Goal: Book appointment/travel/reservation

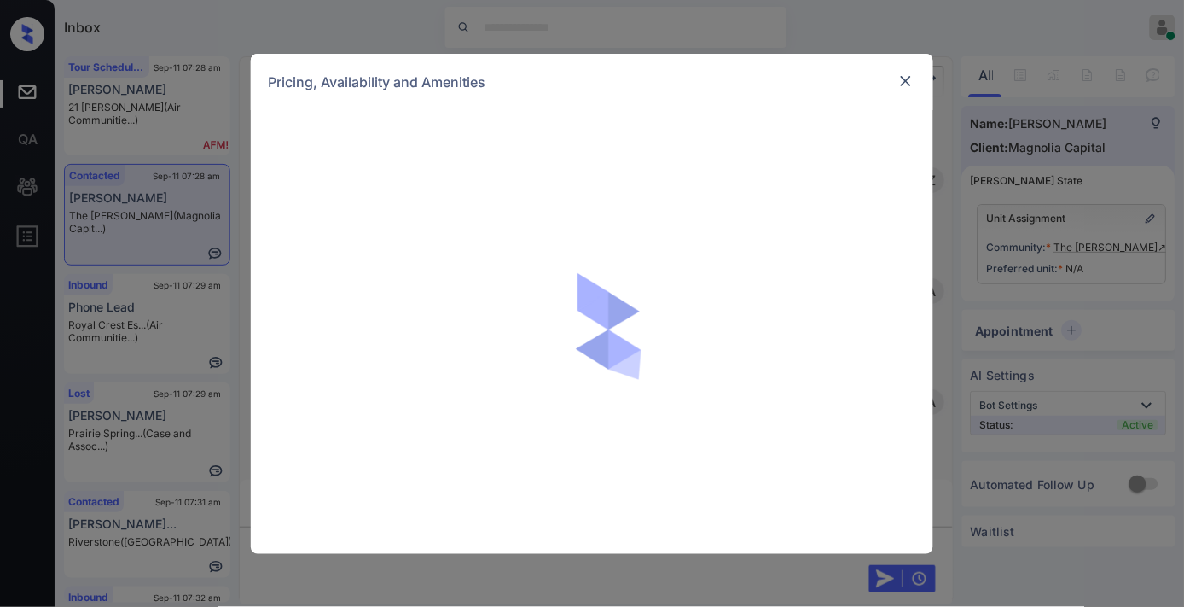
scroll to position [0, 7]
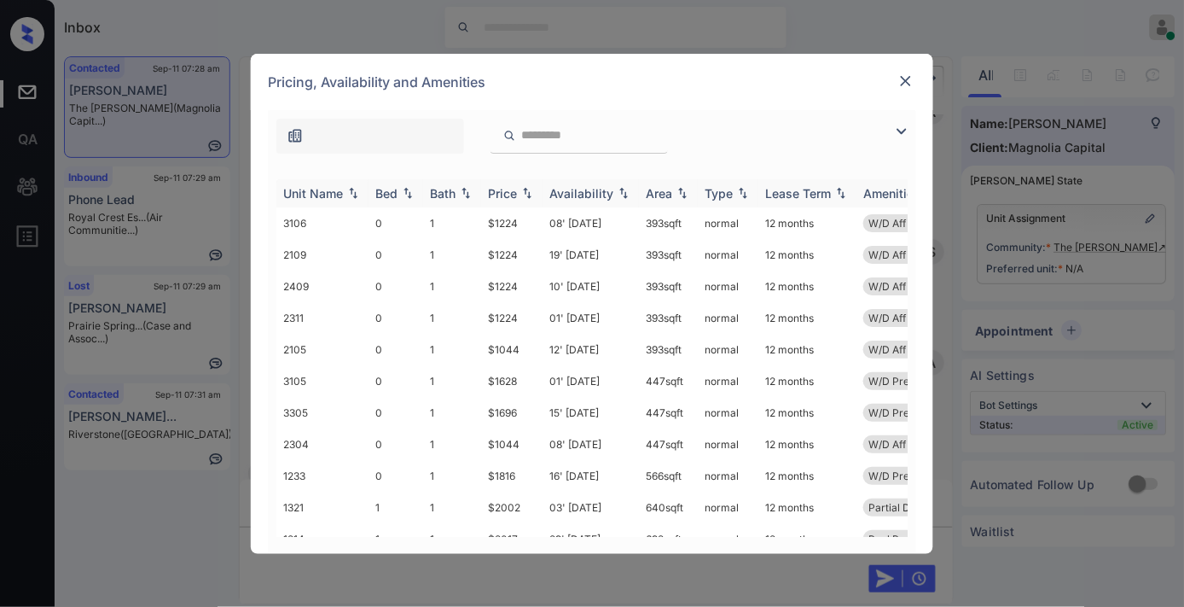
click at [514, 183] on th "Price" at bounding box center [511, 193] width 61 height 28
click at [519, 470] on td "$1751" at bounding box center [511, 476] width 61 height 32
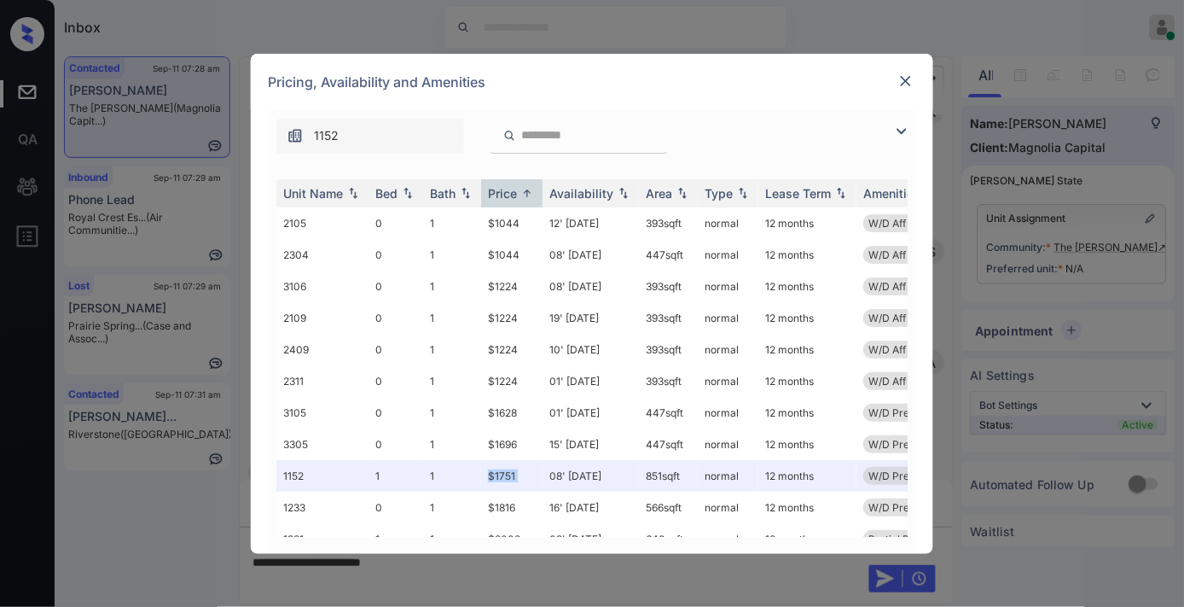
click at [907, 84] on img at bounding box center [906, 81] width 17 height 17
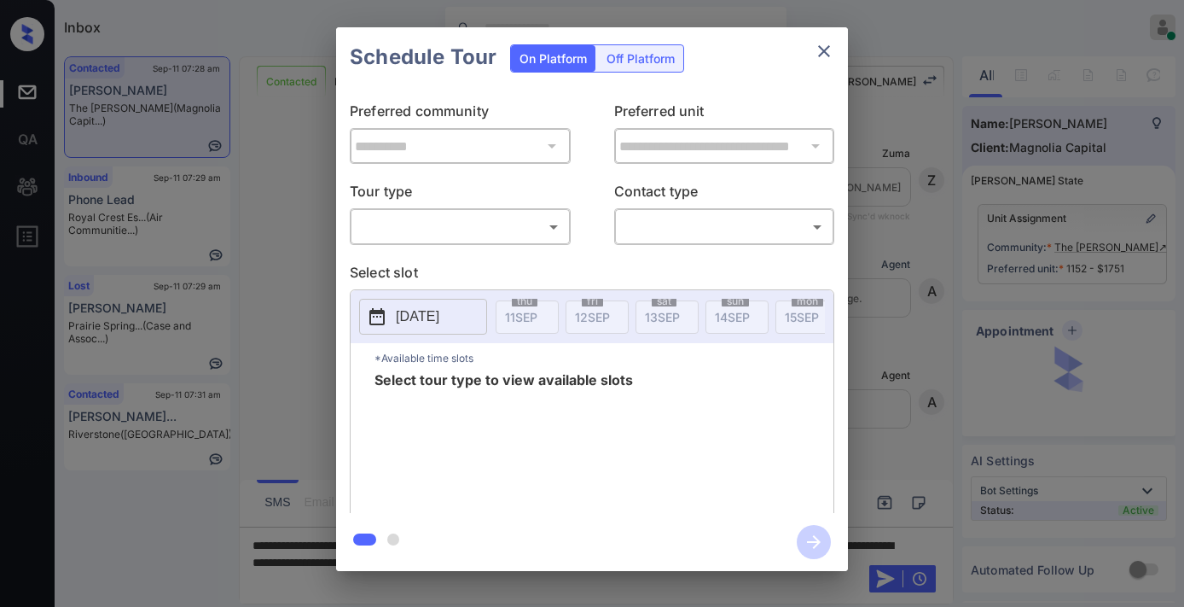
click at [489, 231] on body "Inbox [PERSON_NAME] Online Set yourself offline Set yourself on break Profile S…" at bounding box center [592, 303] width 1184 height 607
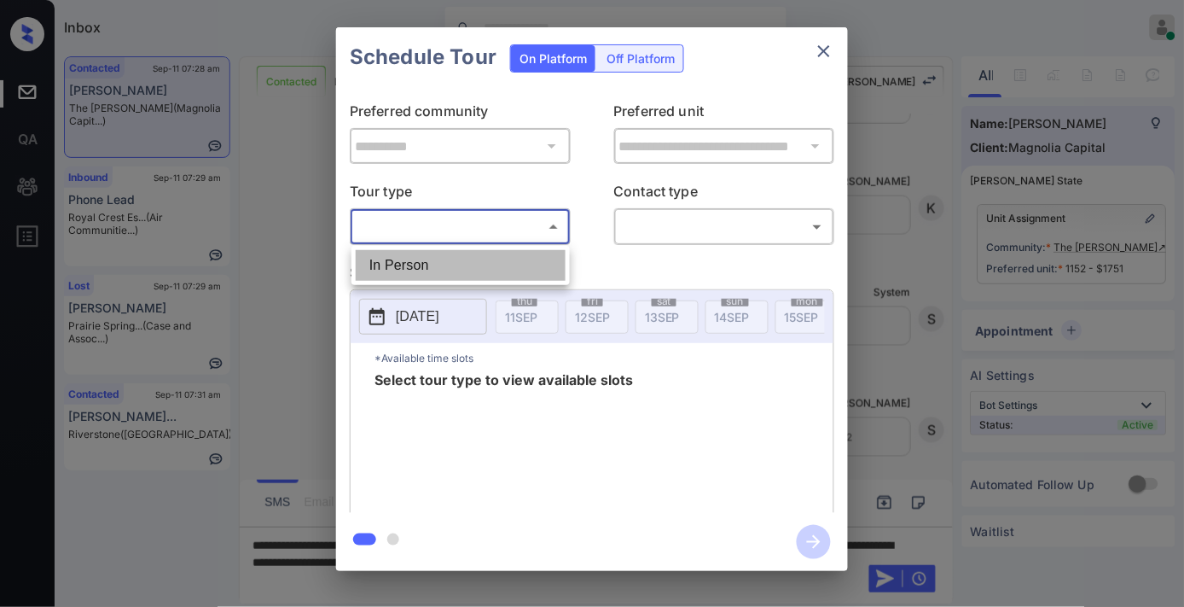
click at [485, 270] on li "In Person" at bounding box center [461, 265] width 210 height 31
type input "********"
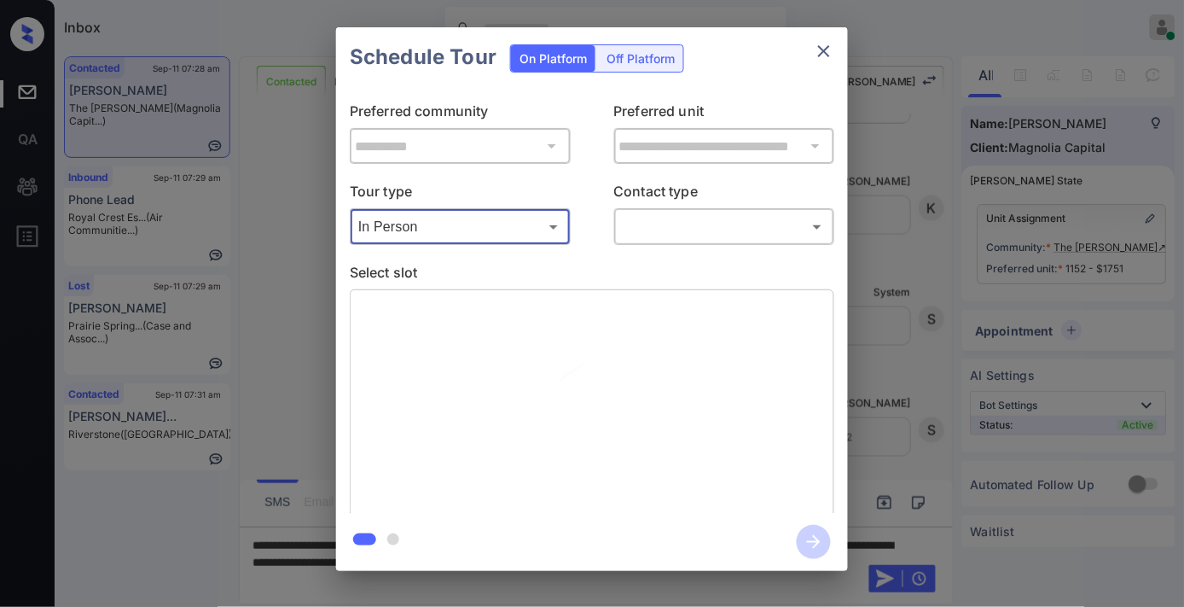
click at [643, 234] on body "Inbox Samantha Soliven Online Set yourself offline Set yourself on break Profil…" at bounding box center [592, 303] width 1184 height 607
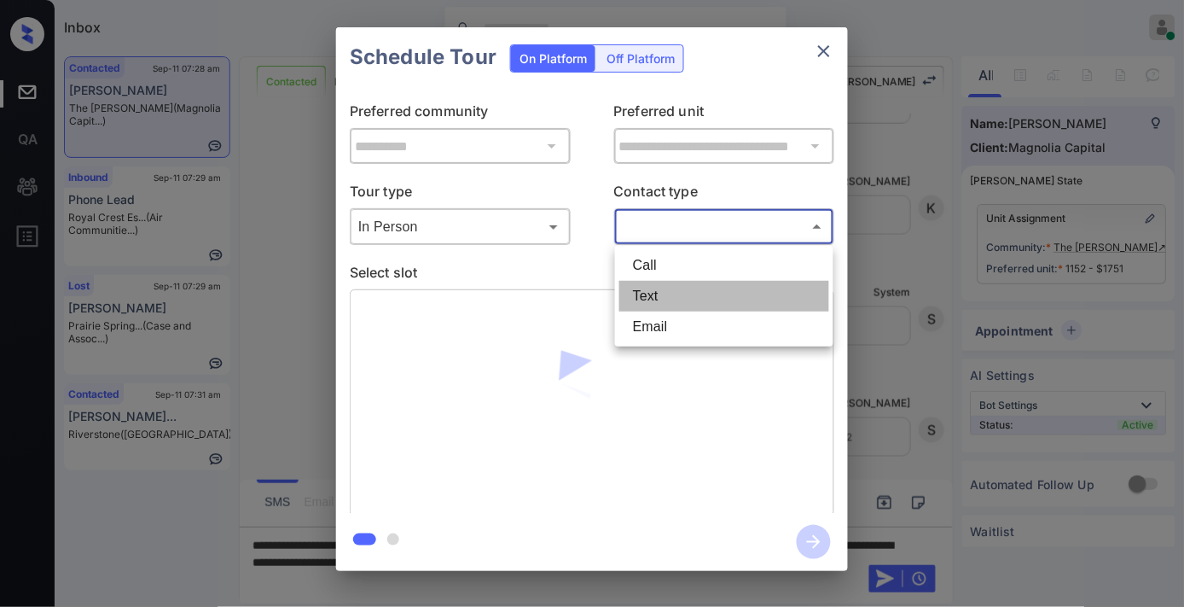
click at [657, 287] on li "Text" at bounding box center [724, 296] width 210 height 31
type input "****"
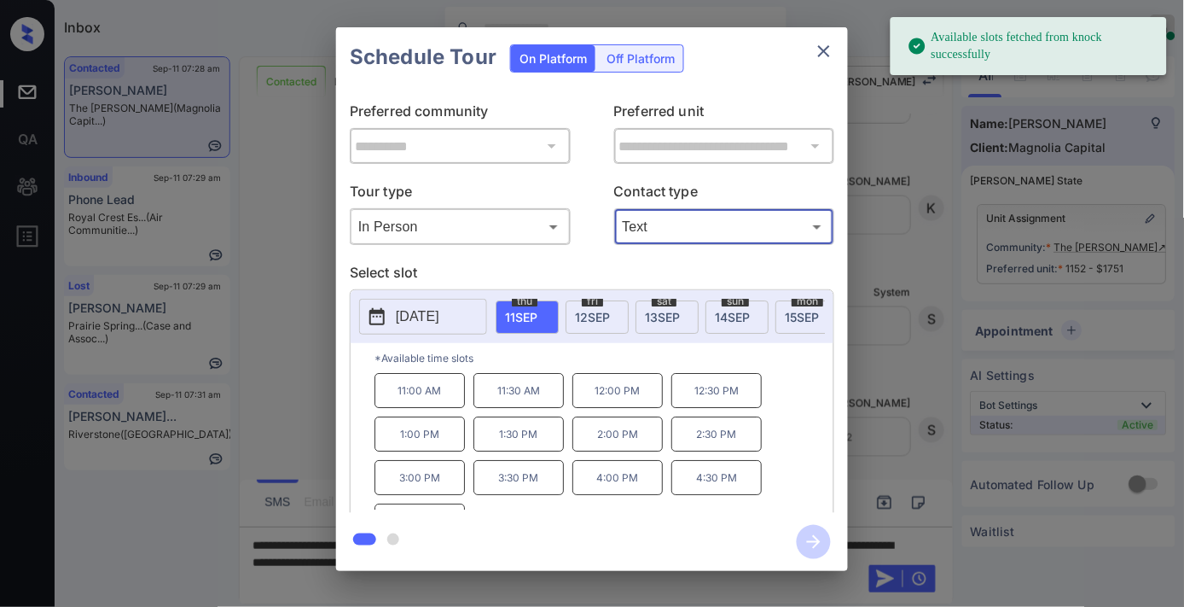
click at [428, 484] on p "3:00 PM" at bounding box center [420, 477] width 90 height 35
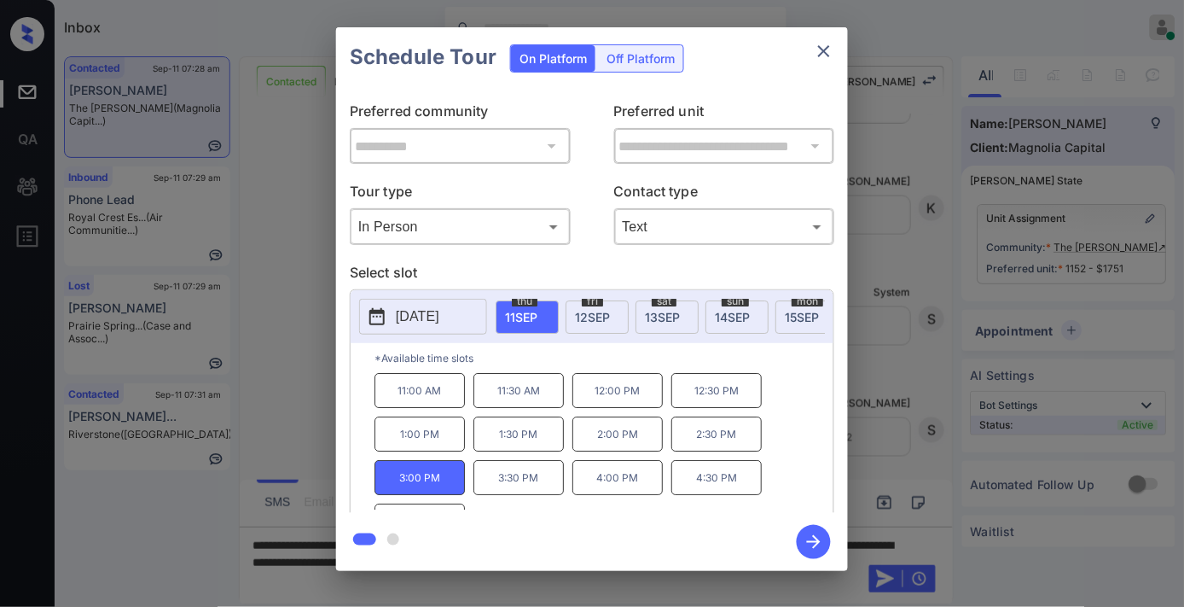
click at [815, 548] on icon "button" at bounding box center [814, 542] width 34 height 34
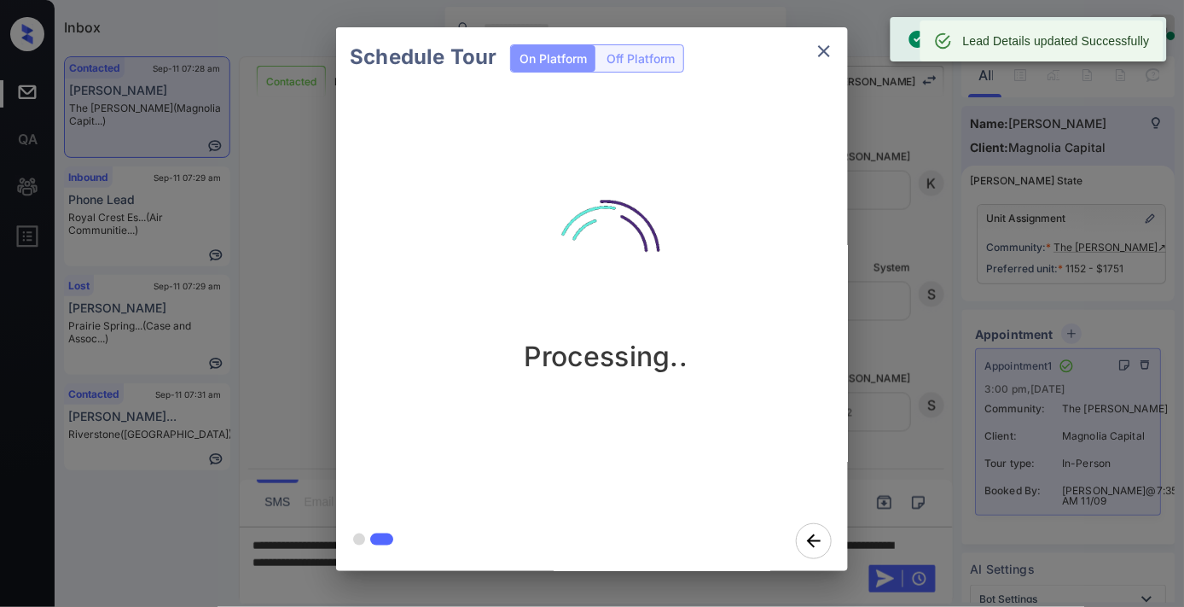
click at [823, 53] on icon "close" at bounding box center [824, 51] width 12 height 12
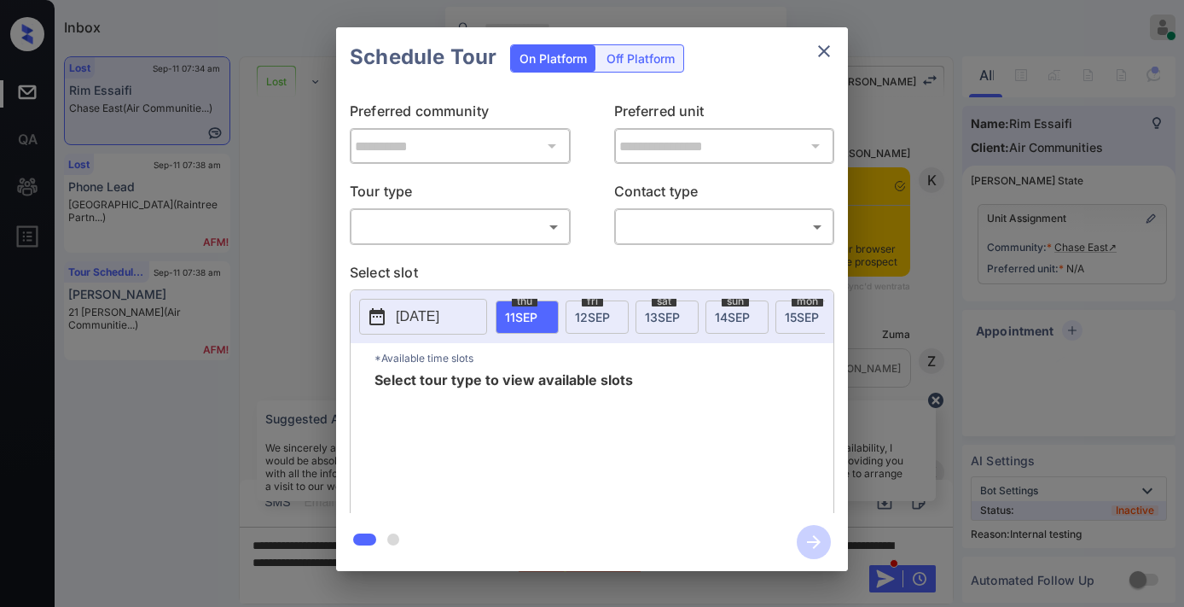
click at [526, 233] on body "Inbox Samantha Soliven Online Set yourself offline Set yourself on break Profil…" at bounding box center [592, 303] width 1184 height 607
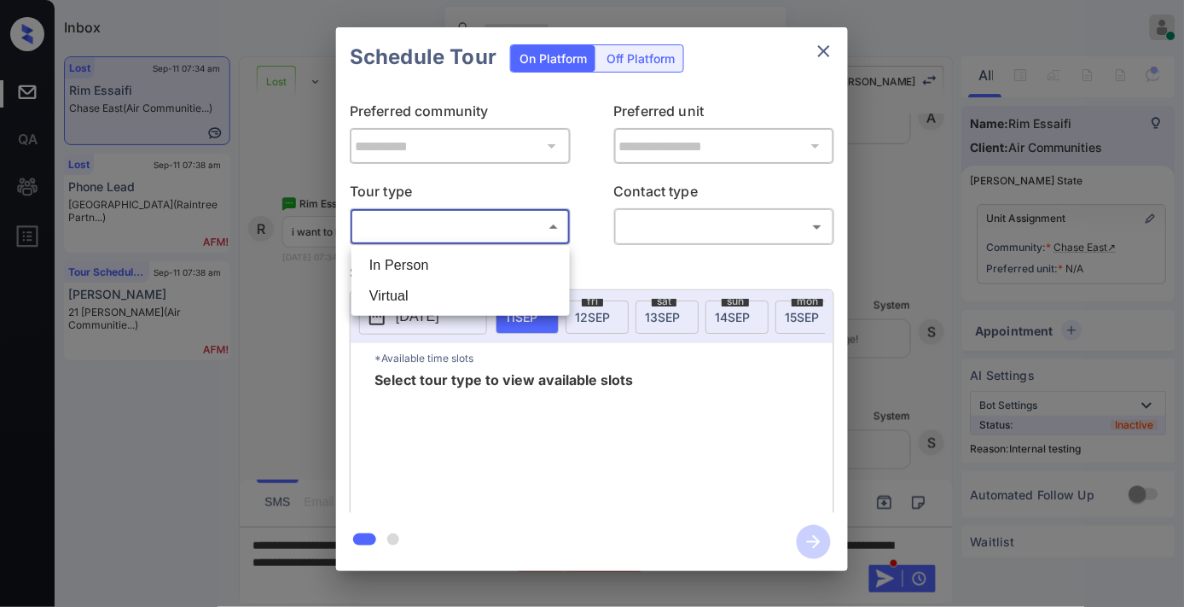
scroll to position [0, 7]
click at [826, 49] on div at bounding box center [592, 303] width 1184 height 607
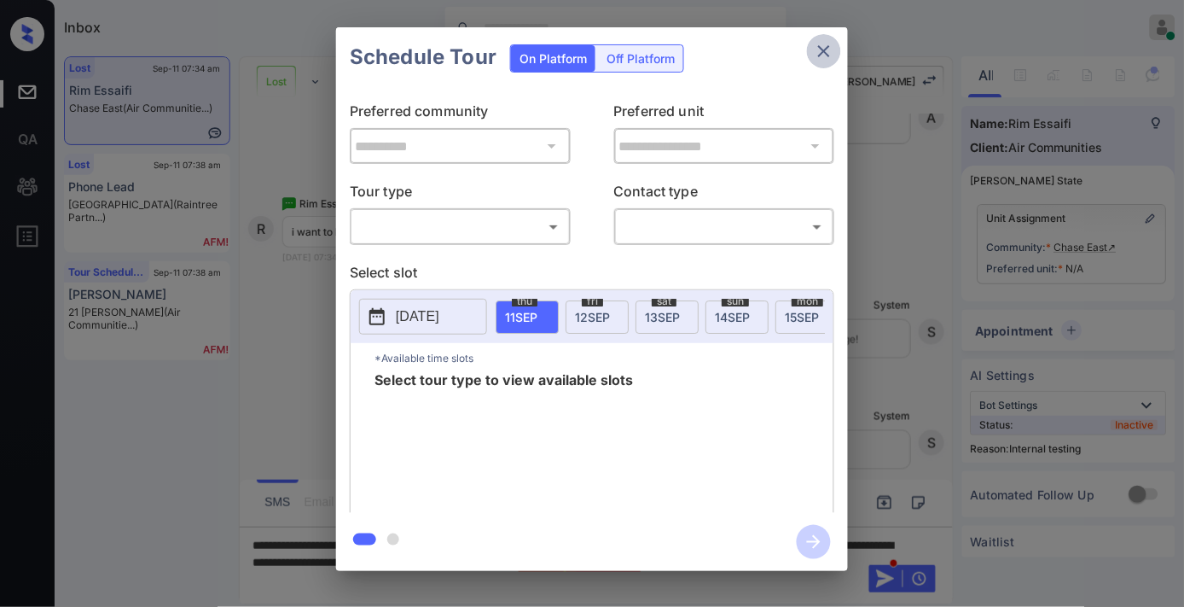
click at [830, 55] on icon "close" at bounding box center [824, 51] width 12 height 12
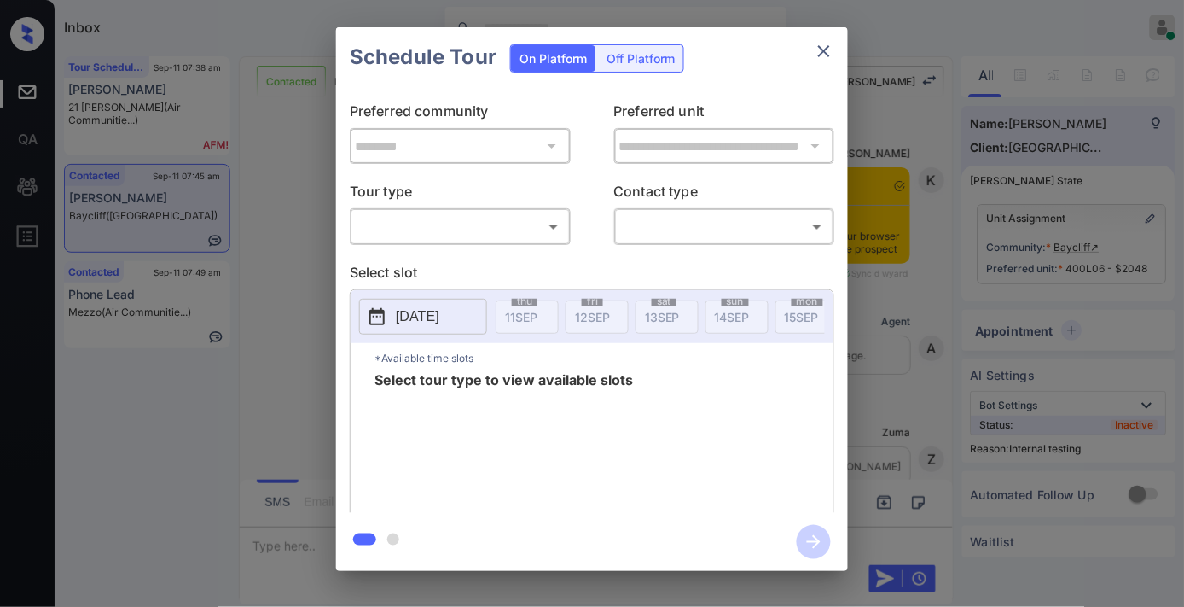
scroll to position [4013, 0]
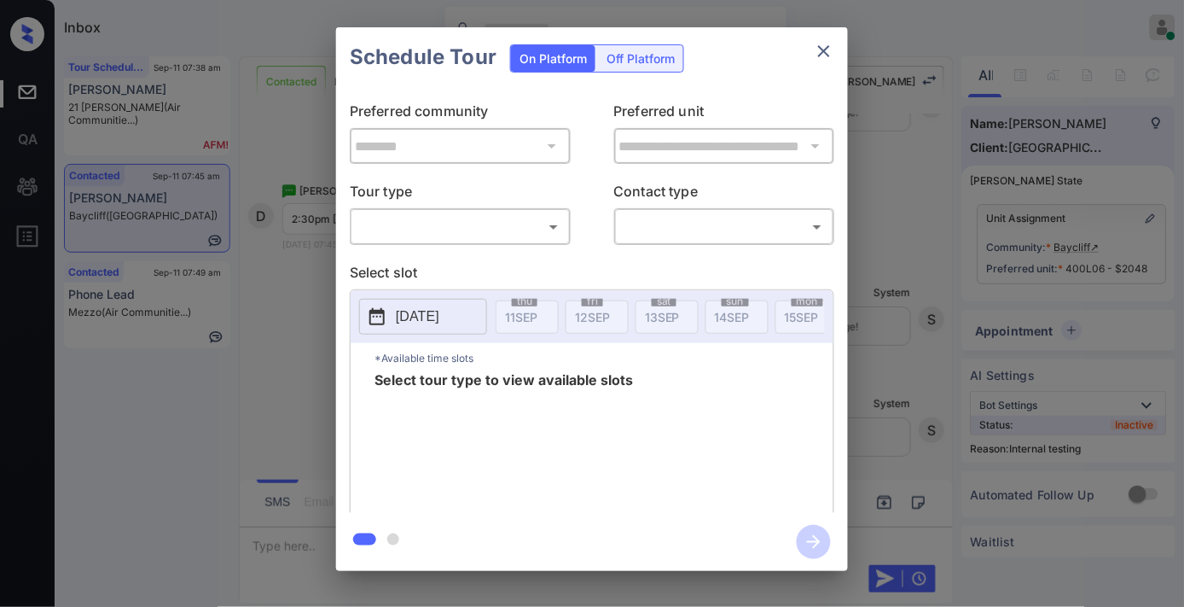
click at [453, 223] on body "Inbox Samantha Soliven Online Set yourself offline Set yourself on break Profil…" at bounding box center [592, 303] width 1184 height 607
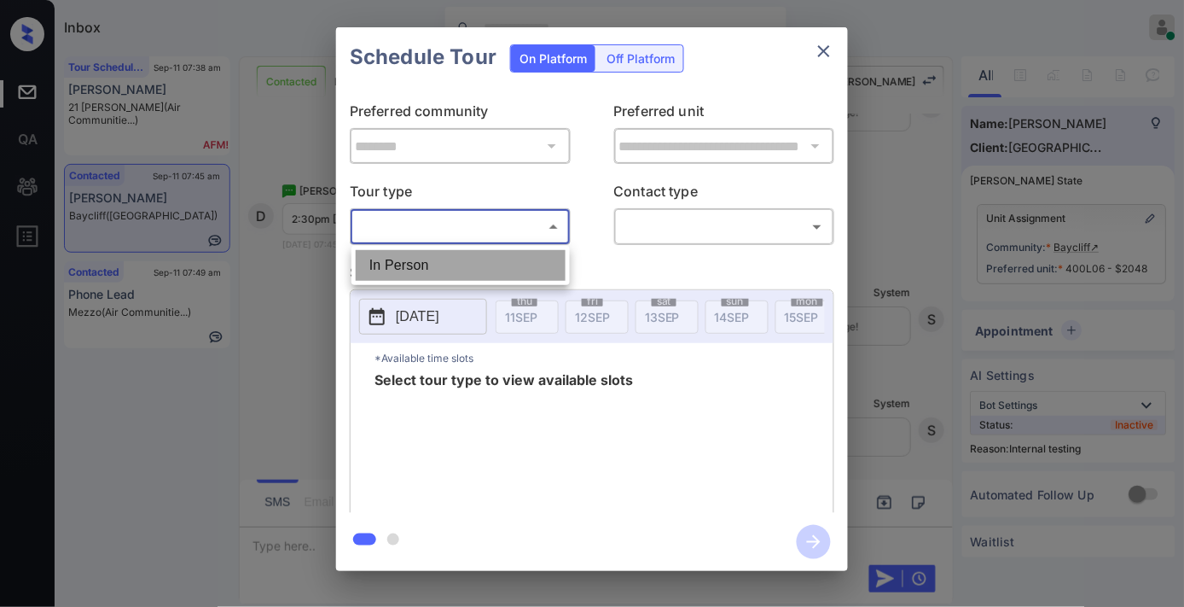
click at [455, 258] on li "In Person" at bounding box center [461, 265] width 210 height 31
type input "********"
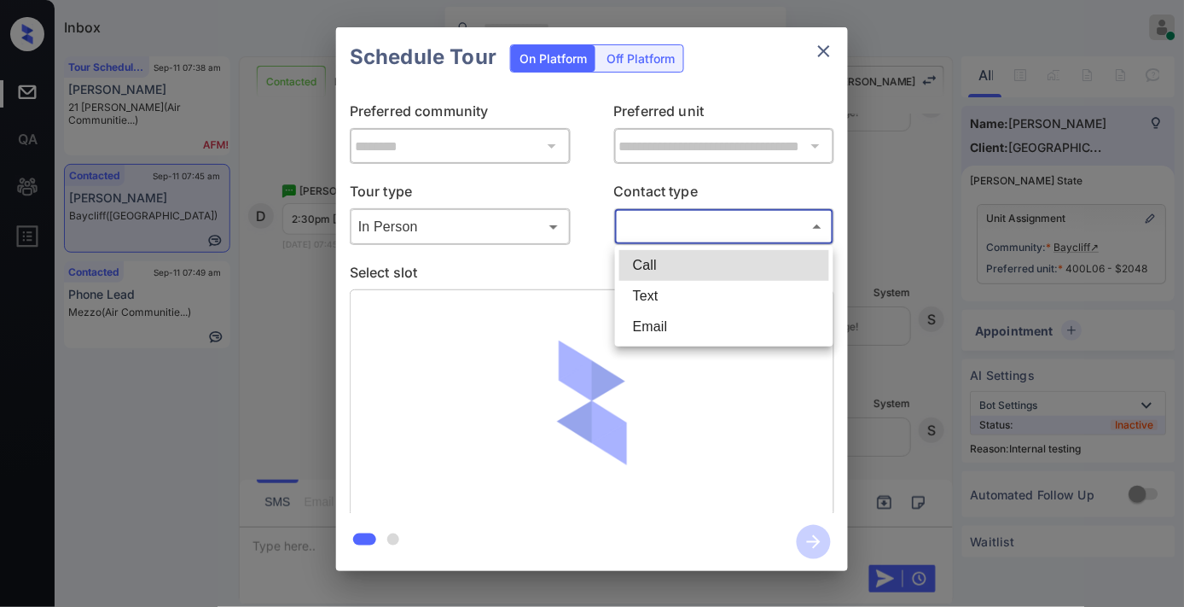
click at [674, 218] on body "Inbox Samantha Soliven Online Set yourself offline Set yourself on break Profil…" at bounding box center [592, 303] width 1184 height 607
click at [679, 288] on li "Text" at bounding box center [724, 296] width 210 height 31
type input "****"
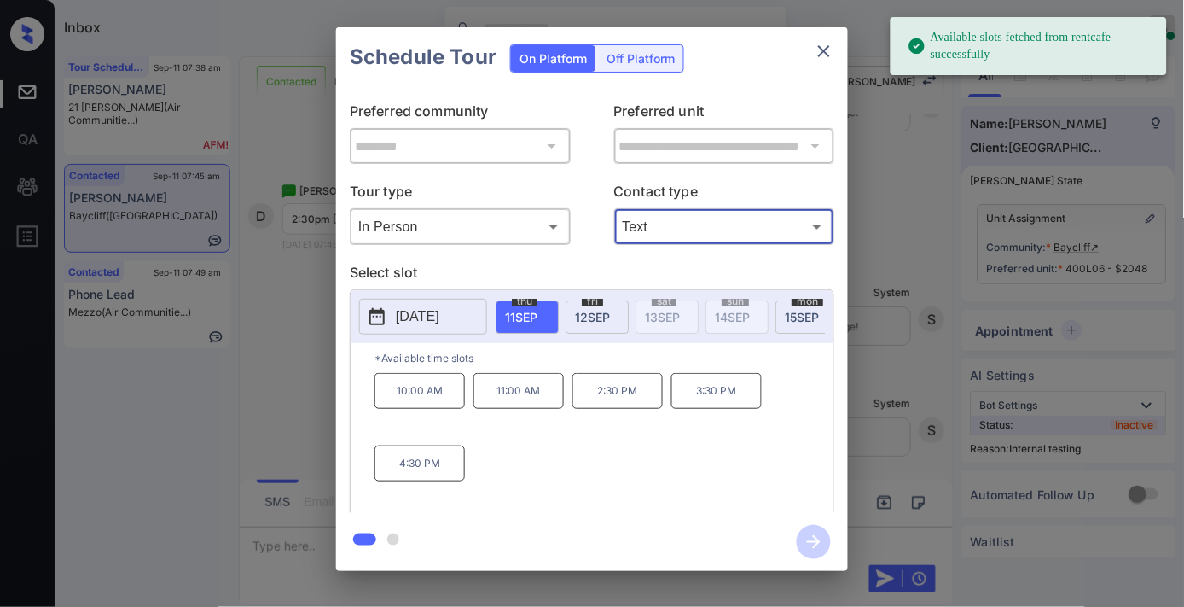
click at [439, 309] on p "[DATE]" at bounding box center [418, 316] width 44 height 20
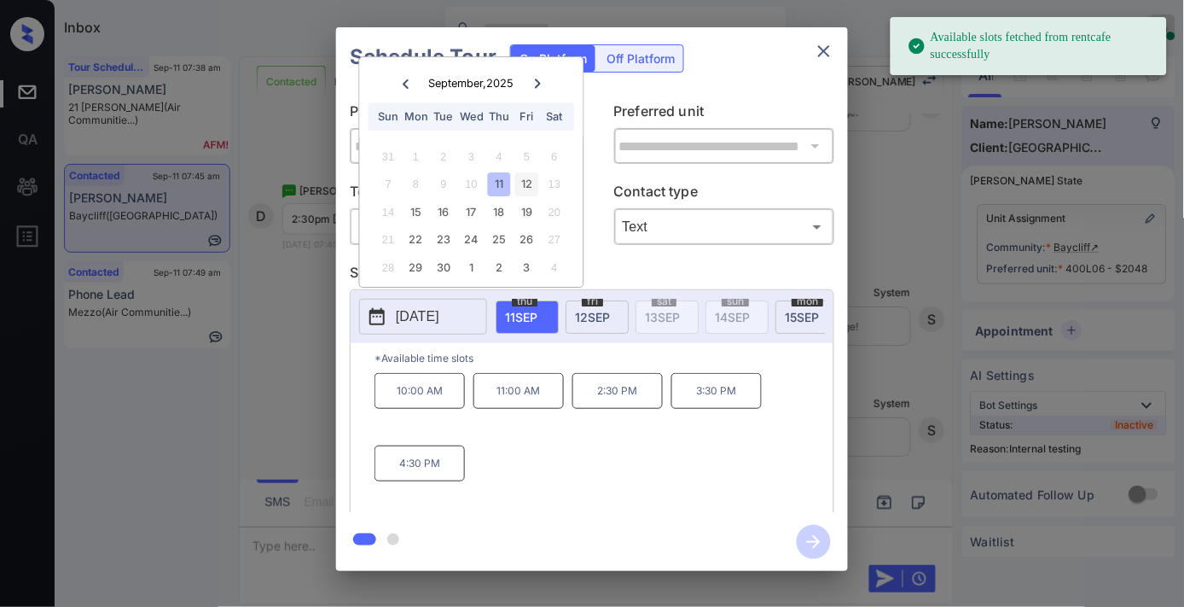
click at [522, 182] on div "12" at bounding box center [526, 184] width 23 height 23
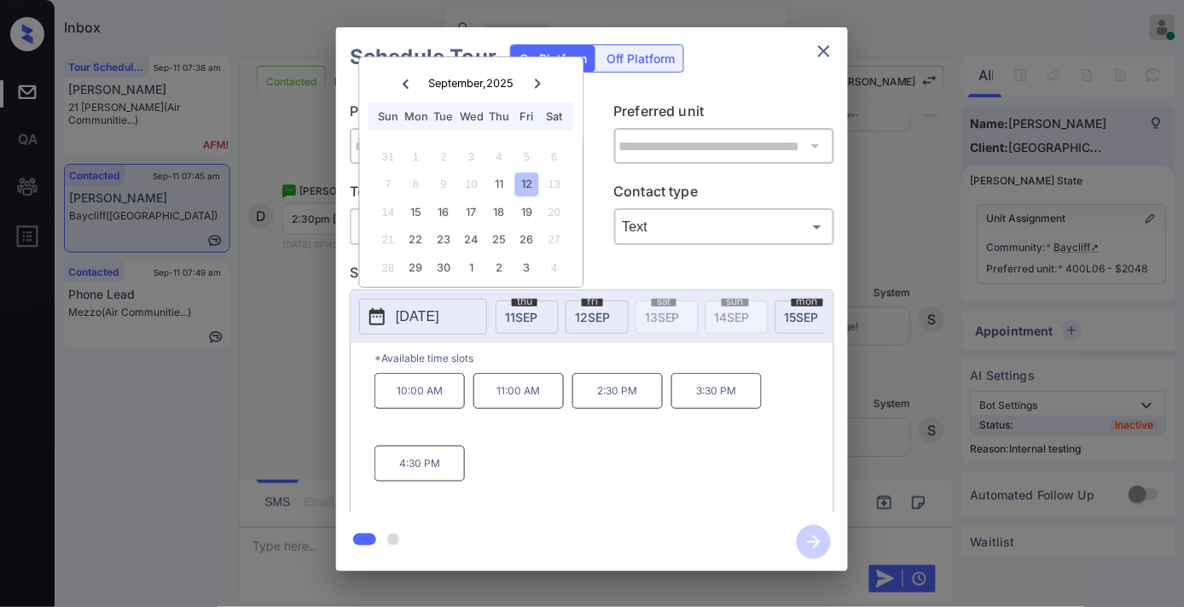
click at [636, 406] on p "2:30 PM" at bounding box center [618, 391] width 90 height 36
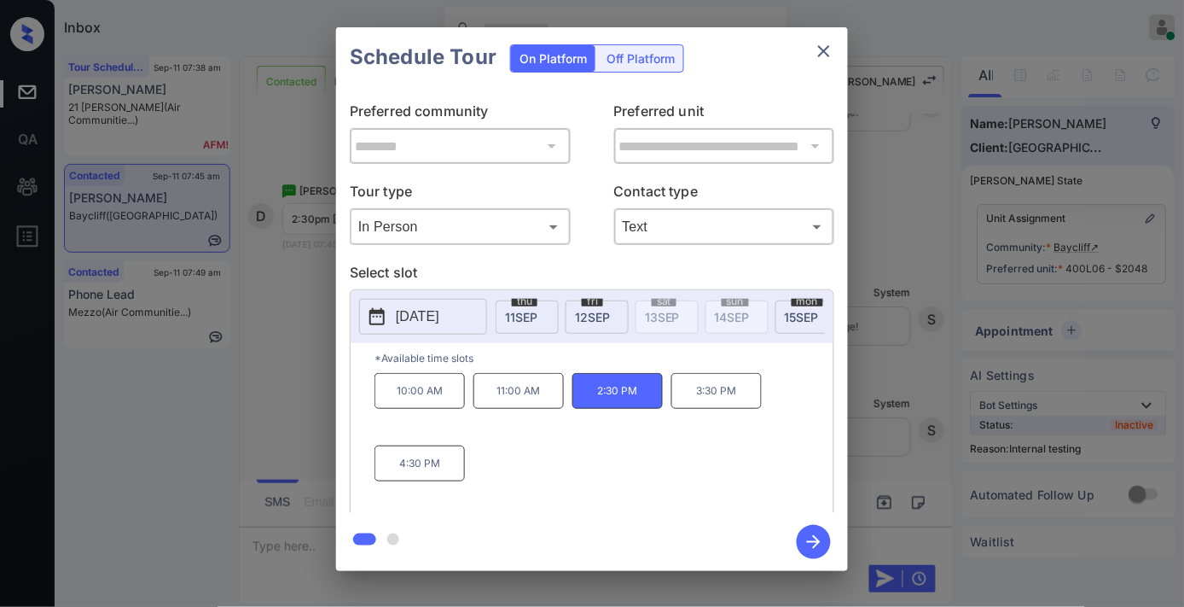
click at [830, 544] on icon "button" at bounding box center [814, 542] width 34 height 34
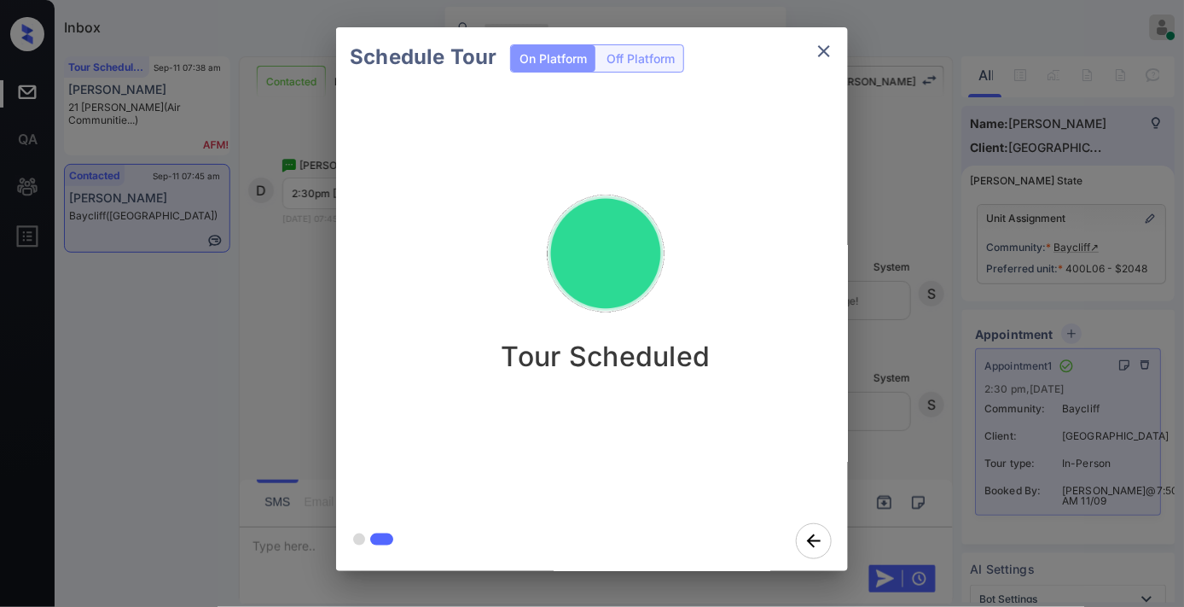
click at [829, 55] on icon "close" at bounding box center [824, 51] width 12 height 12
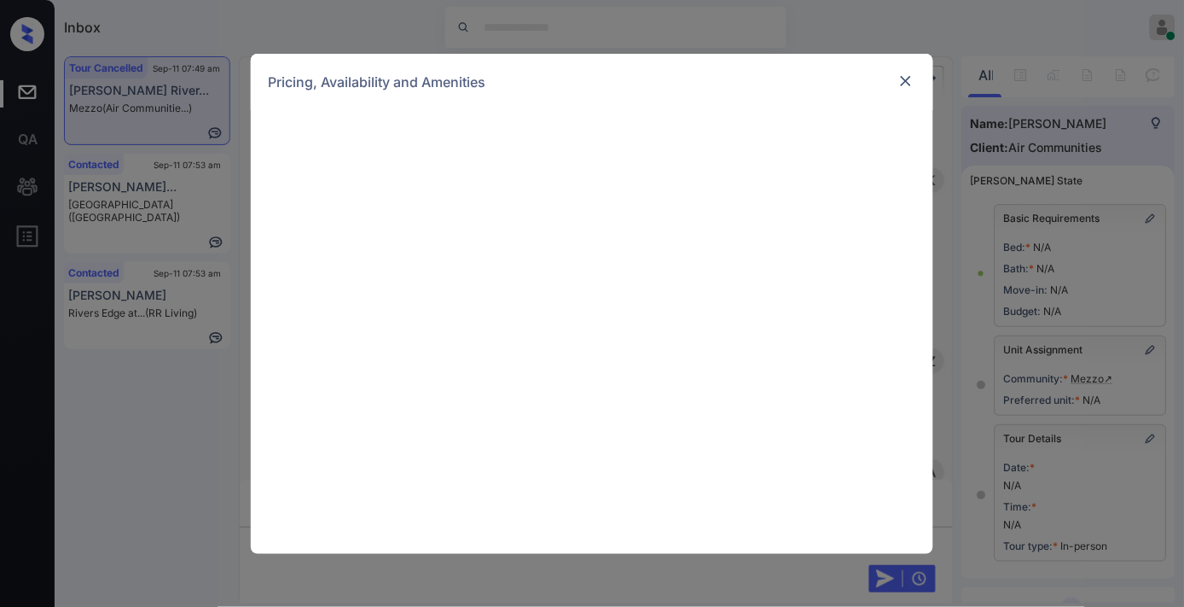
scroll to position [236, 0]
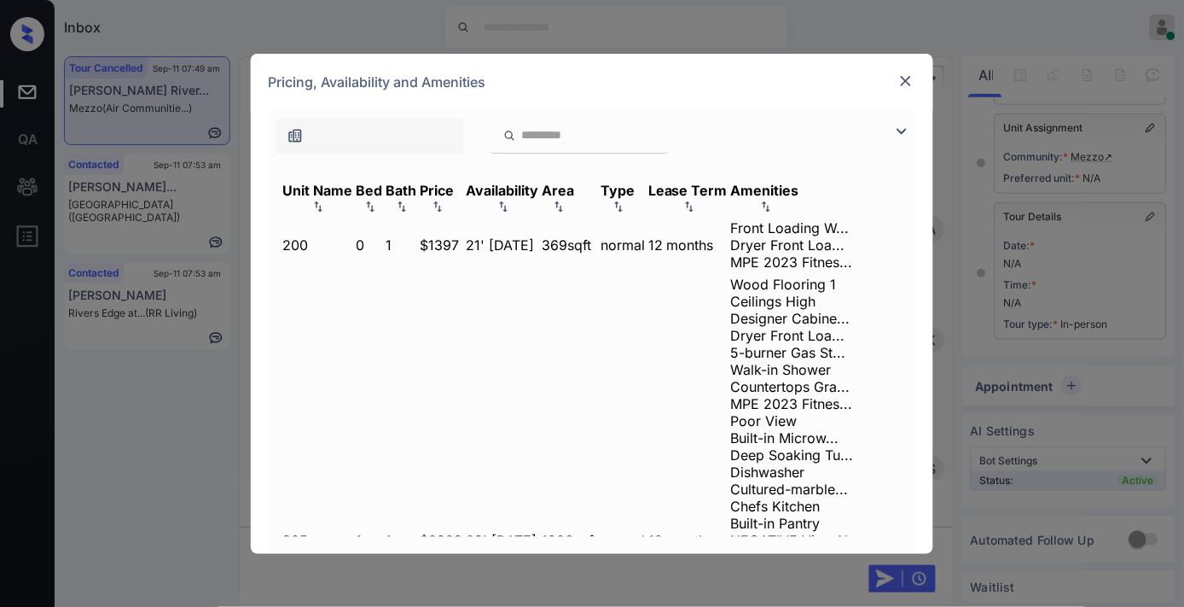
click at [463, 200] on th "Price" at bounding box center [441, 199] width 44 height 36
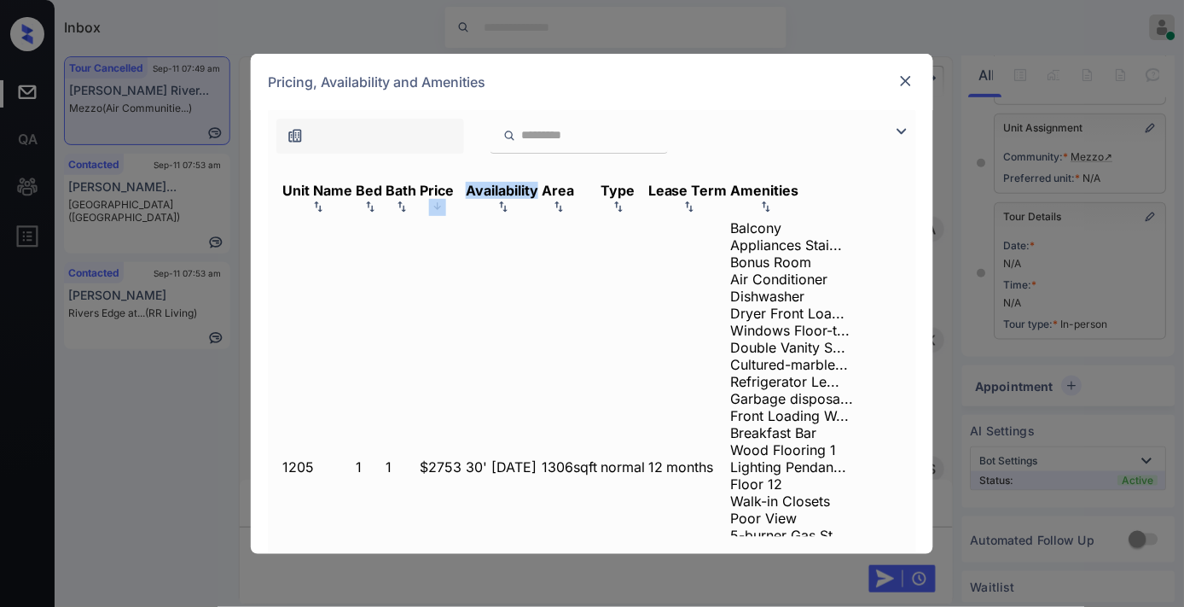
click at [463, 200] on th "Price" at bounding box center [441, 199] width 44 height 36
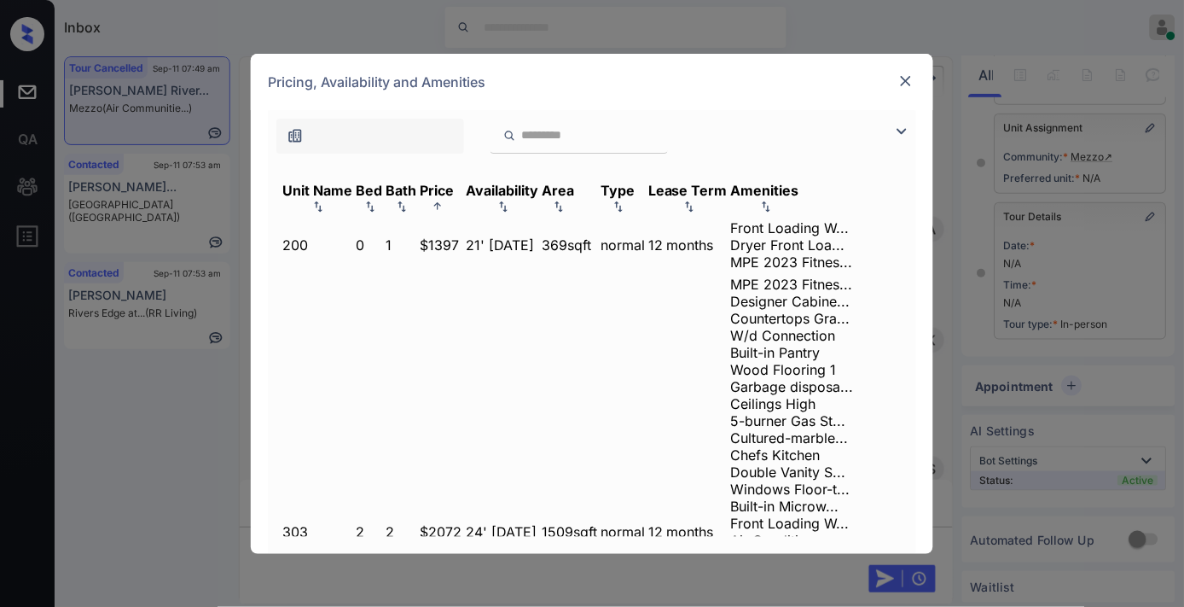
click at [737, 90] on div "Pricing, Availability and Amenities" at bounding box center [592, 82] width 683 height 56
click at [463, 279] on td "$2072" at bounding box center [441, 532] width 44 height 514
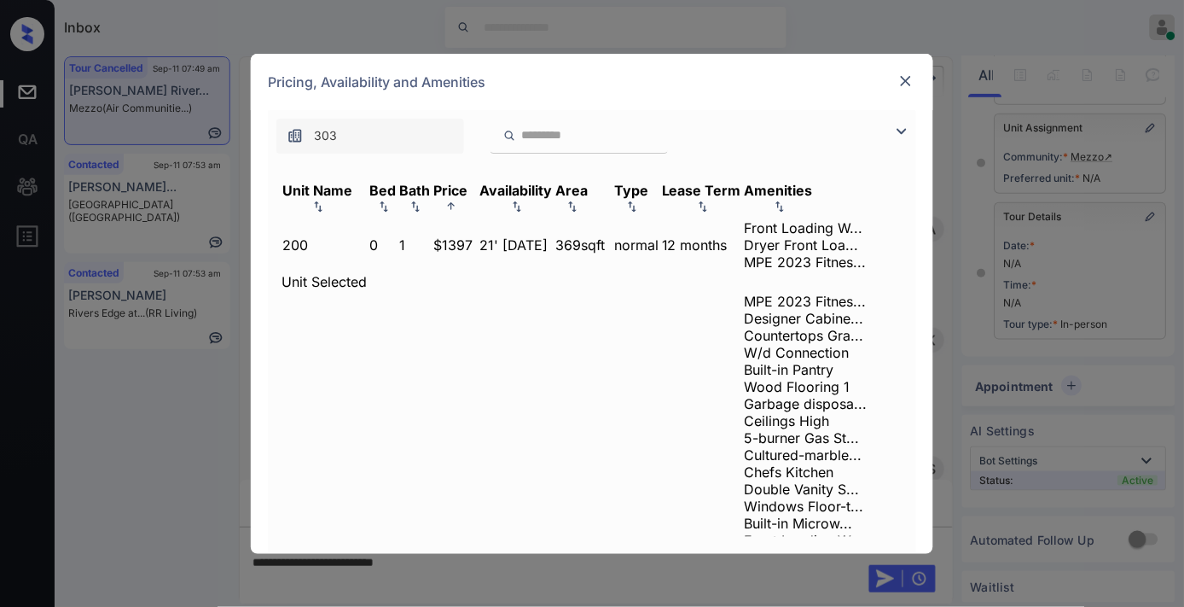
click at [905, 77] on img at bounding box center [906, 81] width 17 height 17
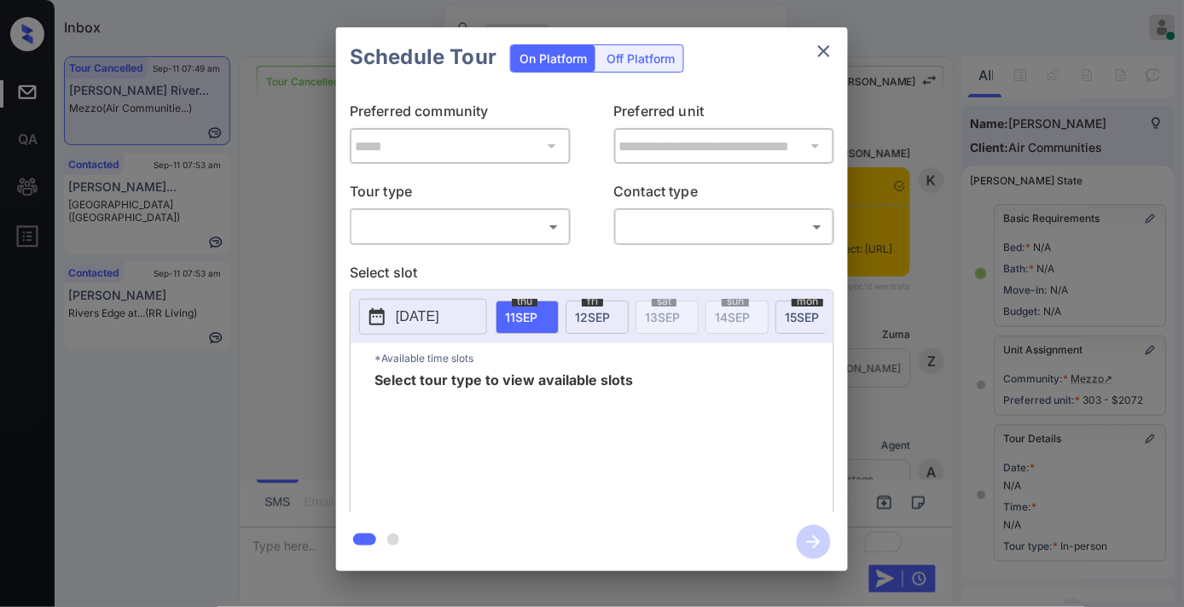
scroll to position [236, 0]
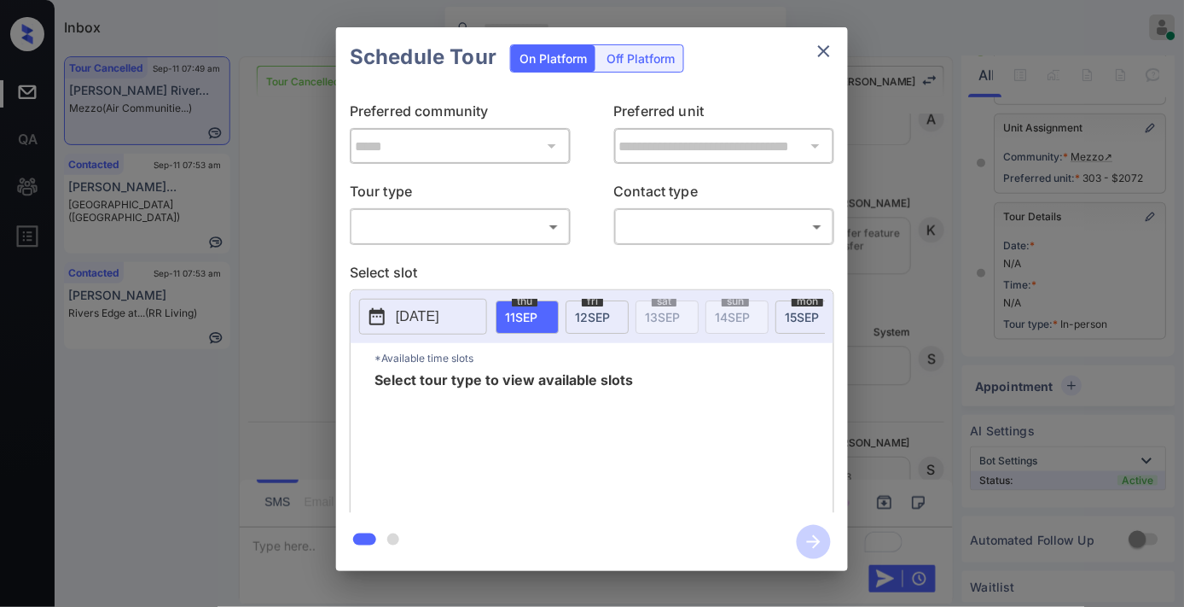
click at [491, 240] on body "Inbox [PERSON_NAME] Online Set yourself offline Set yourself on break Profile S…" at bounding box center [592, 303] width 1184 height 607
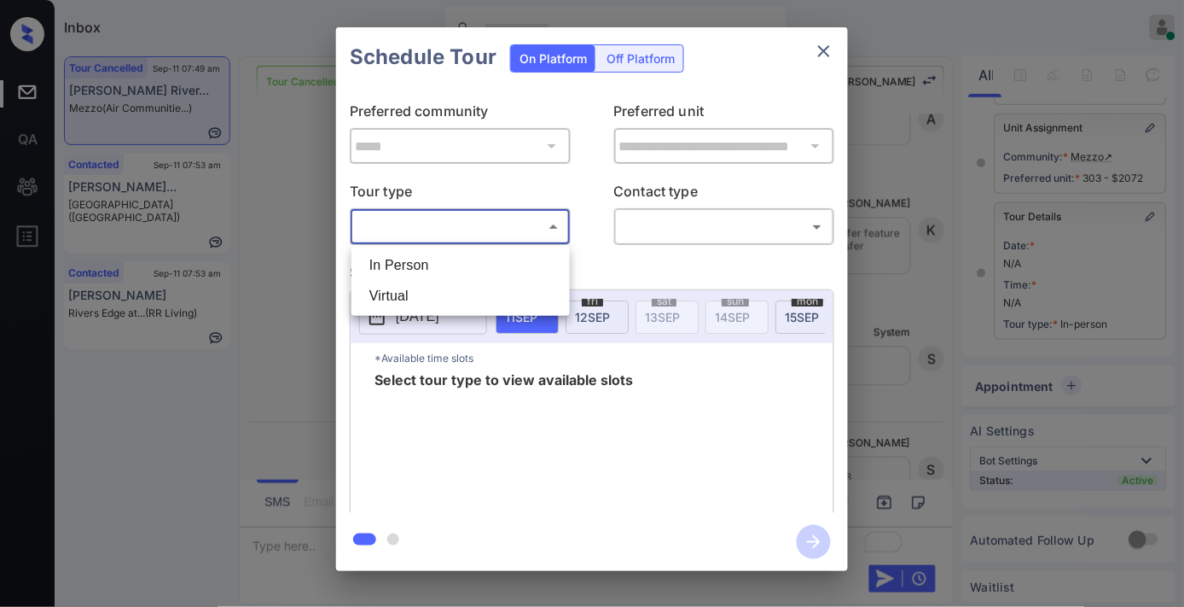
click at [493, 256] on li "In Person" at bounding box center [461, 265] width 210 height 31
type input "********"
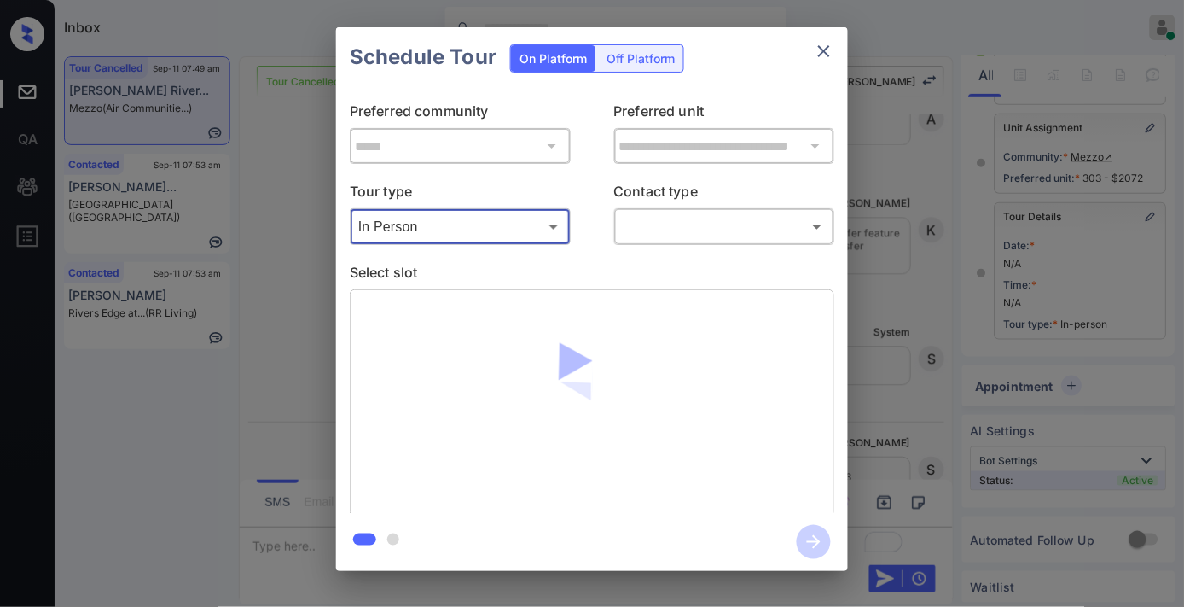
click at [654, 243] on div "​ ​" at bounding box center [724, 226] width 221 height 37
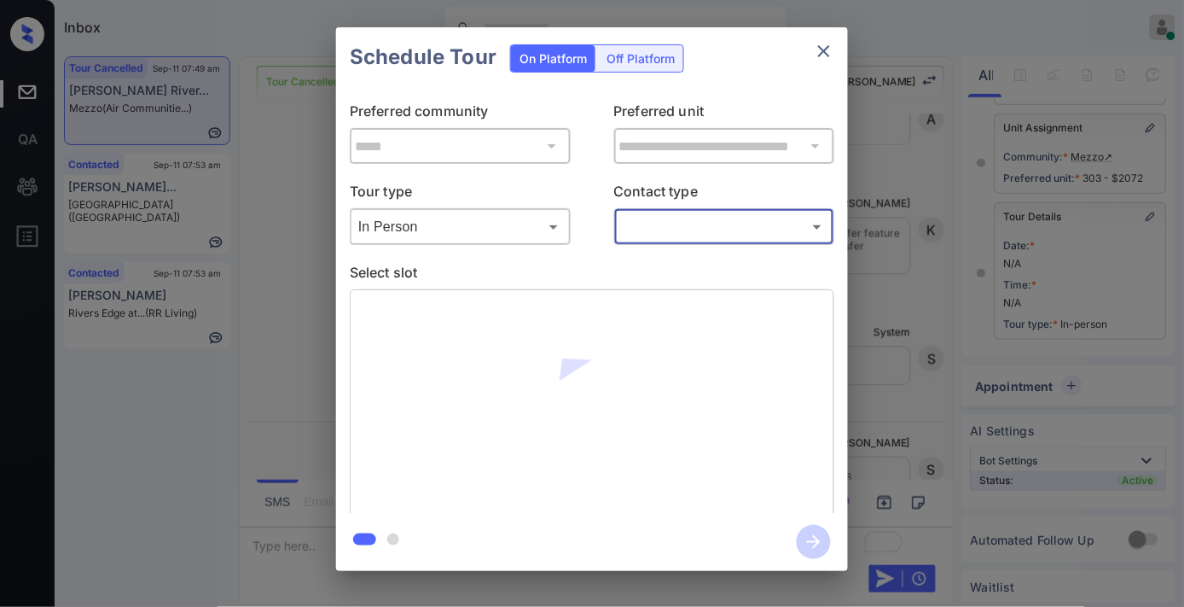
click at [678, 219] on body "Inbox Samantha Soliven Online Set yourself offline Set yourself on break Profil…" at bounding box center [592, 303] width 1184 height 607
click at [685, 288] on li "Text" at bounding box center [724, 296] width 210 height 31
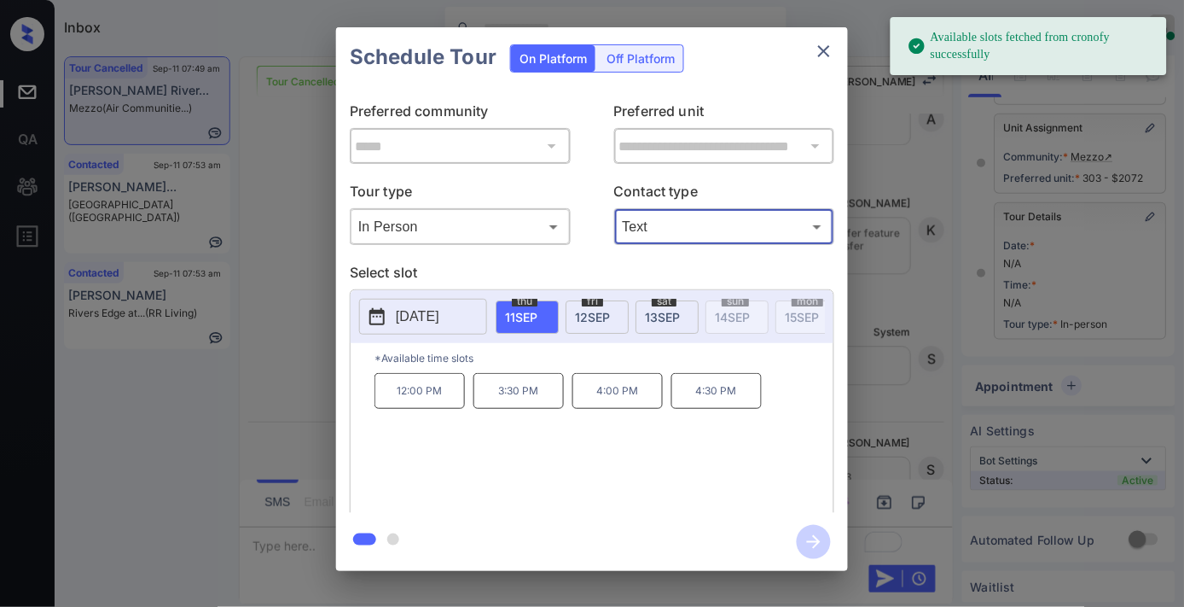
type input "****"
click at [610, 314] on span "12 SEP" at bounding box center [592, 317] width 35 height 15
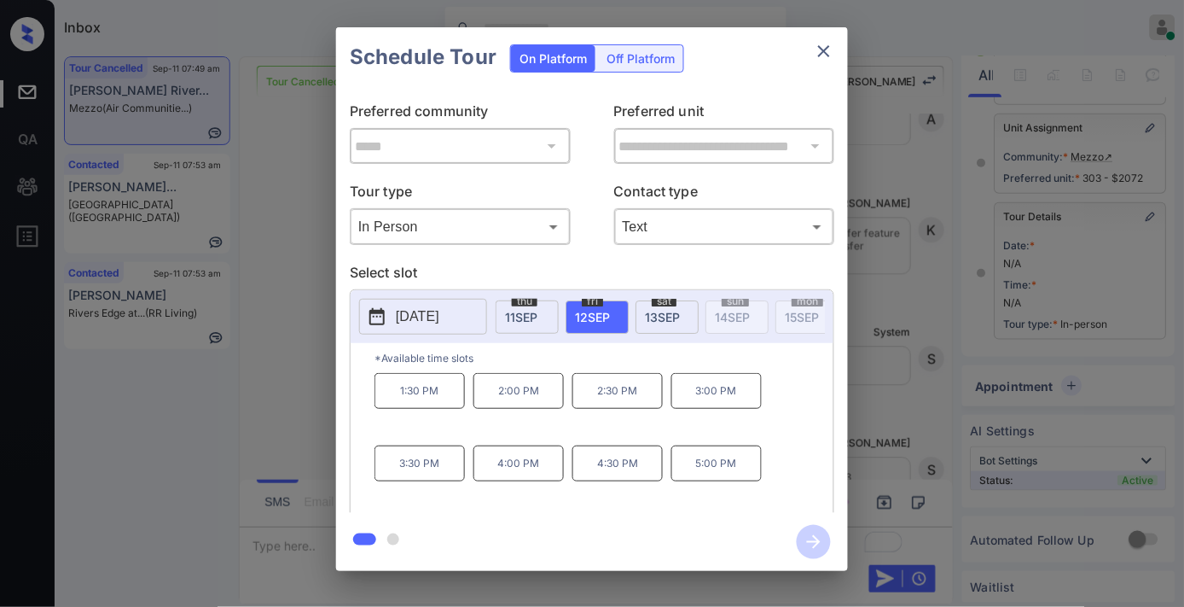
click at [446, 404] on p "1:30 PM" at bounding box center [420, 391] width 90 height 36
click at [509, 395] on p "2:00 PM" at bounding box center [519, 391] width 90 height 36
click at [815, 546] on icon "button" at bounding box center [814, 542] width 14 height 14
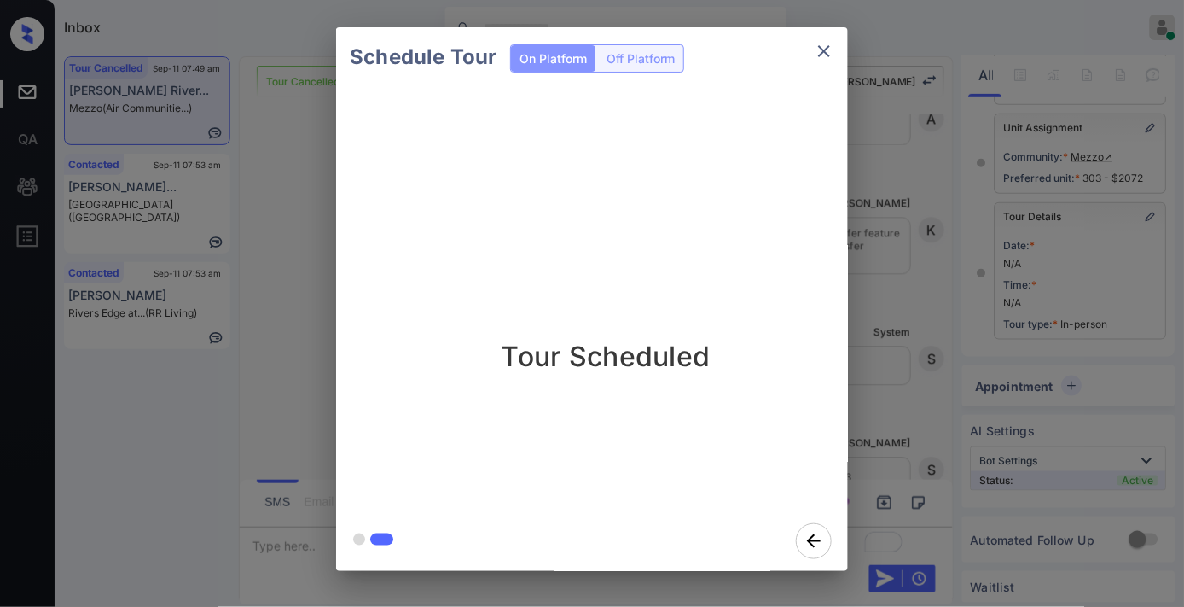
scroll to position [14573, 0]
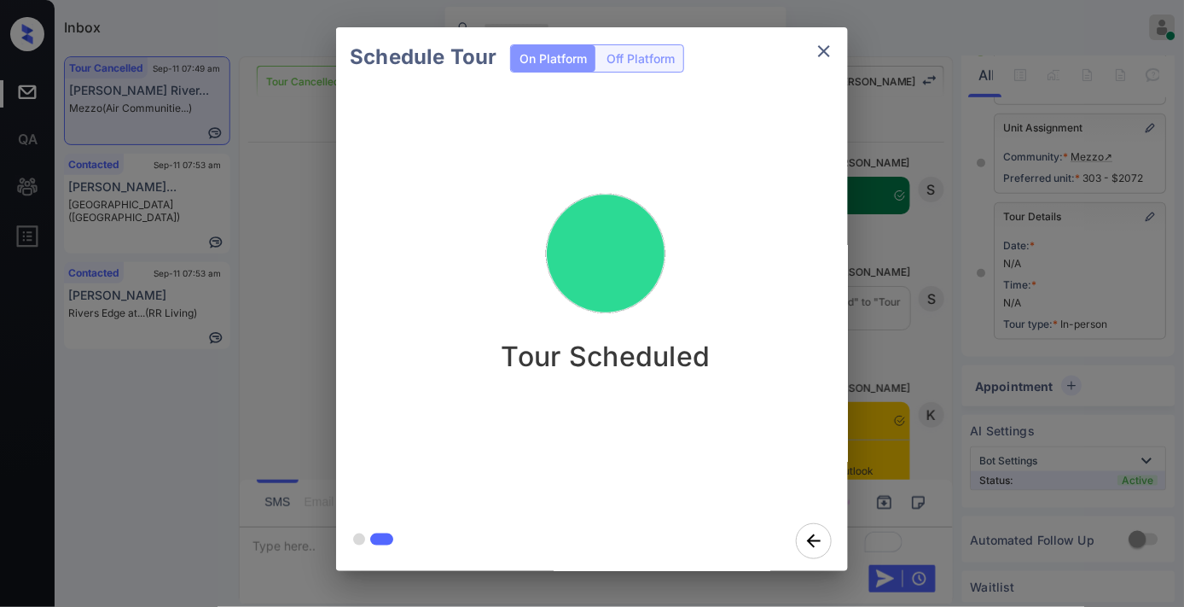
click at [837, 55] on button "close" at bounding box center [824, 51] width 34 height 34
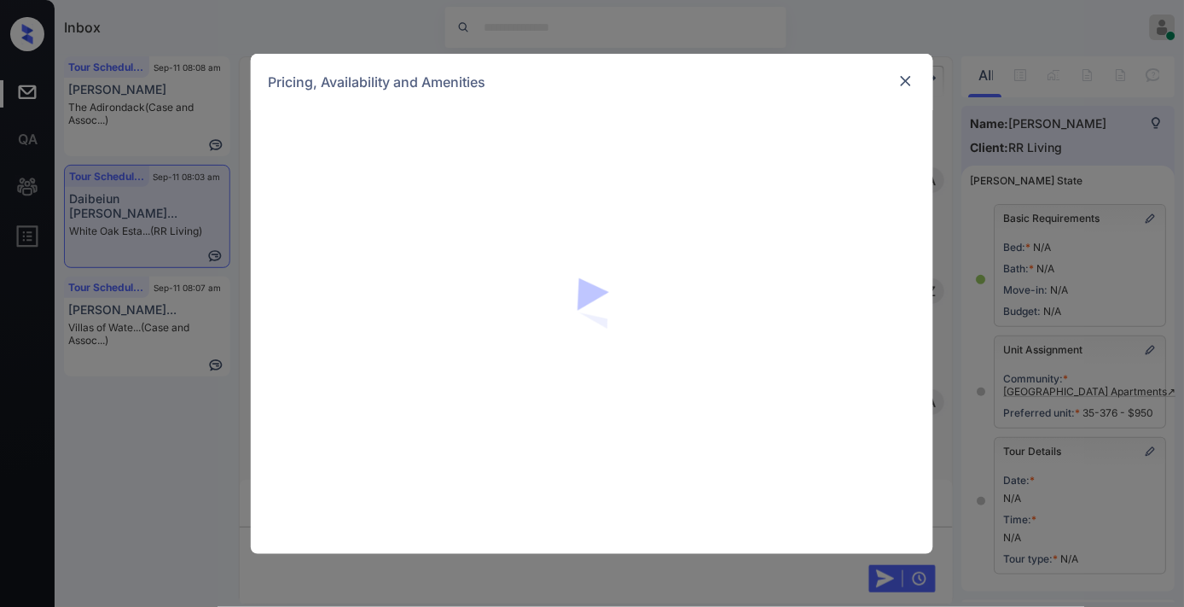
scroll to position [12316, 0]
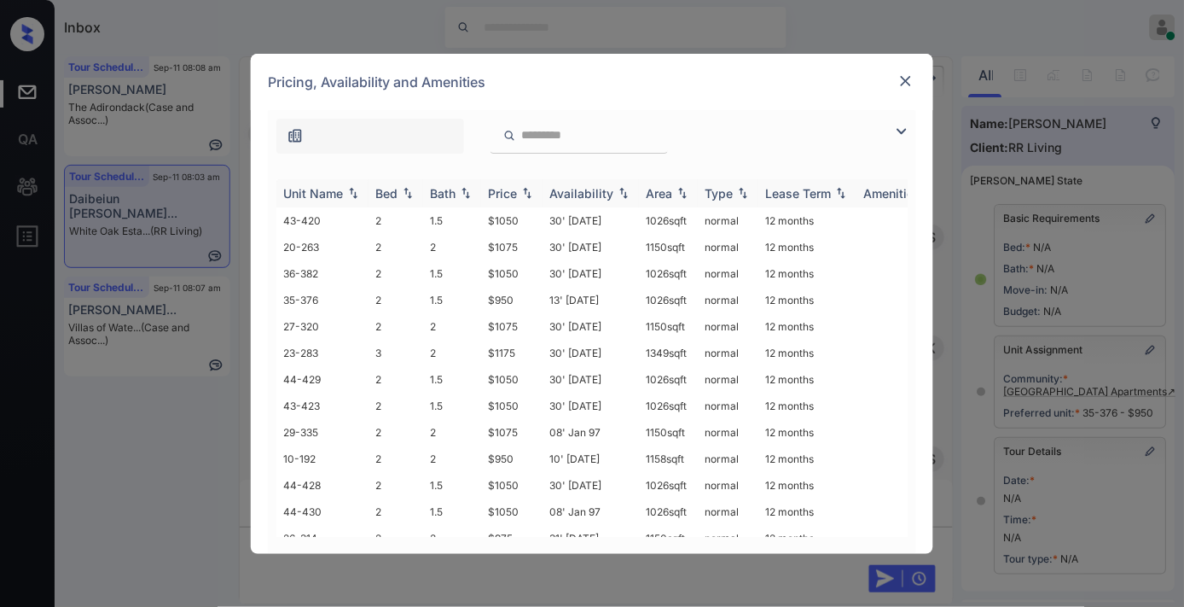
click at [493, 186] on div "Price" at bounding box center [502, 193] width 29 height 15
click at [515, 195] on div "Price" at bounding box center [502, 193] width 29 height 15
click at [910, 77] on img at bounding box center [906, 81] width 17 height 17
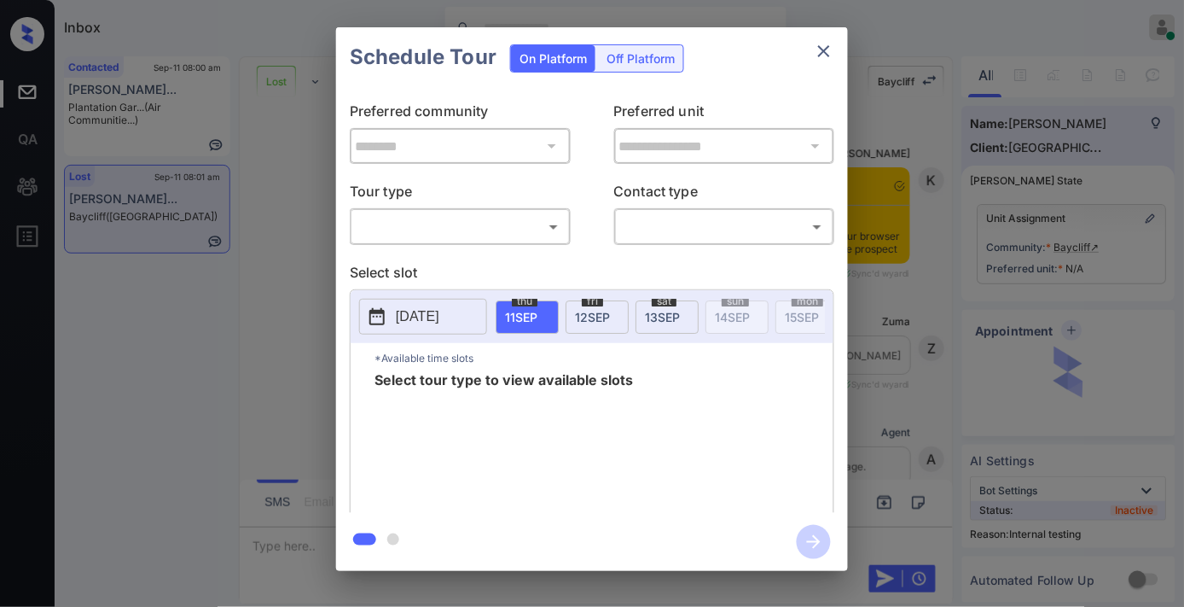
scroll to position [0, 7]
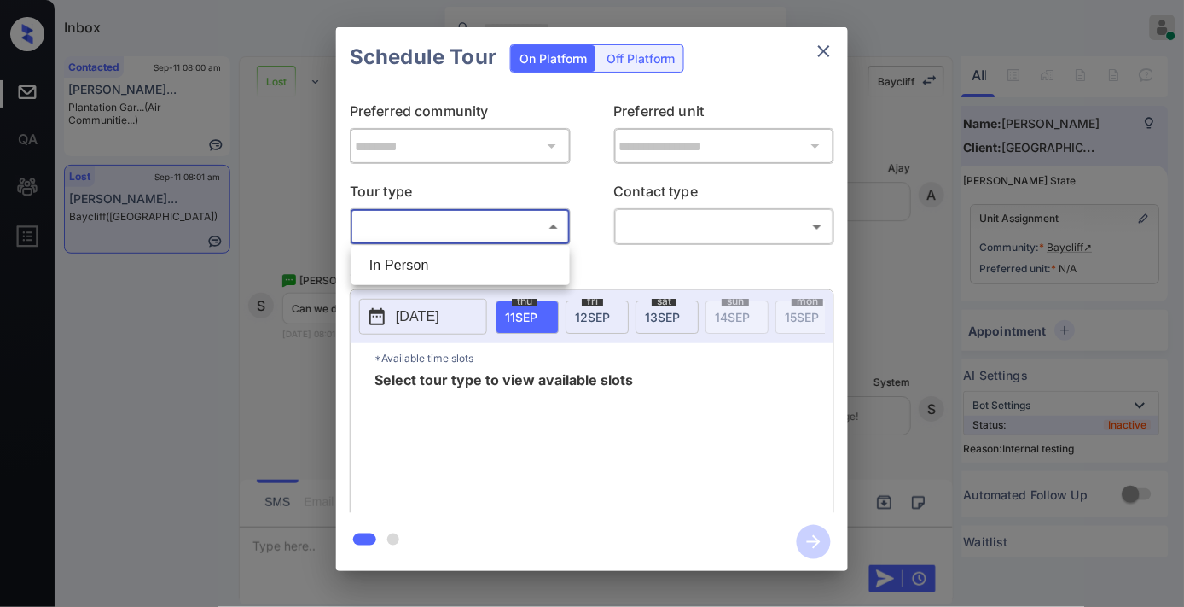
click at [526, 231] on body "Inbox [PERSON_NAME] Online Set yourself offline Set yourself on break Profile S…" at bounding box center [592, 303] width 1184 height 607
click at [831, 38] on div at bounding box center [592, 303] width 1184 height 607
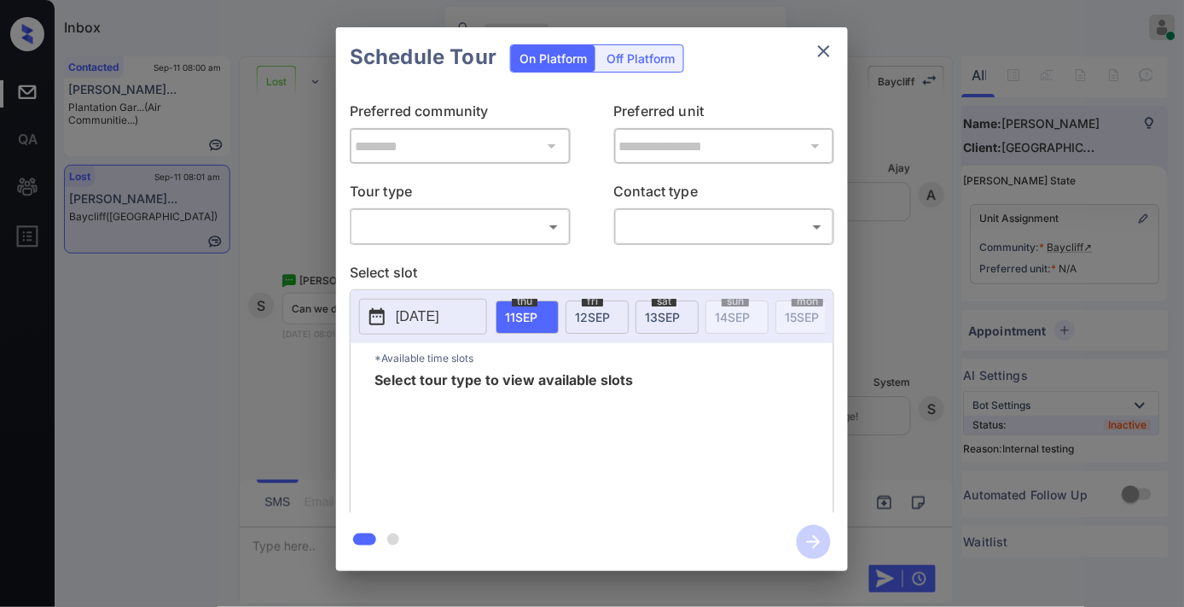
click at [830, 58] on icon "close" at bounding box center [824, 51] width 20 height 20
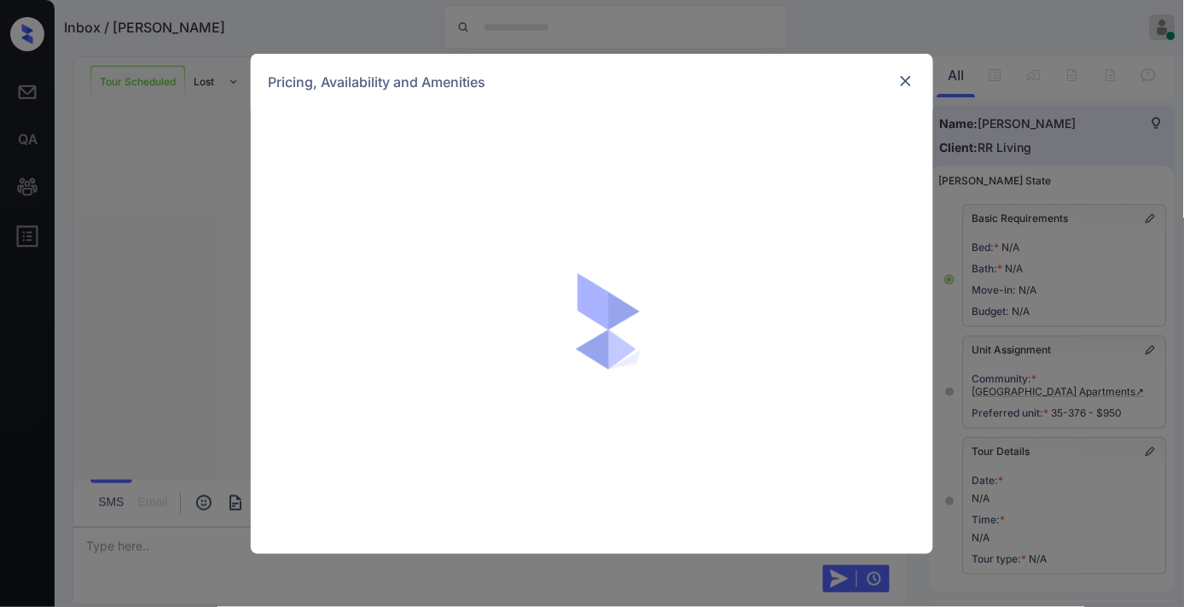
scroll to position [12640, 0]
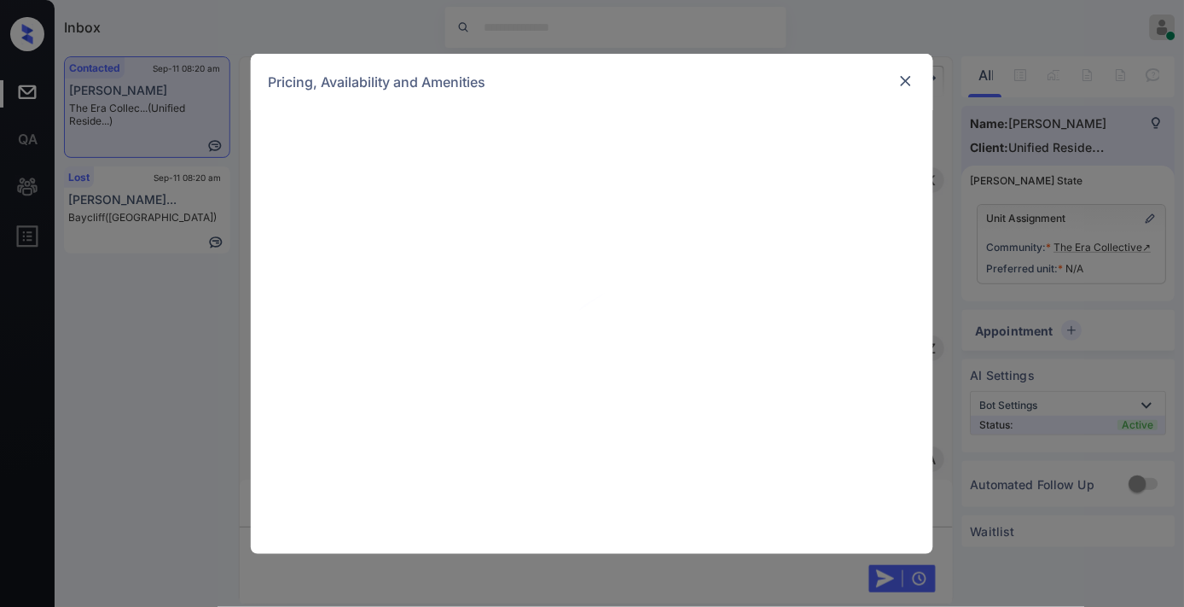
scroll to position [1488, 0]
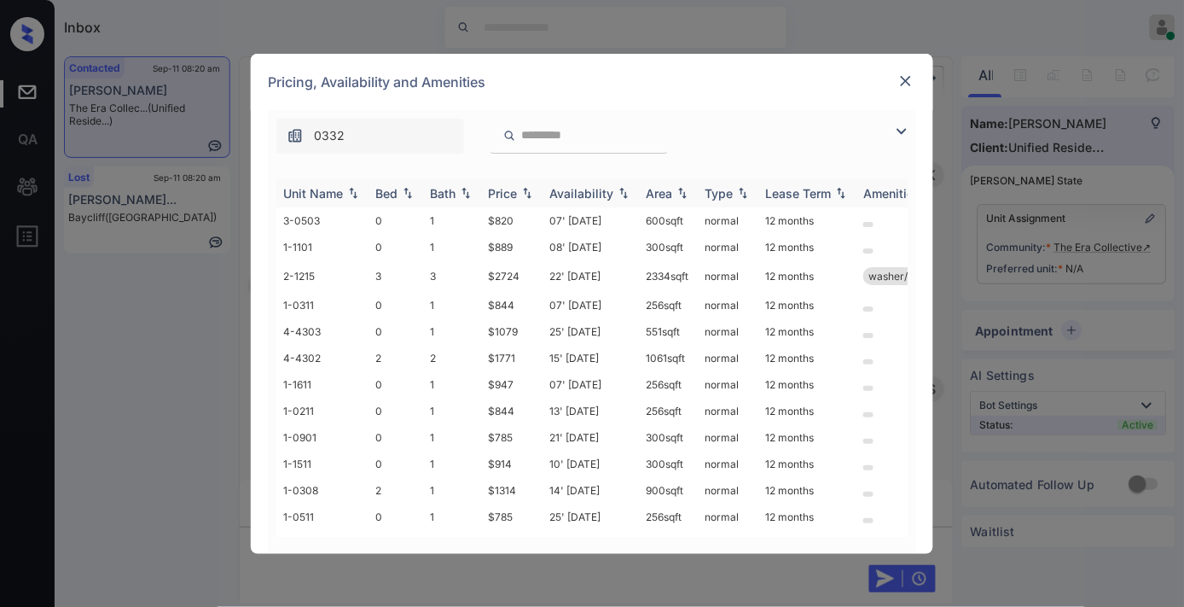
click at [513, 192] on div "Price" at bounding box center [502, 193] width 29 height 15
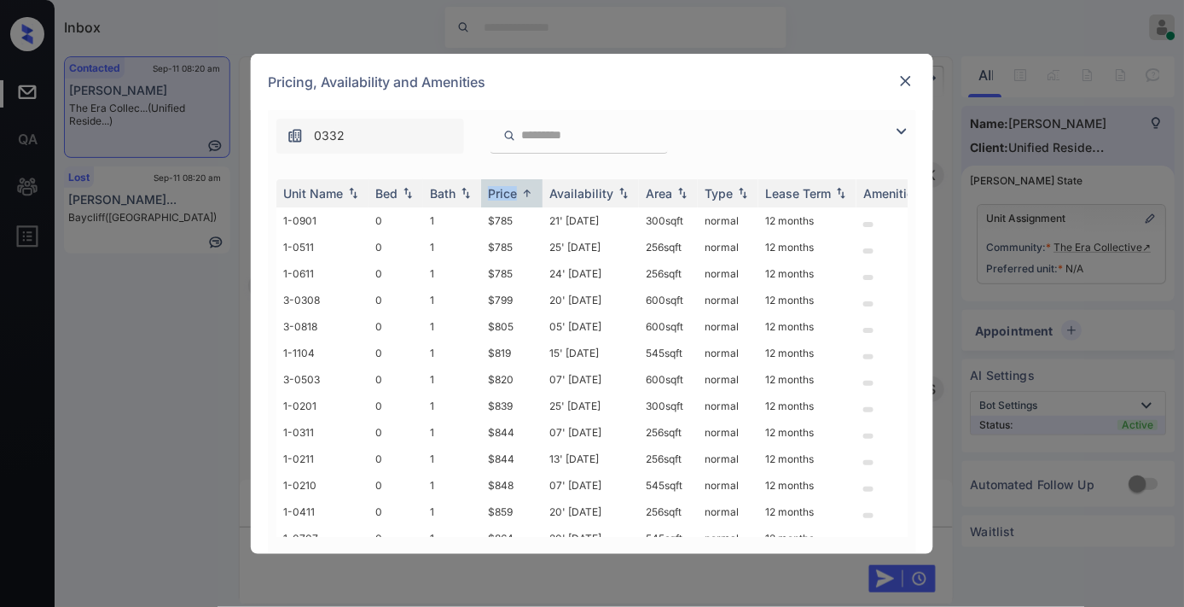
click at [901, 131] on img at bounding box center [902, 131] width 20 height 20
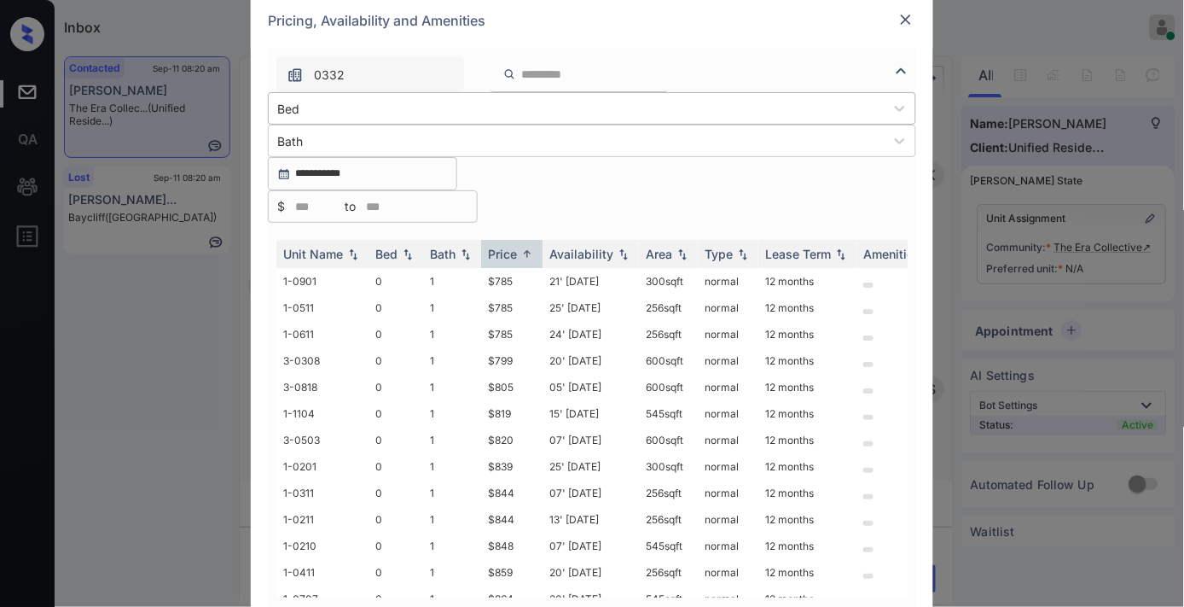
click at [309, 121] on div "Bed" at bounding box center [577, 108] width 616 height 25
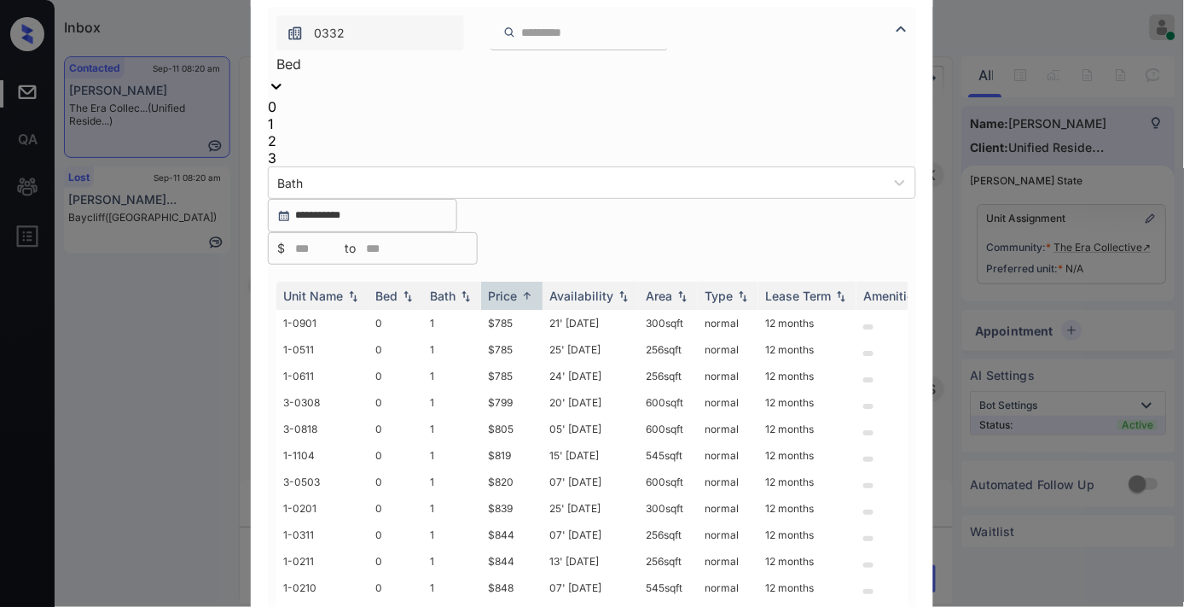
click at [334, 149] on div "2" at bounding box center [592, 140] width 649 height 17
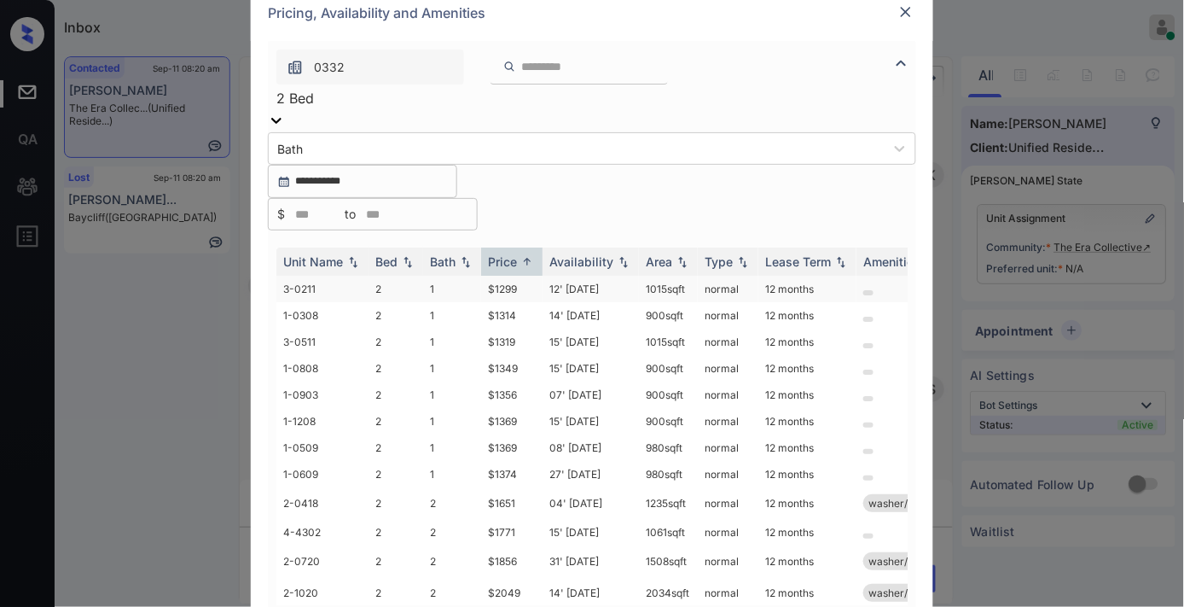
click at [519, 276] on td "$1299" at bounding box center [511, 289] width 61 height 26
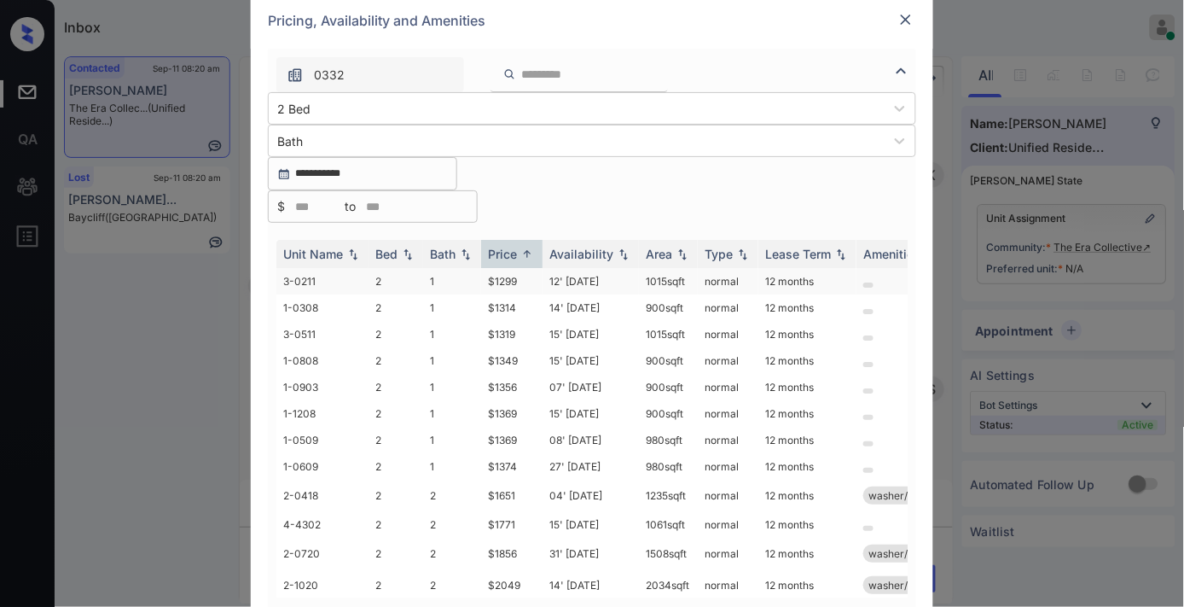
click at [519, 268] on td "$1299" at bounding box center [511, 281] width 61 height 26
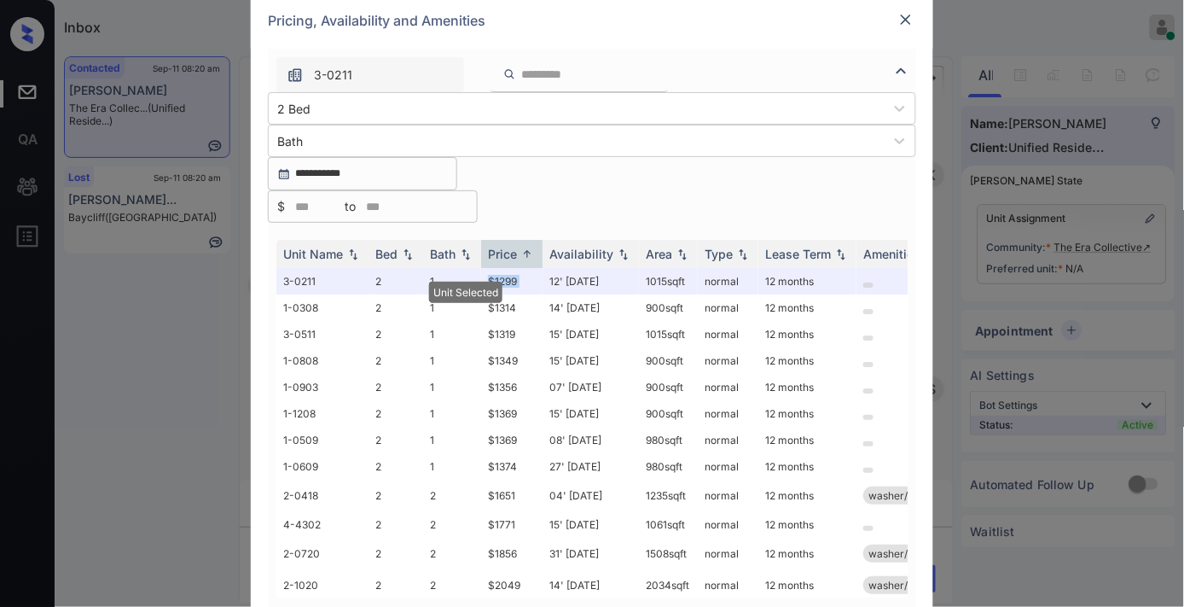
click at [906, 28] on img at bounding box center [906, 19] width 17 height 17
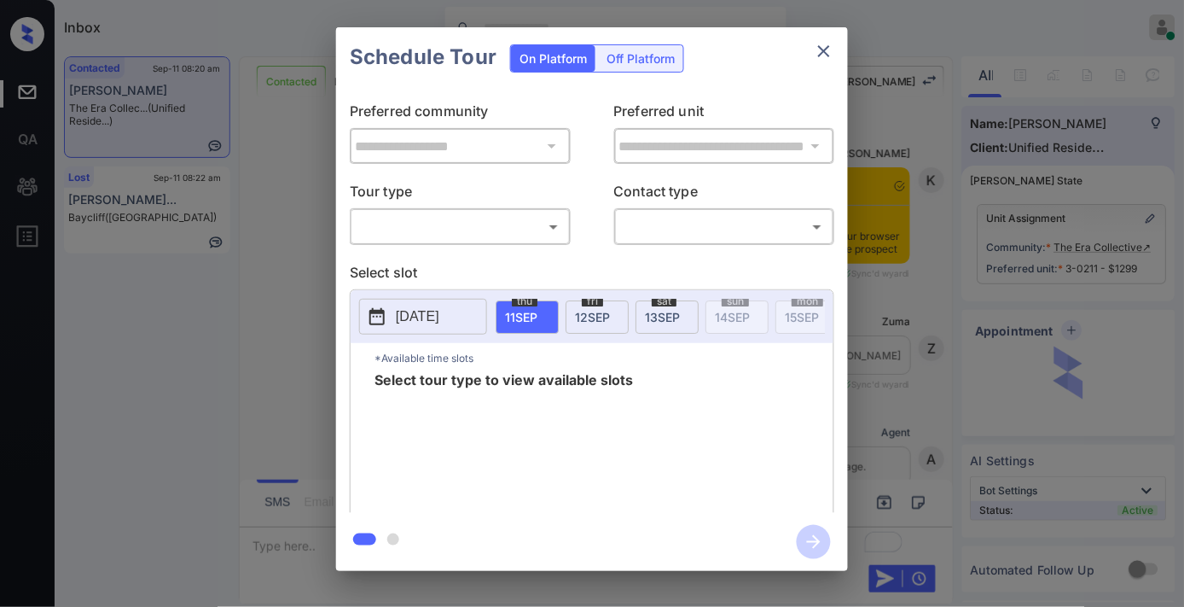
click at [507, 208] on div "​ ​" at bounding box center [460, 226] width 221 height 37
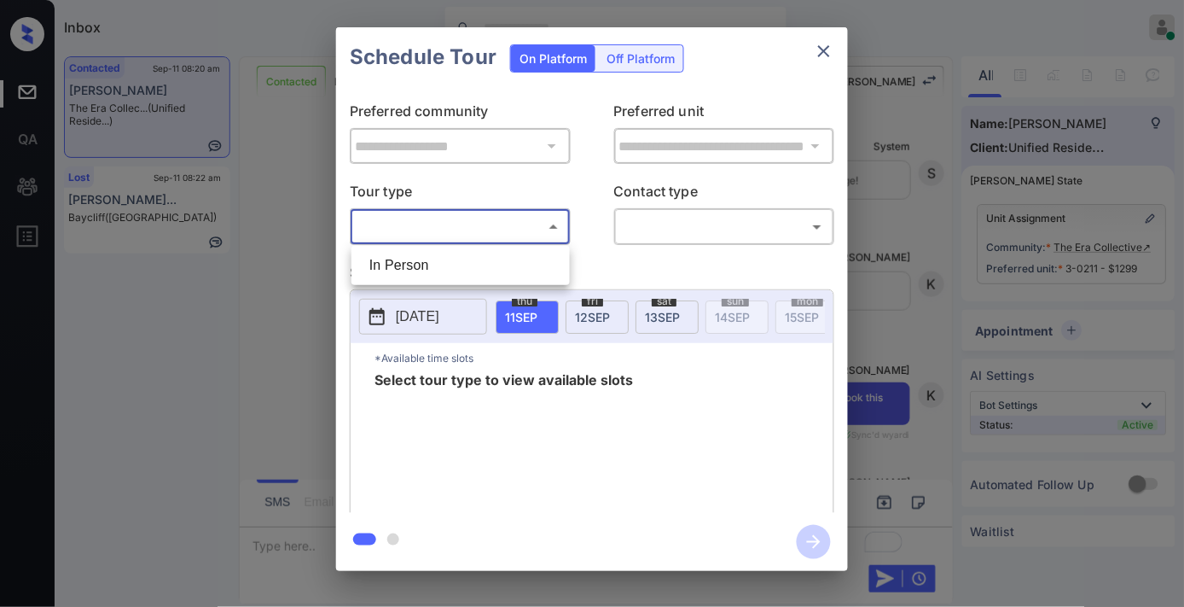
click at [514, 226] on body "Inbox [PERSON_NAME] Online Set yourself offline Set yourself on break Profile S…" at bounding box center [592, 303] width 1184 height 607
click at [499, 256] on li "In Person" at bounding box center [461, 265] width 210 height 31
type input "********"
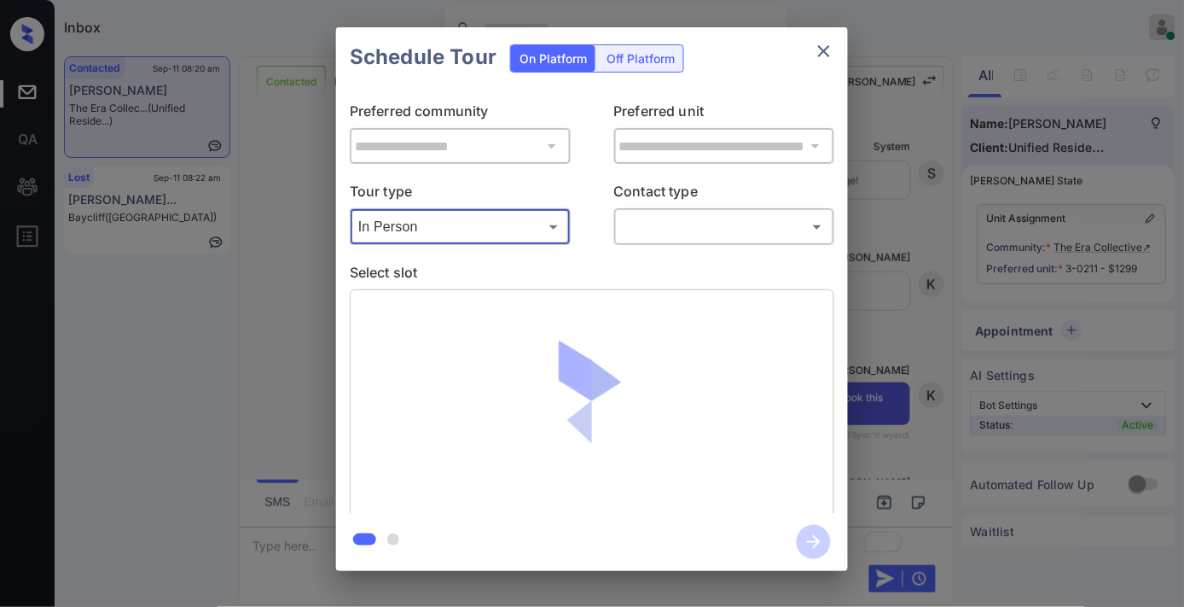
click at [660, 243] on div "​ ​" at bounding box center [724, 226] width 221 height 37
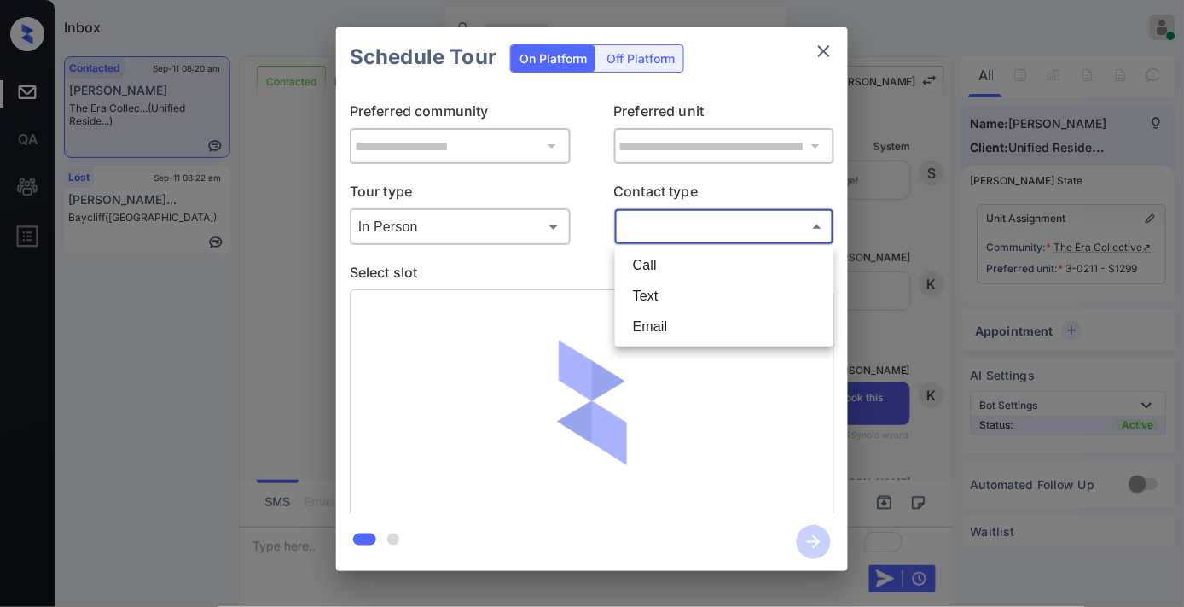
click at [655, 222] on body "Inbox Samantha Soliven Online Set yourself offline Set yourself on break Profil…" at bounding box center [592, 303] width 1184 height 607
click at [647, 296] on li "Text" at bounding box center [724, 296] width 210 height 31
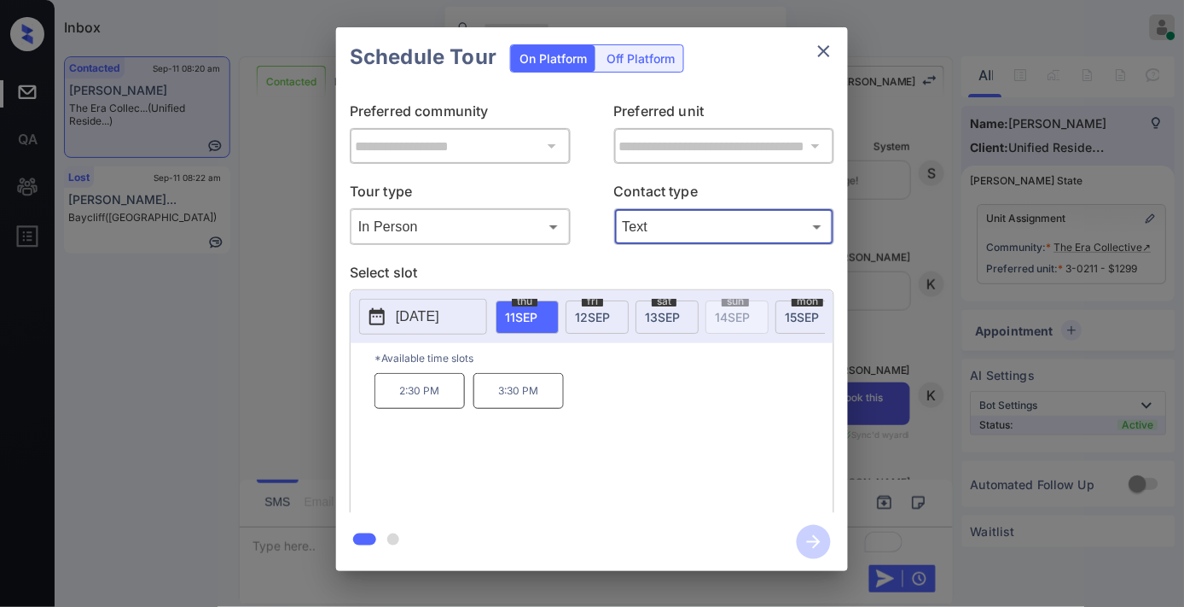
type input "****"
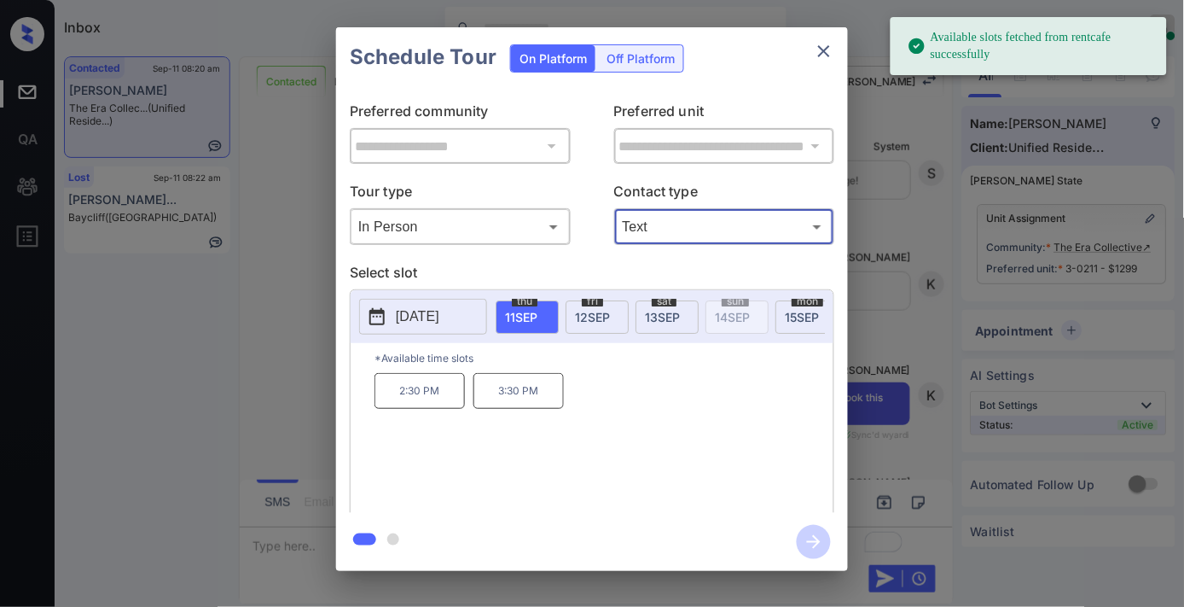
click at [433, 292] on div "2025-09-11 thu 11 SEP fri 12 SEP sat 13 SEP sun 14 SEP mon 15 SEP tue 16 SEP we…" at bounding box center [592, 316] width 483 height 53
click at [437, 310] on p "2025-09-11" at bounding box center [418, 316] width 44 height 20
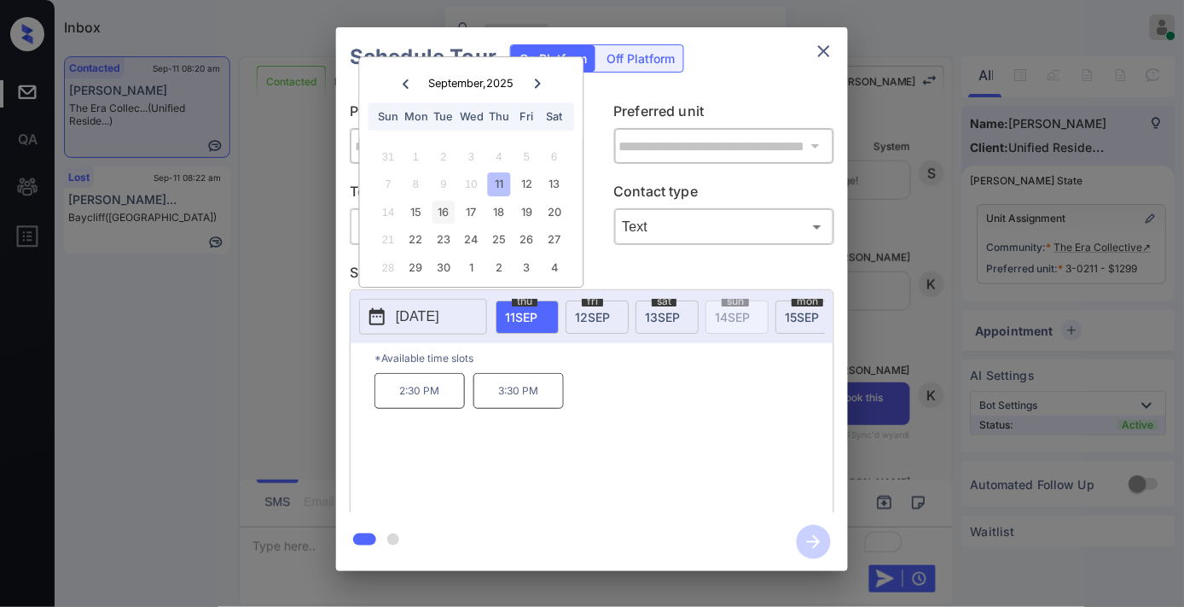
click at [441, 212] on div "16" at bounding box center [444, 212] width 23 height 23
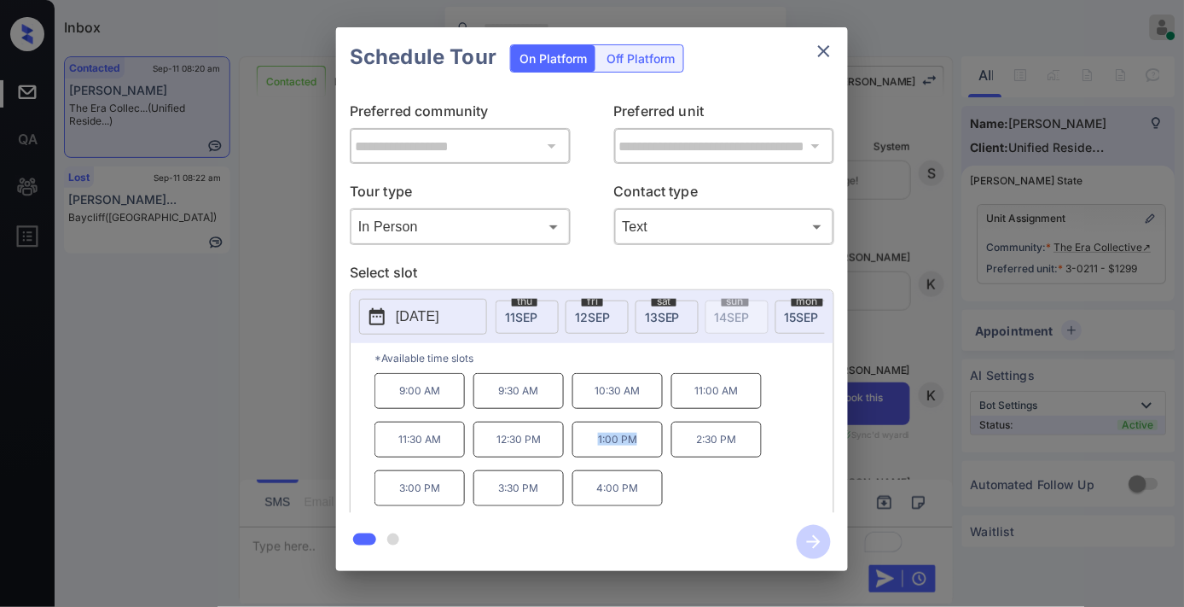
drag, startPoint x: 653, startPoint y: 449, endPoint x: 589, endPoint y: 449, distance: 64.0
click at [589, 449] on p "1:00 PM" at bounding box center [618, 440] width 90 height 36
click at [743, 442] on p "2:30 PM" at bounding box center [717, 440] width 90 height 36
click at [824, 63] on button "close" at bounding box center [824, 51] width 34 height 34
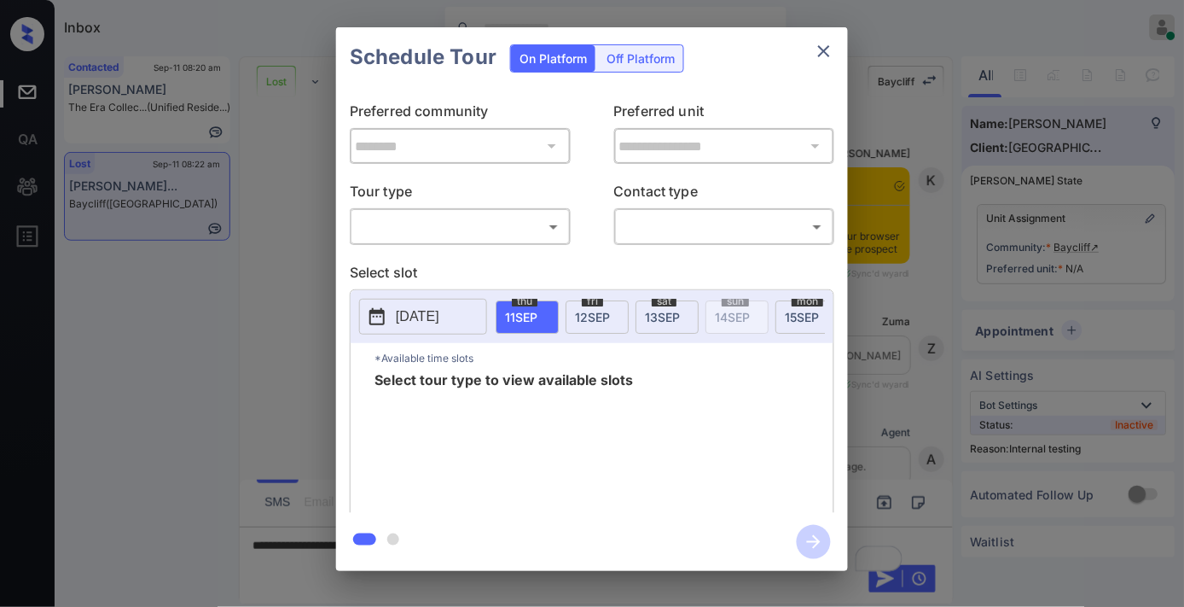
click at [526, 259] on div "**********" at bounding box center [592, 300] width 512 height 426
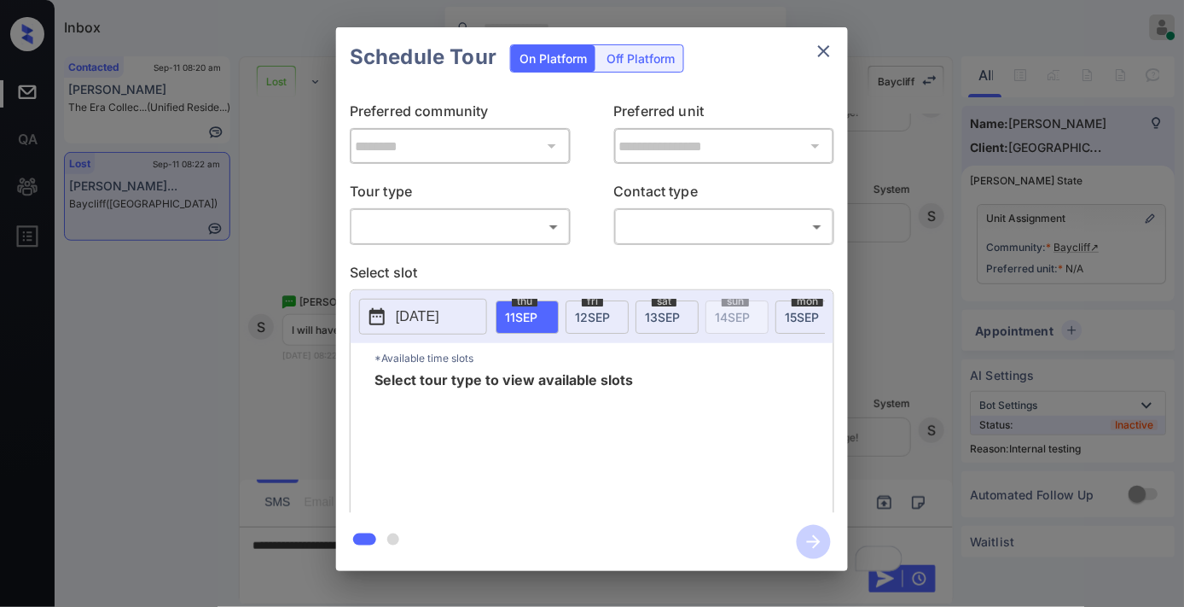
click at [525, 216] on body "Inbox [PERSON_NAME] Online Set yourself offline Set yourself on break Profile S…" at bounding box center [592, 303] width 1184 height 607
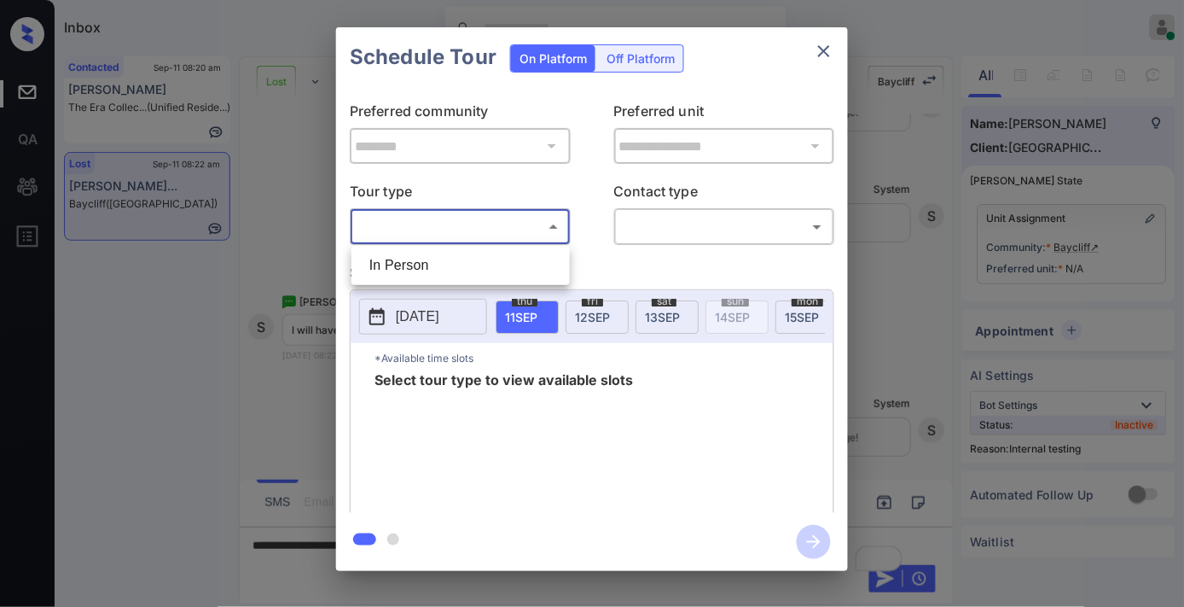
click at [526, 237] on div at bounding box center [592, 303] width 1184 height 607
click at [486, 241] on div "​ ​" at bounding box center [460, 226] width 221 height 37
click at [482, 233] on body "Inbox [PERSON_NAME] Online Set yourself offline Set yourself on break Profile S…" at bounding box center [592, 303] width 1184 height 607
click at [467, 274] on li "In Person" at bounding box center [461, 265] width 210 height 31
type input "********"
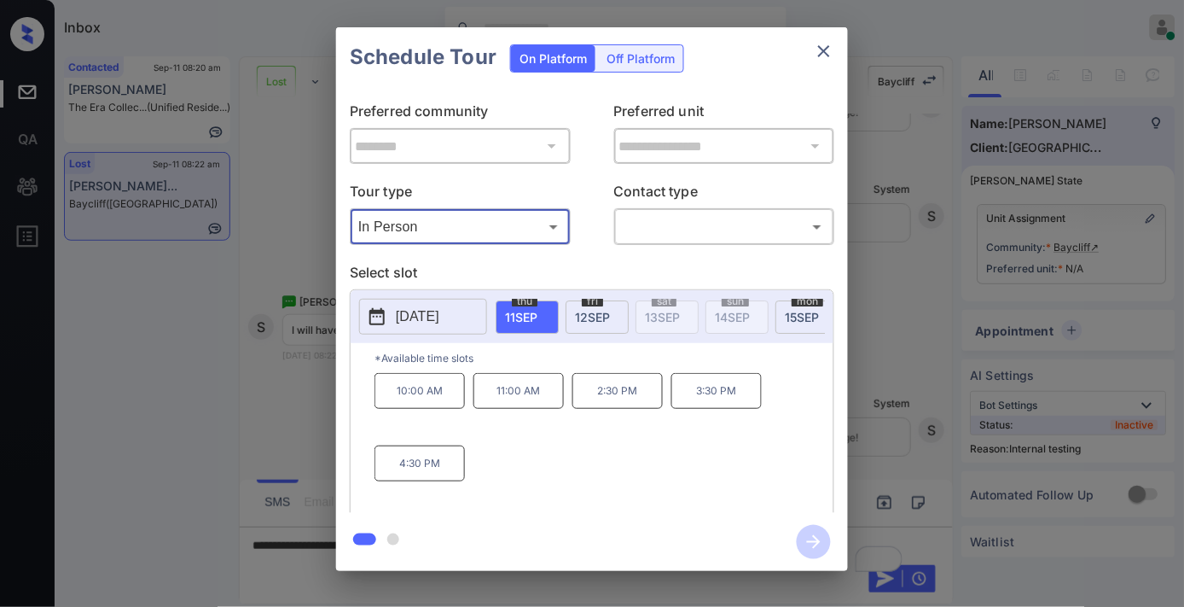
click at [439, 307] on p "[DATE]" at bounding box center [418, 316] width 44 height 20
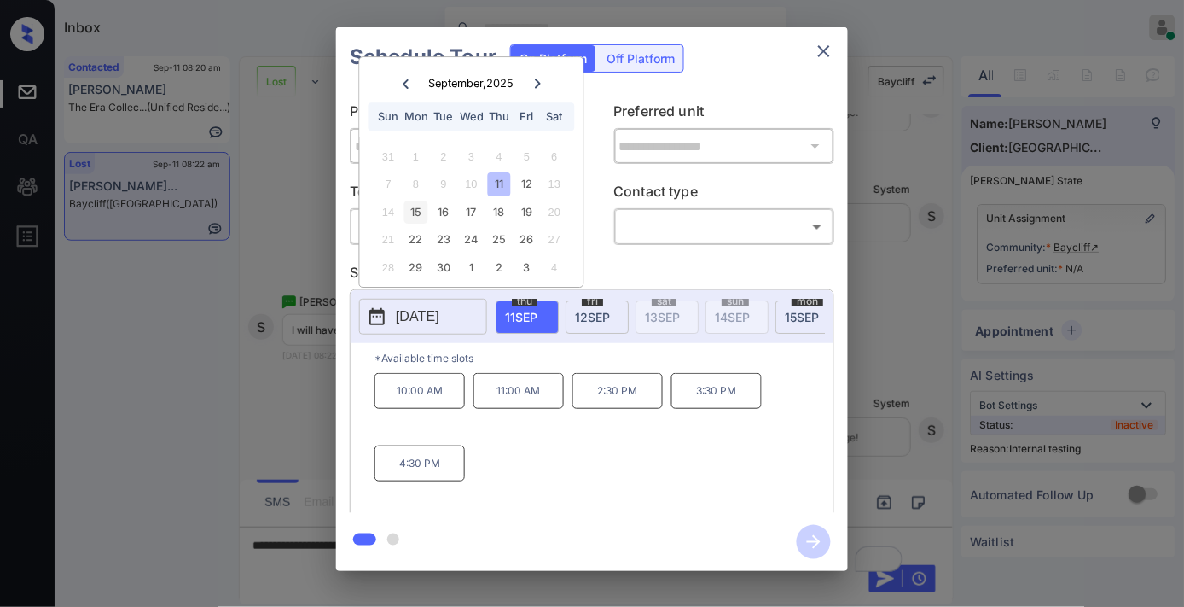
click at [427, 212] on div "15" at bounding box center [415, 212] width 23 height 23
click at [448, 208] on div "16" at bounding box center [444, 212] width 23 height 23
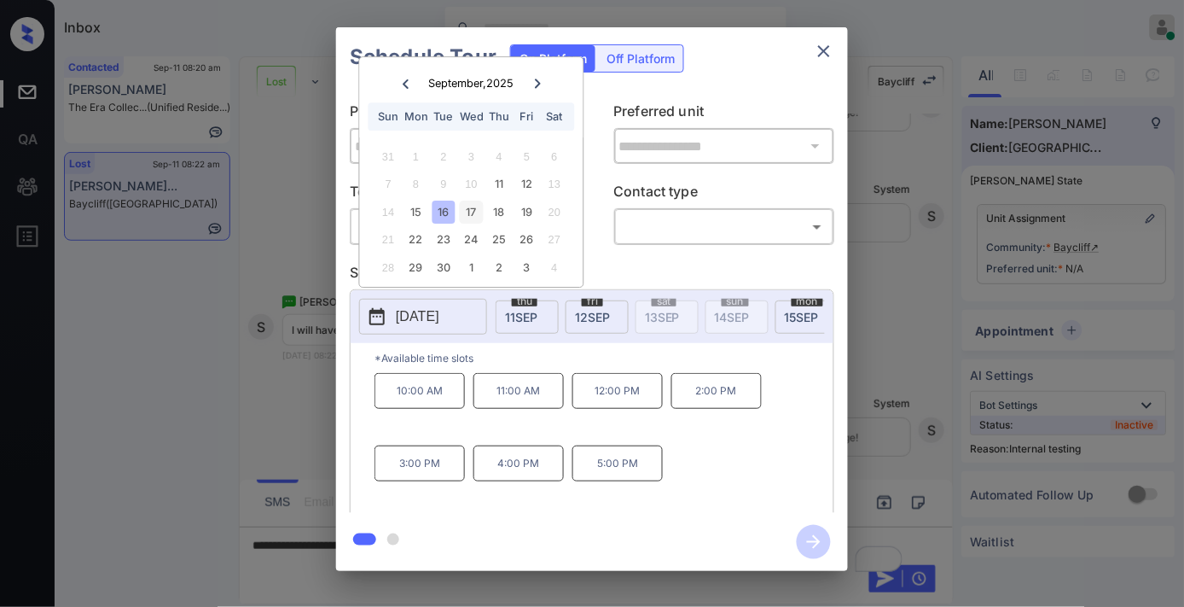
click at [474, 214] on div "17" at bounding box center [471, 212] width 23 height 23
click at [496, 218] on div "18" at bounding box center [499, 212] width 23 height 23
click at [523, 208] on div "19" at bounding box center [526, 212] width 23 height 23
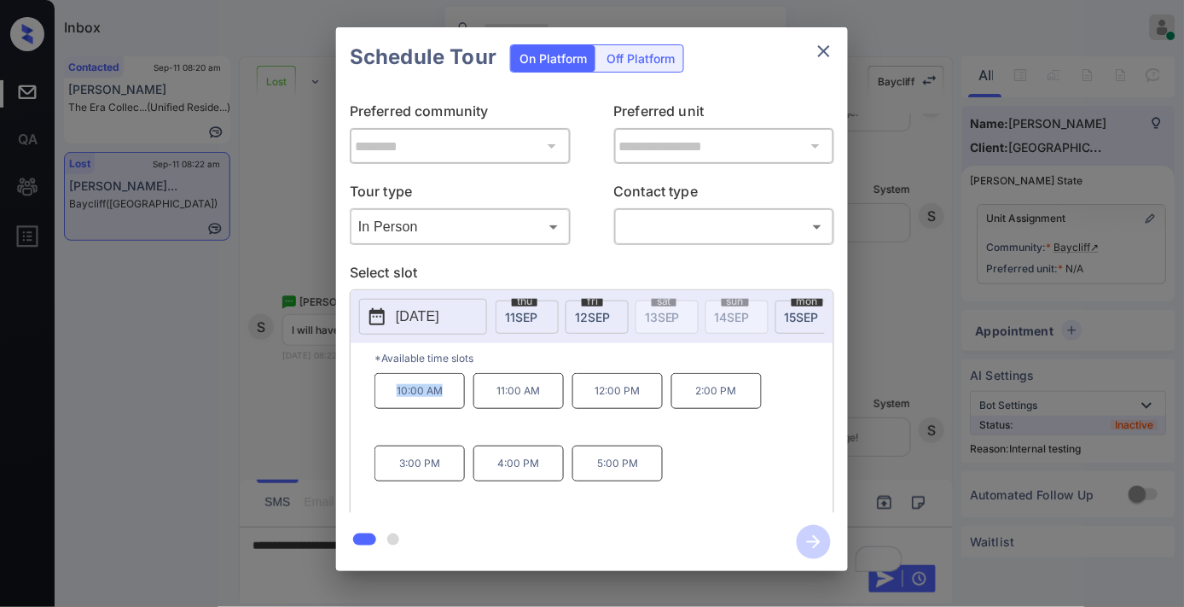
drag, startPoint x: 449, startPoint y: 391, endPoint x: 356, endPoint y: 398, distance: 93.3
click at [356, 398] on div "*Available time slots 10:00 AM 11:00 AM 12:00 PM 2:00 PM 3:00 PM 4:00 PM 5:00 PM" at bounding box center [592, 430] width 483 height 175
copy p "10:00 AM"
click at [819, 41] on icon "close" at bounding box center [824, 51] width 20 height 20
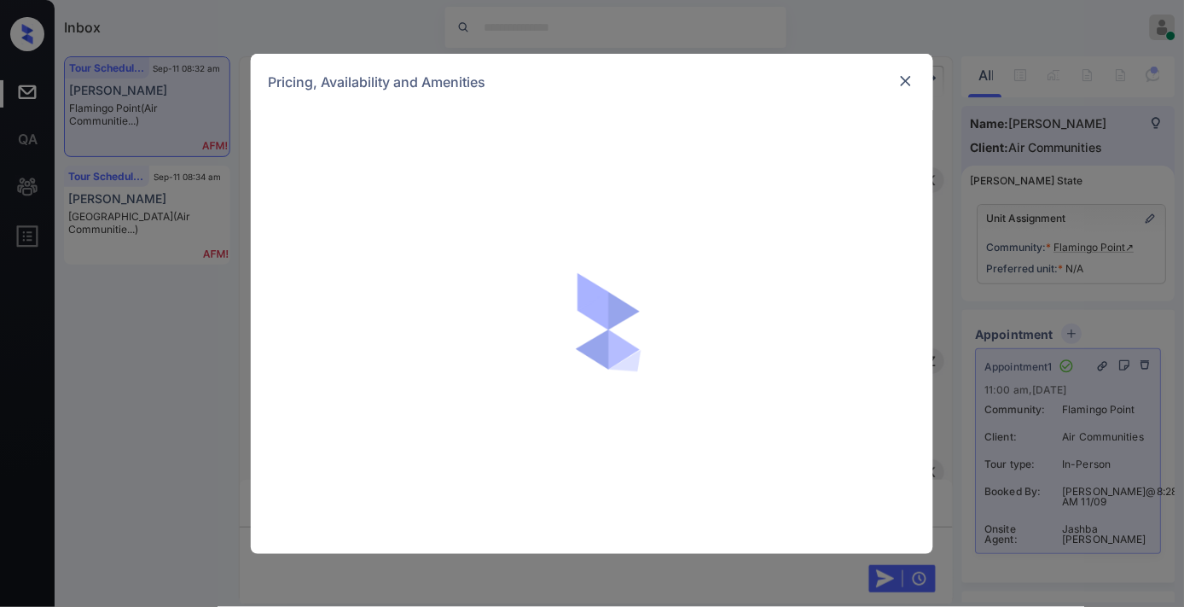
scroll to position [3573, 0]
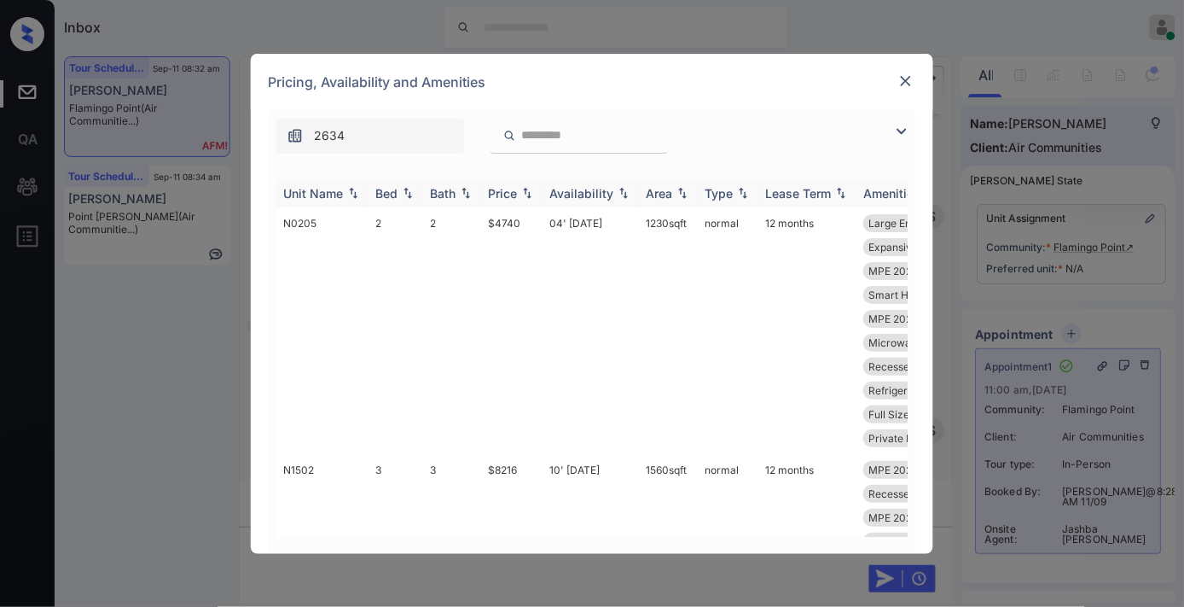
click at [498, 208] on td "$4740" at bounding box center [511, 330] width 61 height 247
click at [507, 194] on div "Price" at bounding box center [502, 193] width 29 height 15
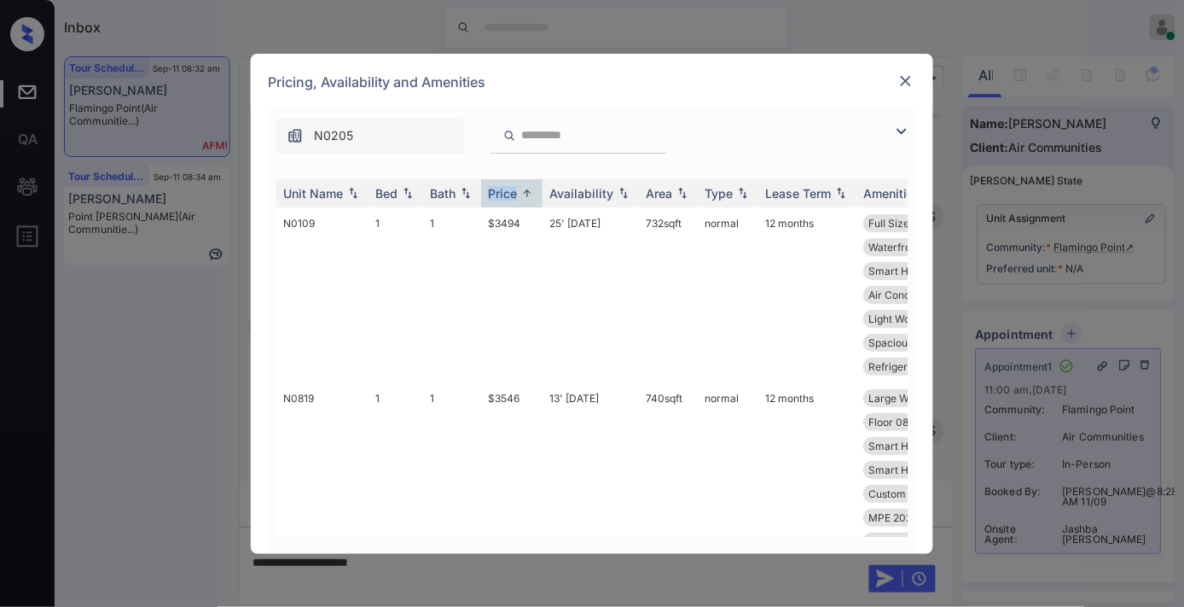
click at [894, 137] on img at bounding box center [902, 131] width 20 height 20
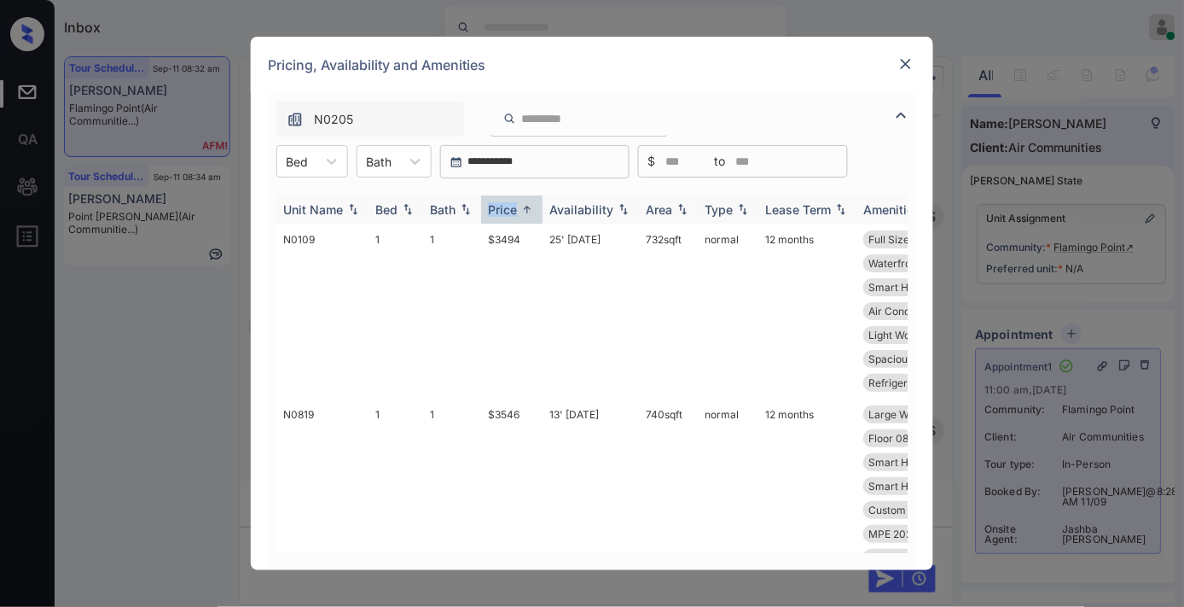
click at [319, 162] on div at bounding box center [332, 161] width 31 height 31
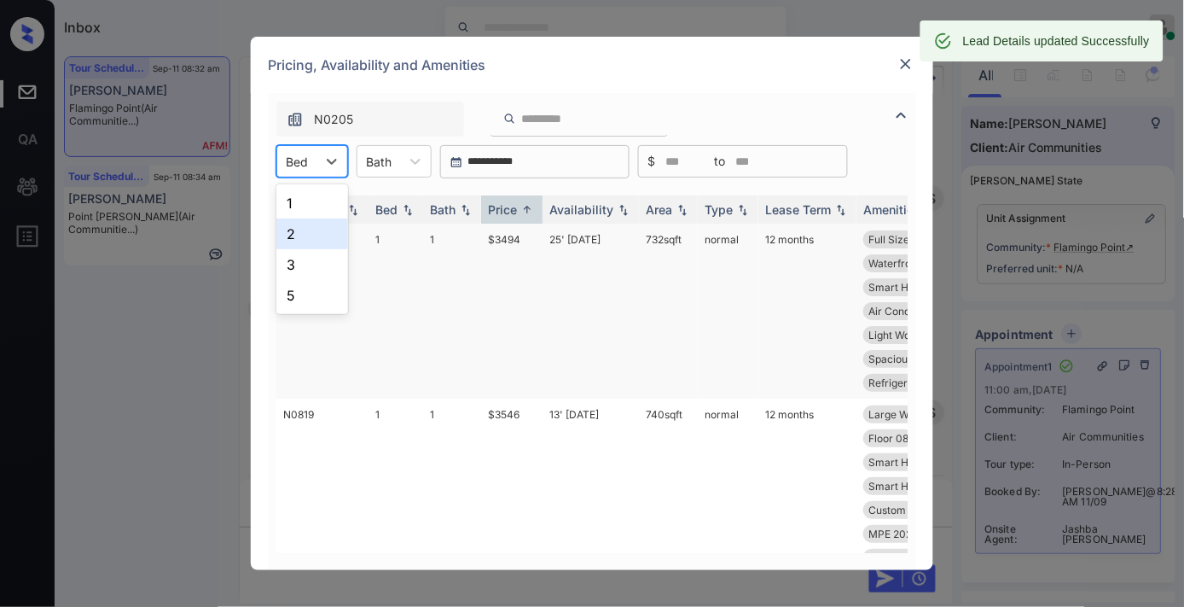
click at [329, 232] on div "2" at bounding box center [312, 233] width 72 height 31
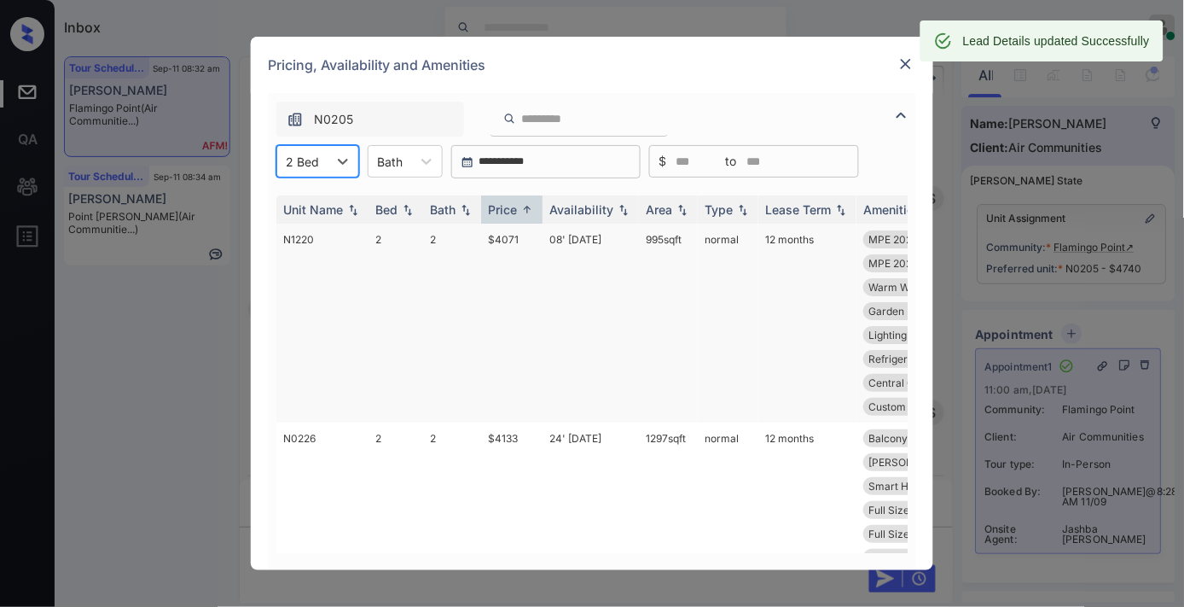
click at [515, 253] on td "$4071" at bounding box center [511, 323] width 61 height 199
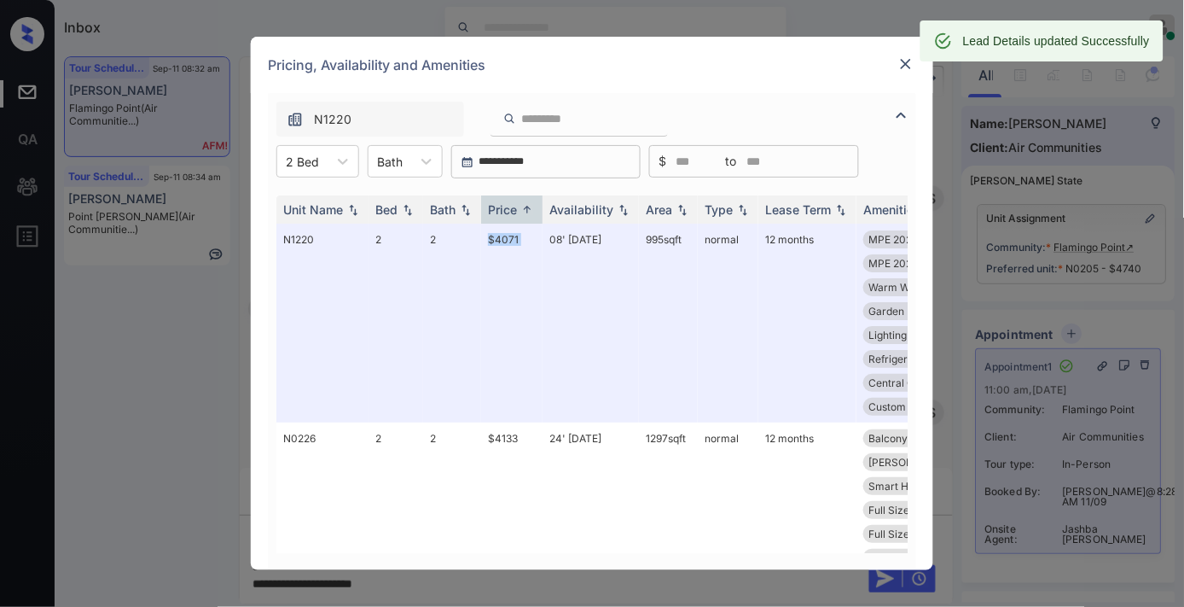
click at [910, 63] on img at bounding box center [906, 63] width 17 height 17
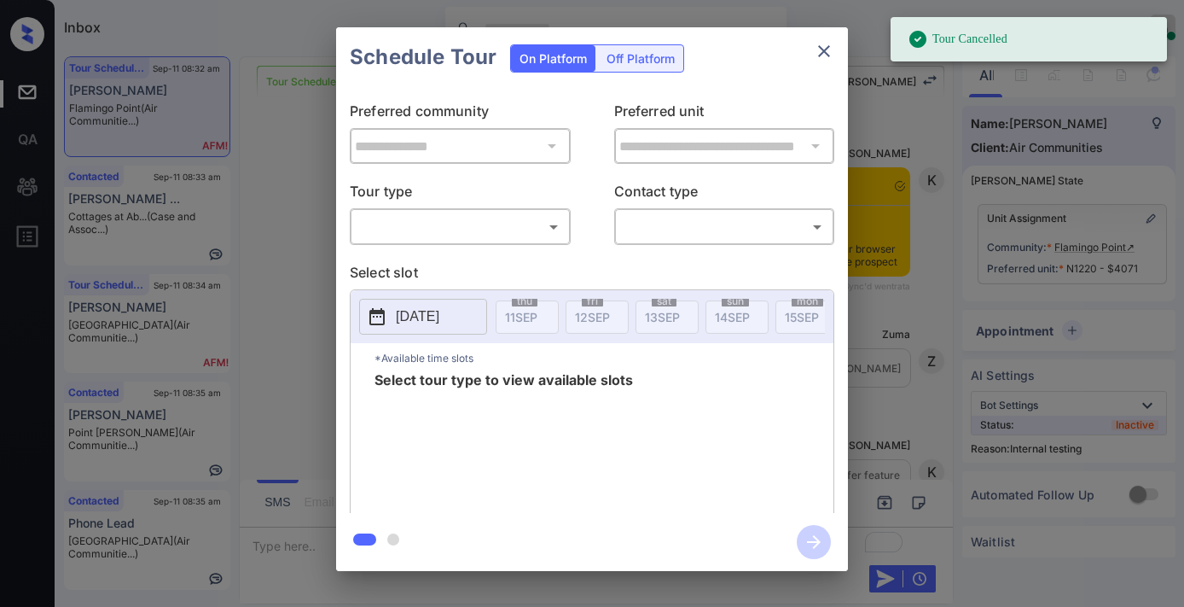
click at [502, 220] on body "Tour Cancelled Inbox [PERSON_NAME] Online Set yourself offline Set yourself on …" at bounding box center [592, 303] width 1184 height 607
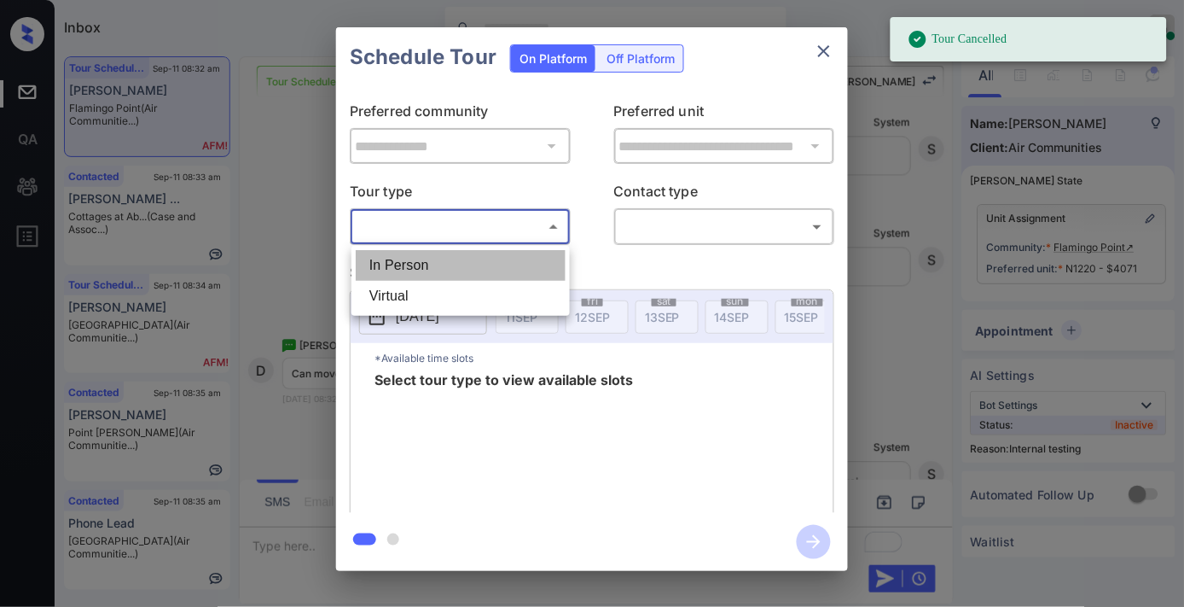
click at [502, 260] on li "In Person" at bounding box center [461, 265] width 210 height 31
type input "********"
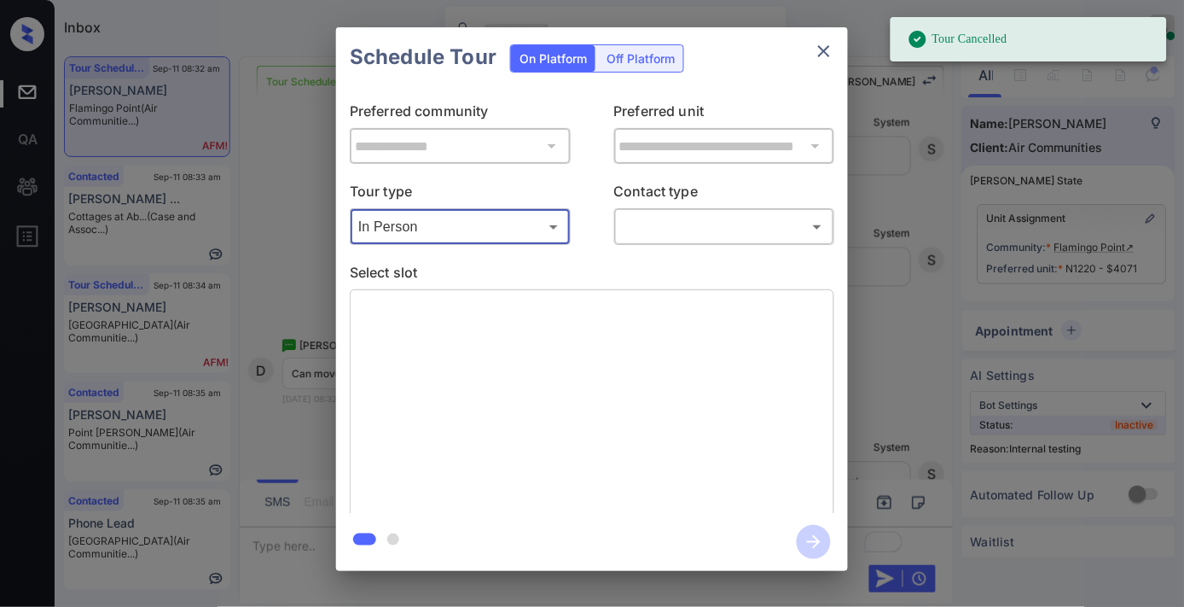
click at [670, 209] on div "​ ​" at bounding box center [724, 226] width 221 height 37
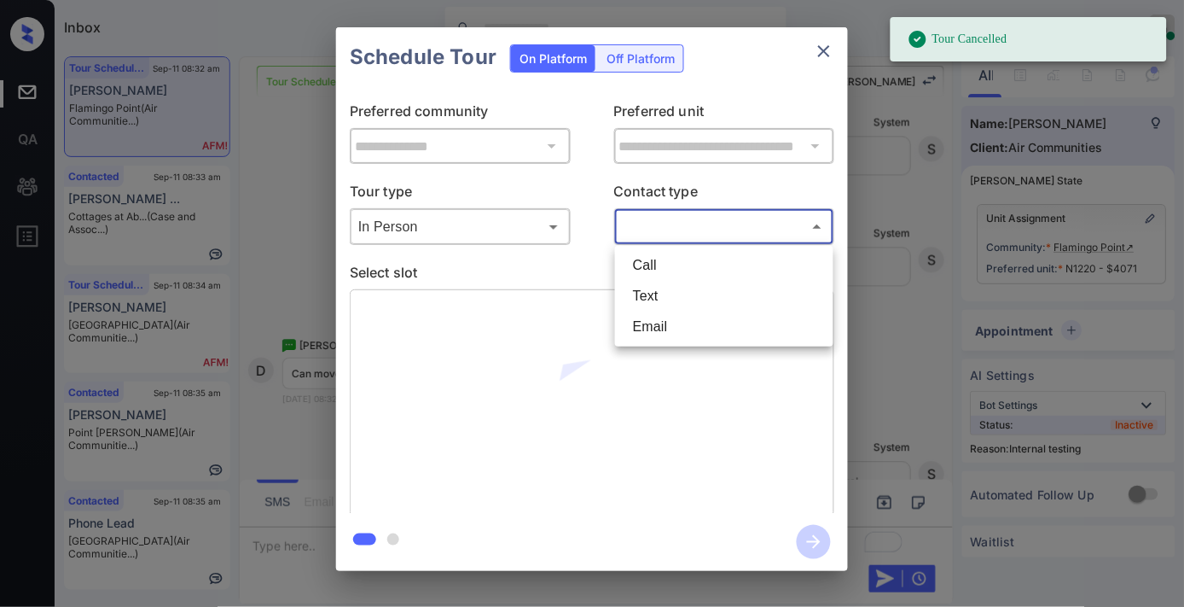
click at [677, 219] on body "Tour Cancelled Inbox [PERSON_NAME] Online Set yourself offline Set yourself on …" at bounding box center [592, 303] width 1184 height 607
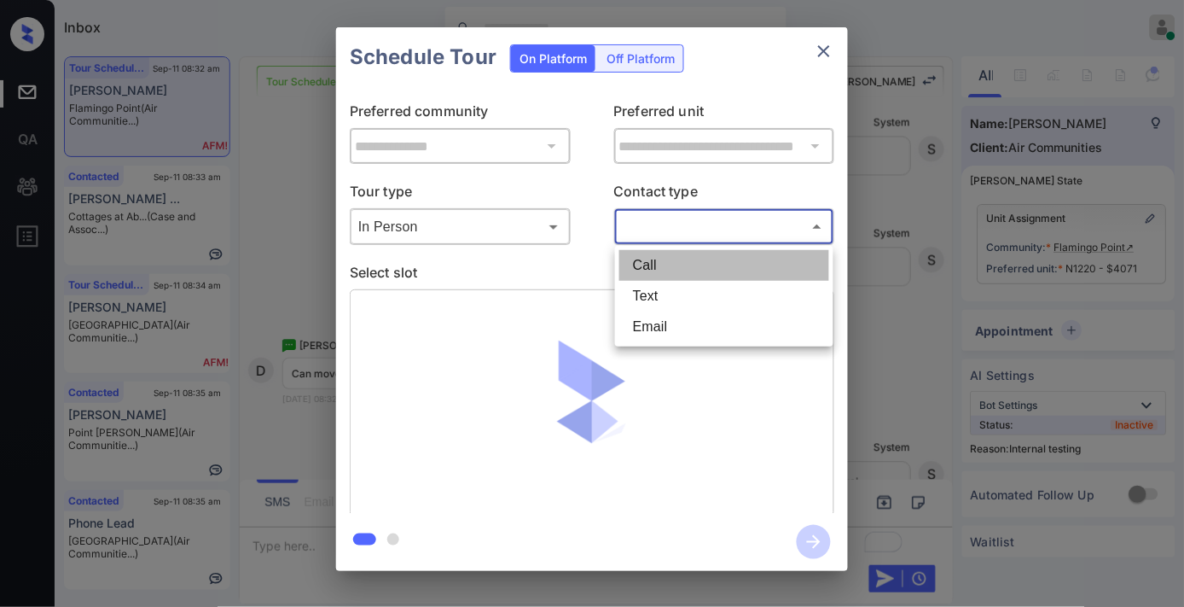
click at [679, 277] on li "Call" at bounding box center [724, 265] width 210 height 31
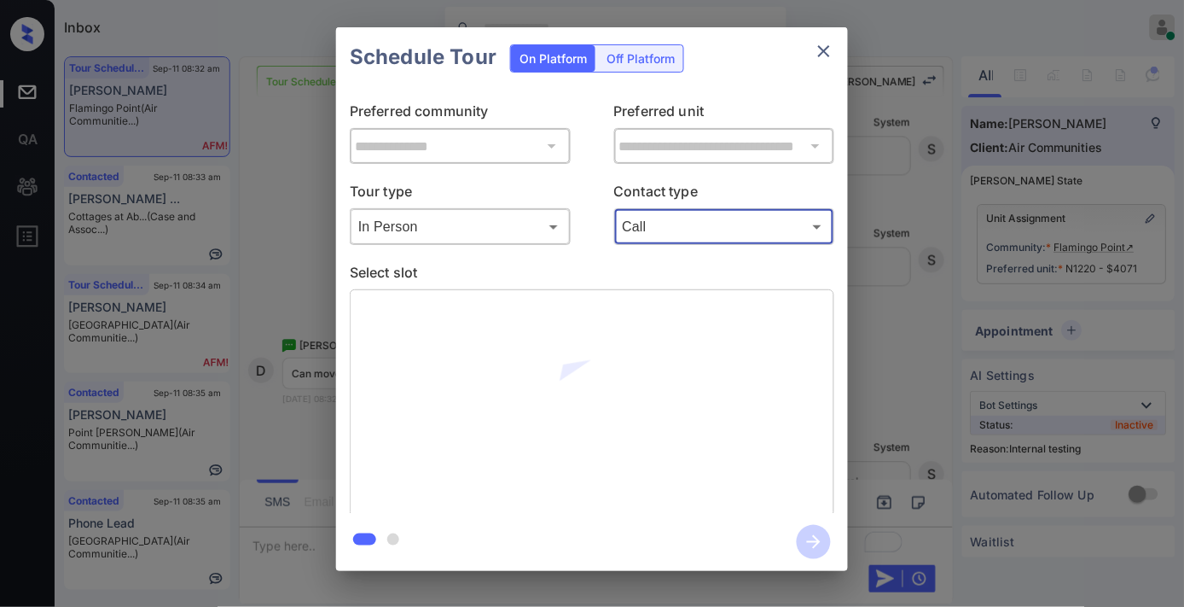
click at [701, 224] on body "Inbox [PERSON_NAME] Online Set yourself offline Set yourself on break Profile S…" at bounding box center [592, 303] width 1184 height 607
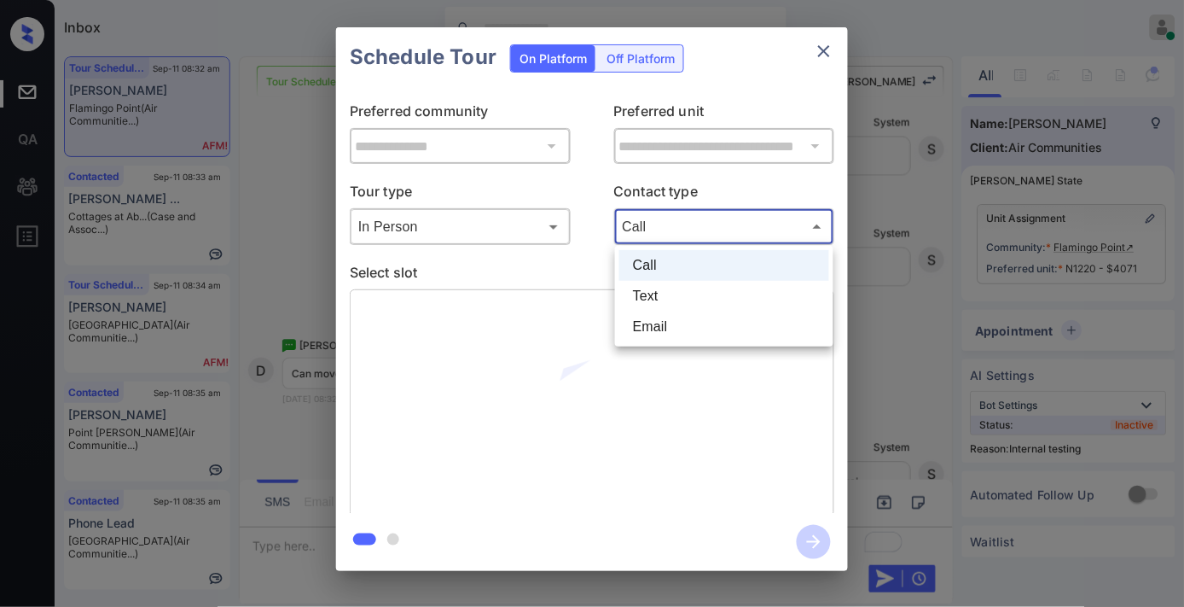
click at [687, 287] on li "Text" at bounding box center [724, 296] width 210 height 31
type input "****"
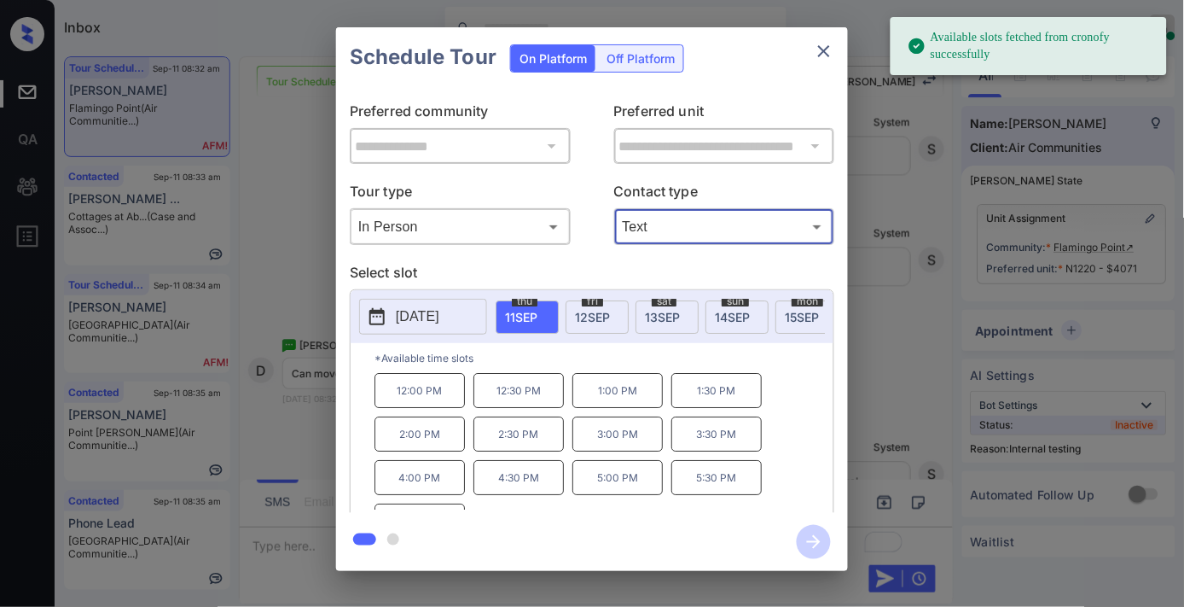
click at [666, 314] on span "[DATE]" at bounding box center [662, 317] width 35 height 15
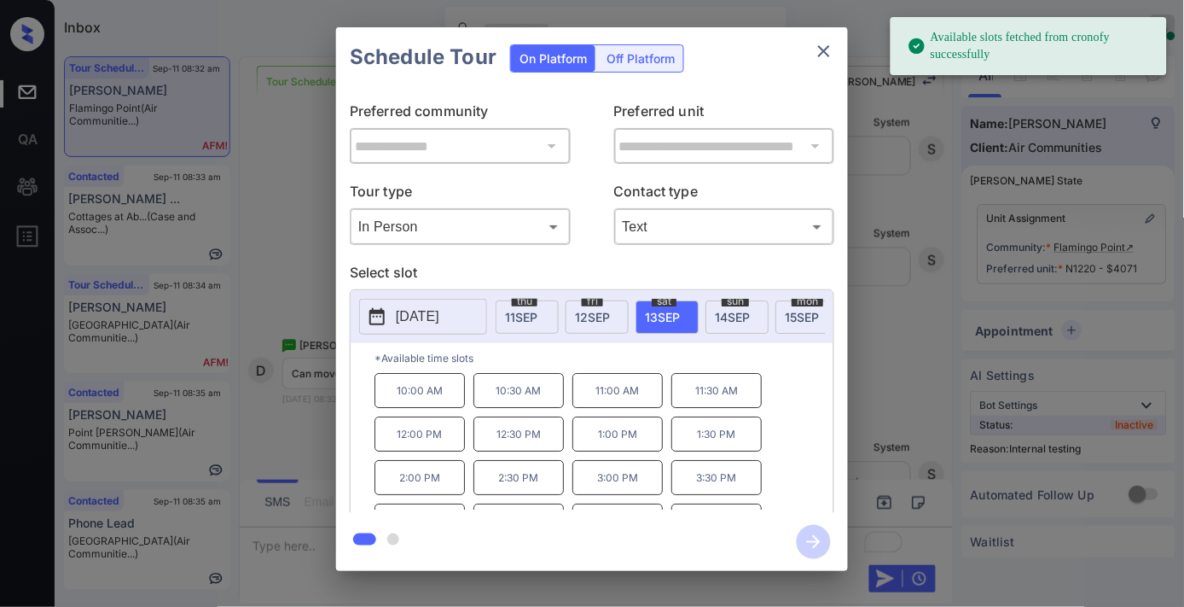
click at [329, 321] on div "**********" at bounding box center [592, 299] width 1184 height 598
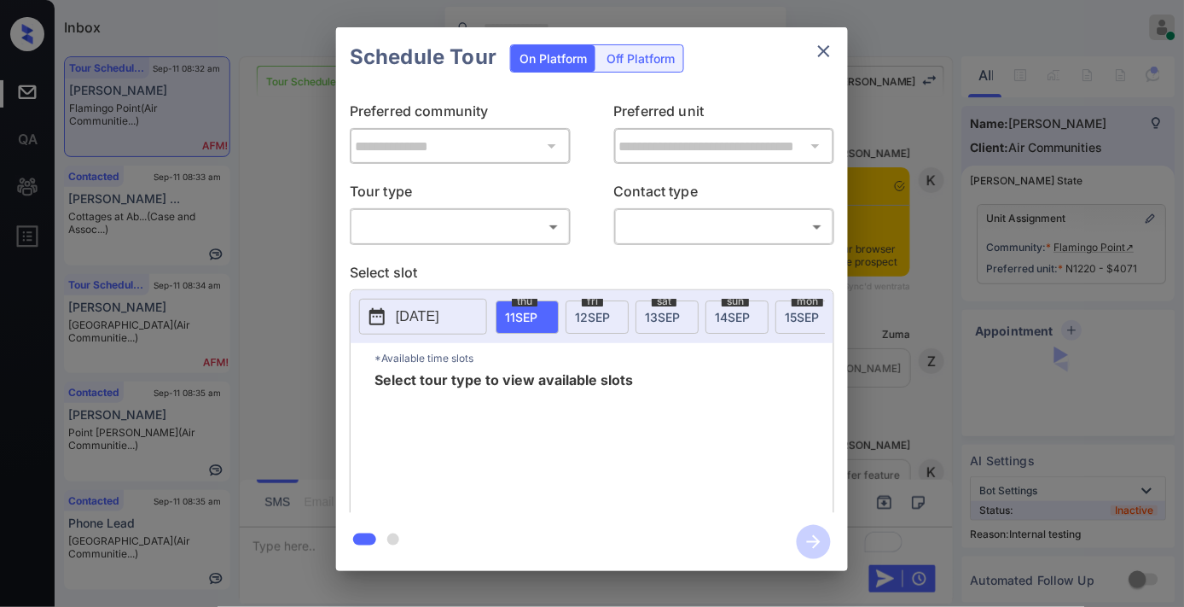
scroll to position [3038, 0]
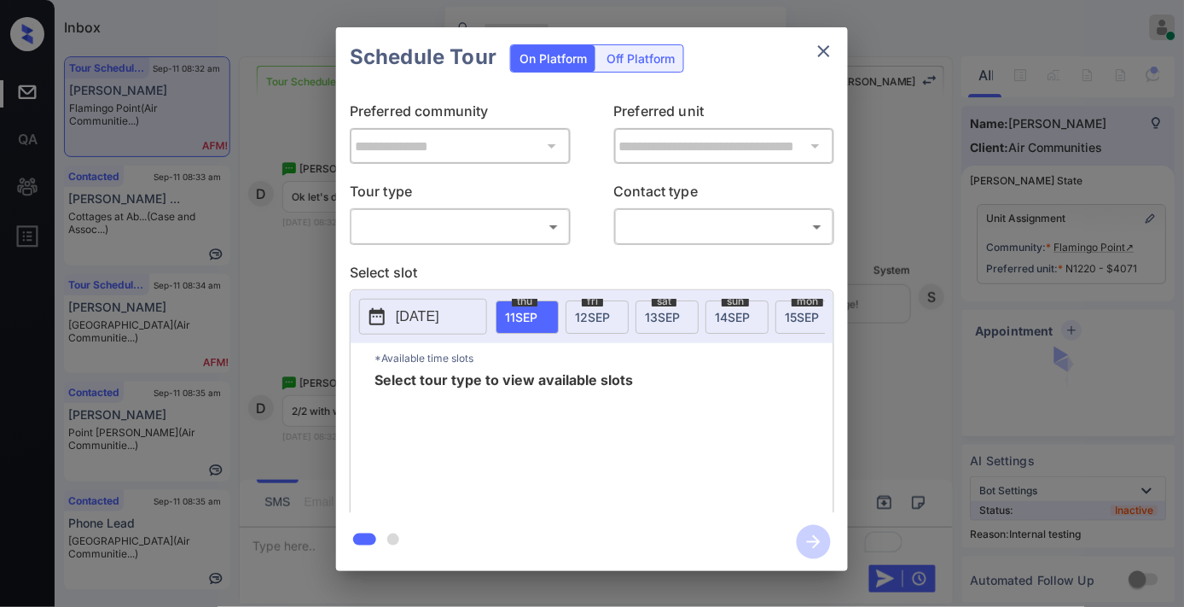
click at [481, 230] on body "Inbox [PERSON_NAME] Online Set yourself offline Set yourself on break Profile S…" at bounding box center [592, 303] width 1184 height 607
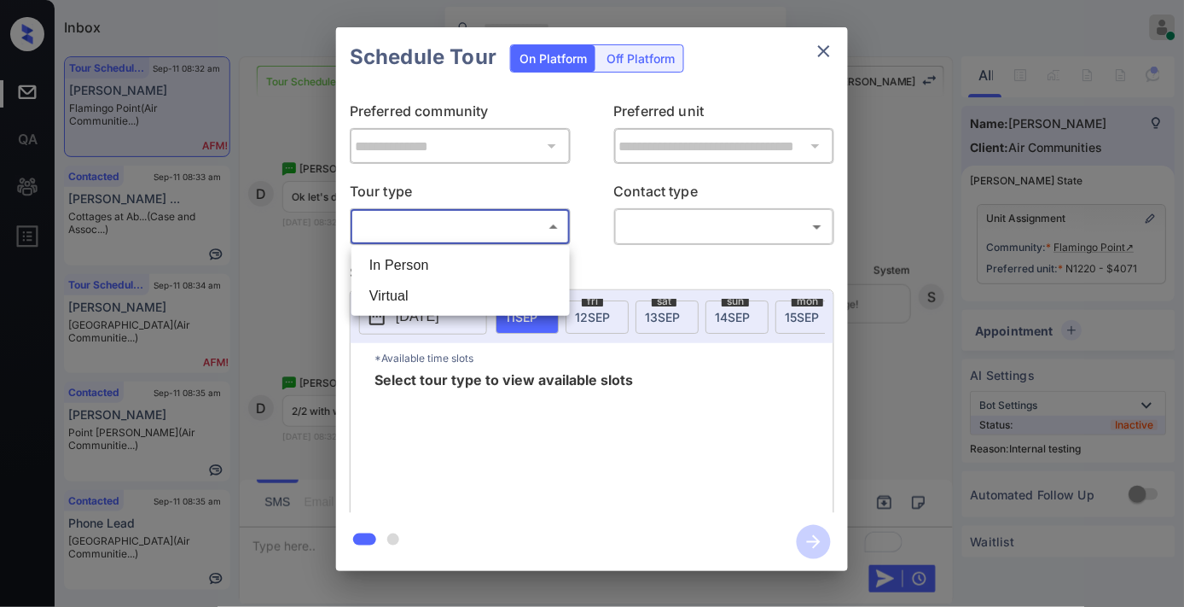
click at [481, 262] on li "In Person" at bounding box center [461, 265] width 210 height 31
type input "********"
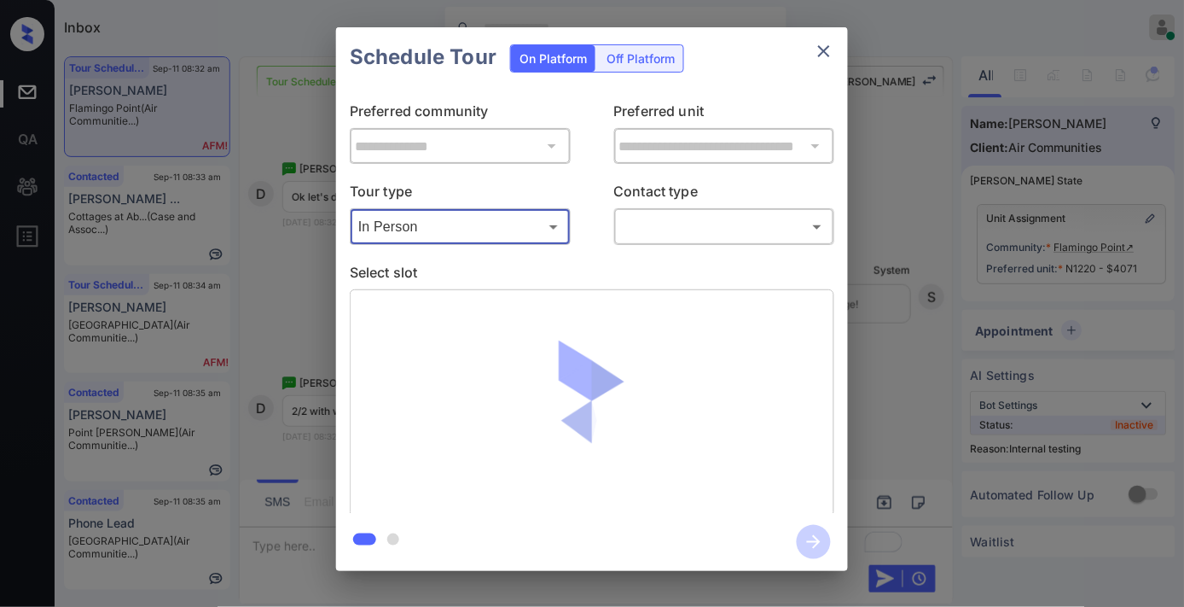
click at [649, 224] on body "Inbox [PERSON_NAME] Online Set yourself offline Set yourself on break Profile S…" at bounding box center [592, 303] width 1184 height 607
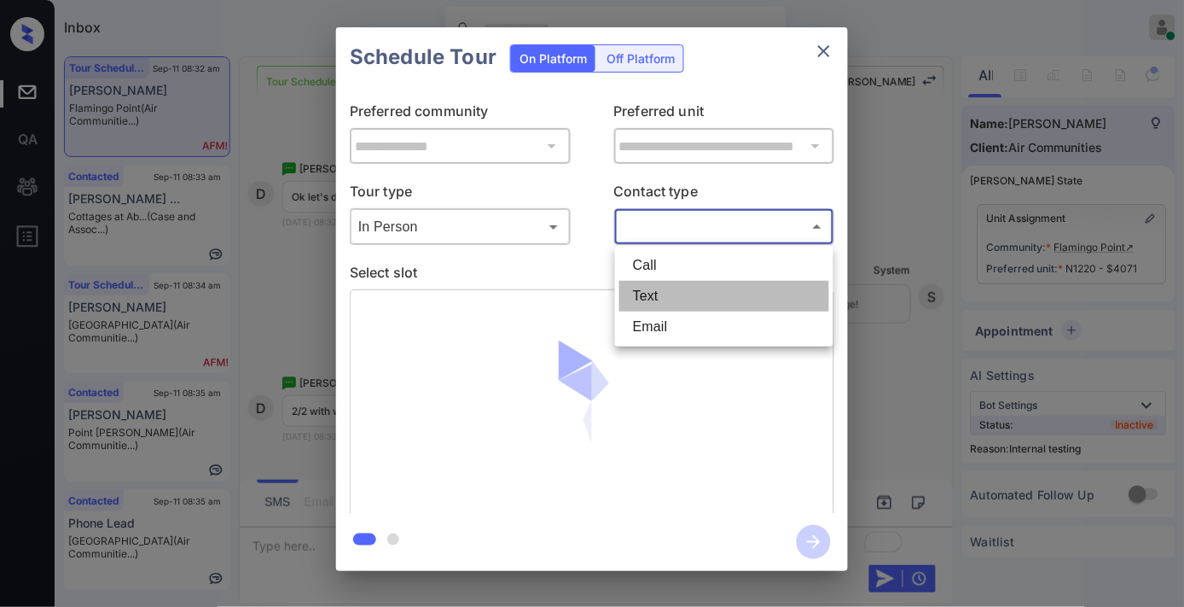
click at [652, 294] on li "Text" at bounding box center [724, 296] width 210 height 31
type input "****"
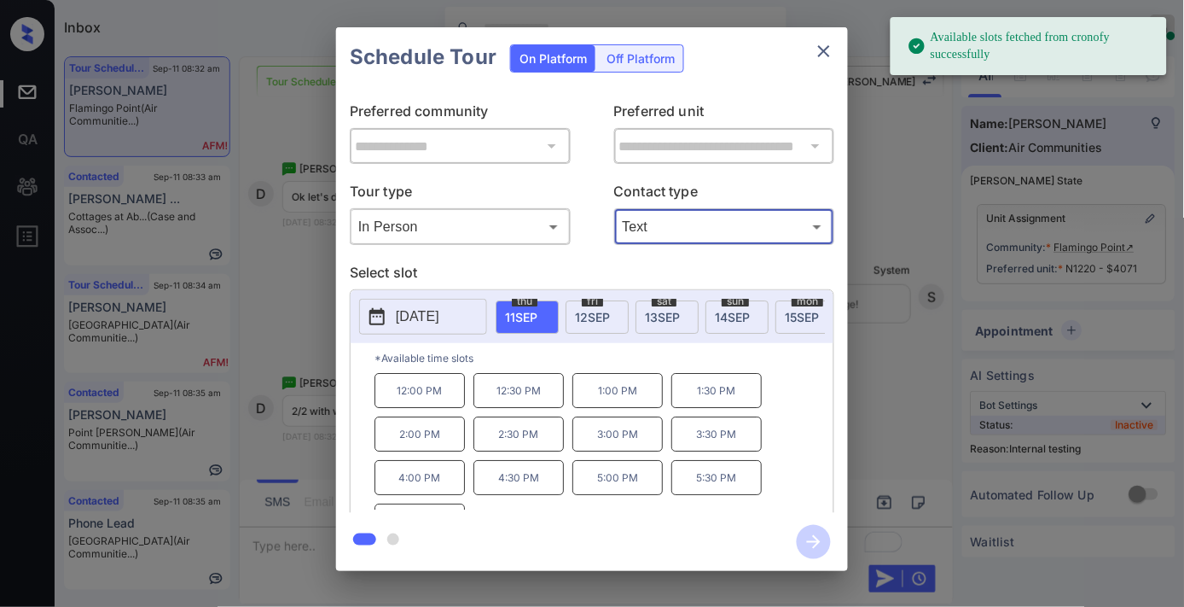
click at [675, 320] on span "[DATE]" at bounding box center [662, 317] width 35 height 15
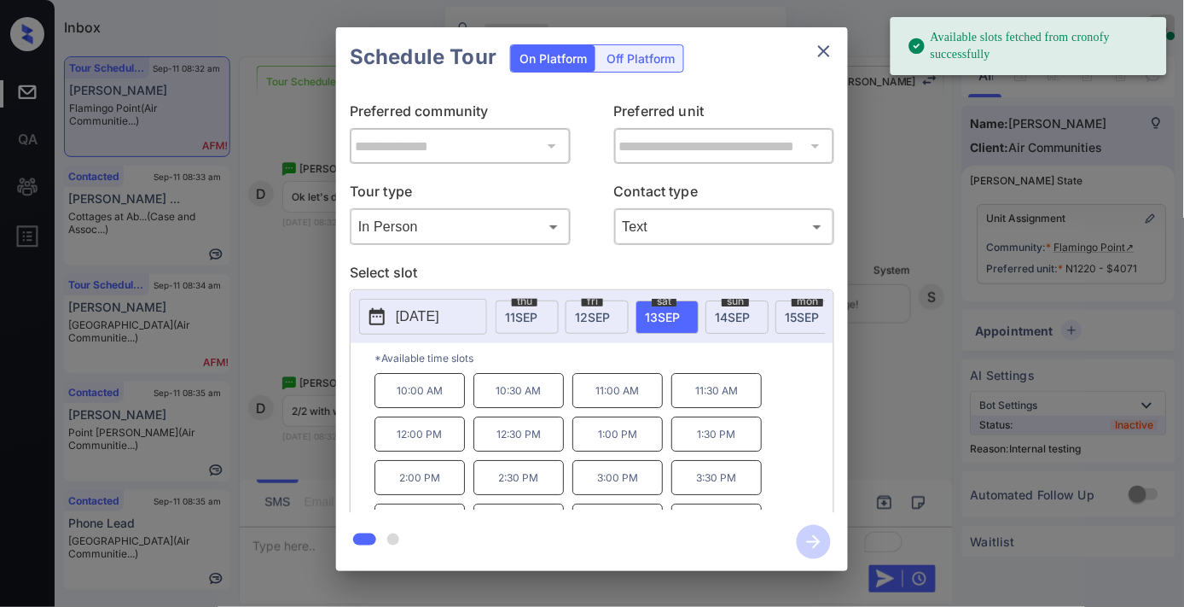
click at [715, 485] on p "3:30 PM" at bounding box center [717, 477] width 90 height 35
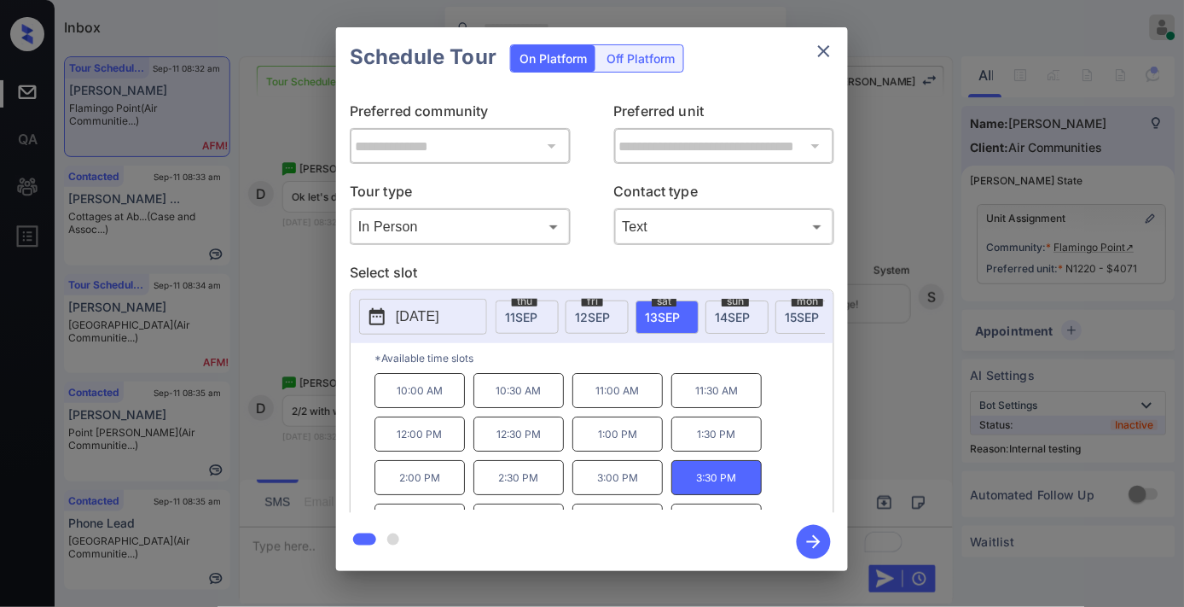
click at [824, 546] on icon "button" at bounding box center [814, 542] width 34 height 34
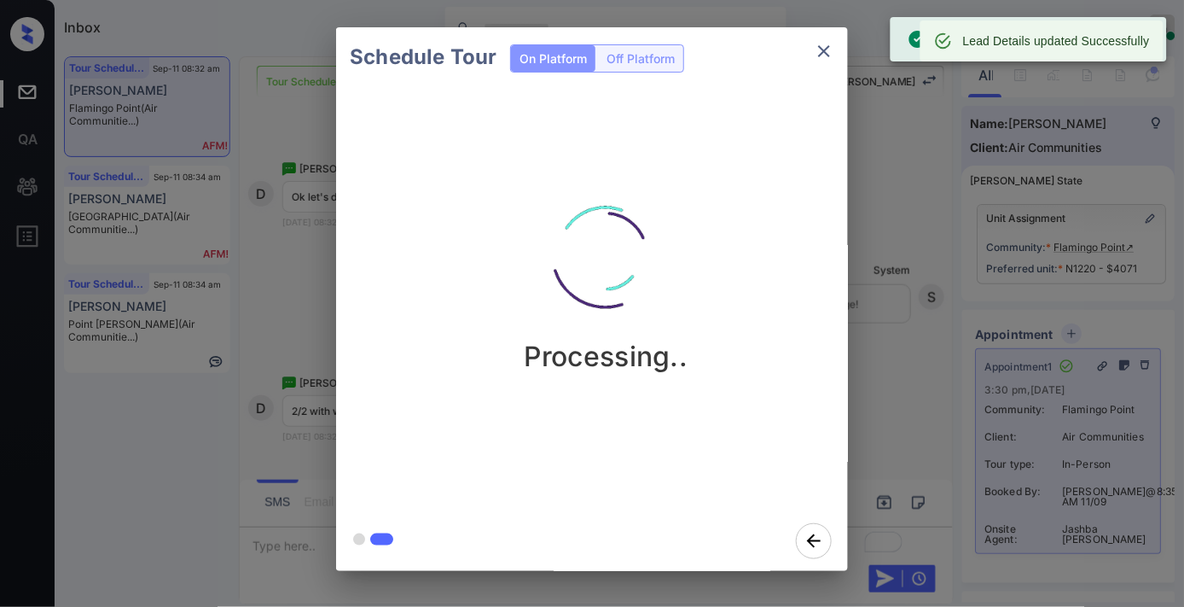
click at [825, 61] on button "close" at bounding box center [824, 51] width 34 height 34
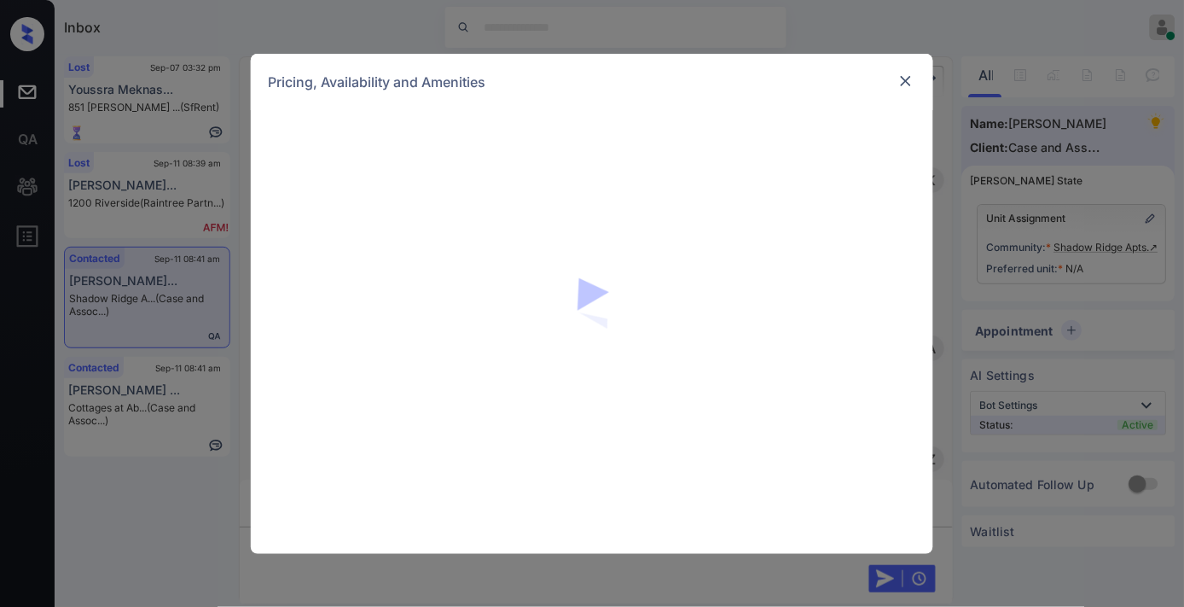
scroll to position [1334, 0]
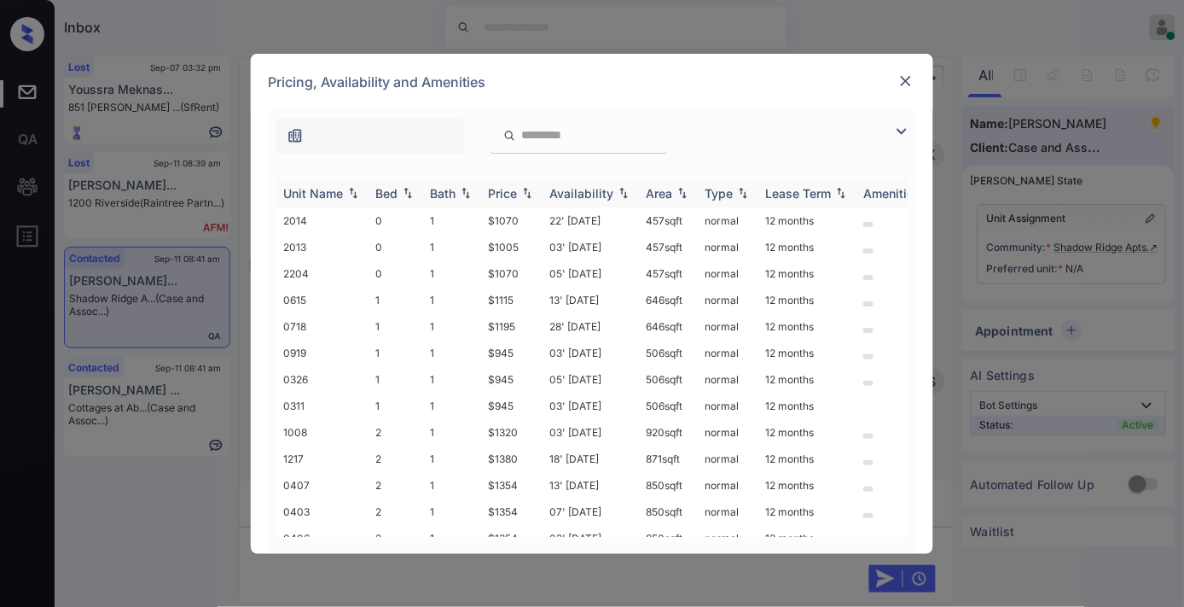
click at [513, 197] on div "Price" at bounding box center [502, 193] width 29 height 15
click at [515, 197] on div "Price" at bounding box center [502, 193] width 29 height 15
click at [905, 77] on img at bounding box center [906, 81] width 17 height 17
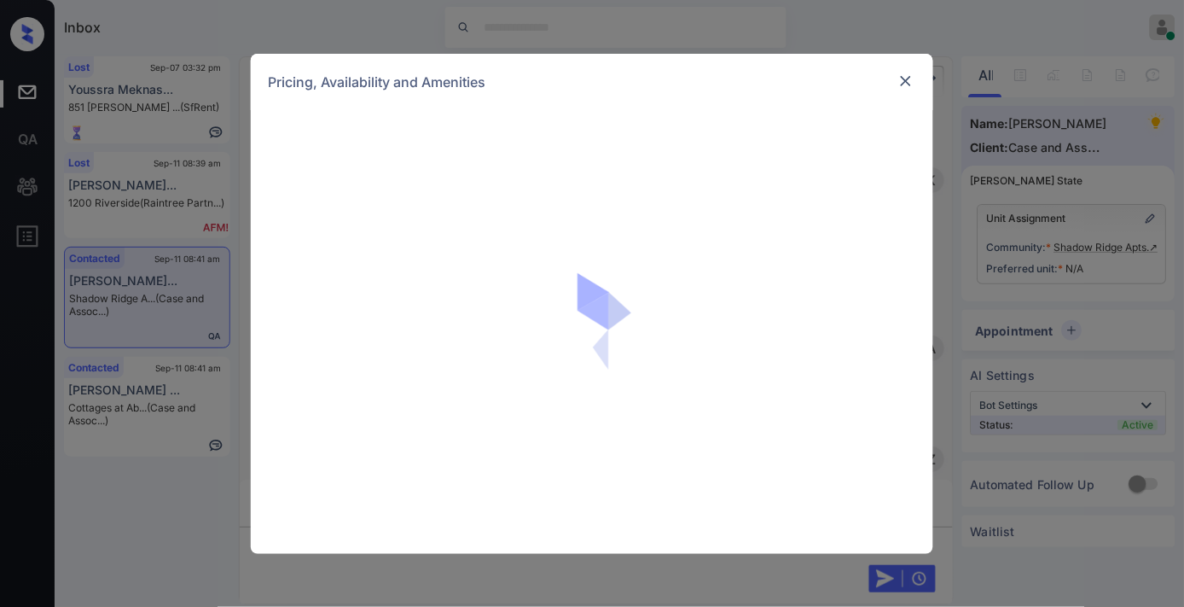
scroll to position [1334, 0]
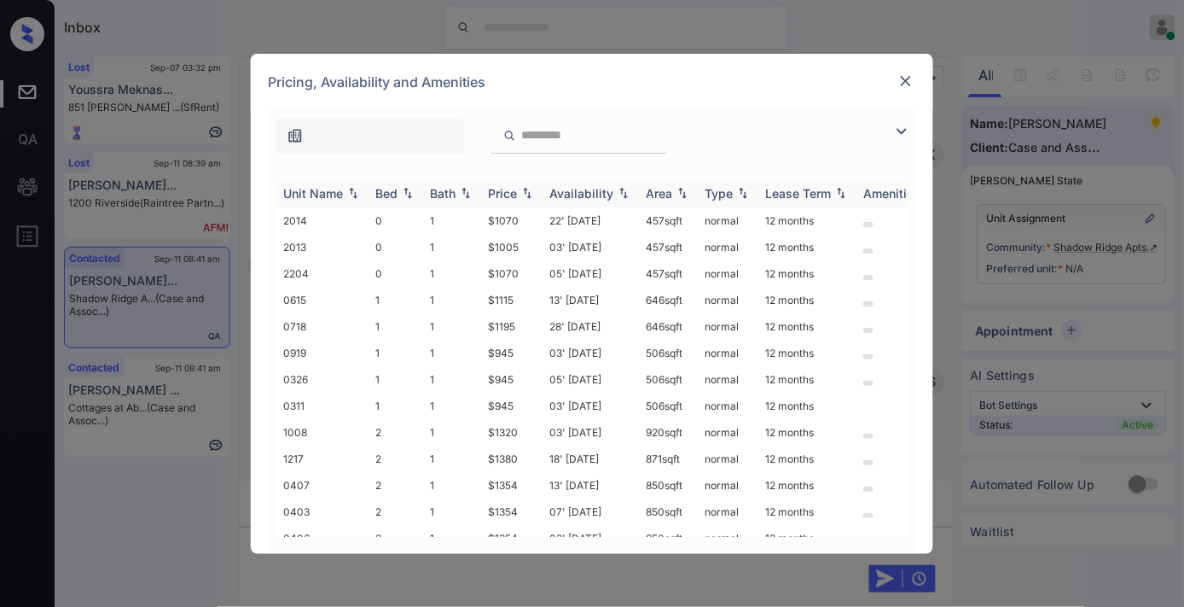
click at [509, 199] on div "Price" at bounding box center [502, 193] width 29 height 15
click at [902, 125] on img at bounding box center [902, 131] width 20 height 20
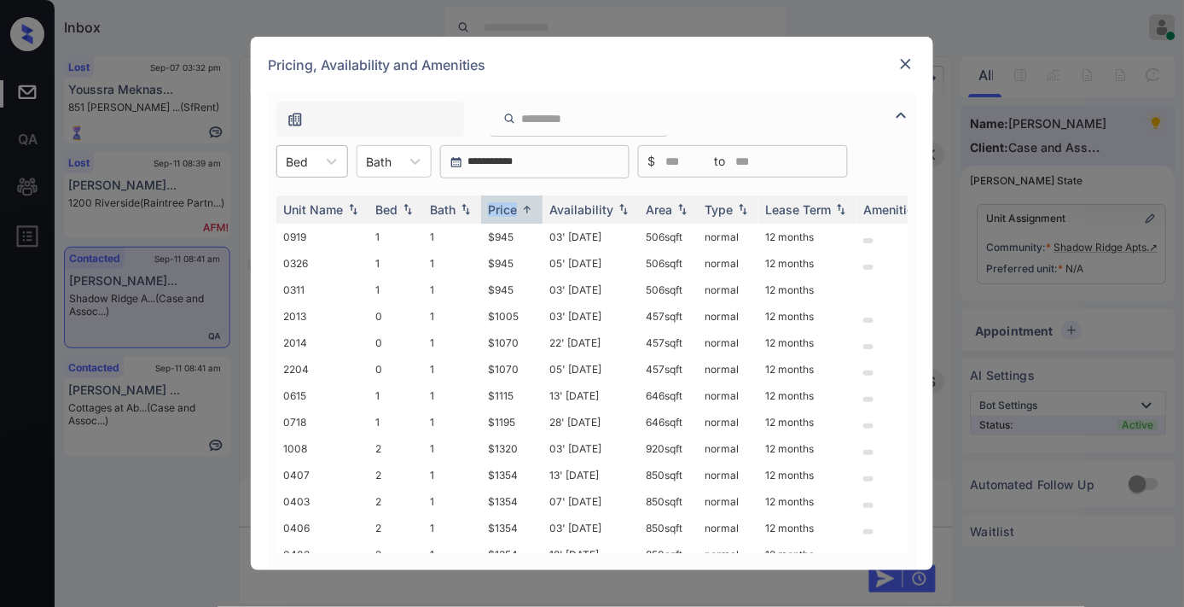
click at [309, 164] on div "Bed" at bounding box center [296, 161] width 39 height 25
click at [323, 267] on div "2" at bounding box center [312, 264] width 72 height 31
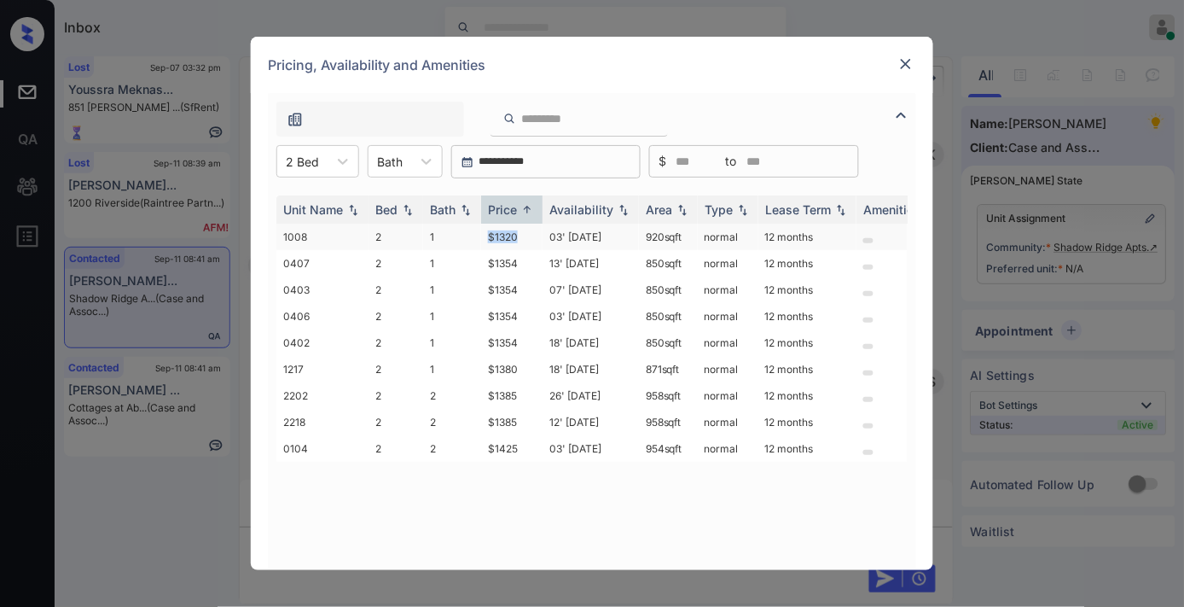
drag, startPoint x: 534, startPoint y: 227, endPoint x: 473, endPoint y: 227, distance: 61.4
click at [473, 227] on tr "1008 2 1 $1320 03' [DATE] 920 sqft normal 12 months" at bounding box center [722, 237] width 892 height 26
copy tr "$1320"
click at [544, 233] on td "03' [DATE]" at bounding box center [591, 237] width 96 height 26
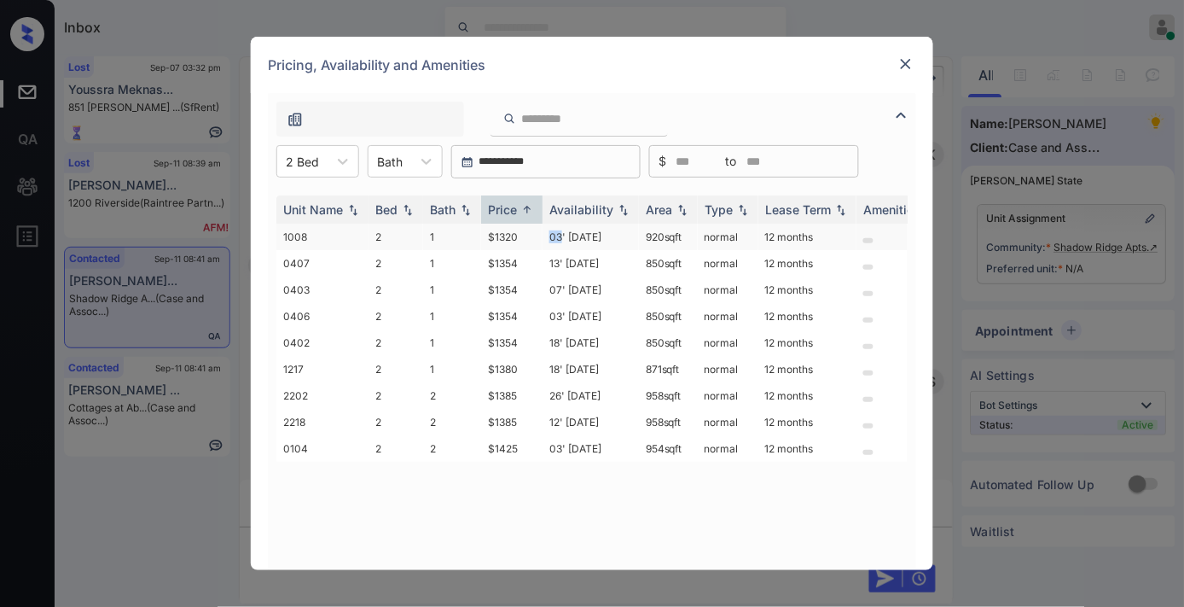
click at [544, 233] on td "03' [DATE]" at bounding box center [591, 237] width 96 height 26
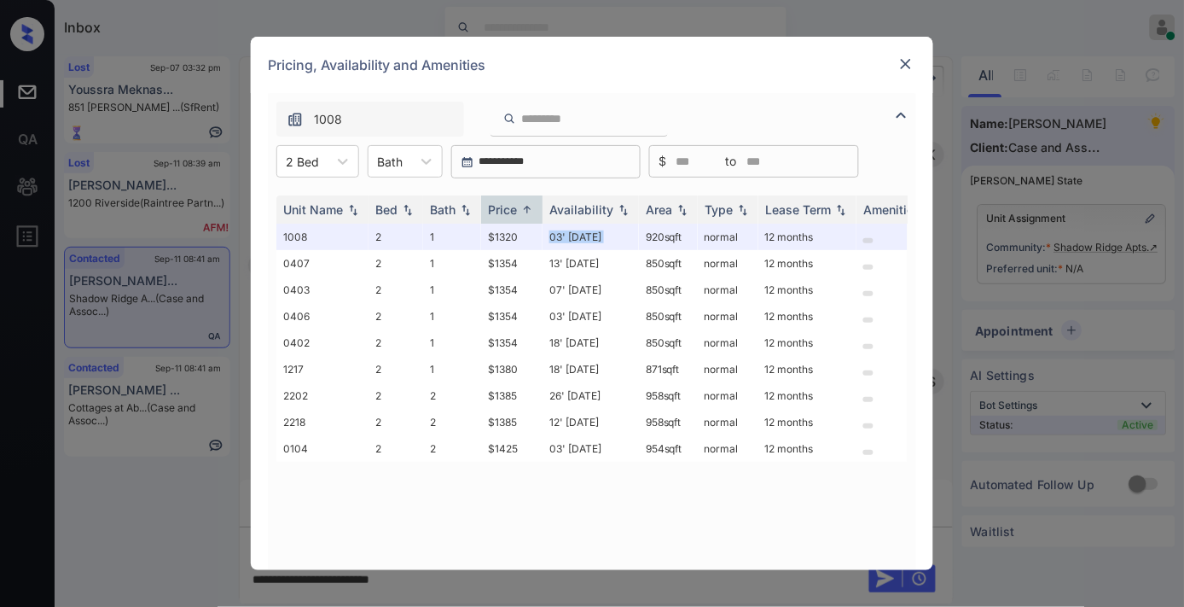
click at [902, 71] on img at bounding box center [906, 63] width 17 height 17
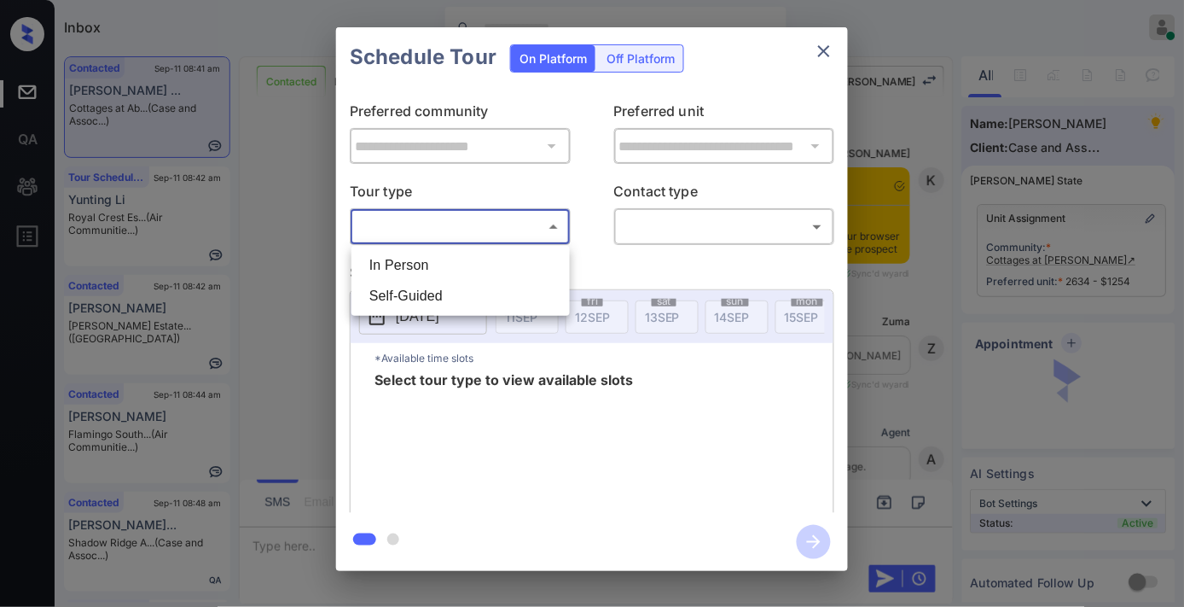
drag, startPoint x: 486, startPoint y: 265, endPoint x: 662, endPoint y: 252, distance: 176.3
click at [486, 266] on li "In Person" at bounding box center [461, 265] width 210 height 31
type input "********"
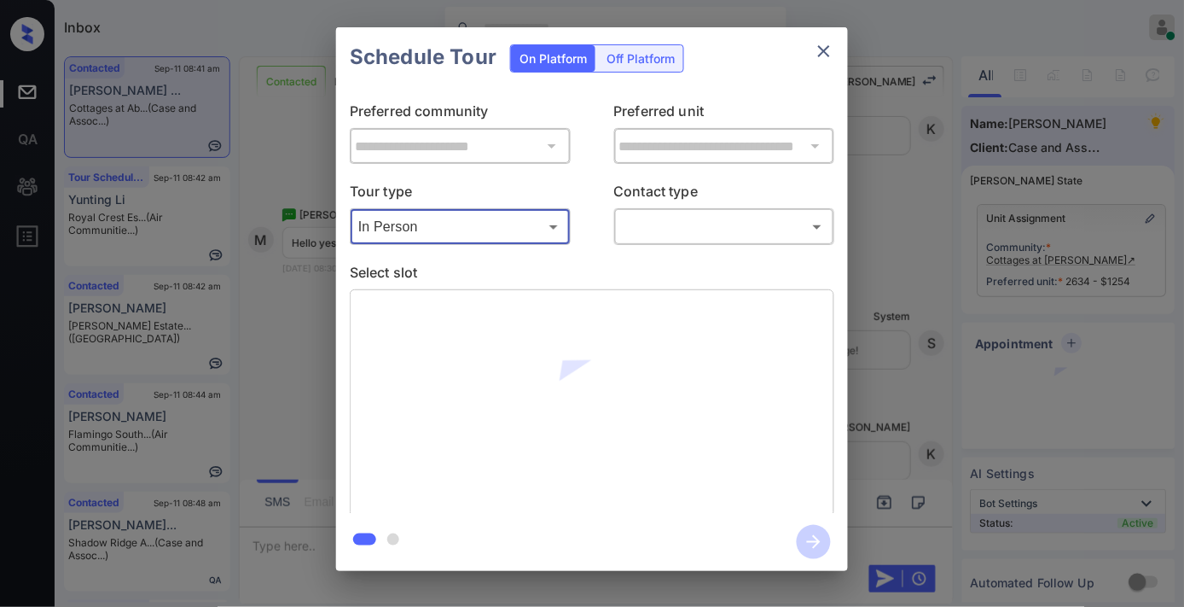
click at [678, 229] on body "Inbox Samantha Soliven Online Set yourself offline Set yourself on break Profil…" at bounding box center [592, 303] width 1184 height 607
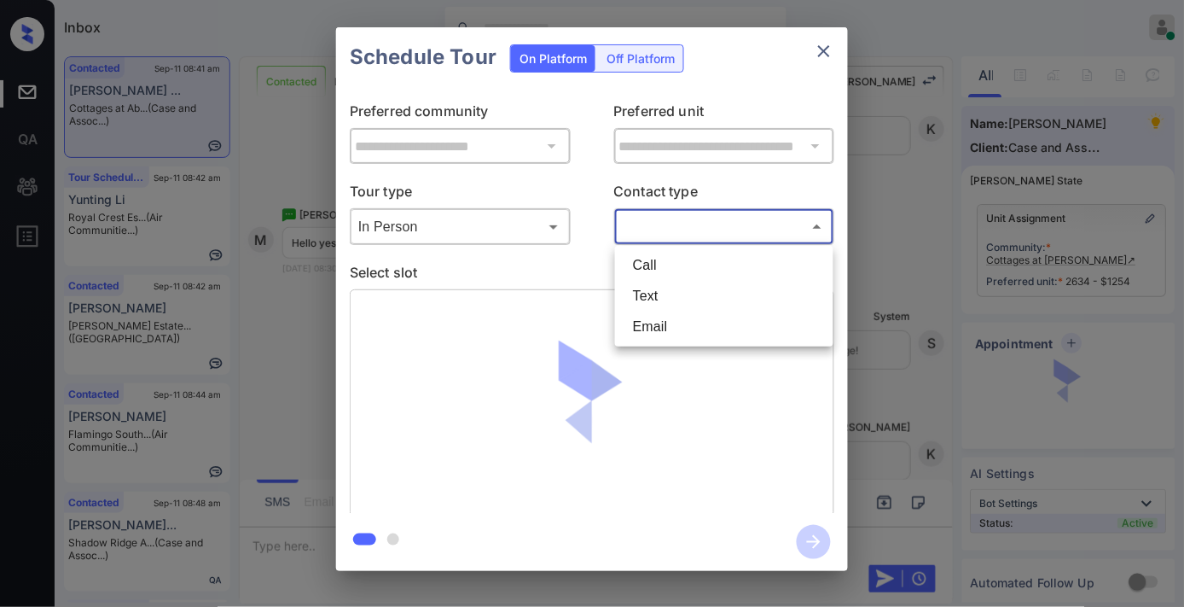
click at [681, 301] on li "Text" at bounding box center [724, 296] width 210 height 31
type input "****"
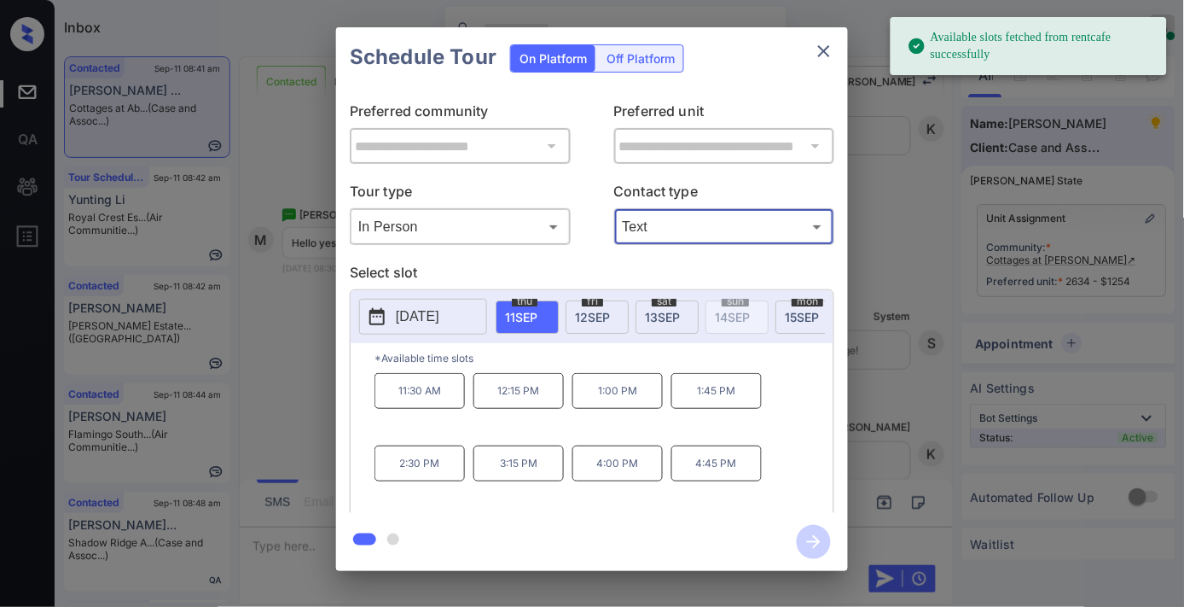
click at [602, 310] on span "[DATE]" at bounding box center [592, 317] width 35 height 15
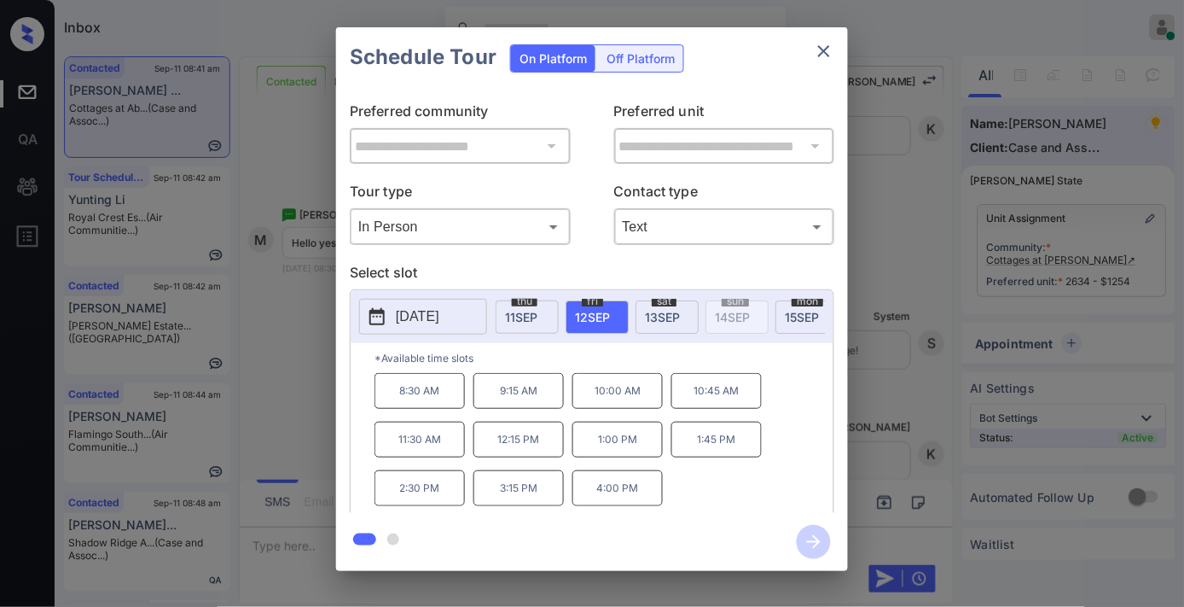
click at [829, 44] on icon "close" at bounding box center [824, 51] width 20 height 20
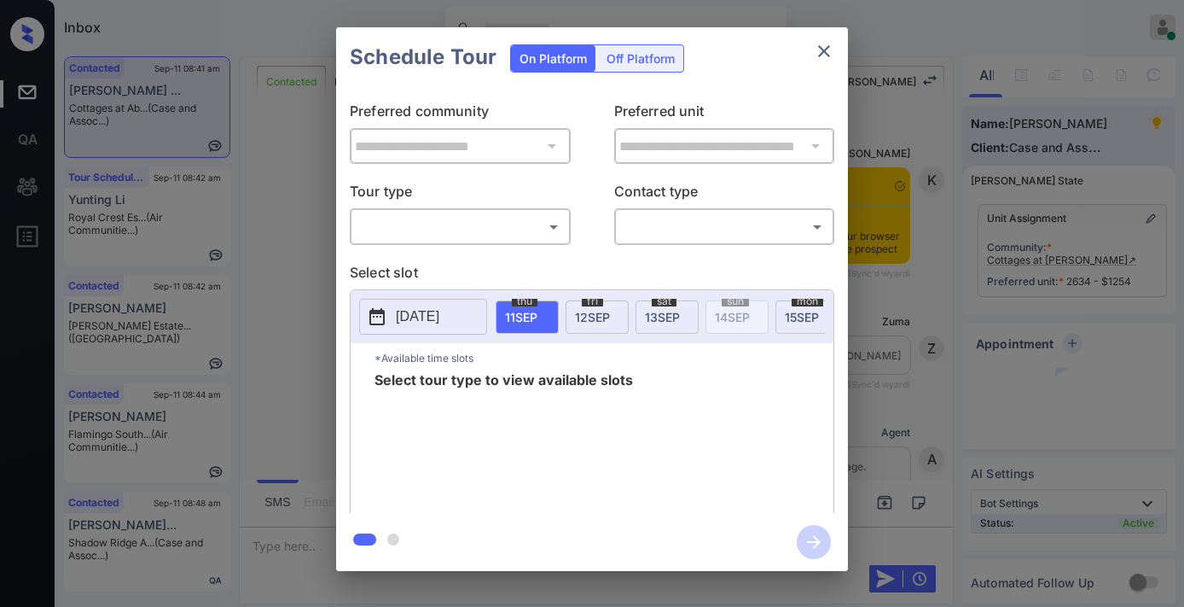
click at [500, 224] on body "Inbox [PERSON_NAME] Online Set yourself offline Set yourself on break Profile S…" at bounding box center [592, 303] width 1184 height 607
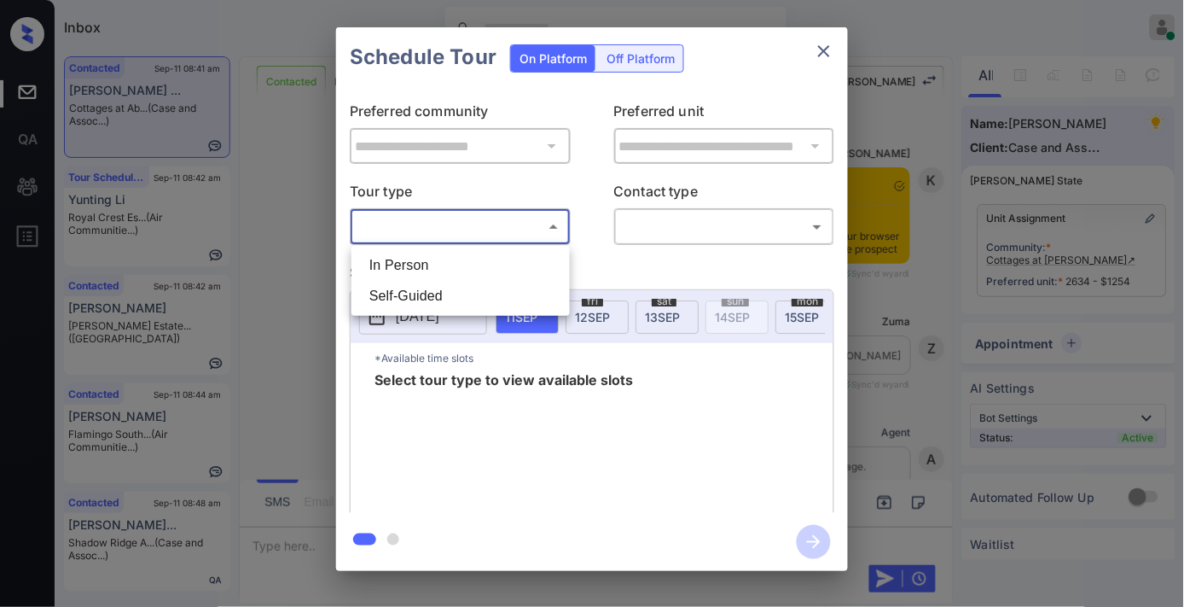
scroll to position [4365, 0]
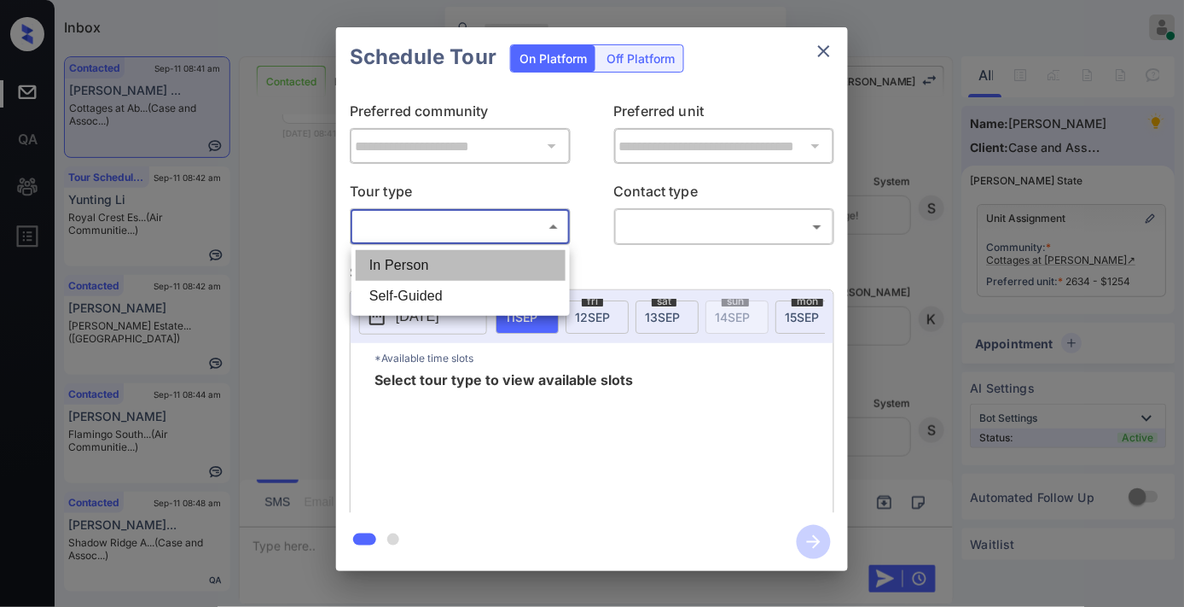
click at [493, 265] on li "In Person" at bounding box center [461, 265] width 210 height 31
type input "********"
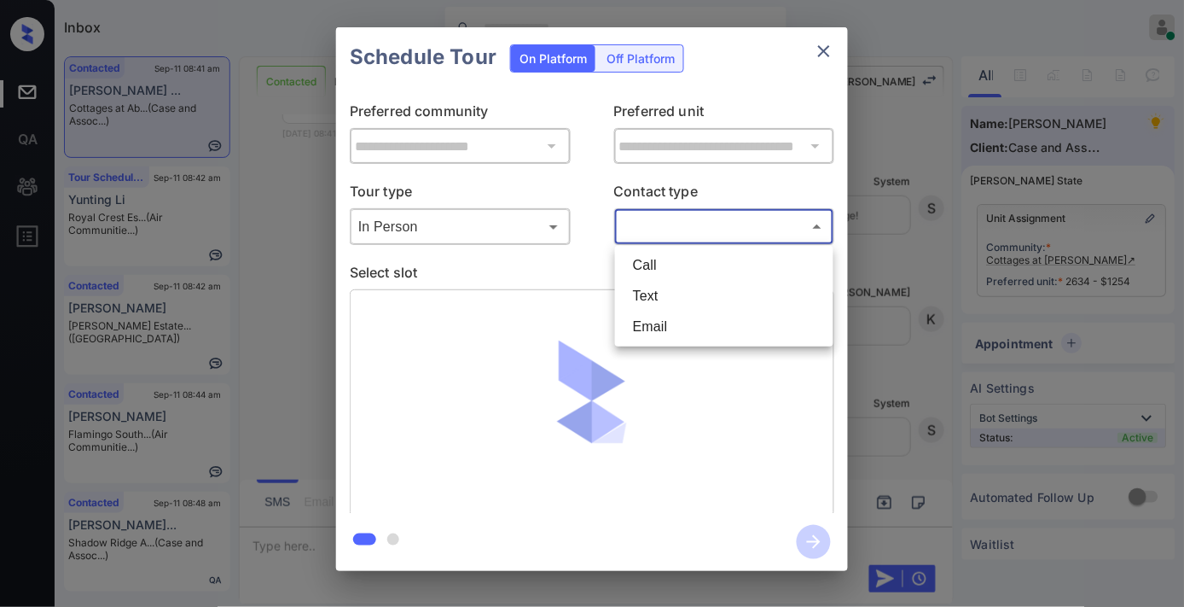
click at [647, 235] on body "Inbox Samantha Soliven Online Set yourself offline Set yourself on break Profil…" at bounding box center [592, 303] width 1184 height 607
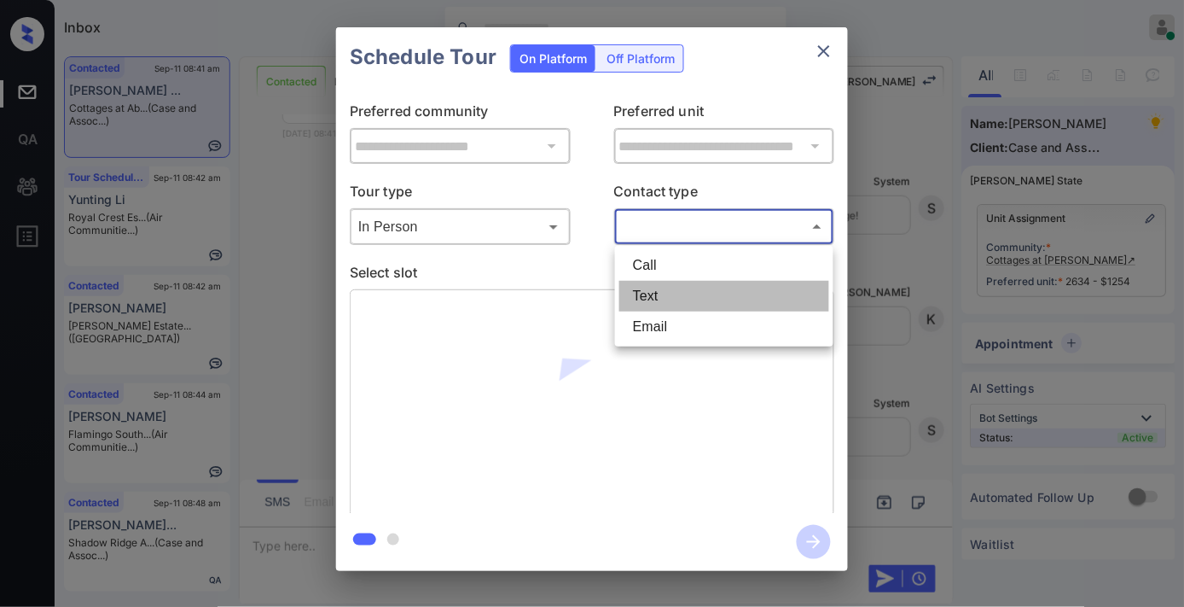
click at [662, 297] on li "Text" at bounding box center [724, 296] width 210 height 31
type input "****"
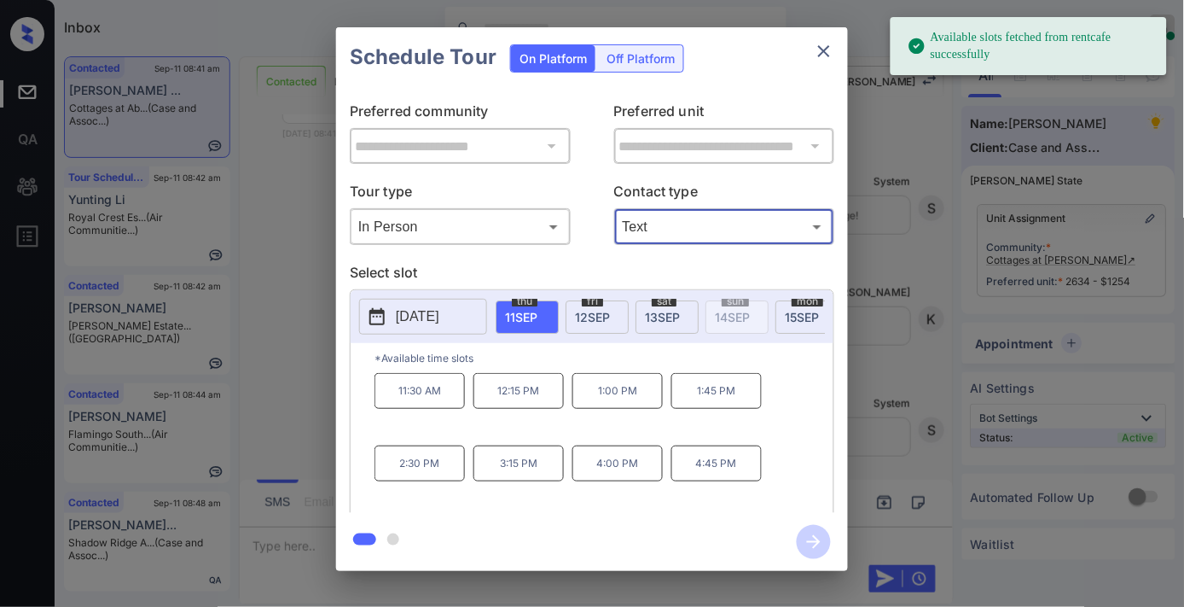
click at [619, 312] on div "fri 12 SEP" at bounding box center [597, 316] width 63 height 33
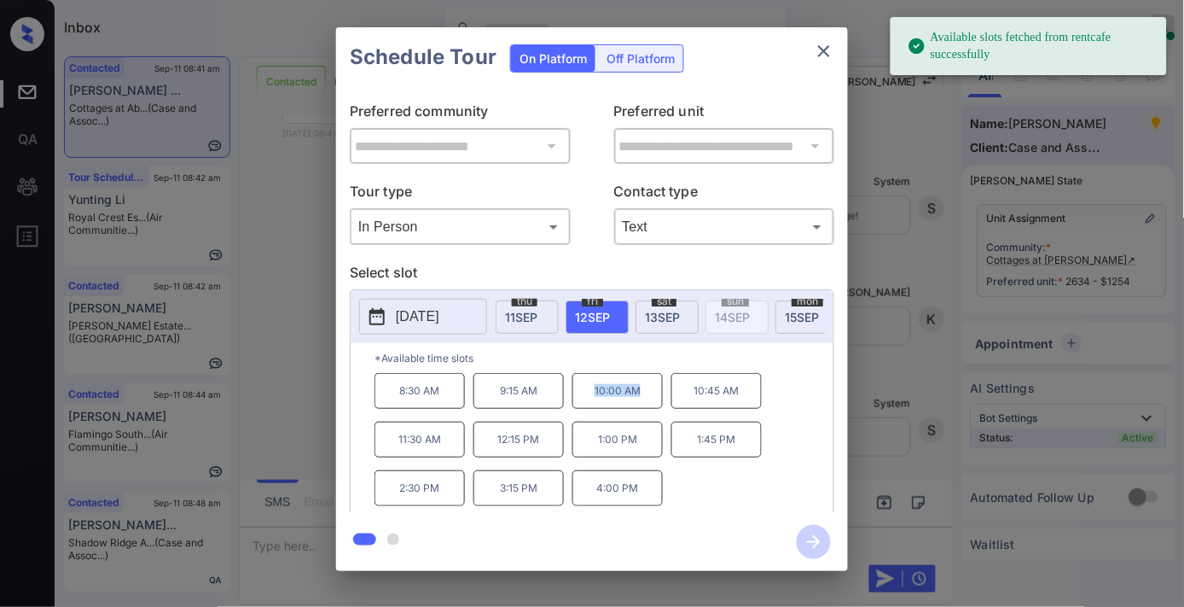
drag, startPoint x: 653, startPoint y: 399, endPoint x: 587, endPoint y: 406, distance: 66.1
click at [587, 406] on p "10:00 AM" at bounding box center [618, 391] width 90 height 36
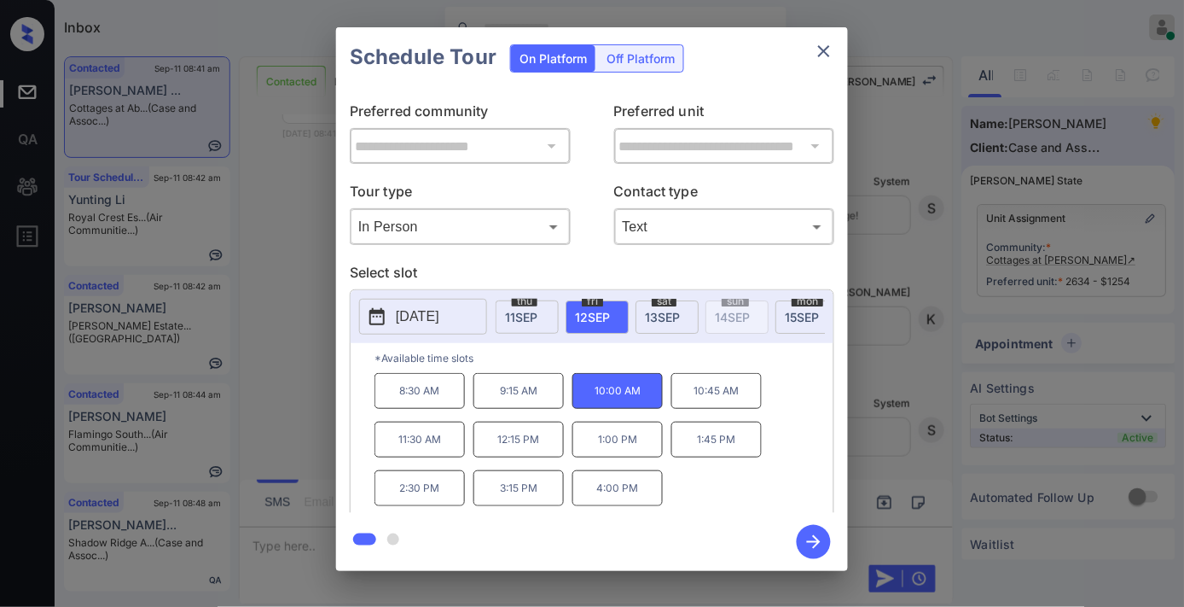
drag, startPoint x: 615, startPoint y: 406, endPoint x: 644, endPoint y: 98, distance: 309.4
click at [637, 90] on div "**********" at bounding box center [592, 300] width 512 height 426
drag, startPoint x: 642, startPoint y: 398, endPoint x: 585, endPoint y: 398, distance: 56.3
click at [585, 398] on p "10:00 AM" at bounding box center [618, 391] width 90 height 36
copy p "10:00 AM"
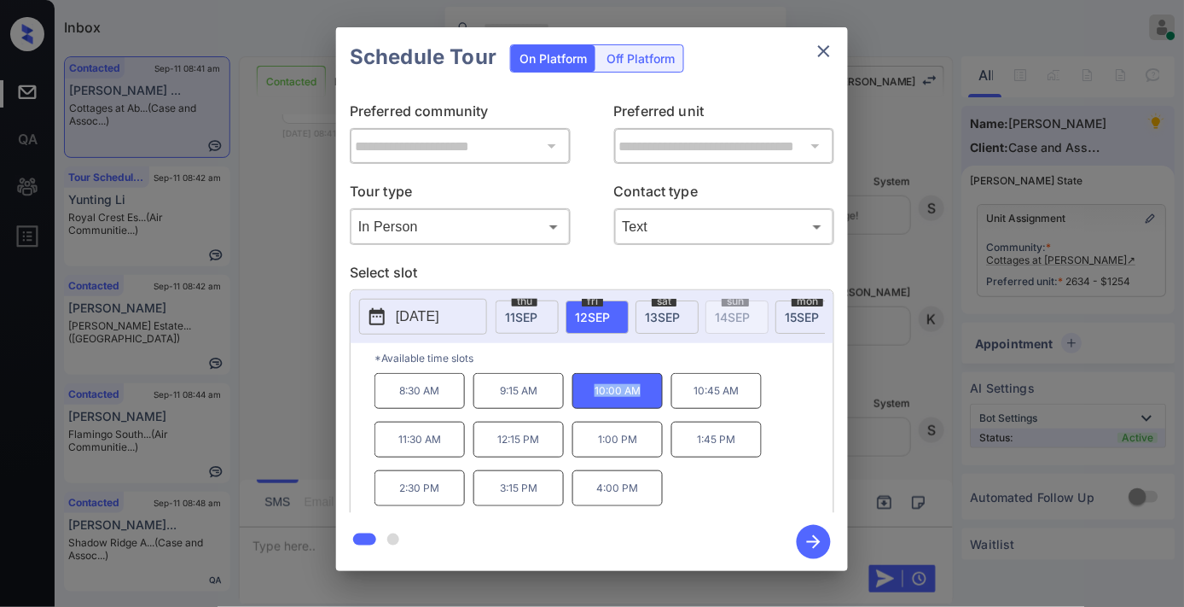
click at [829, 47] on icon "close" at bounding box center [824, 51] width 20 height 20
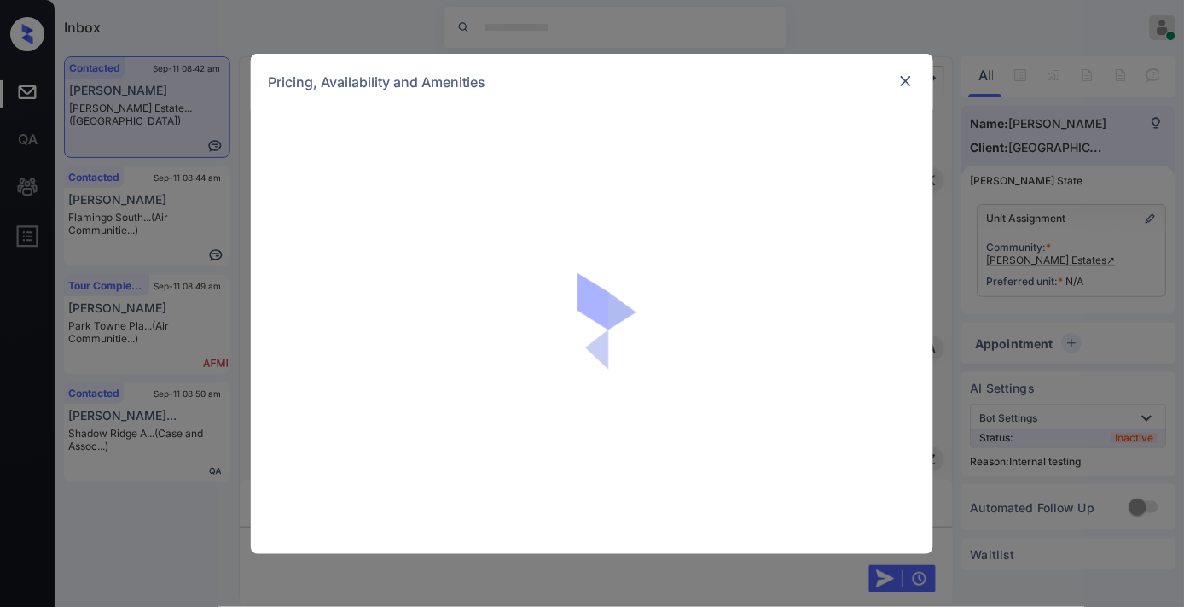
scroll to position [2268, 0]
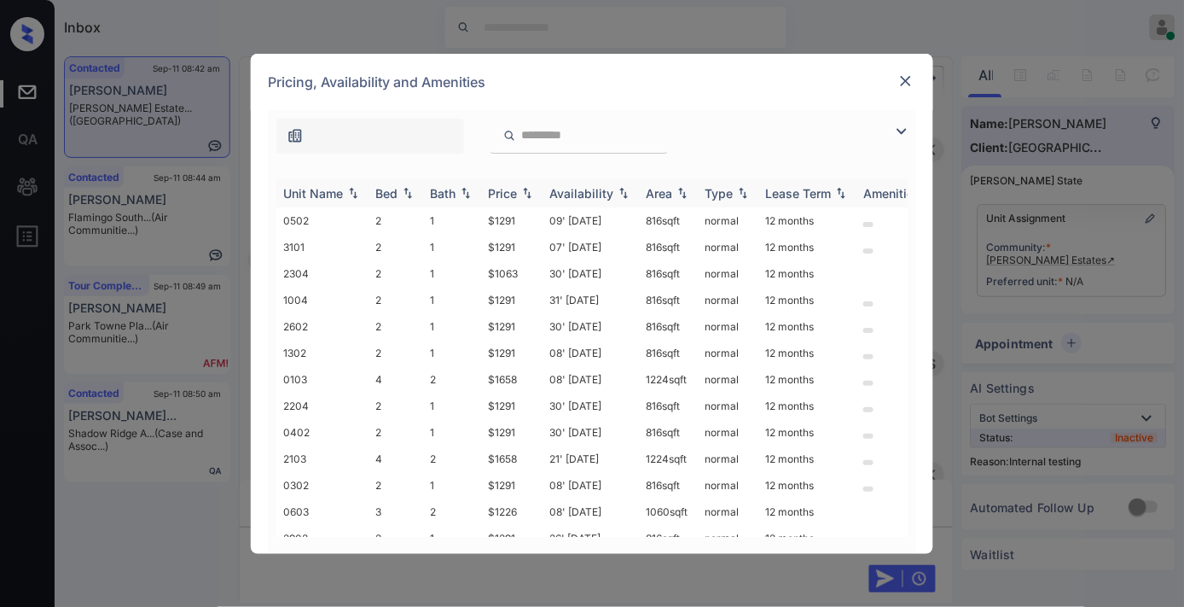
click at [517, 190] on div "Price" at bounding box center [502, 193] width 29 height 15
click at [521, 190] on div "Price" at bounding box center [512, 193] width 48 height 15
click at [519, 212] on td "$1063" at bounding box center [511, 220] width 61 height 26
click at [521, 212] on td "$1063" at bounding box center [511, 220] width 61 height 26
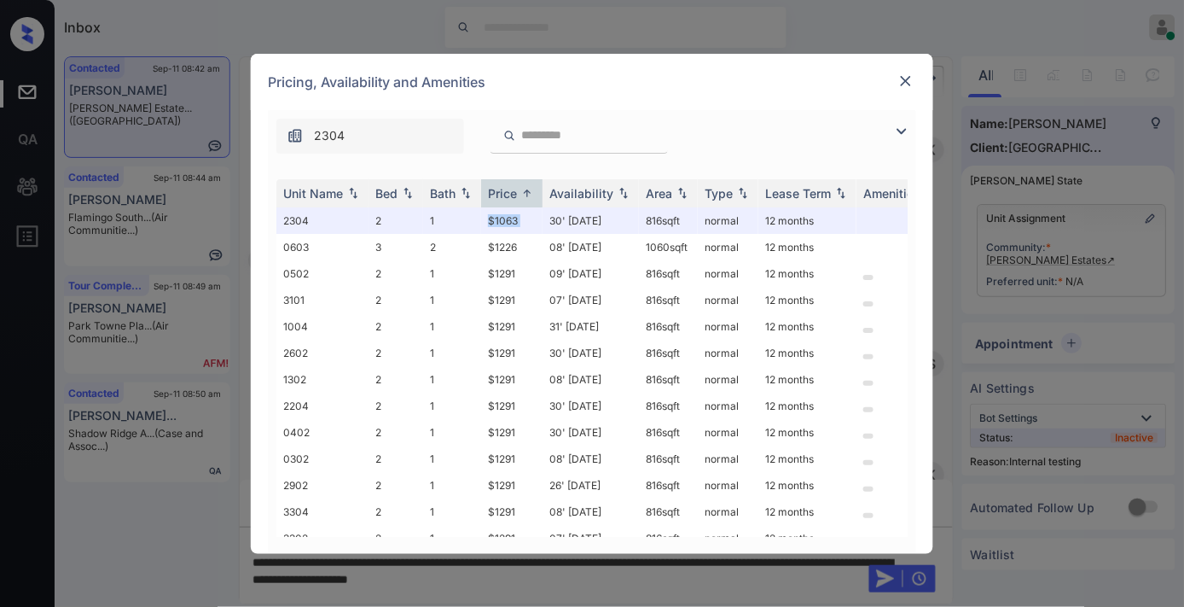
click at [913, 73] on img at bounding box center [906, 81] width 17 height 17
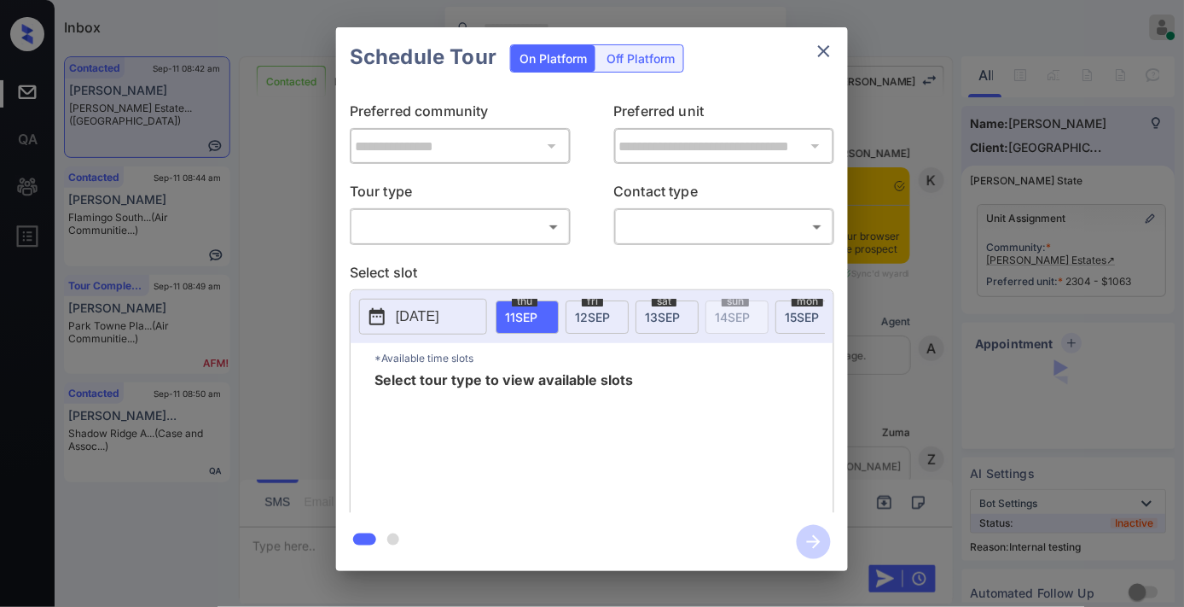
scroll to position [2531, 0]
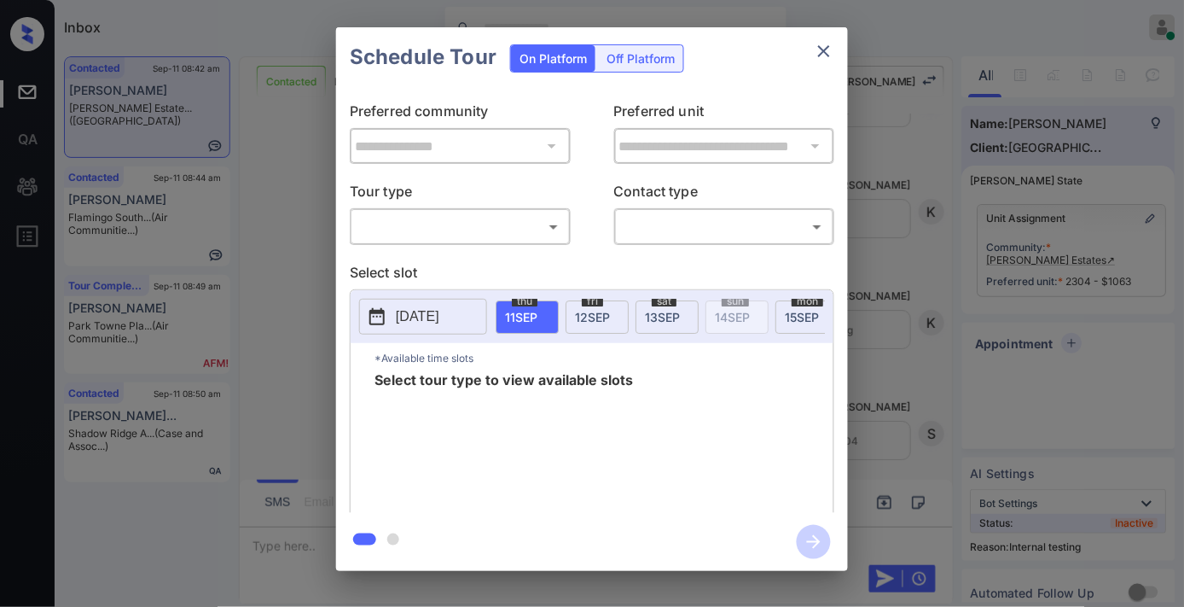
click at [521, 215] on body "Inbox [PERSON_NAME] Online Set yourself offline Set yourself on break Profile S…" at bounding box center [592, 303] width 1184 height 607
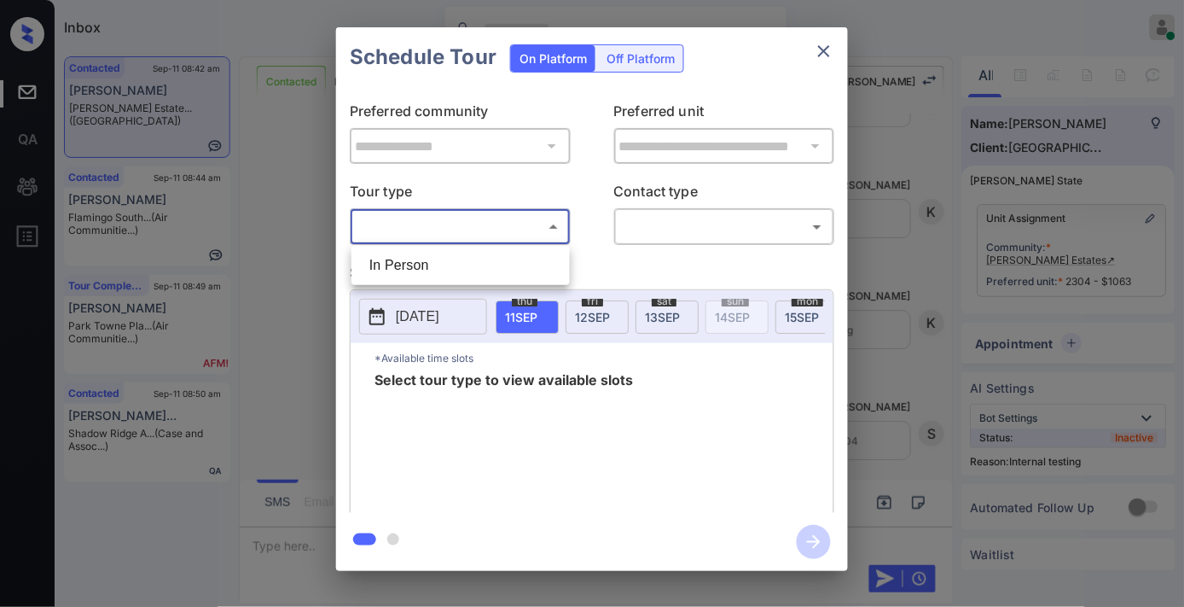
click at [512, 259] on li "In Person" at bounding box center [461, 265] width 210 height 31
type input "********"
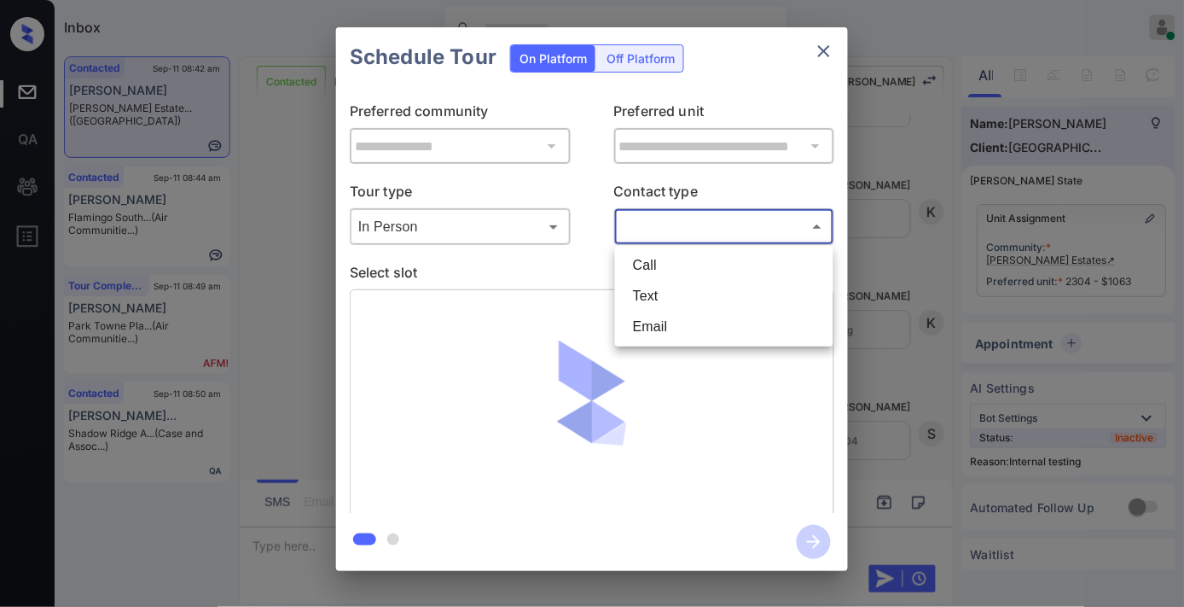
click at [683, 236] on body "Inbox [PERSON_NAME] Online Set yourself offline Set yourself on break Profile S…" at bounding box center [592, 303] width 1184 height 607
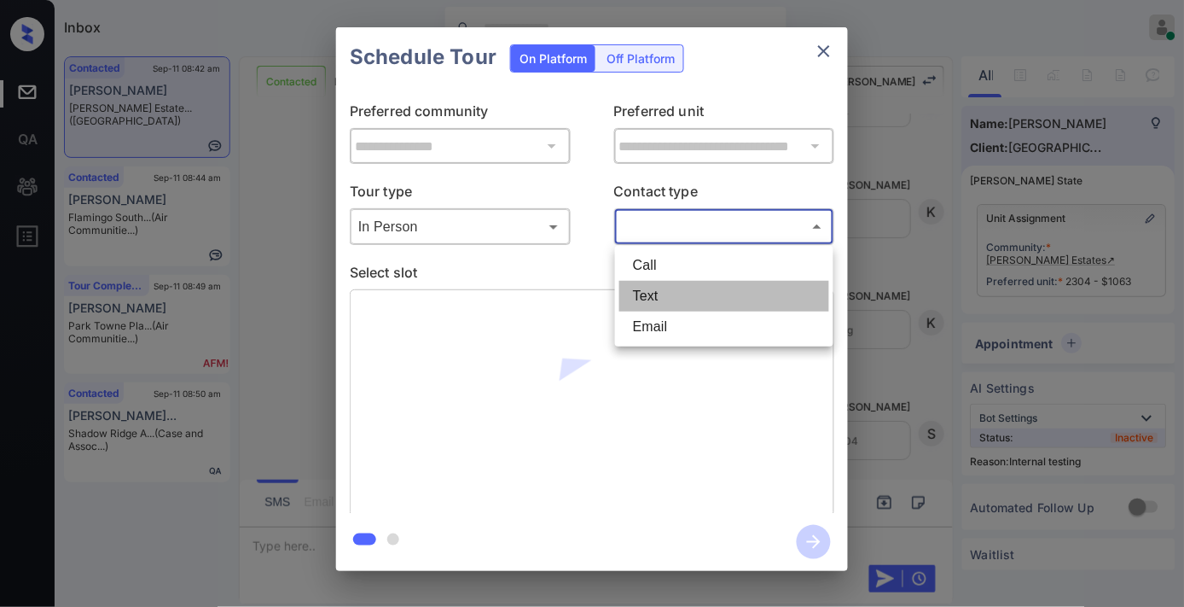
click at [669, 288] on li "Text" at bounding box center [724, 296] width 210 height 31
type input "****"
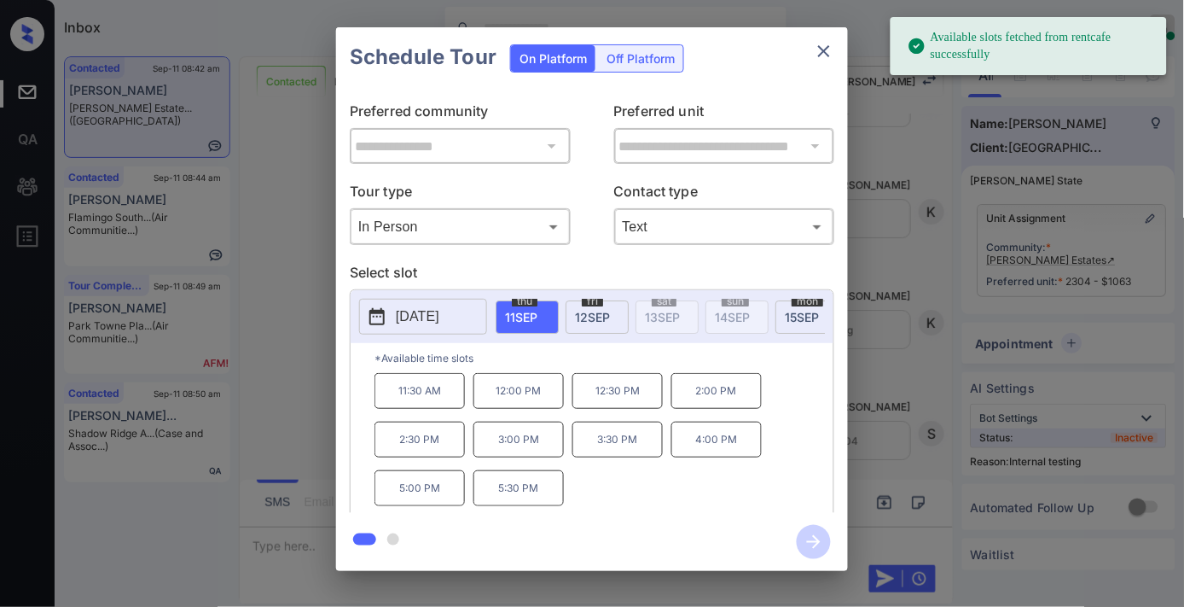
click at [600, 312] on span "[DATE]" at bounding box center [592, 317] width 35 height 15
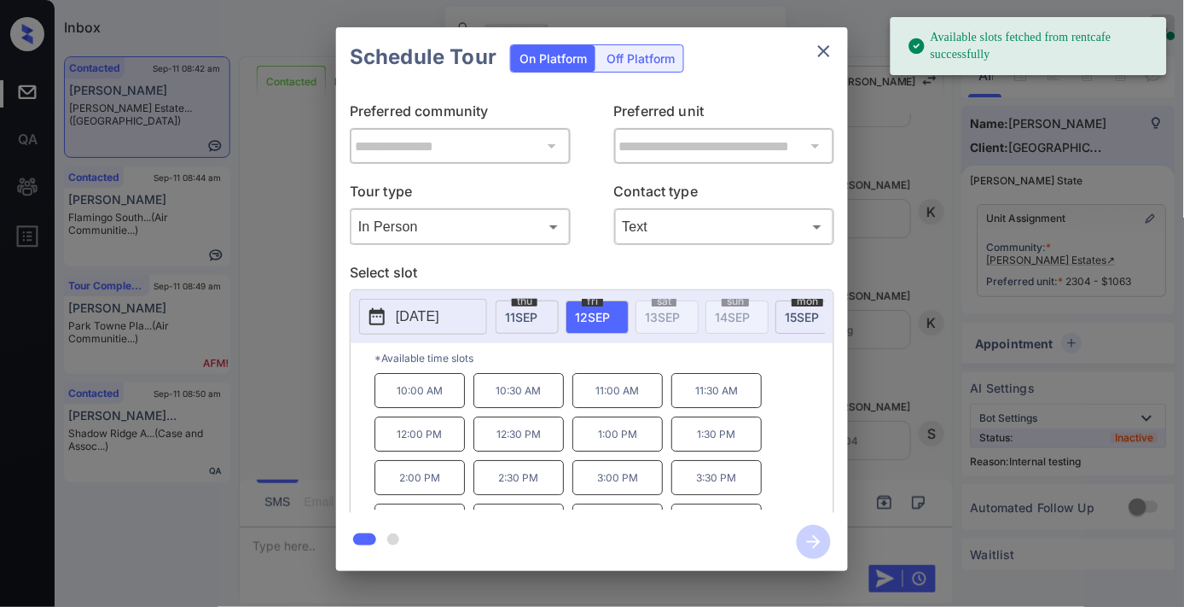
click at [530, 406] on p "10:30 AM" at bounding box center [519, 390] width 90 height 35
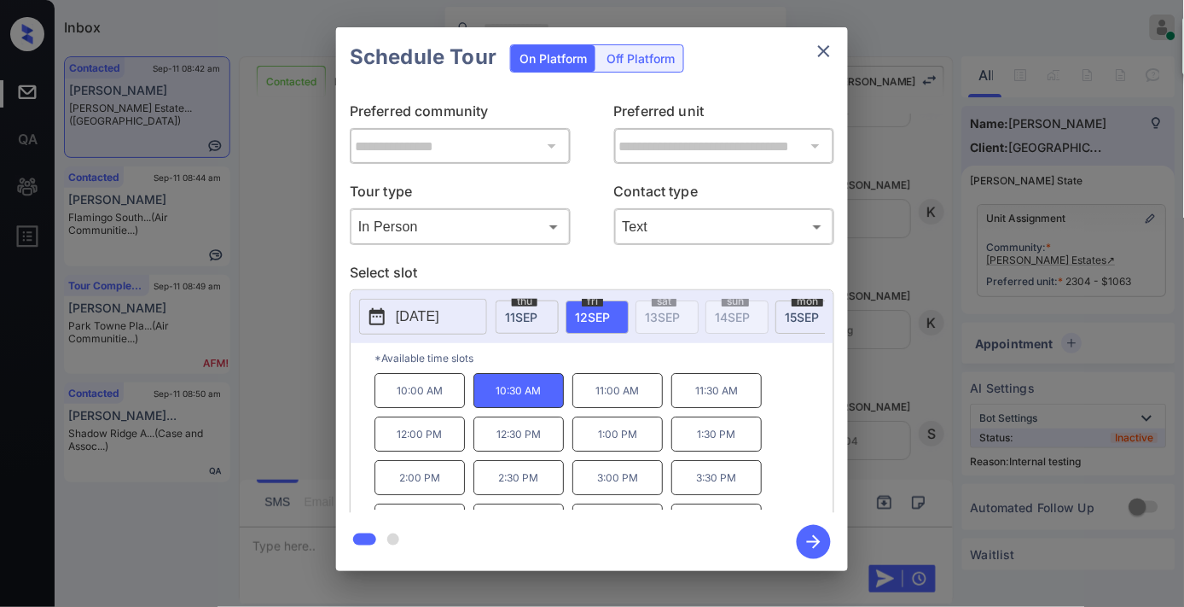
click at [812, 536] on icon "button" at bounding box center [814, 542] width 34 height 34
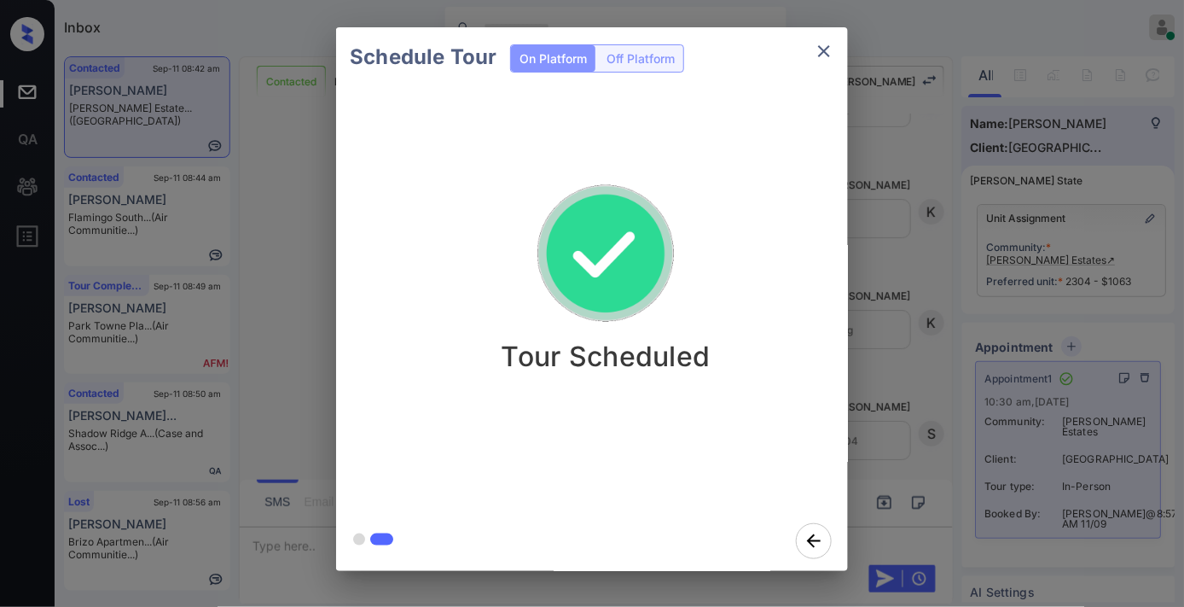
click at [691, 184] on img at bounding box center [606, 254] width 171 height 171
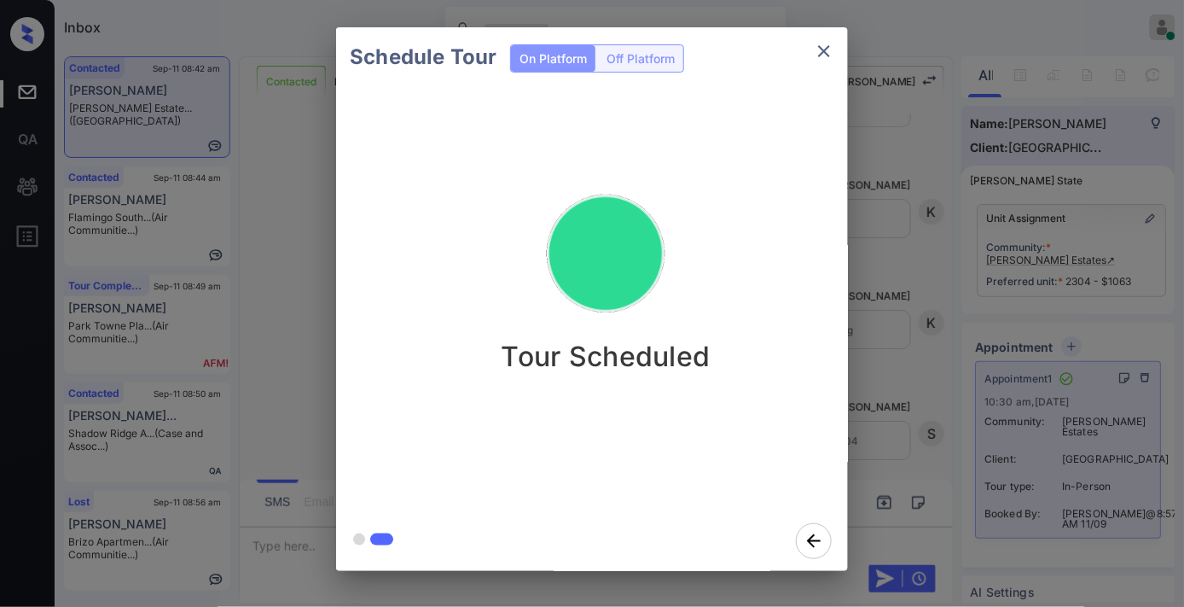
click at [823, 46] on icon "close" at bounding box center [824, 51] width 20 height 20
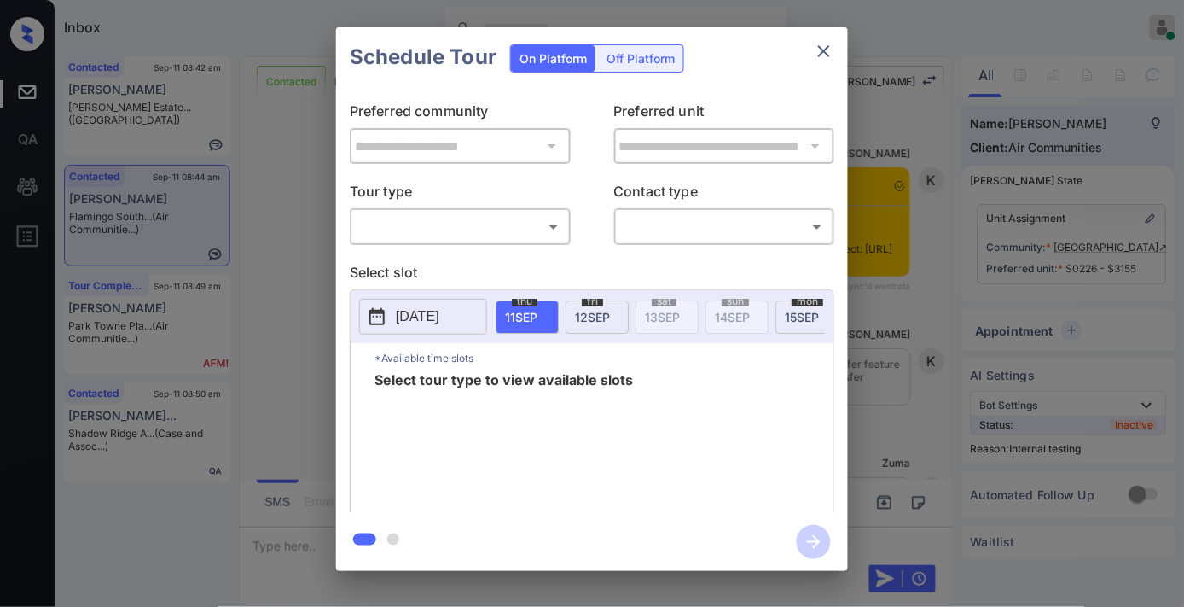
scroll to position [5703, 0]
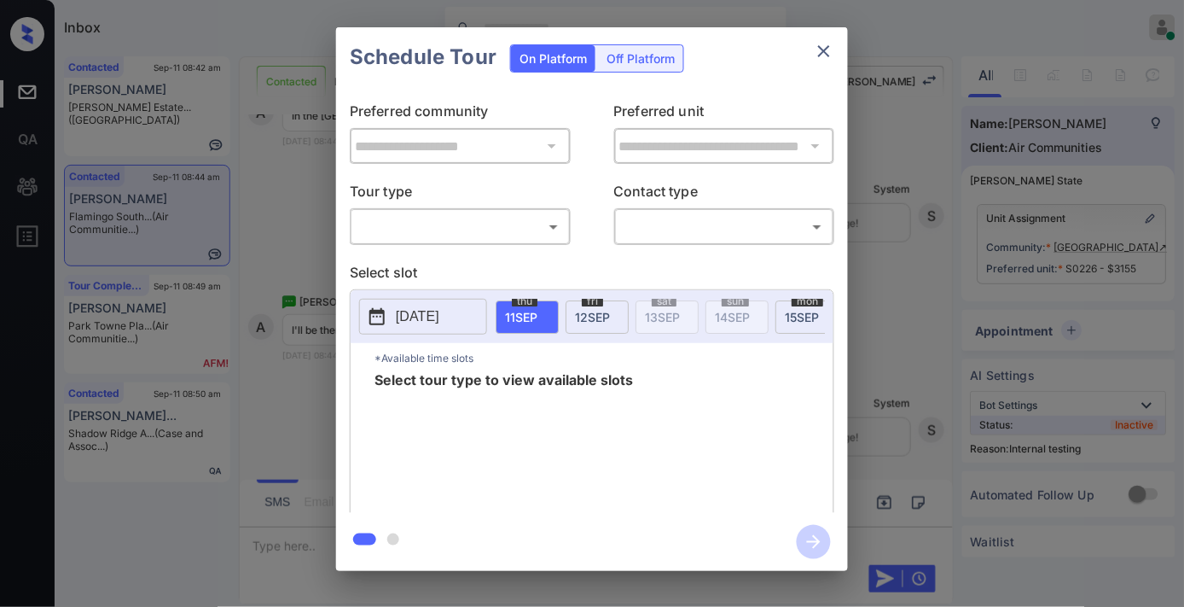
click at [479, 218] on body "Inbox [PERSON_NAME] Online Set yourself offline Set yourself on break Profile S…" at bounding box center [592, 303] width 1184 height 607
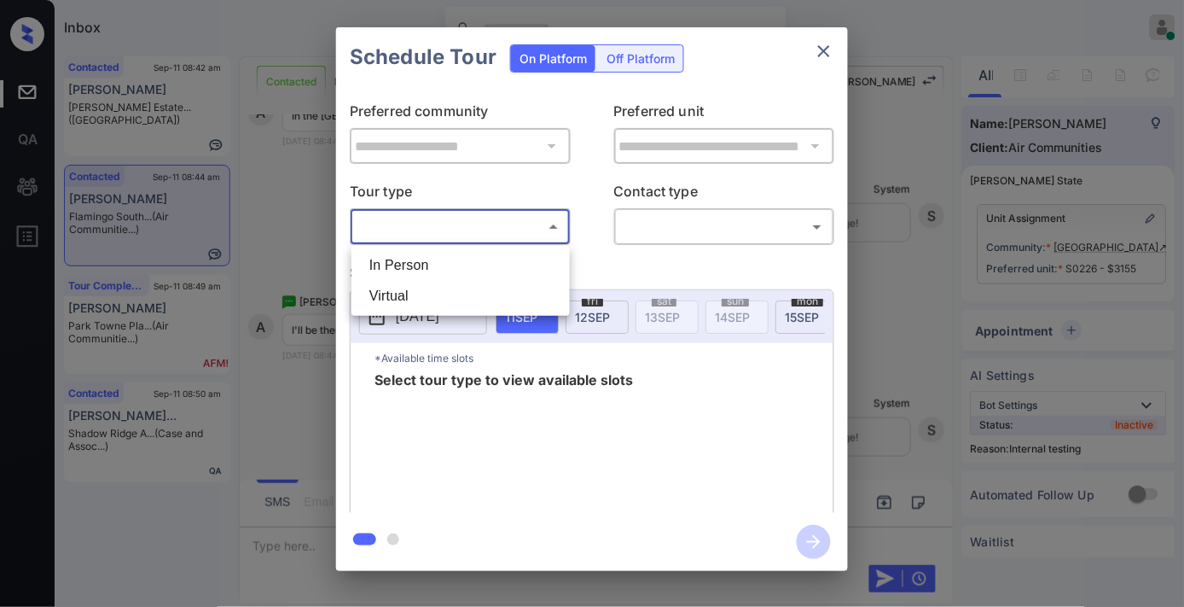
click at [475, 266] on li "In Person" at bounding box center [461, 265] width 210 height 31
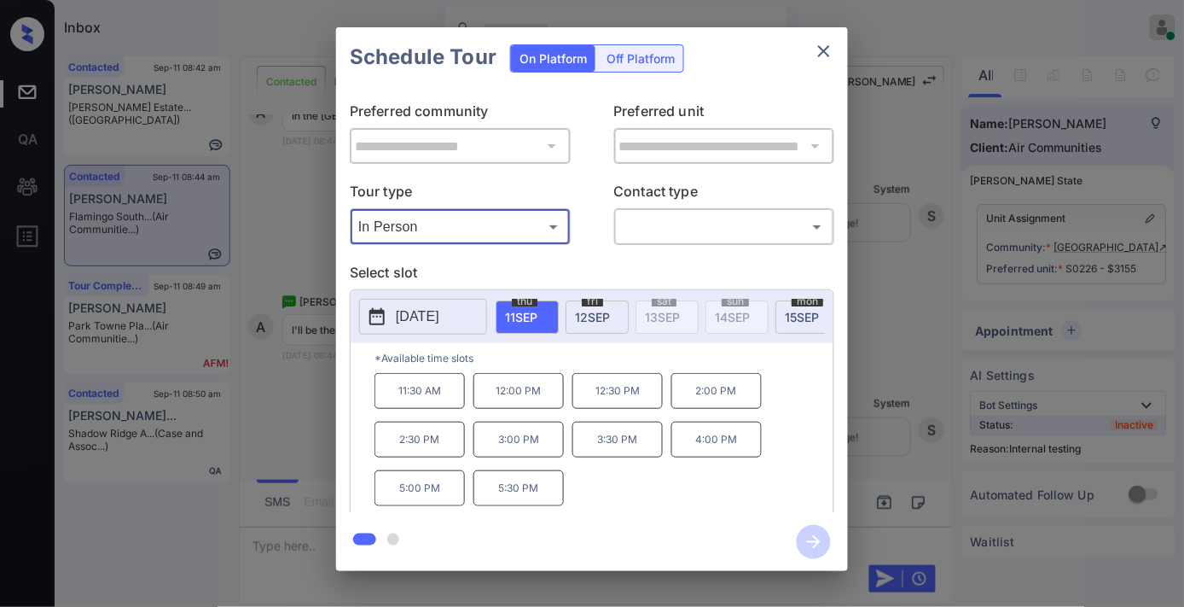
type input "********"
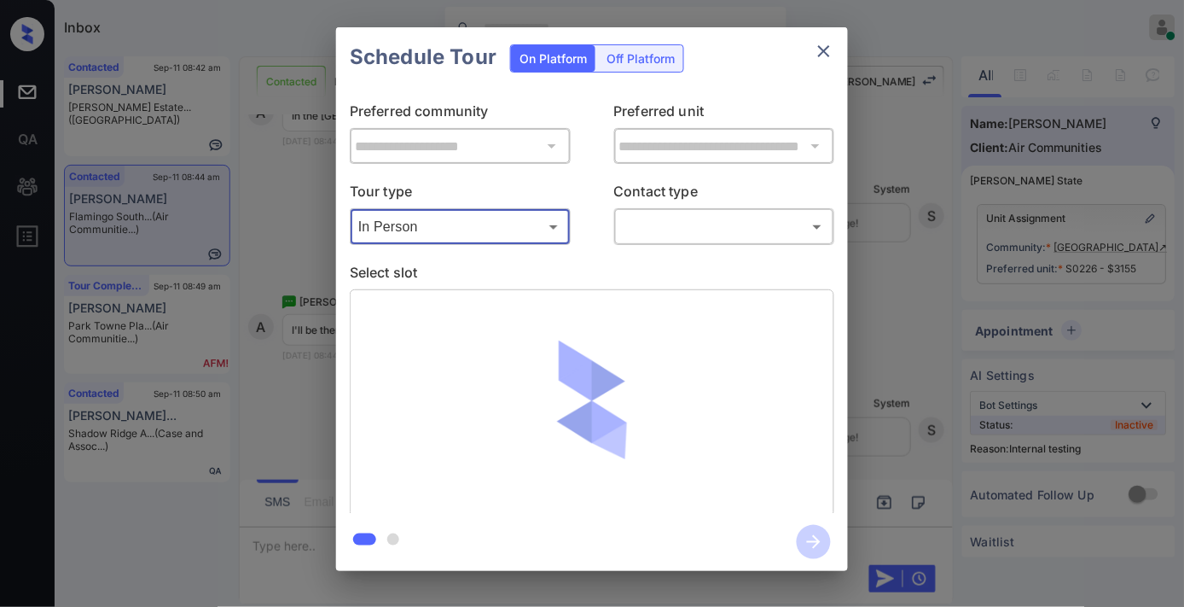
click at [688, 239] on body "Inbox [PERSON_NAME] Online Set yourself offline Set yourself on break Profile S…" at bounding box center [592, 303] width 1184 height 607
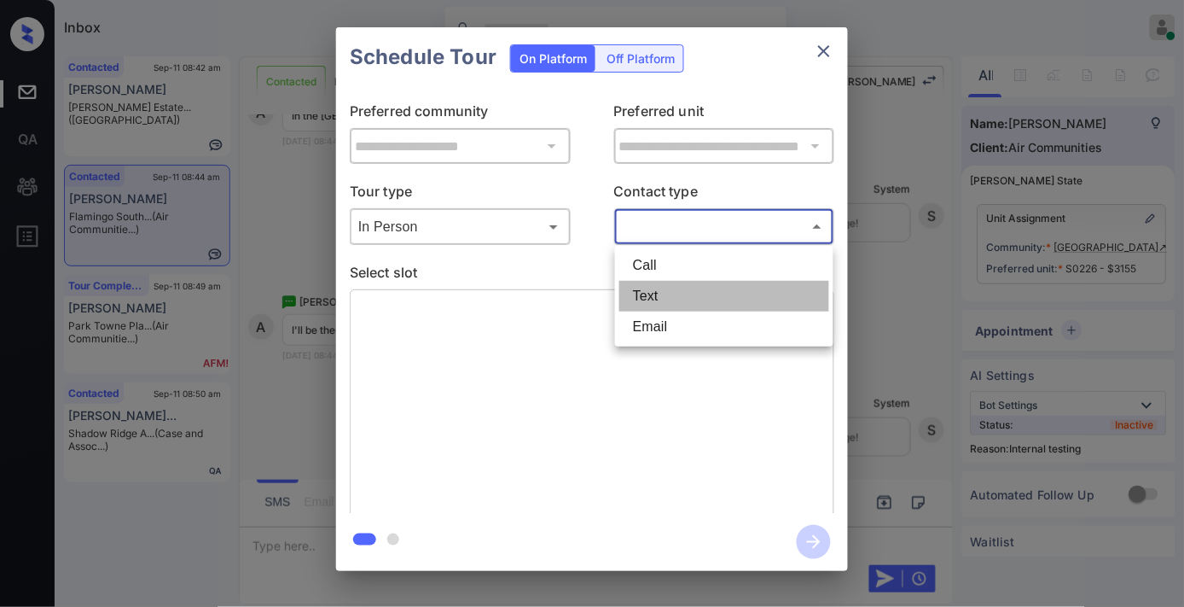
click at [664, 292] on li "Text" at bounding box center [724, 296] width 210 height 31
type input "****"
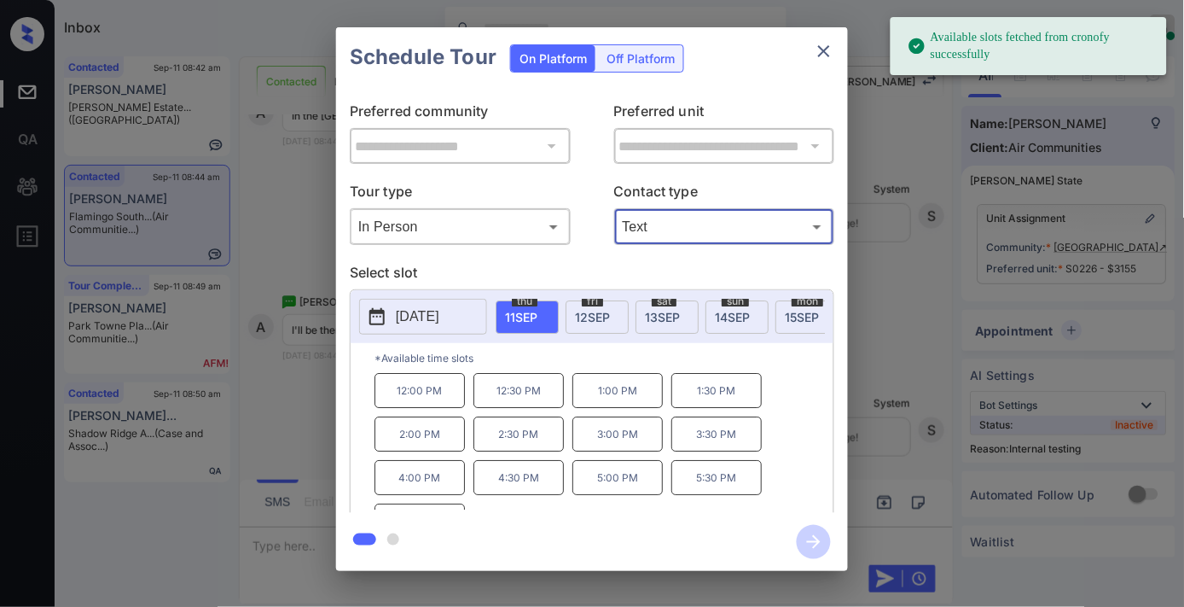
click at [437, 408] on p "12:00 PM" at bounding box center [420, 390] width 90 height 35
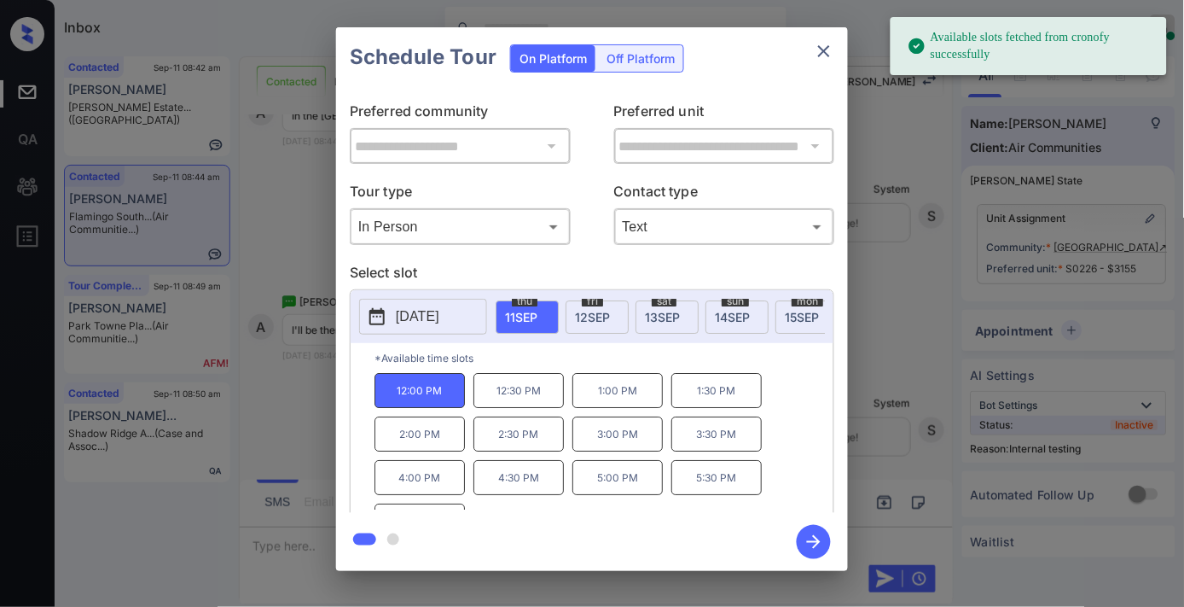
click at [811, 544] on icon "button" at bounding box center [814, 542] width 34 height 34
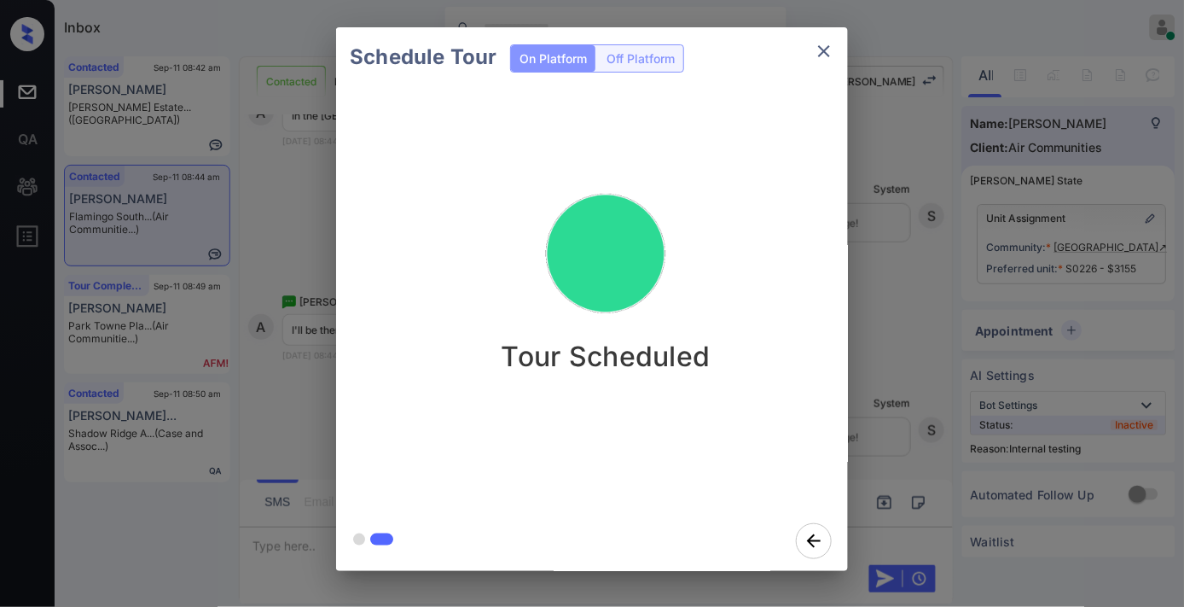
click at [771, 241] on div "Tour Scheduled" at bounding box center [606, 271] width 512 height 204
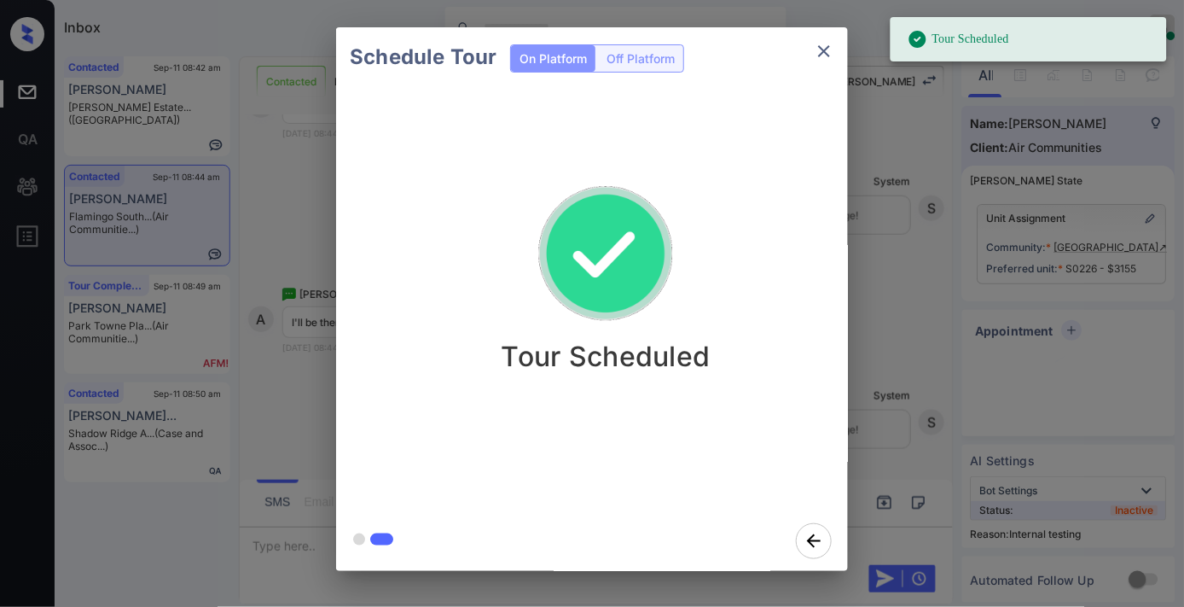
click at [825, 51] on icon "close" at bounding box center [824, 51] width 12 height 12
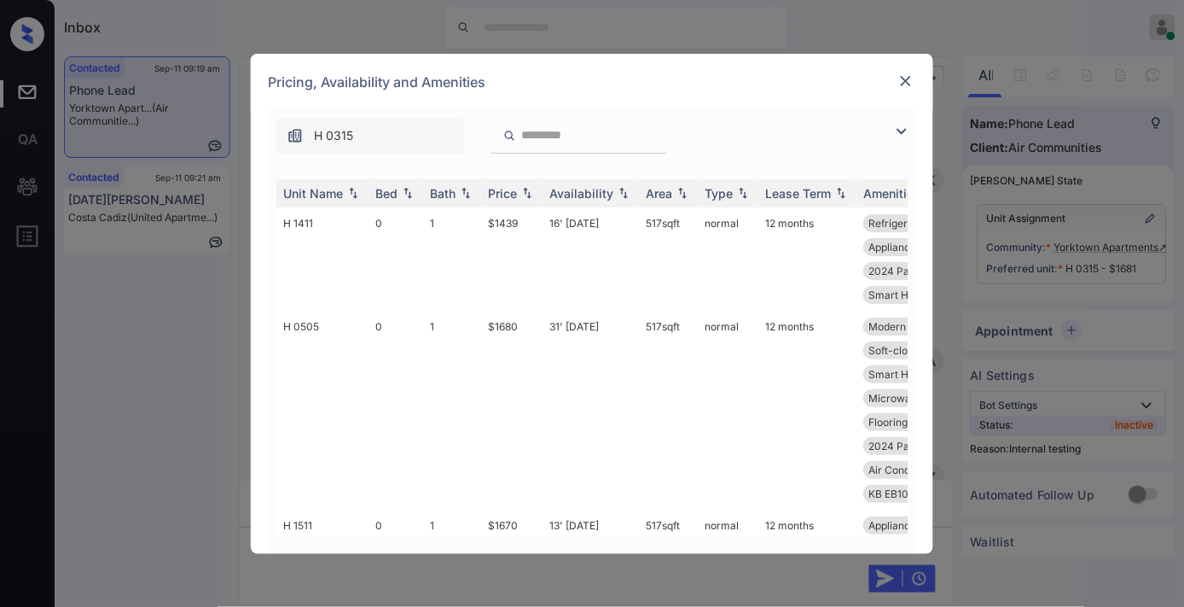
scroll to position [6872, 0]
click at [509, 193] on div "Price" at bounding box center [502, 193] width 29 height 15
drag, startPoint x: 543, startPoint y: 206, endPoint x: 521, endPoint y: 213, distance: 23.2
click at [542, 207] on tr "H 1411 0 1 $1439 16' [DATE] 517 sqft normal 12 months Refrigerator Le... Gas st…" at bounding box center [722, 258] width 892 height 103
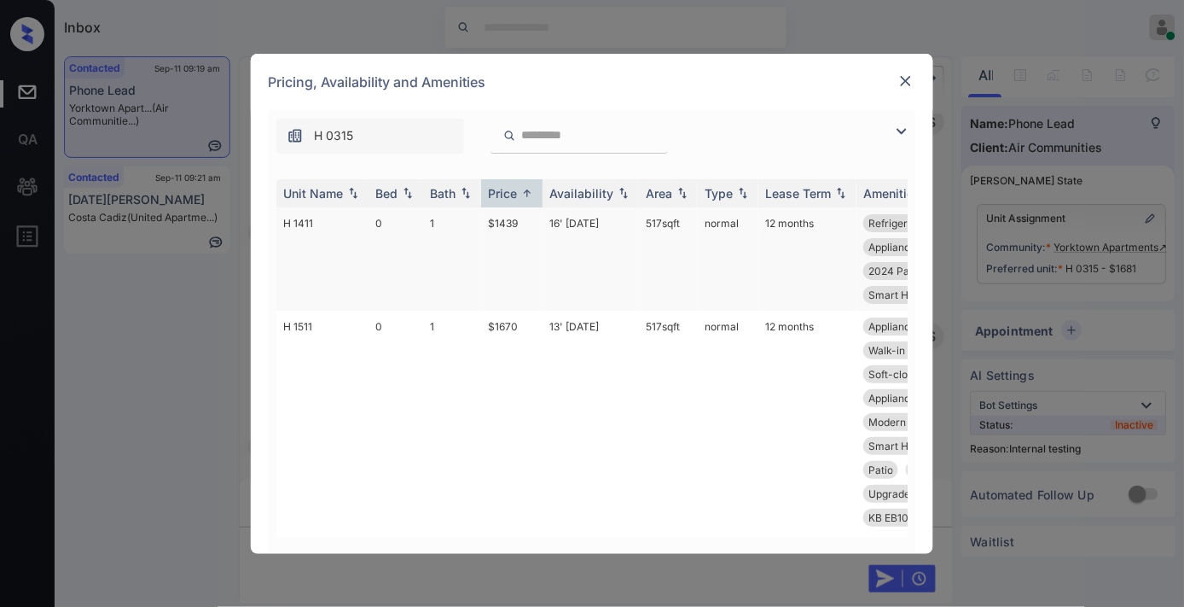
click at [522, 232] on td "$1439" at bounding box center [511, 258] width 61 height 103
click at [540, 252] on td "$1439" at bounding box center [511, 258] width 61 height 103
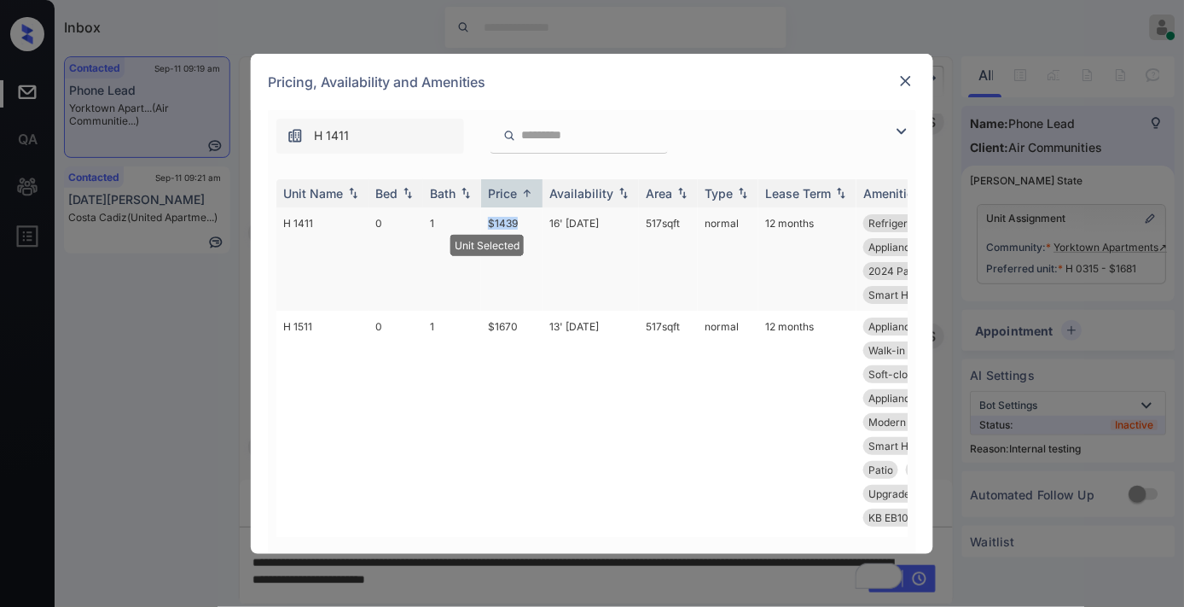
drag, startPoint x: 526, startPoint y: 218, endPoint x: 476, endPoint y: 218, distance: 49.5
click at [476, 218] on tr "H 1411 0 1 $1439 16' [DATE] 517 sqft normal 12 months Refrigerator Le... Gas st…" at bounding box center [722, 258] width 892 height 103
copy tr "$1439"
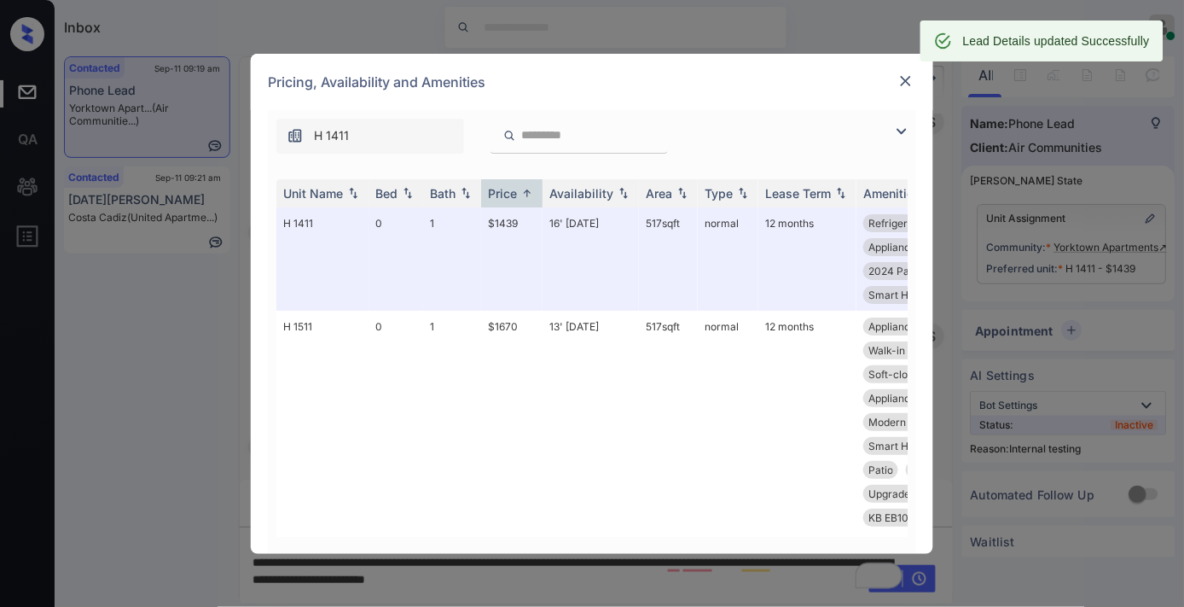
click at [888, 84] on div "Pricing, Availability and Amenities" at bounding box center [592, 82] width 683 height 56
click at [902, 73] on img at bounding box center [906, 81] width 17 height 17
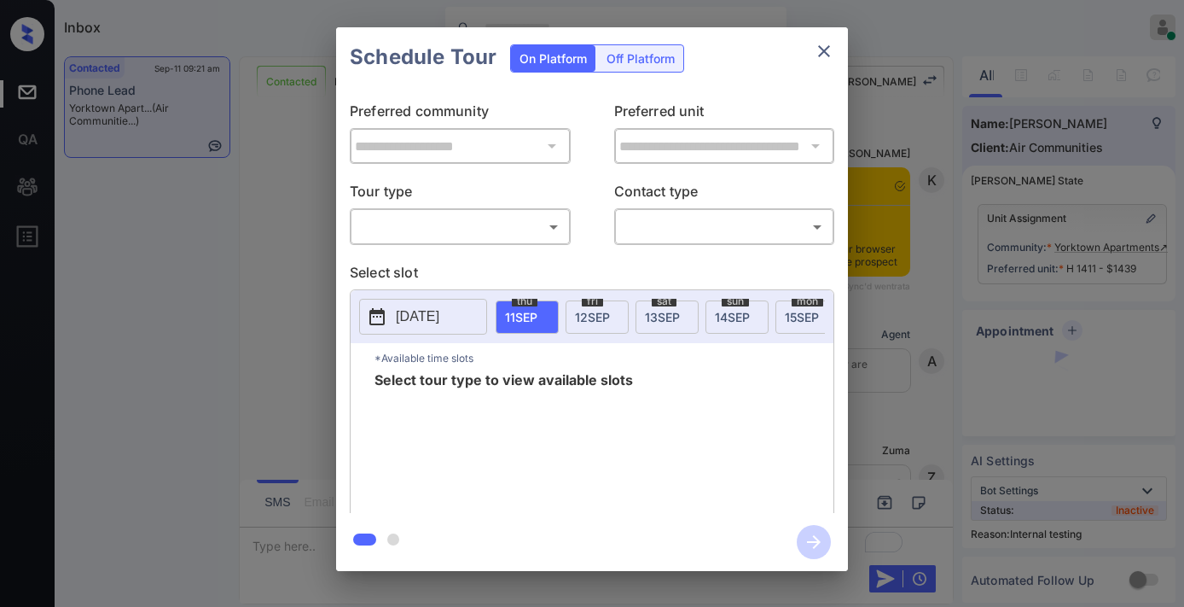
click at [515, 231] on body "Inbox [PERSON_NAME] Online Set yourself offline Set yourself on break Profile S…" at bounding box center [592, 303] width 1184 height 607
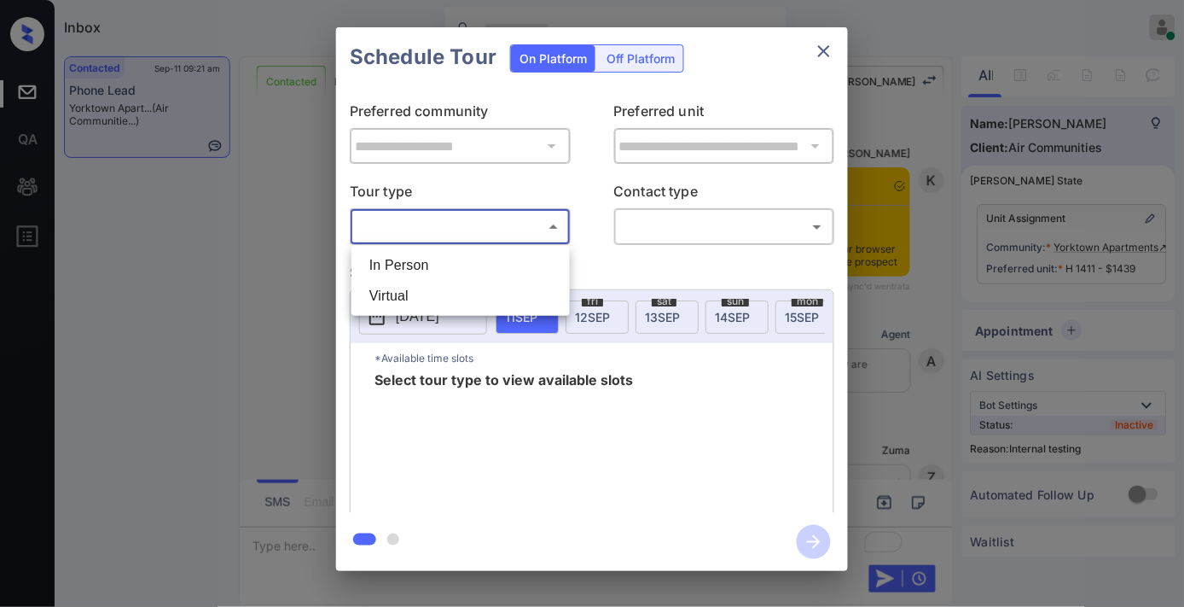
click at [482, 274] on li "In Person" at bounding box center [461, 265] width 210 height 31
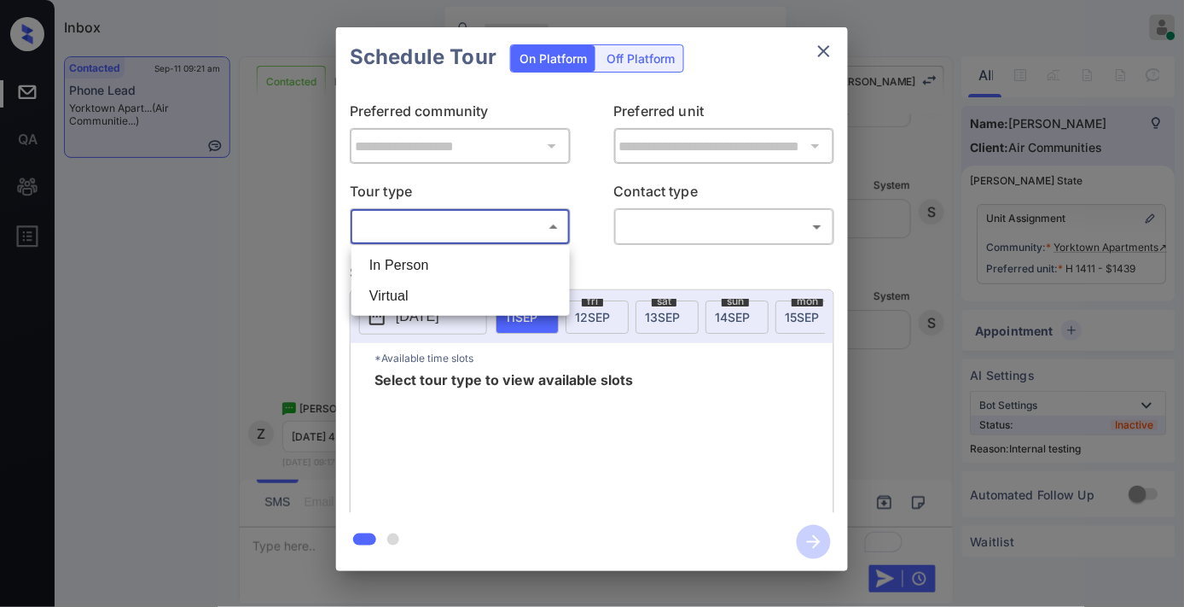
type input "********"
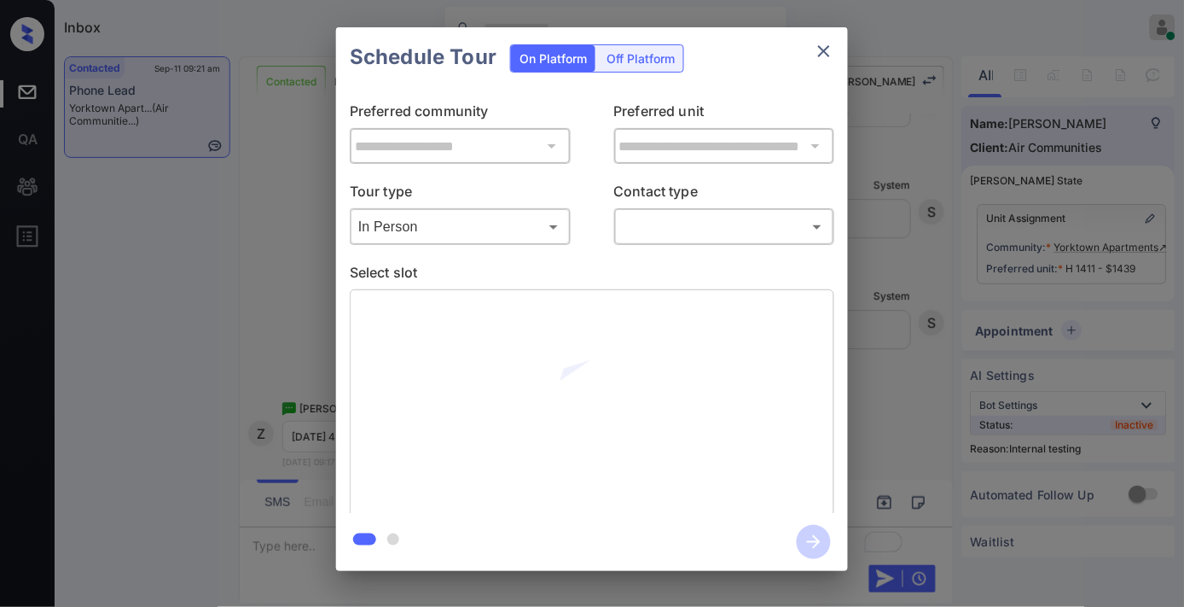
click at [697, 234] on div at bounding box center [592, 303] width 1184 height 607
click at [695, 236] on body "Inbox Samantha Soliven Online Set yourself offline Set yourself on break Profil…" at bounding box center [592, 303] width 1184 height 607
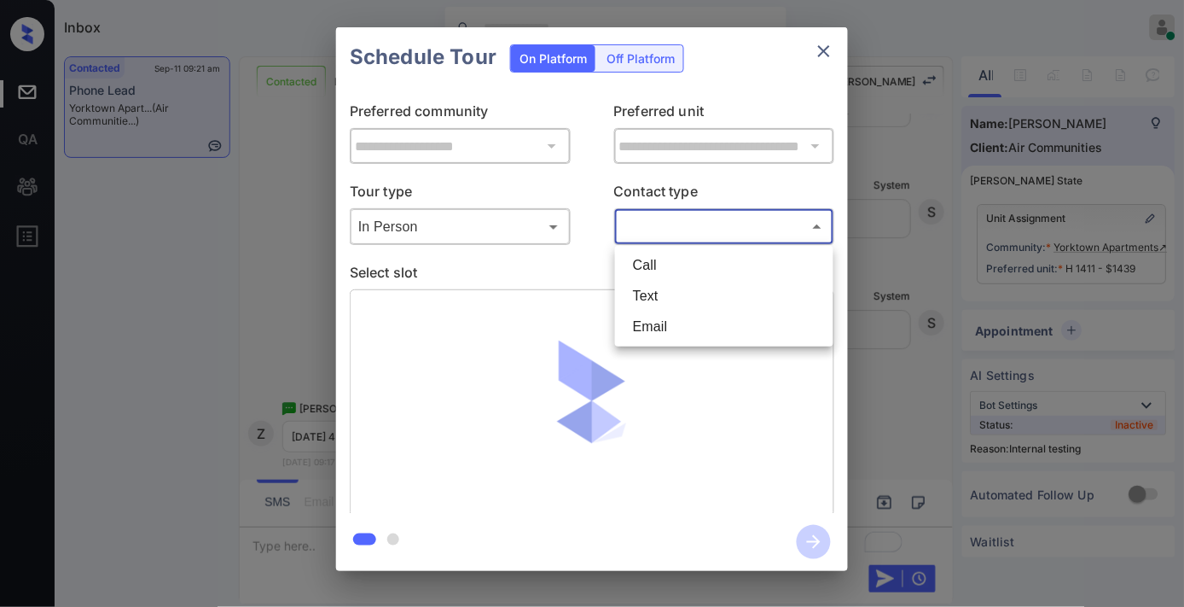
click at [679, 291] on li "Text" at bounding box center [724, 296] width 210 height 31
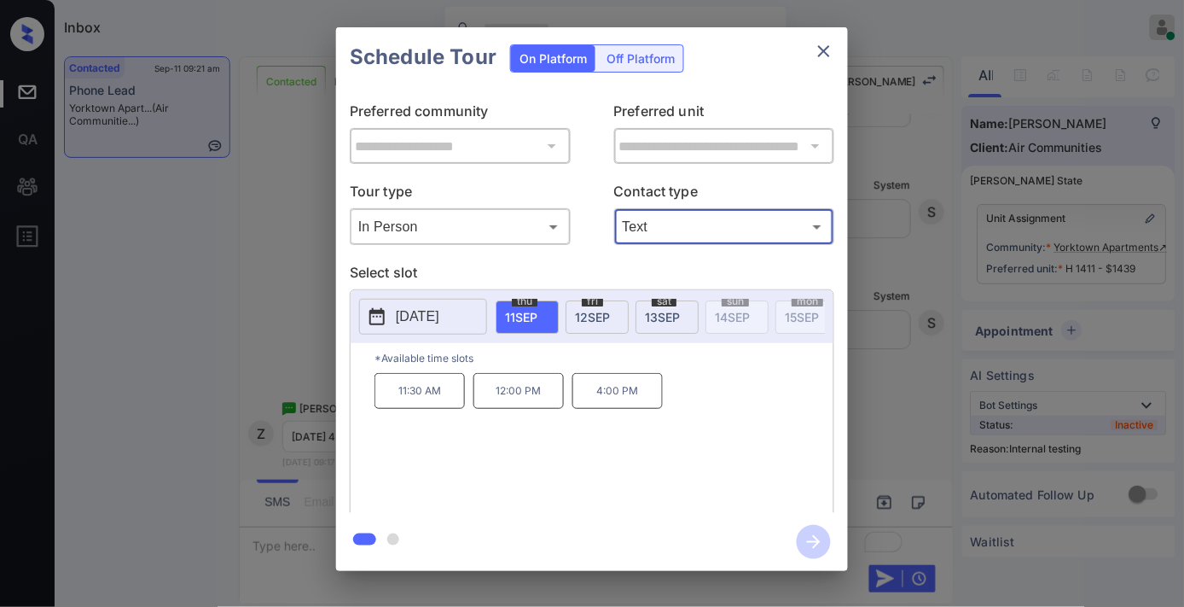
type input "****"
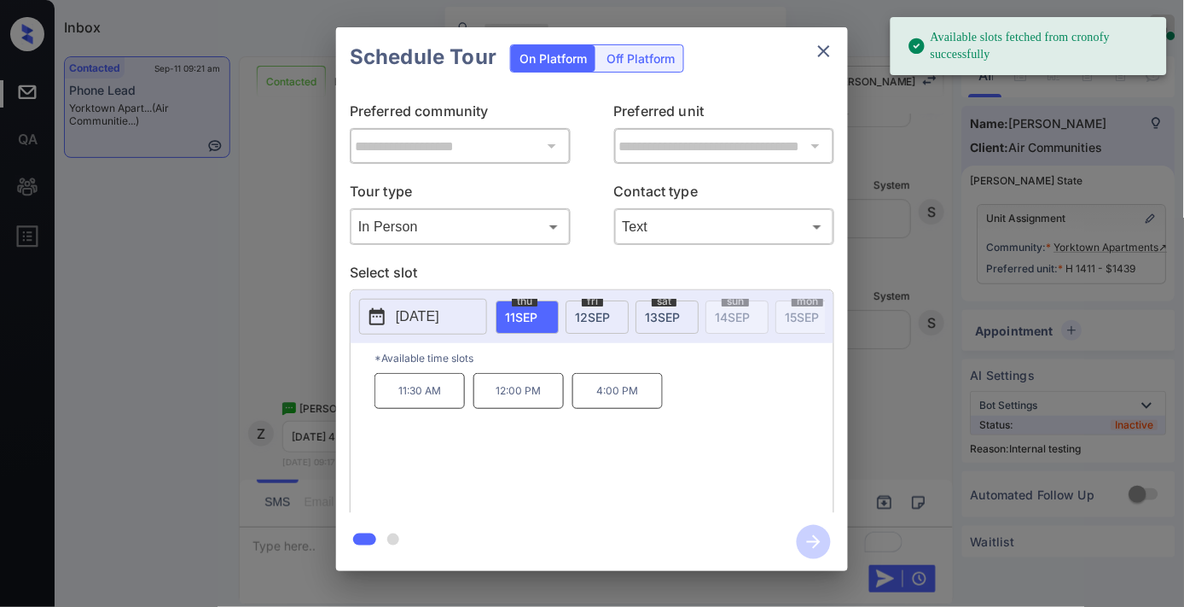
click at [649, 310] on span "13 SEP" at bounding box center [662, 317] width 35 height 15
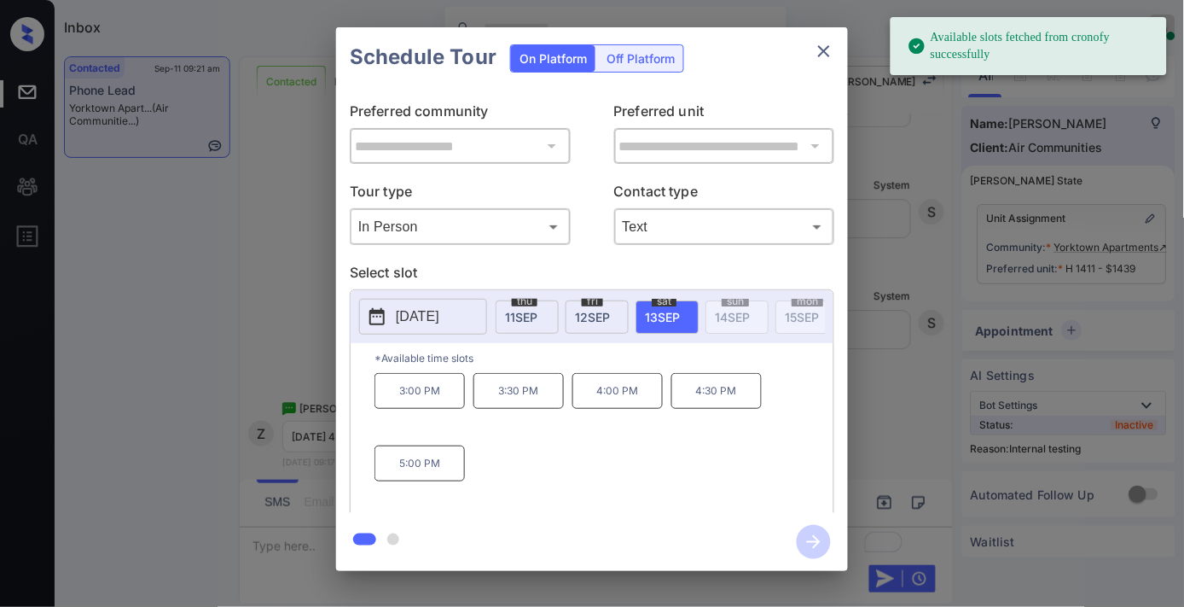
click at [636, 373] on p "*Available time slots" at bounding box center [604, 358] width 459 height 30
click at [644, 393] on p "4:00 PM" at bounding box center [618, 391] width 90 height 36
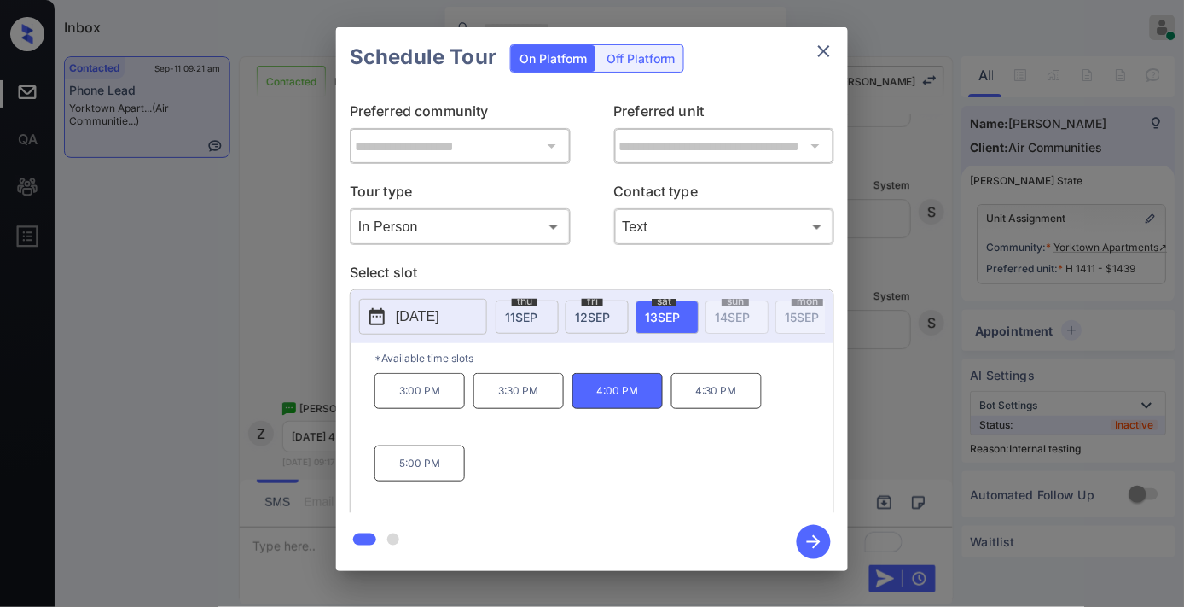
click at [816, 543] on icon "button" at bounding box center [814, 542] width 34 height 34
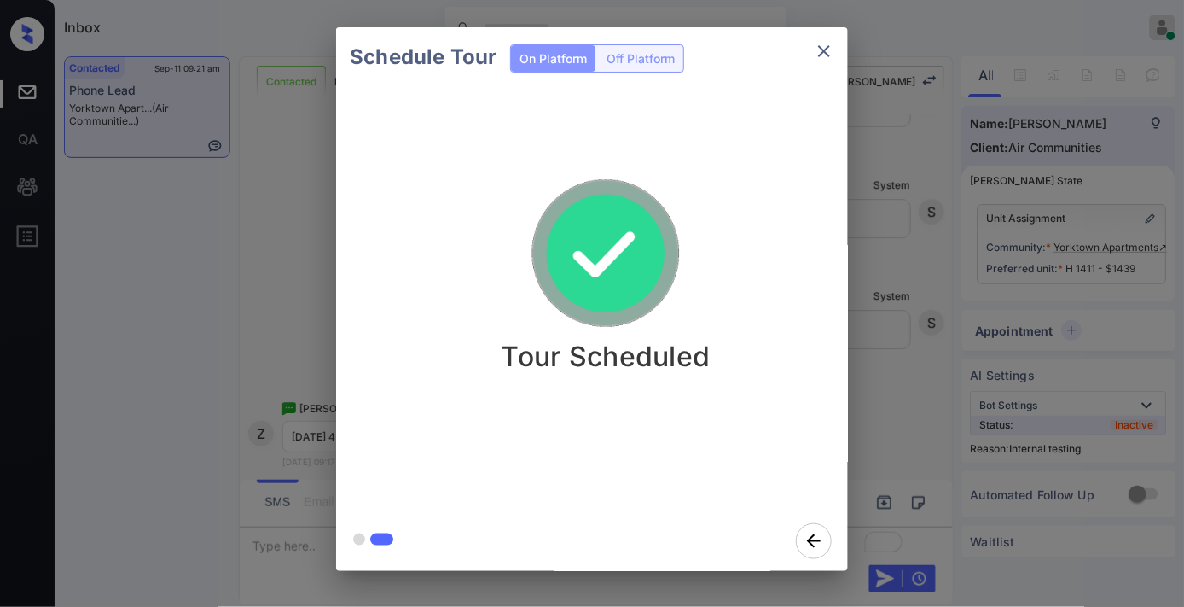
click at [831, 52] on icon "close" at bounding box center [824, 51] width 20 height 20
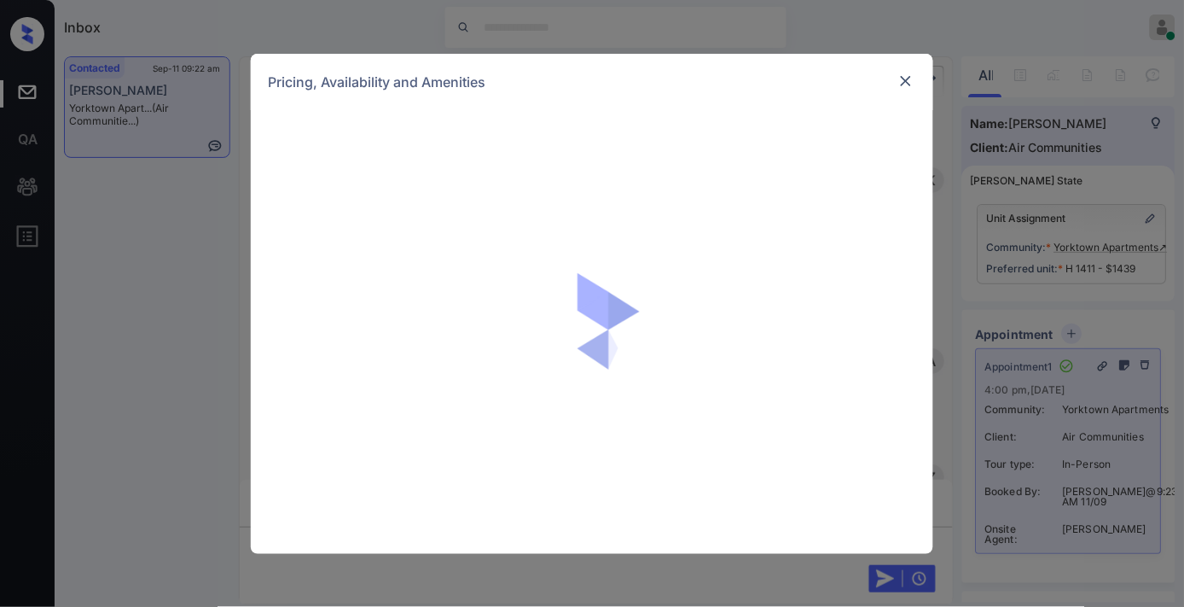
scroll to position [9858, 0]
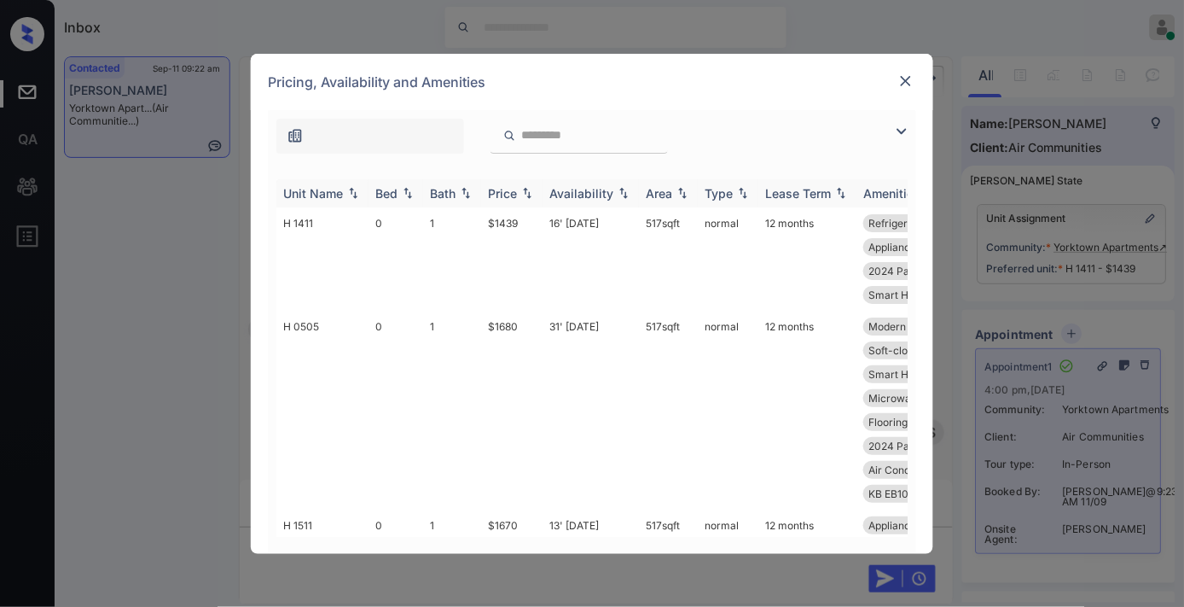
click at [507, 186] on div "Price" at bounding box center [502, 193] width 29 height 15
click at [898, 128] on img at bounding box center [902, 131] width 20 height 20
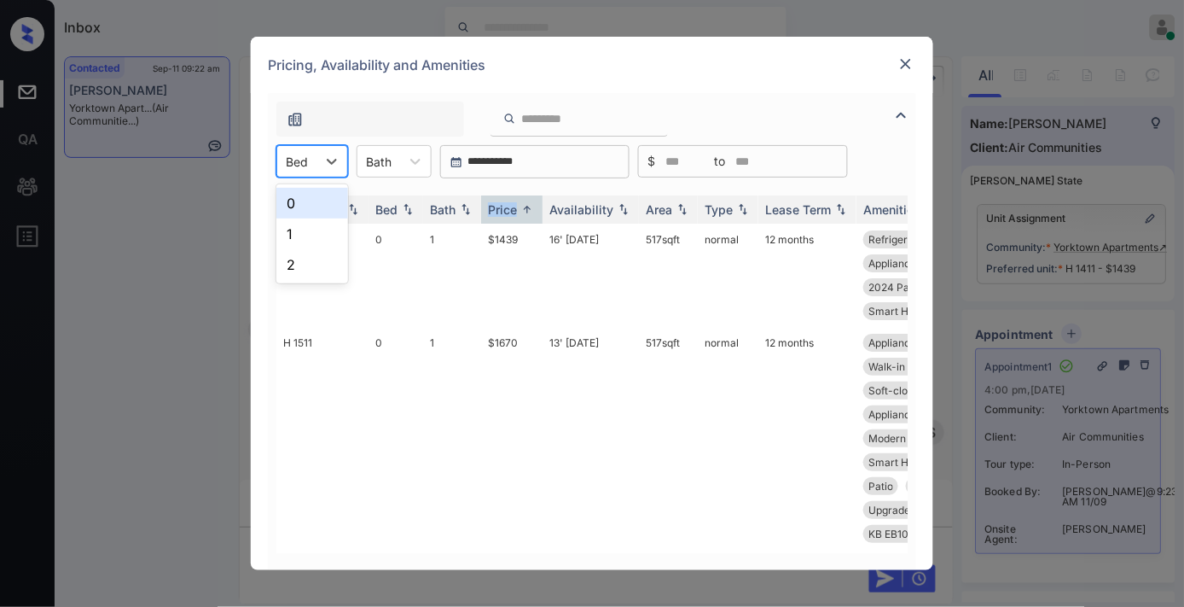
click at [304, 172] on div "Bed" at bounding box center [296, 161] width 39 height 25
drag, startPoint x: 346, startPoint y: 244, endPoint x: 337, endPoint y: 252, distance: 11.5
click at [340, 251] on div "0 1 2" at bounding box center [312, 233] width 72 height 99
click at [327, 259] on div "2" at bounding box center [312, 264] width 72 height 31
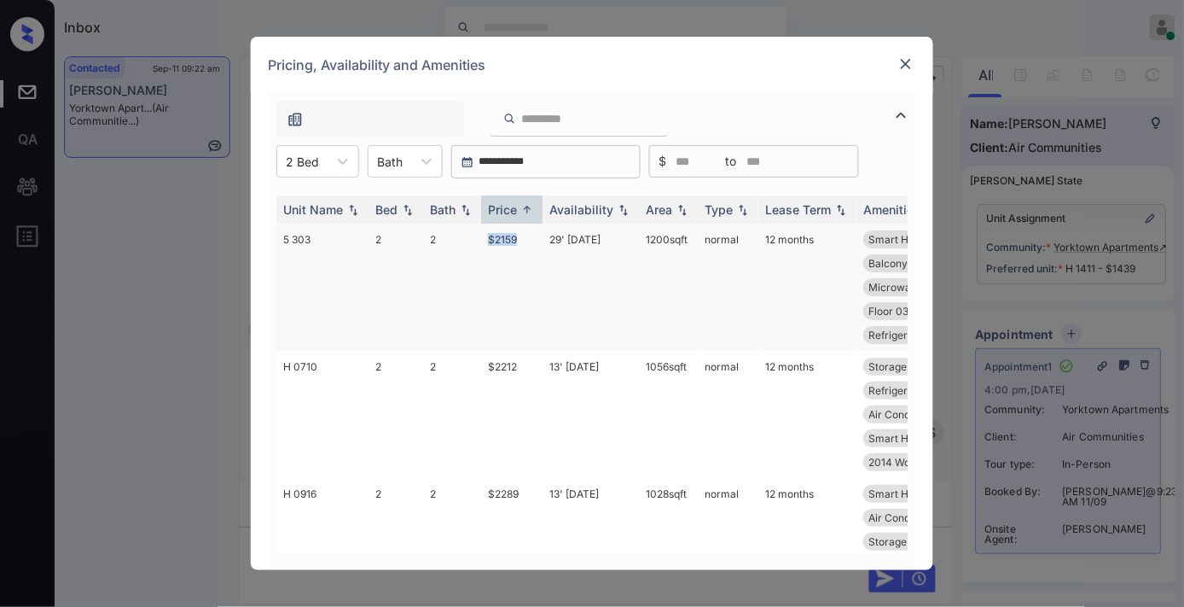
drag, startPoint x: 518, startPoint y: 229, endPoint x: 475, endPoint y: 232, distance: 42.8
click at [475, 232] on tr "5 303 2 2 $2159 29' Aug 25 1200 sqft normal 12 months Smart Home Door... 2024 P…" at bounding box center [722, 287] width 892 height 127
copy tr "$2159"
click at [905, 73] on div at bounding box center [906, 64] width 20 height 20
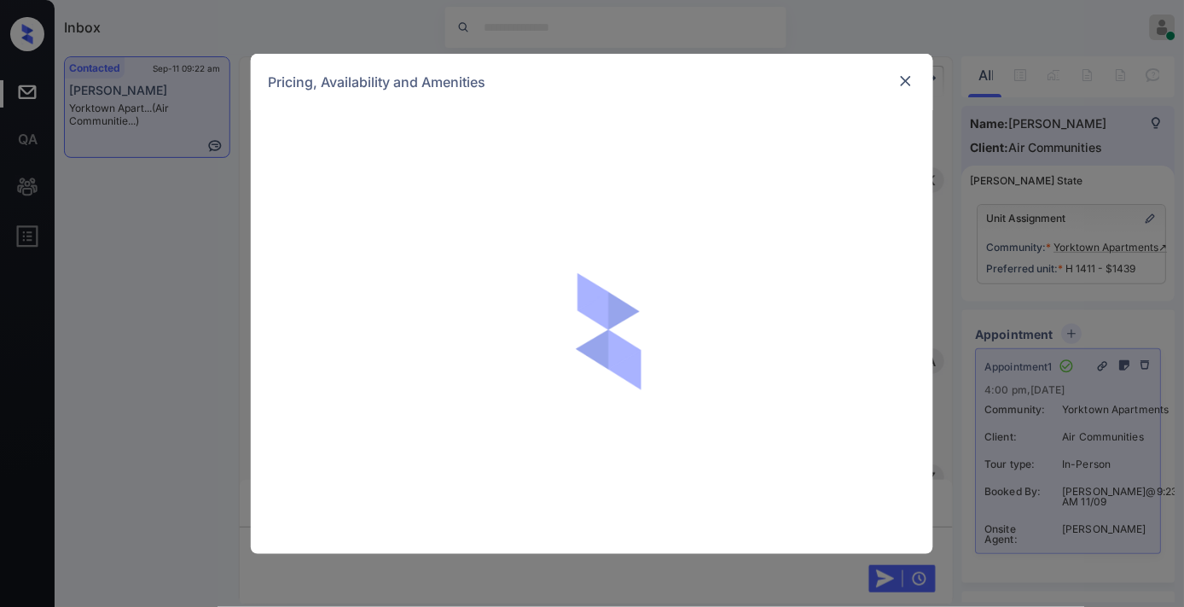
scroll to position [8625, 0]
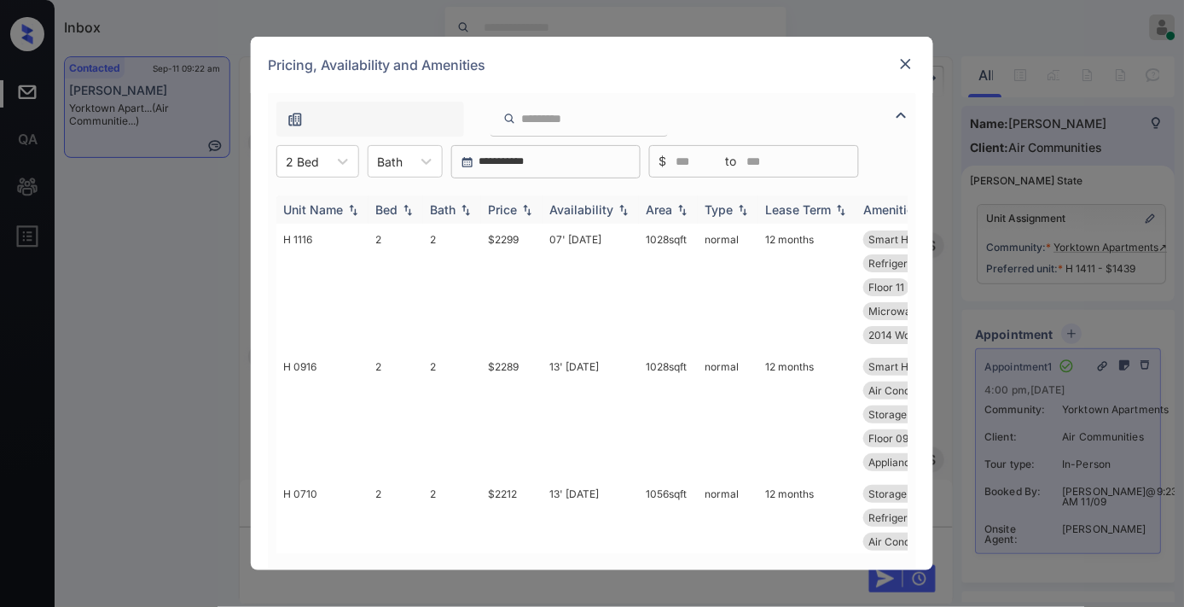
click at [502, 213] on div "Price" at bounding box center [502, 209] width 29 height 15
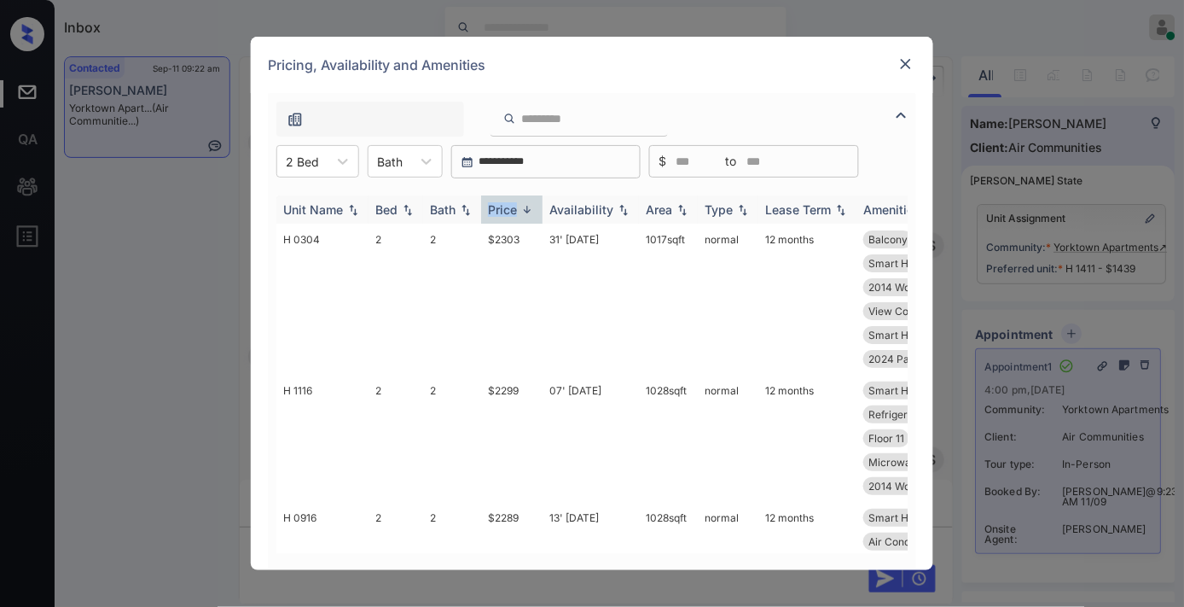
click at [502, 213] on div "Price" at bounding box center [502, 209] width 29 height 15
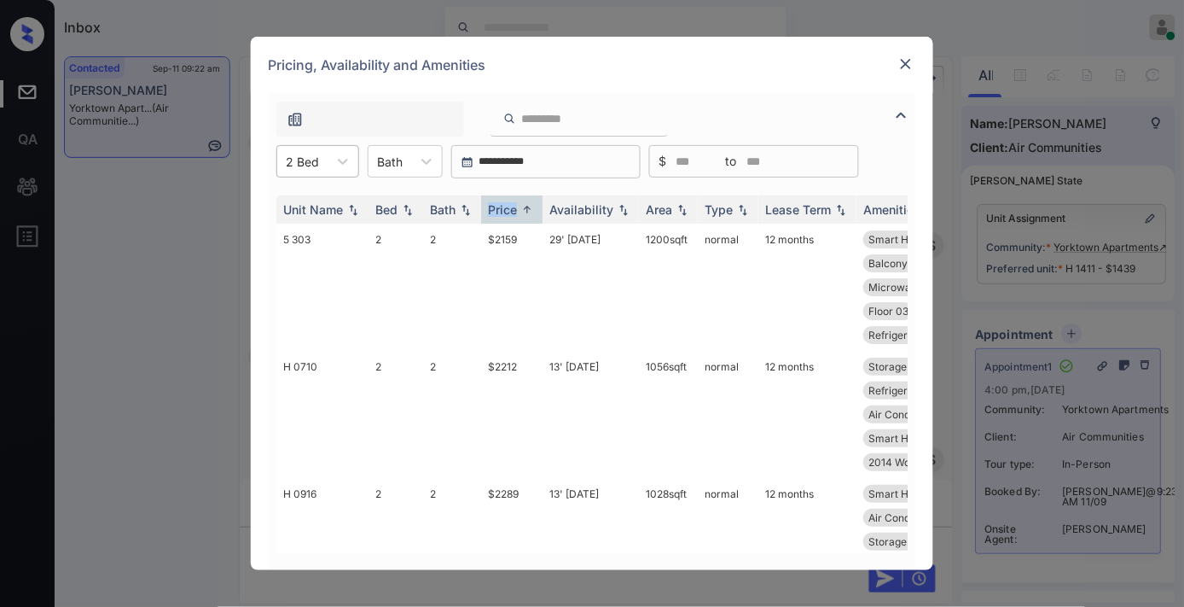
click at [324, 168] on div "2 Bed" at bounding box center [302, 161] width 50 height 25
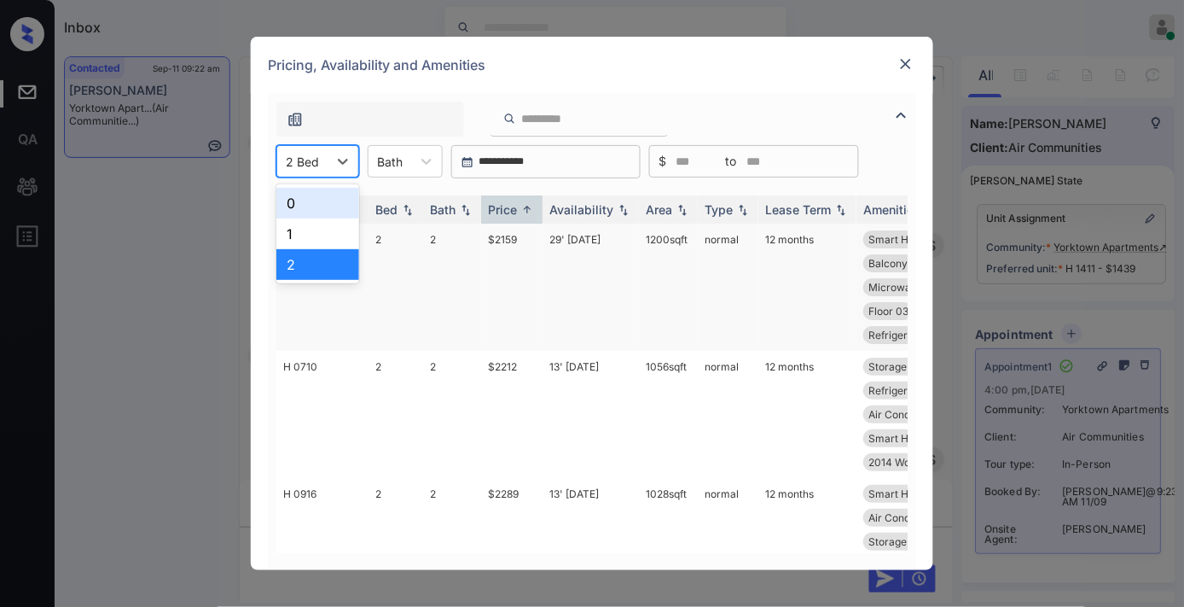
drag, startPoint x: 328, startPoint y: 201, endPoint x: 433, endPoint y: 228, distance: 109.3
click at [329, 201] on div "0" at bounding box center [317, 203] width 83 height 31
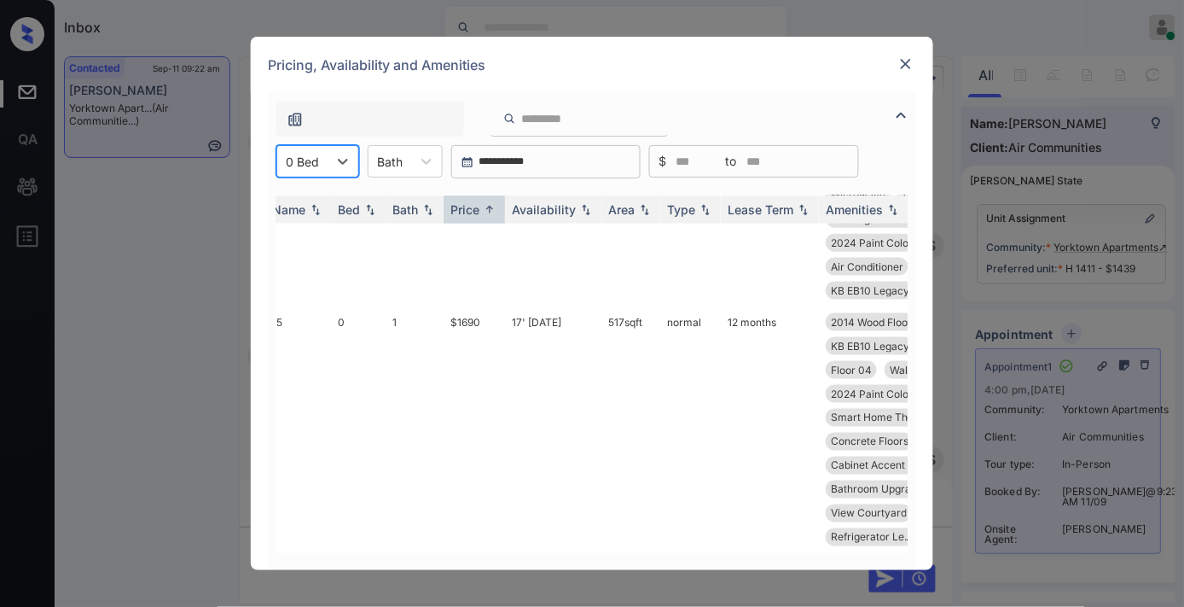
scroll to position [455, 0]
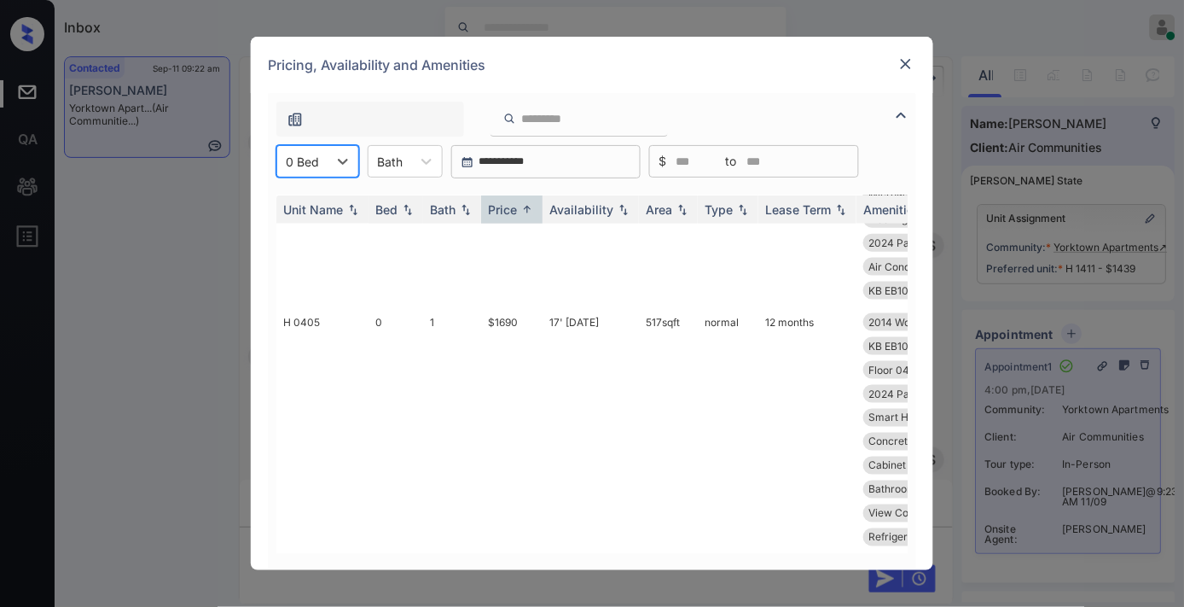
click at [903, 55] on img at bounding box center [906, 63] width 17 height 17
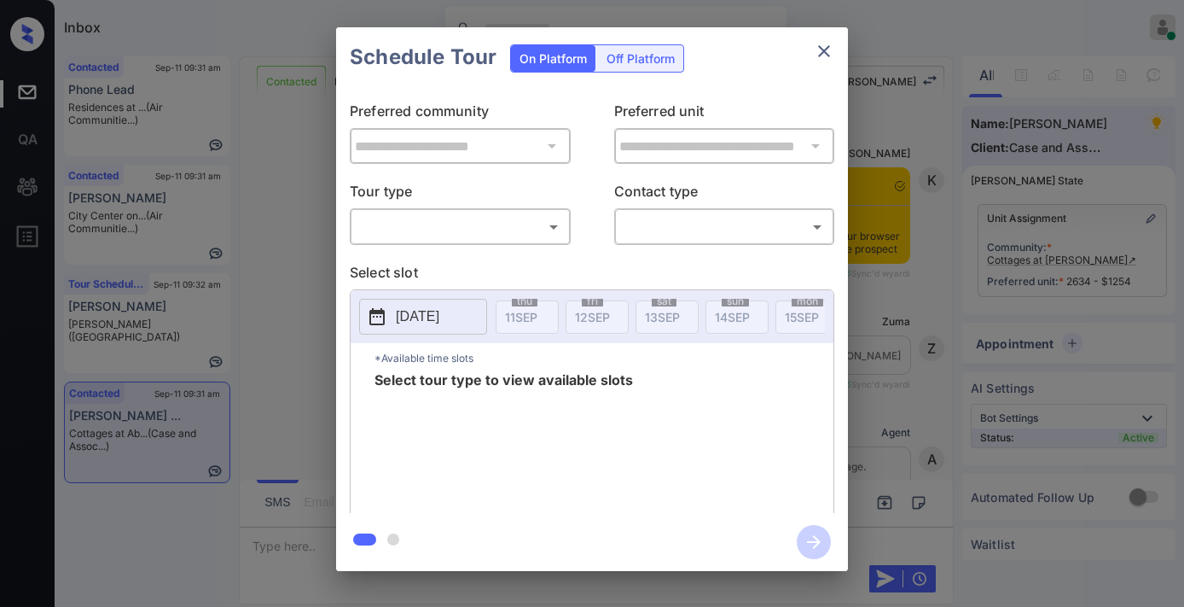
click at [510, 222] on body "Inbox [PERSON_NAME] Online Set yourself offline Set yourself on break Profile S…" at bounding box center [592, 303] width 1184 height 607
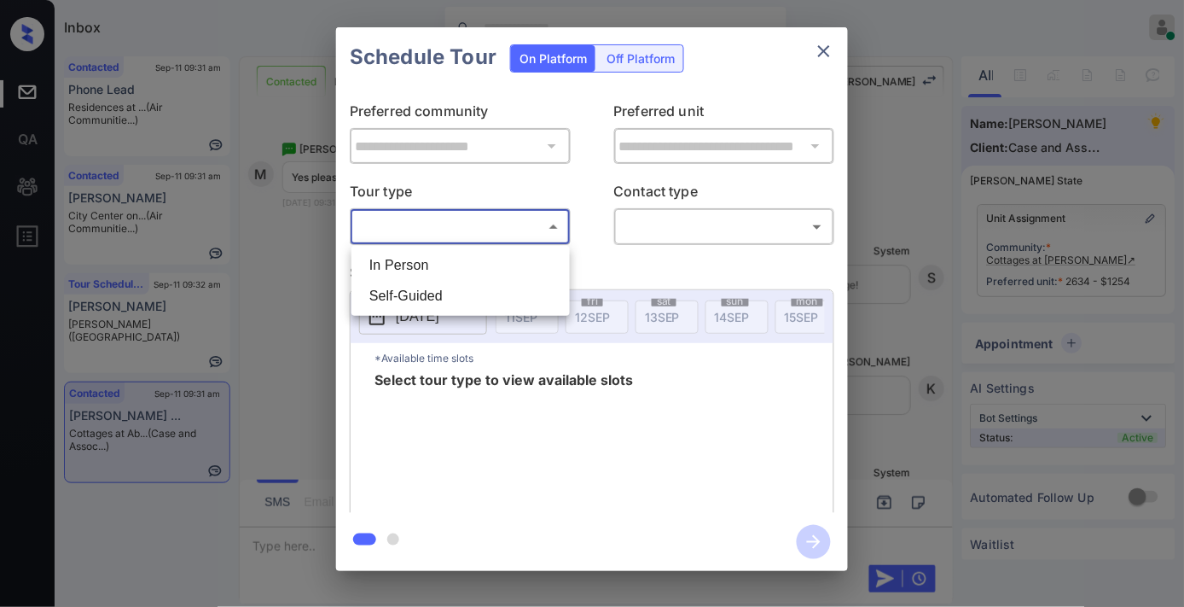
click at [502, 277] on li "In Person" at bounding box center [461, 265] width 210 height 31
type input "********"
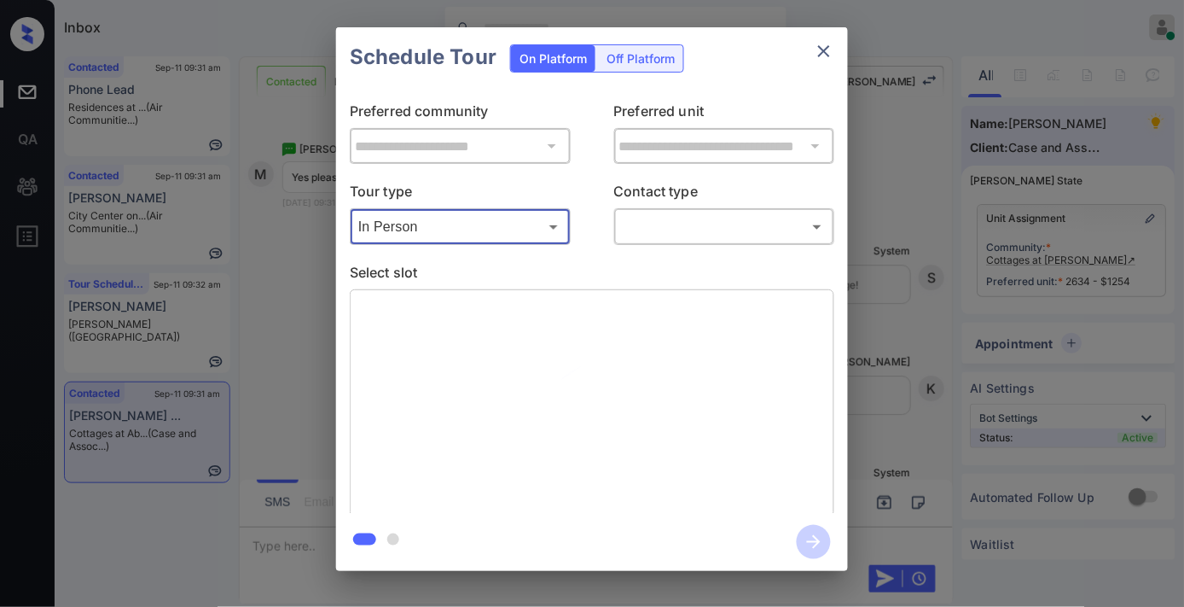
click at [680, 226] on body "Inbox [PERSON_NAME] Online Set yourself offline Set yourself on break Profile S…" at bounding box center [592, 303] width 1184 height 607
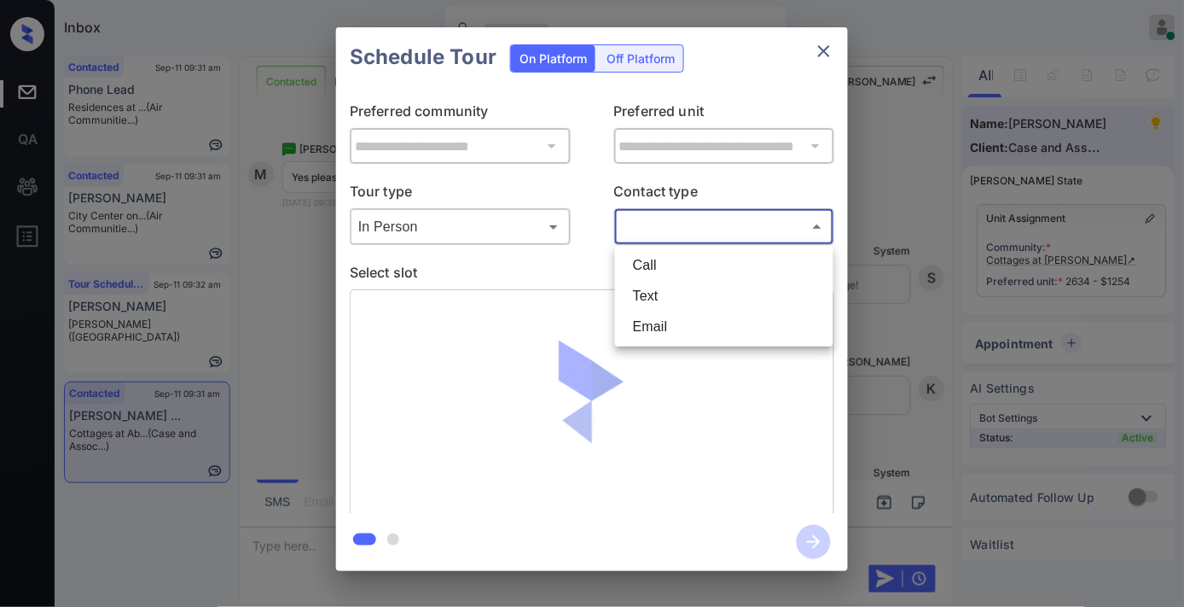
click at [677, 286] on li "Text" at bounding box center [724, 296] width 210 height 31
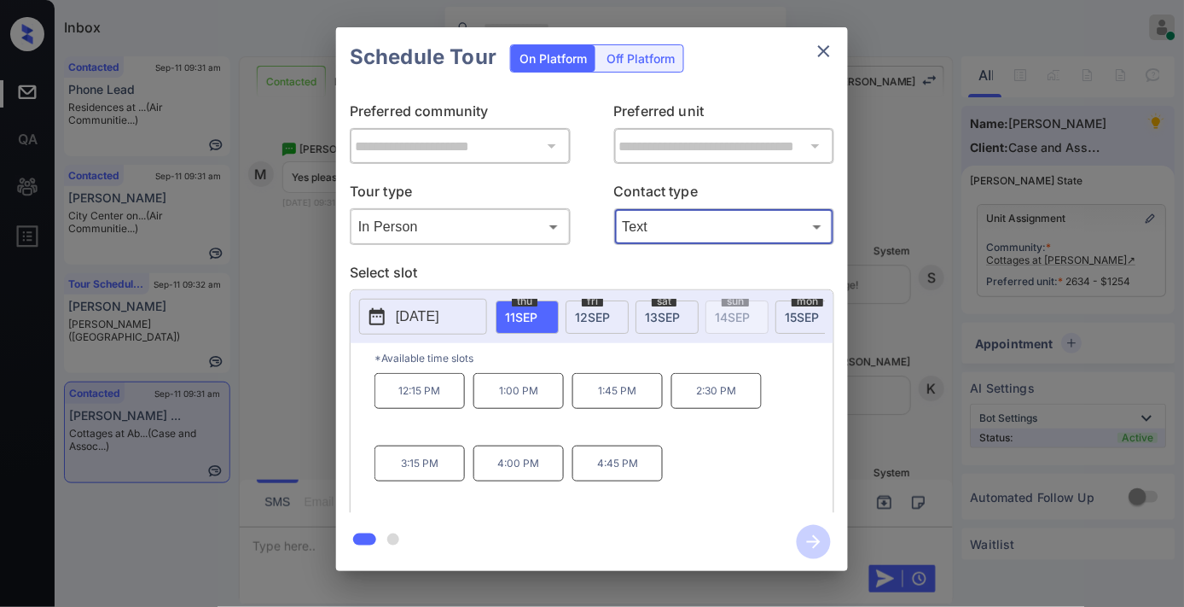
type input "****"
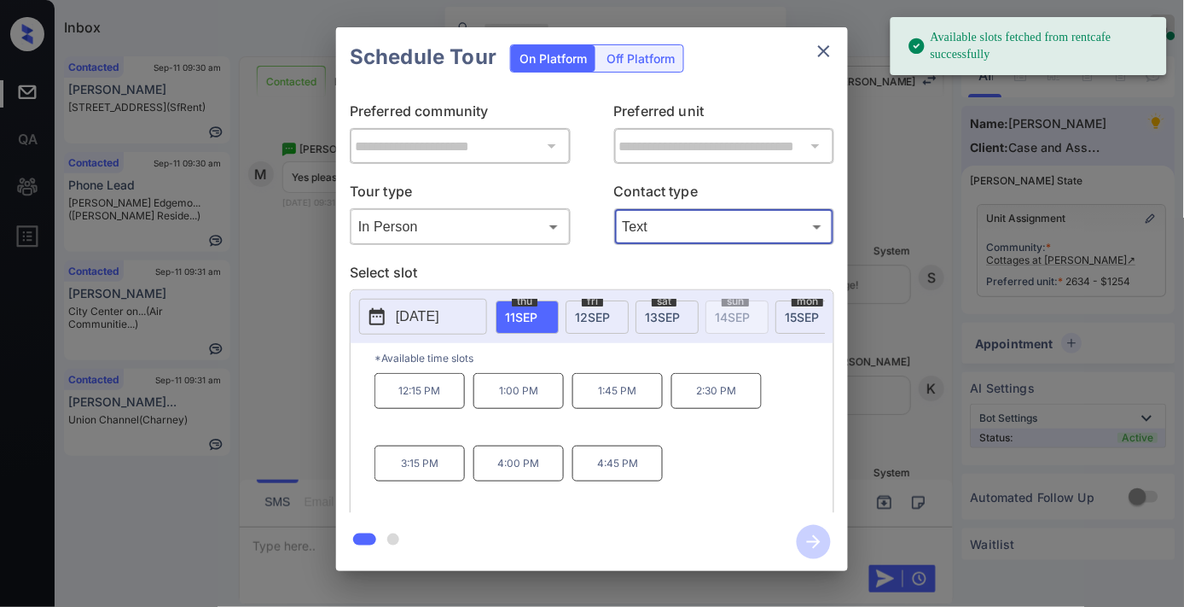
click at [613, 319] on div "[DATE]" at bounding box center [597, 316] width 63 height 33
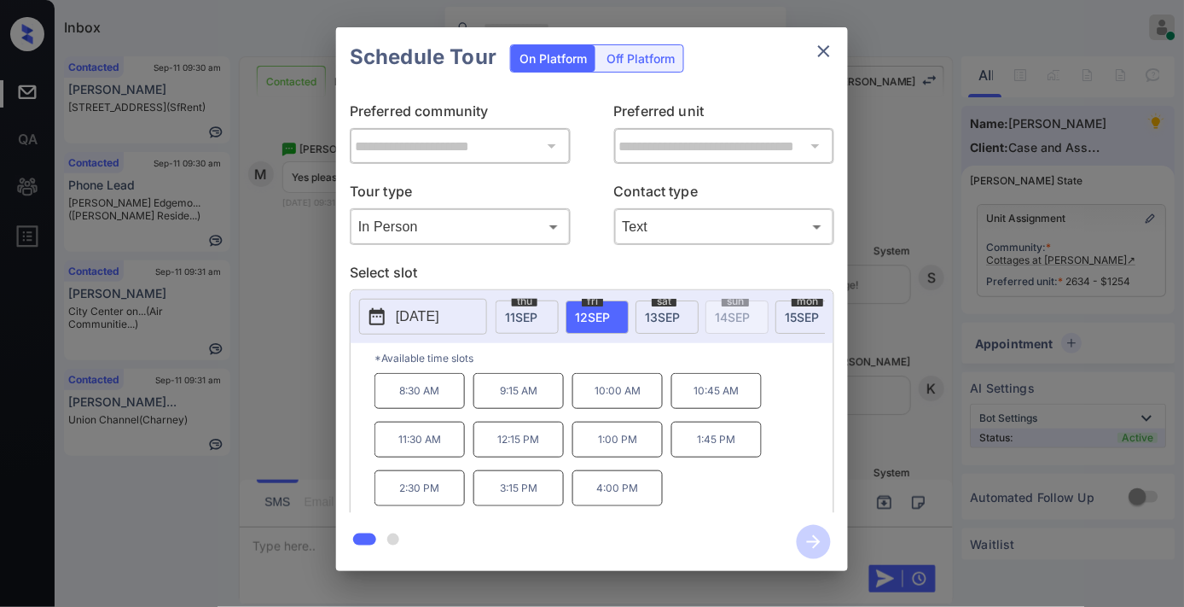
click at [606, 398] on p "10:00 AM" at bounding box center [618, 391] width 90 height 36
click at [816, 540] on icon "button" at bounding box center [814, 542] width 34 height 34
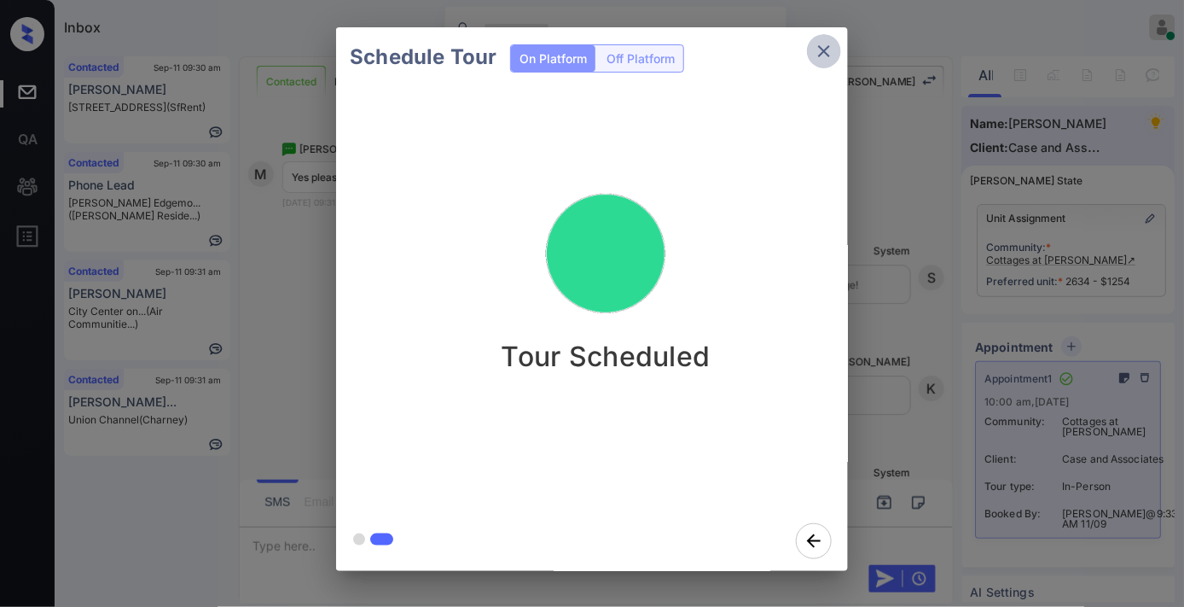
click at [819, 47] on icon "close" at bounding box center [824, 51] width 20 height 20
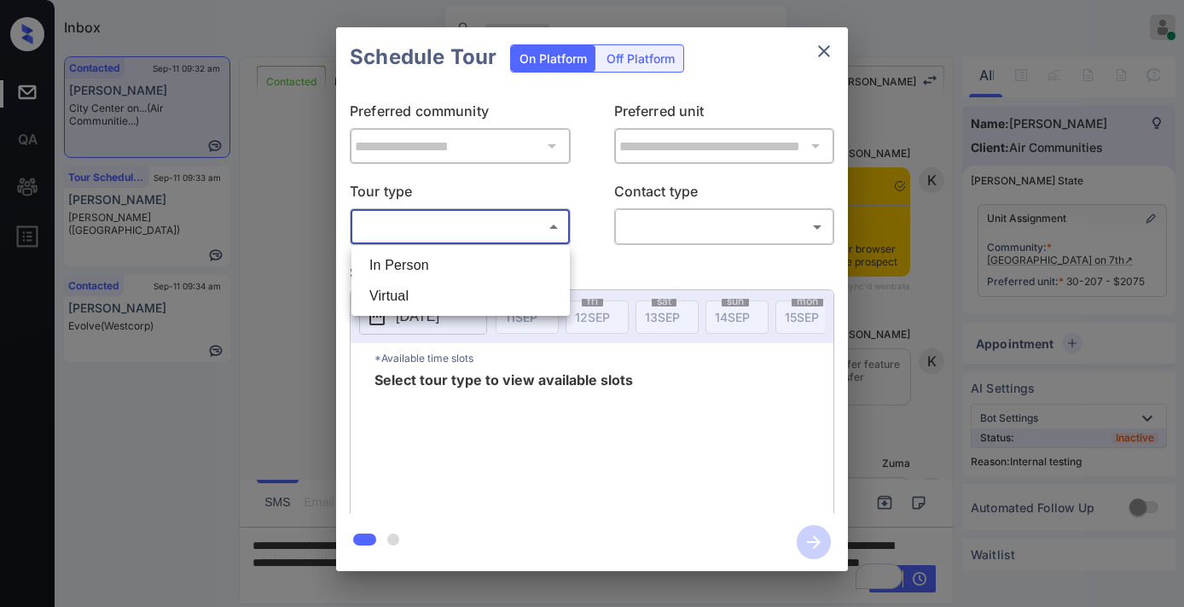
click at [444, 254] on li "In Person" at bounding box center [461, 265] width 210 height 31
type input "********"
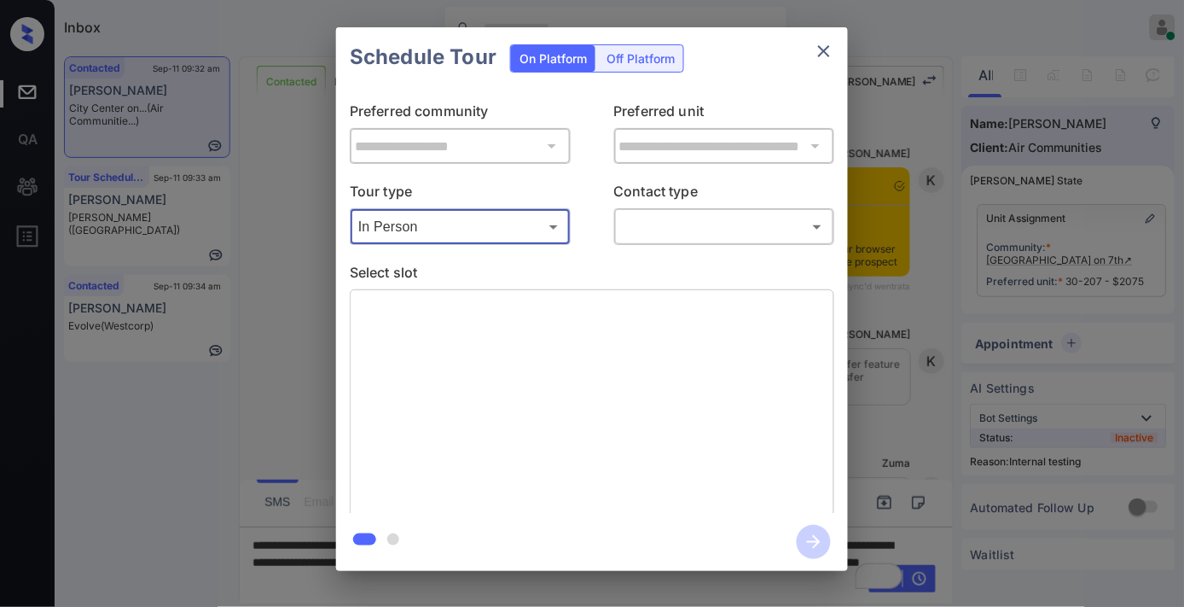
scroll to position [4877, 0]
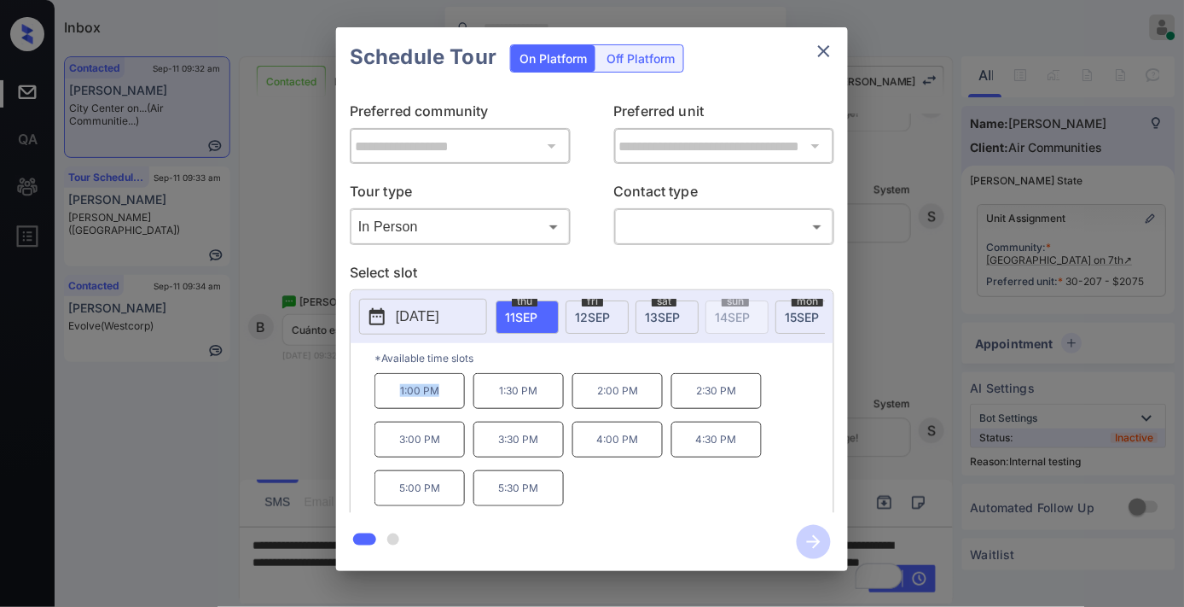
drag, startPoint x: 465, startPoint y: 416, endPoint x: 394, endPoint y: 398, distance: 73.3
click at [394, 398] on p "1:00 PM" at bounding box center [420, 391] width 90 height 36
copy p "1:00 PM"
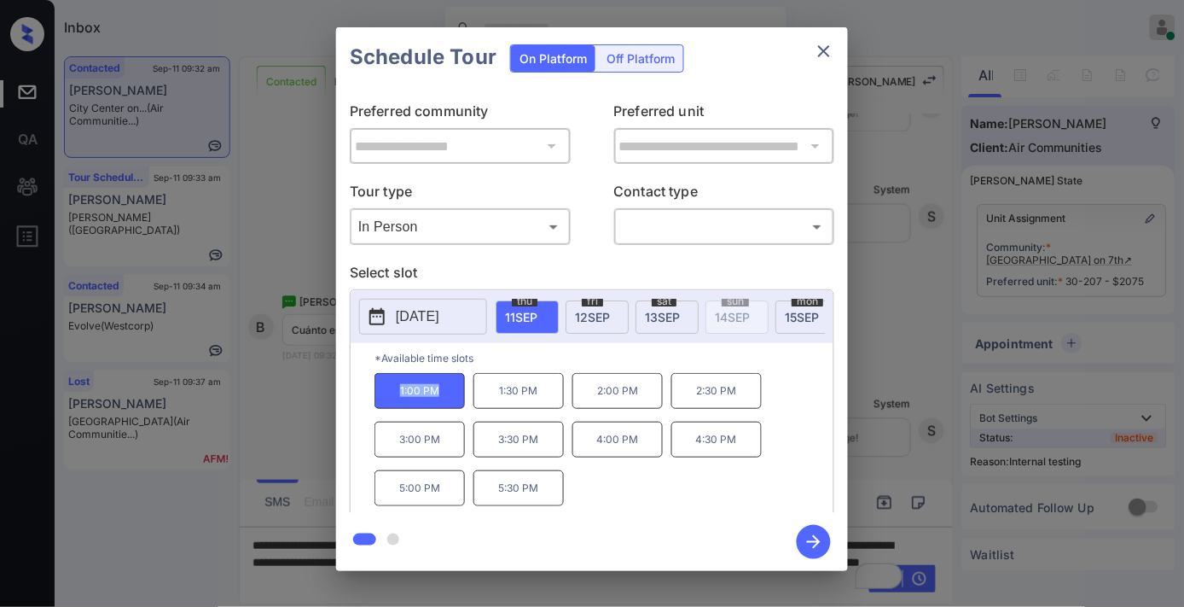
click at [824, 48] on icon "close" at bounding box center [824, 51] width 20 height 20
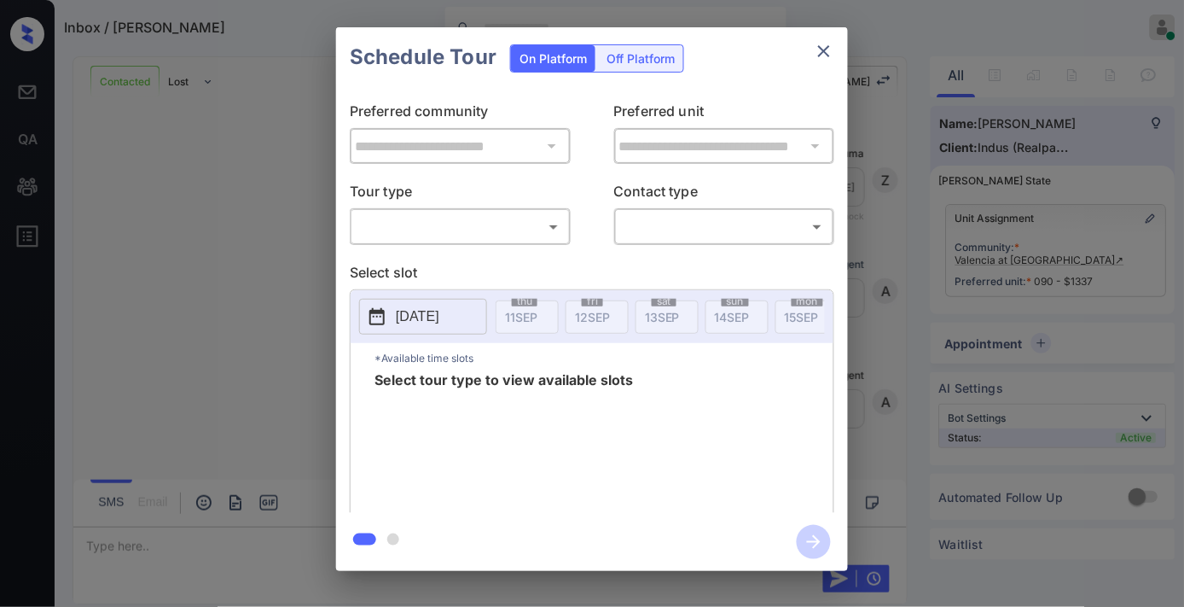
click at [532, 226] on body "Inbox / [PERSON_NAME] [PERSON_NAME] Online Set yourself offline Set yourself on…" at bounding box center [592, 303] width 1184 height 607
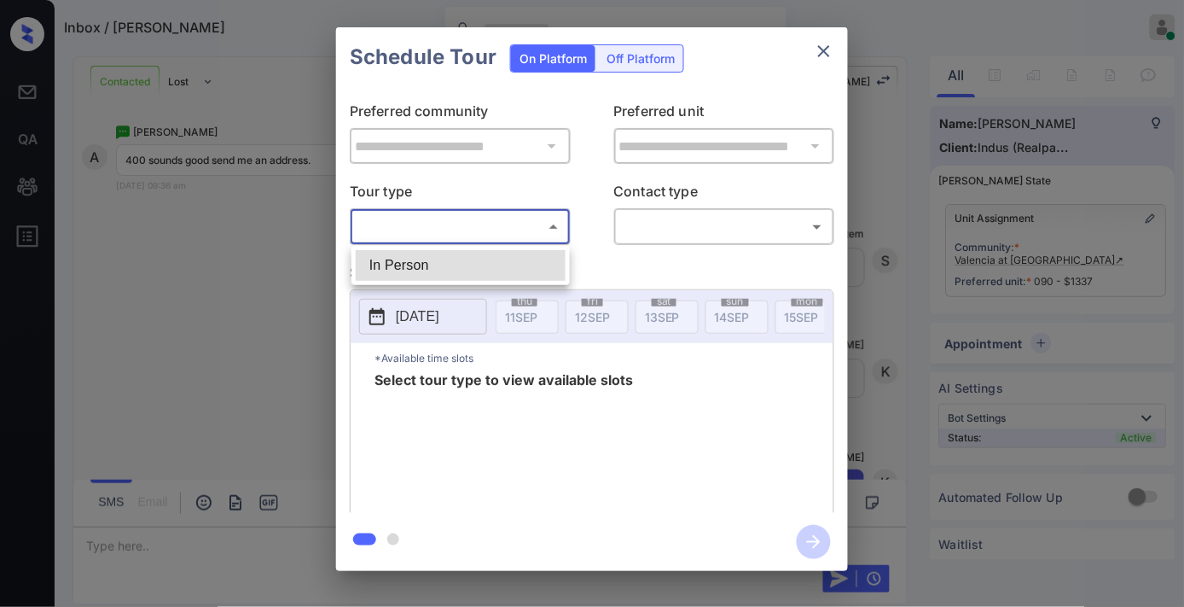
click at [526, 269] on li "In Person" at bounding box center [461, 265] width 210 height 31
type input "********"
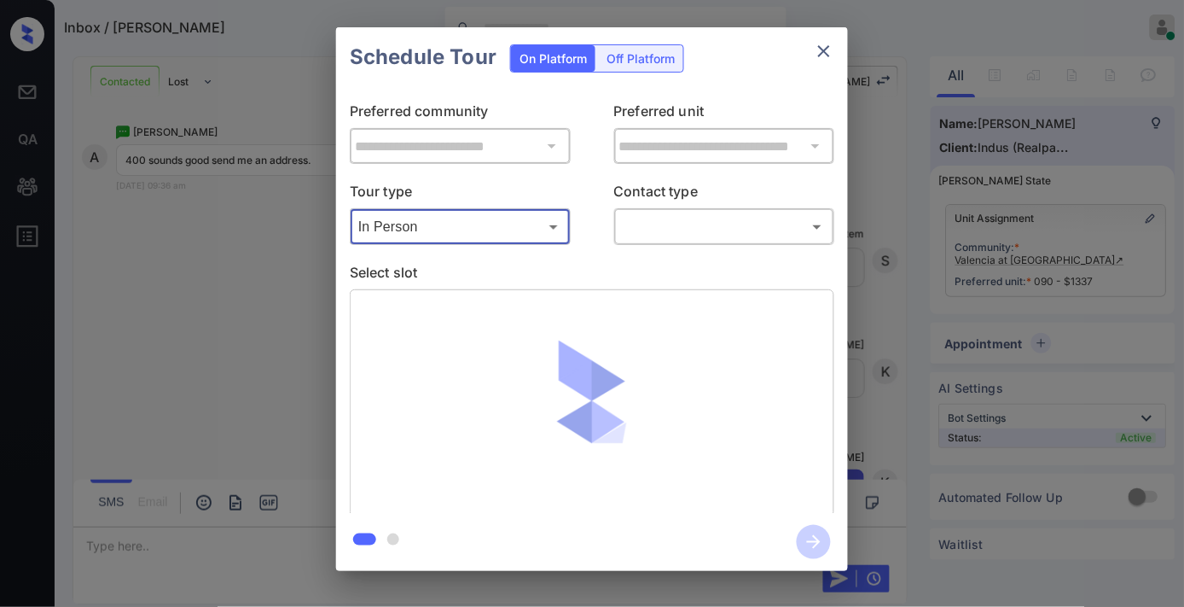
click at [664, 233] on body "Inbox / Andrea Kelton Samantha Soliven Online Set yourself offline Set yourself…" at bounding box center [592, 303] width 1184 height 607
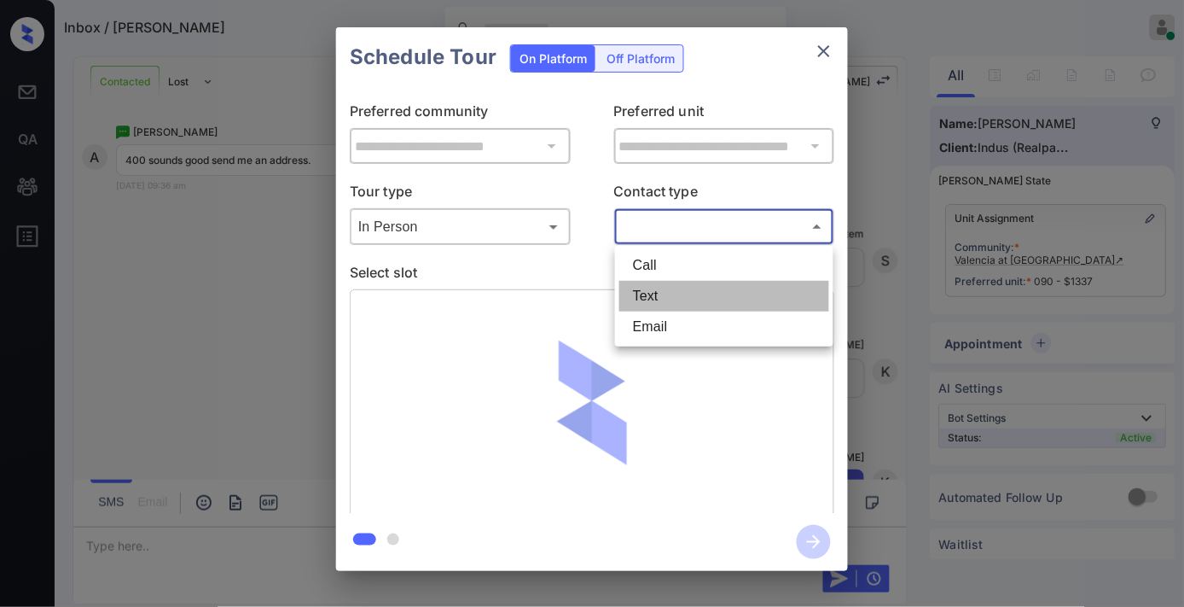
click at [678, 302] on li "Text" at bounding box center [724, 296] width 210 height 31
type input "****"
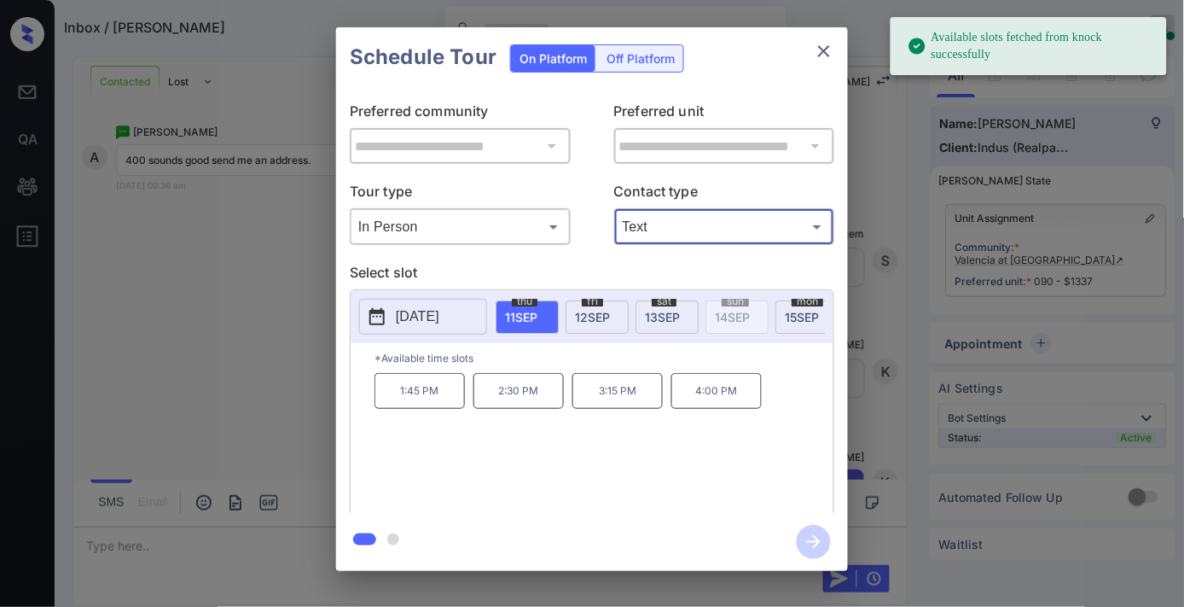
click at [406, 313] on p "2025-09-11" at bounding box center [418, 316] width 44 height 20
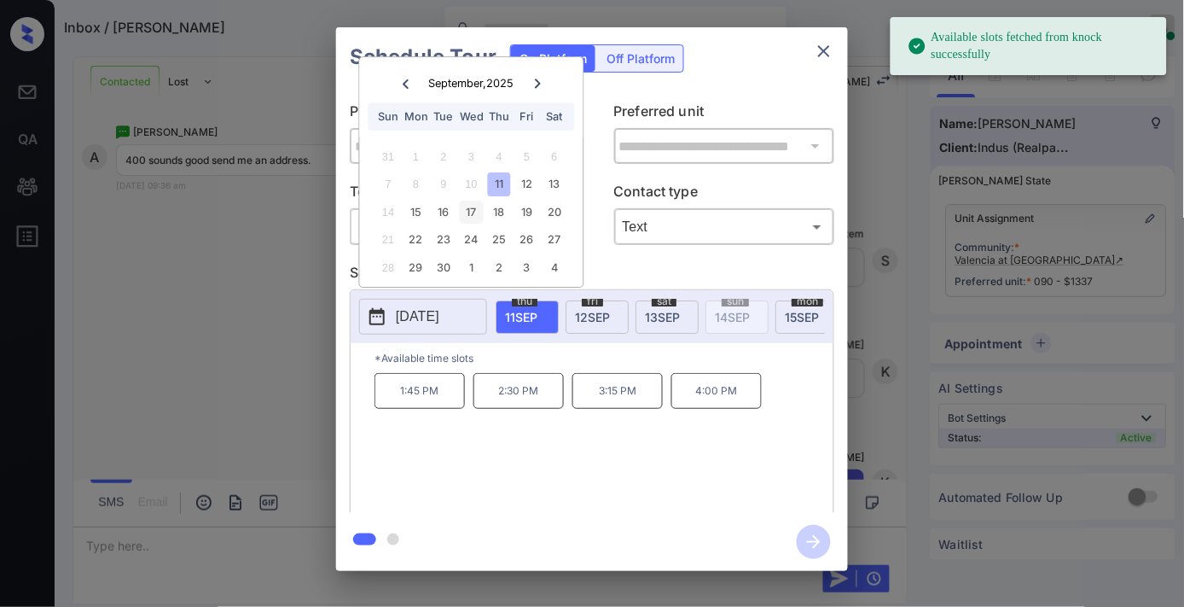
click at [464, 213] on div "17" at bounding box center [471, 212] width 23 height 23
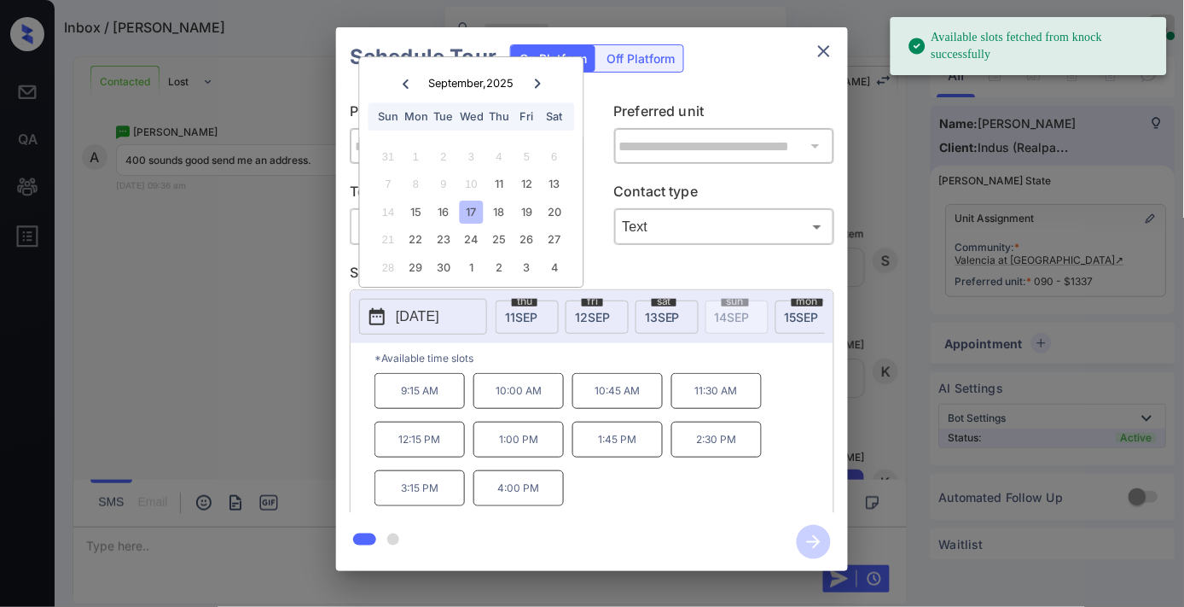
click at [546, 495] on p "4:00 PM" at bounding box center [519, 488] width 90 height 36
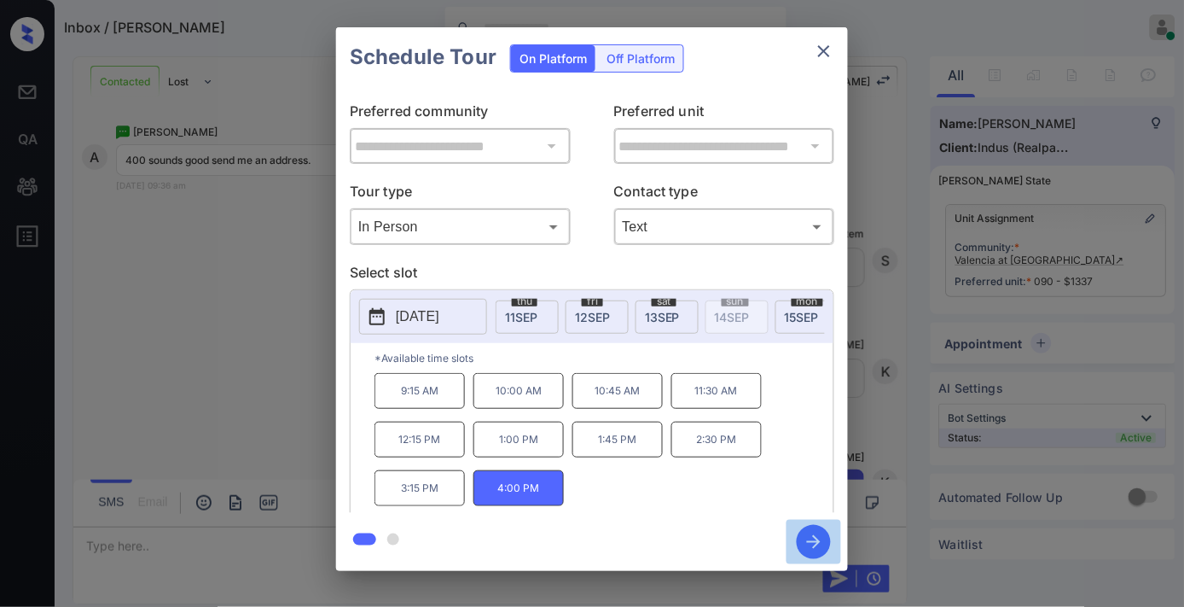
click at [803, 542] on icon "button" at bounding box center [814, 542] width 34 height 34
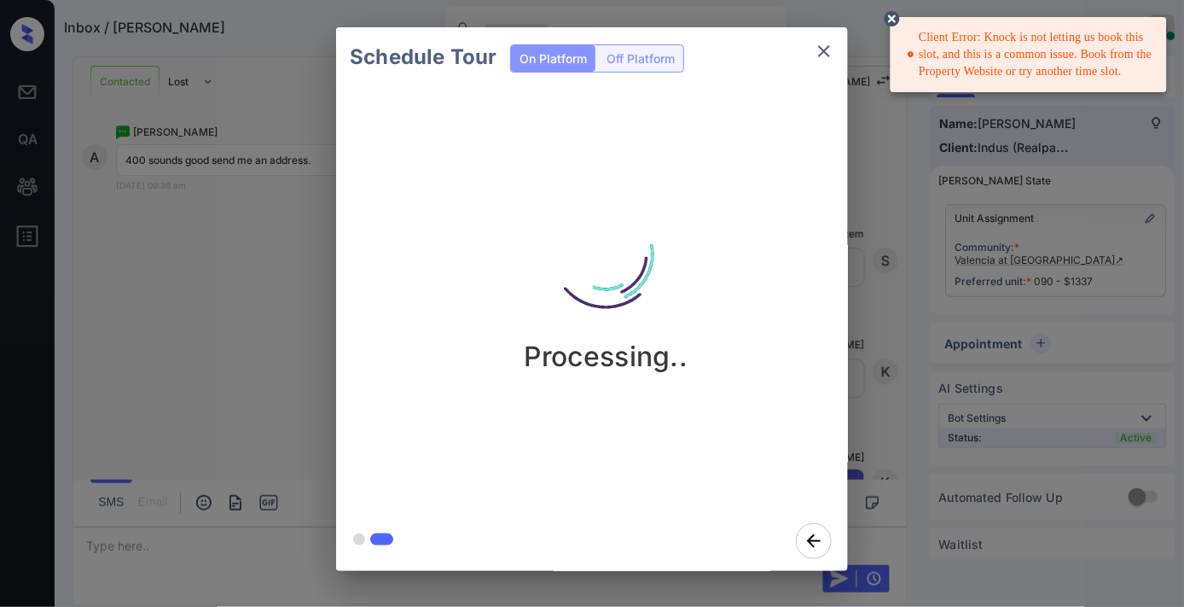
click at [1029, 48] on div "Client Error: Knock is not letting us book this slot, and this is a common issu…" at bounding box center [1031, 54] width 246 height 65
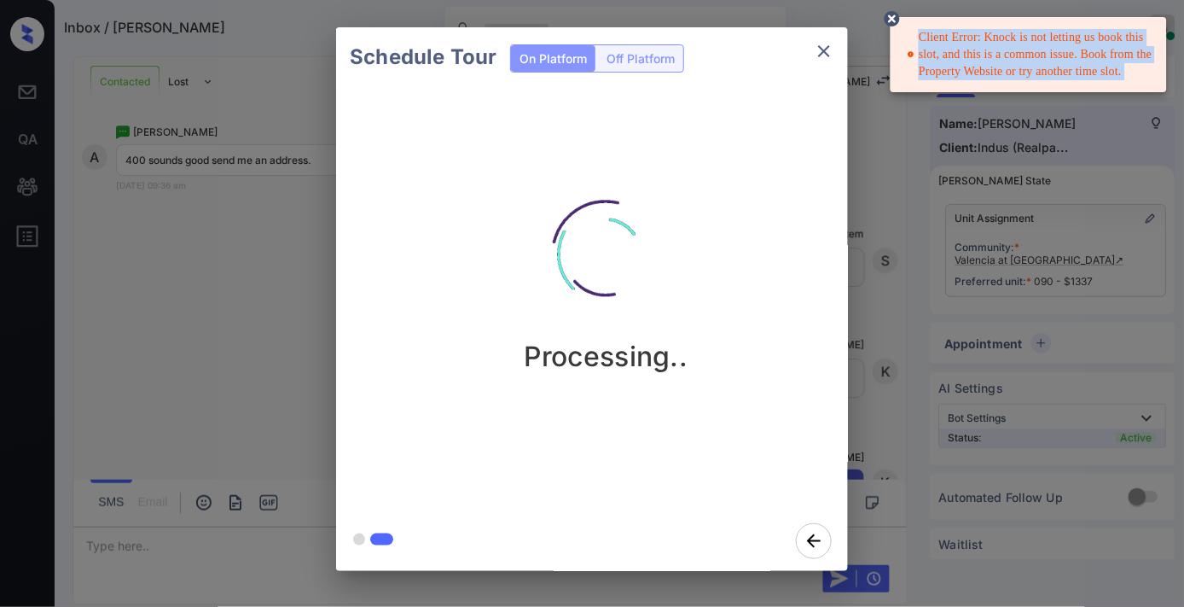
click at [1029, 48] on div "Client Error: Knock is not letting us book this slot, and this is a common issu…" at bounding box center [1031, 54] width 246 height 65
copy div "Client Error: Knock is not letting us book this slot, and this is a common issu…"
click at [821, 52] on icon "close" at bounding box center [824, 51] width 20 height 20
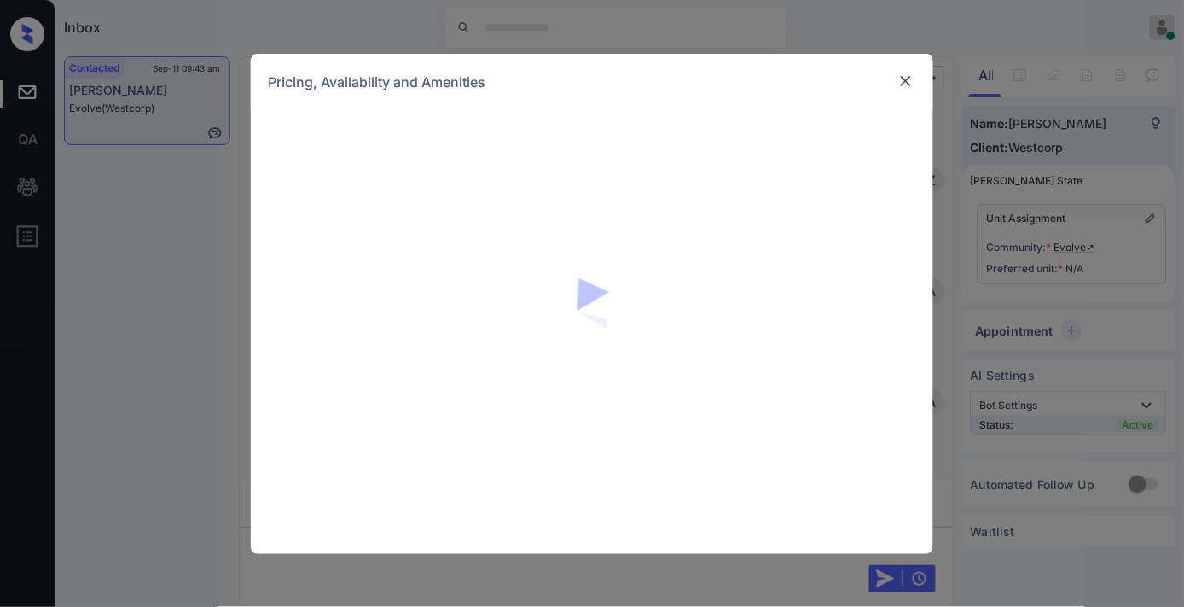
scroll to position [3836, 0]
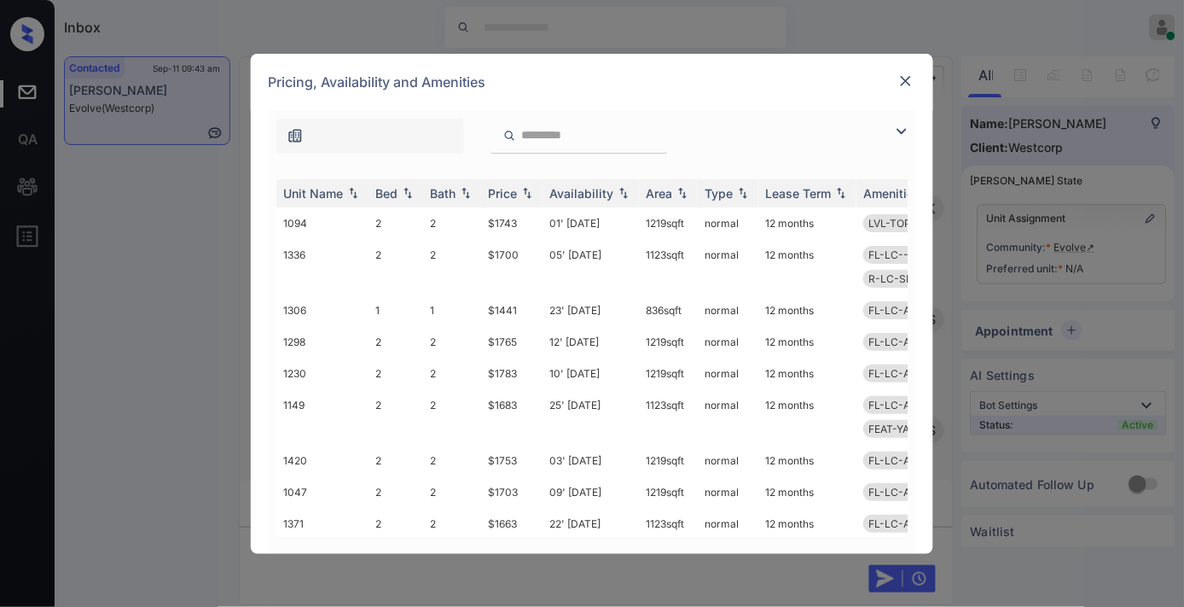
click at [507, 190] on div "Price" at bounding box center [502, 193] width 29 height 15
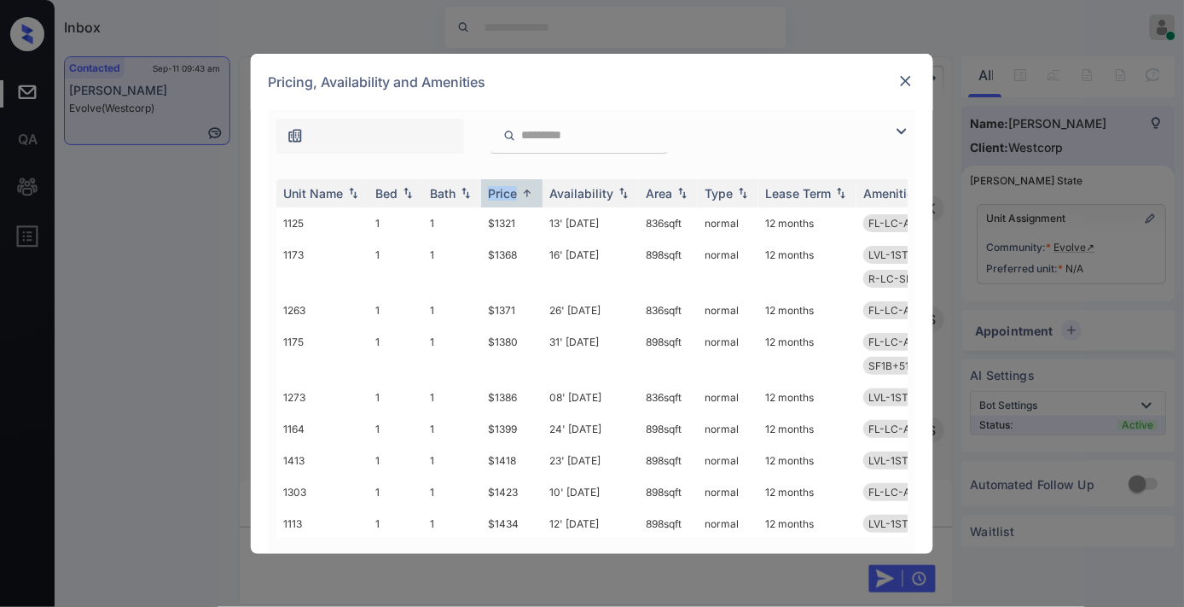
click at [892, 130] on img at bounding box center [902, 131] width 20 height 20
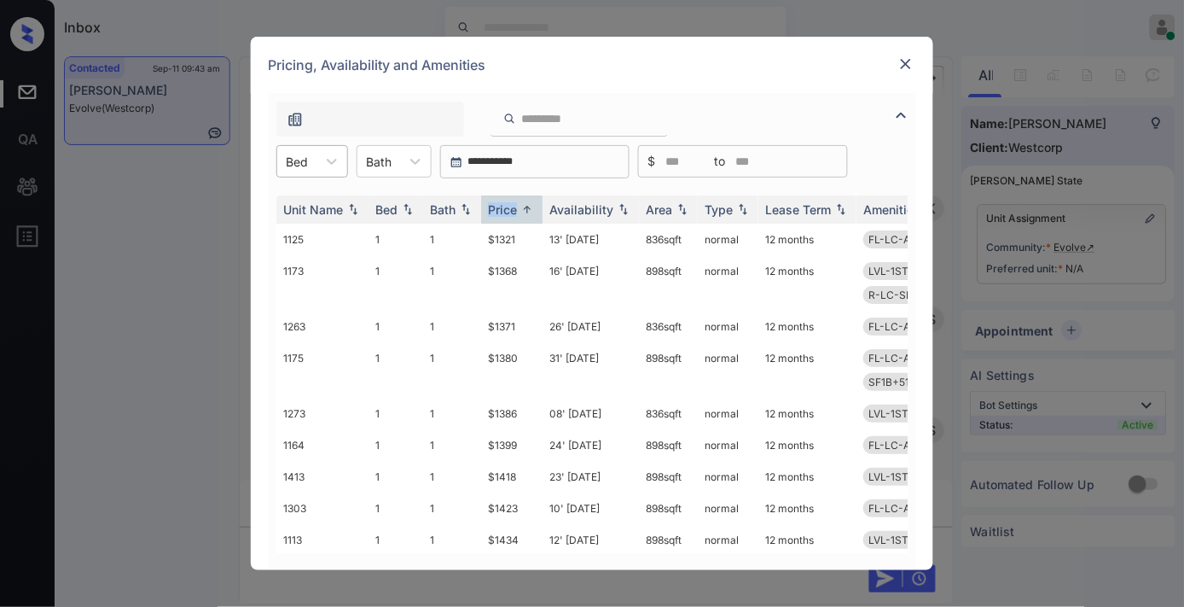
click at [316, 157] on div "Bed" at bounding box center [296, 161] width 39 height 25
click at [330, 230] on div "2" at bounding box center [312, 233] width 72 height 31
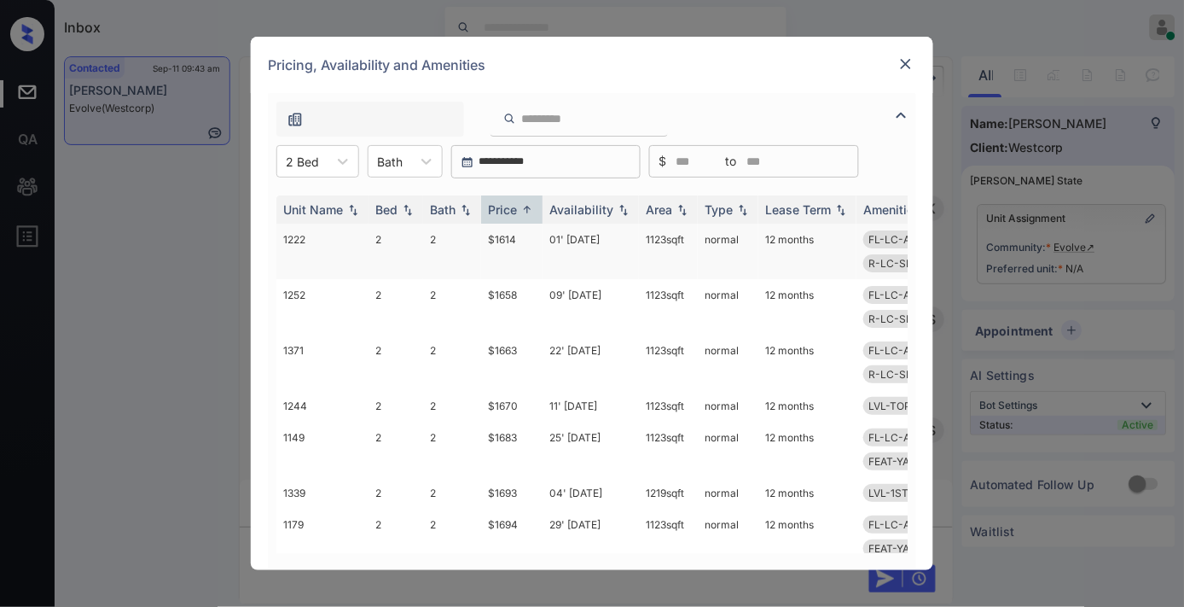
click at [518, 236] on td "$1614" at bounding box center [511, 251] width 61 height 55
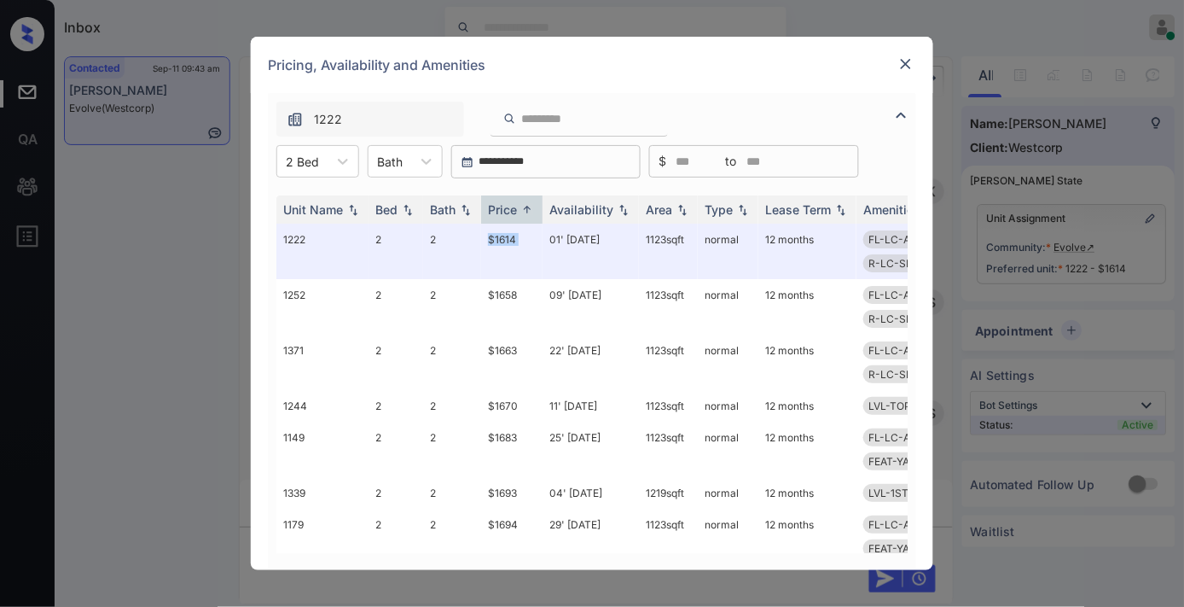
scroll to position [585, 0]
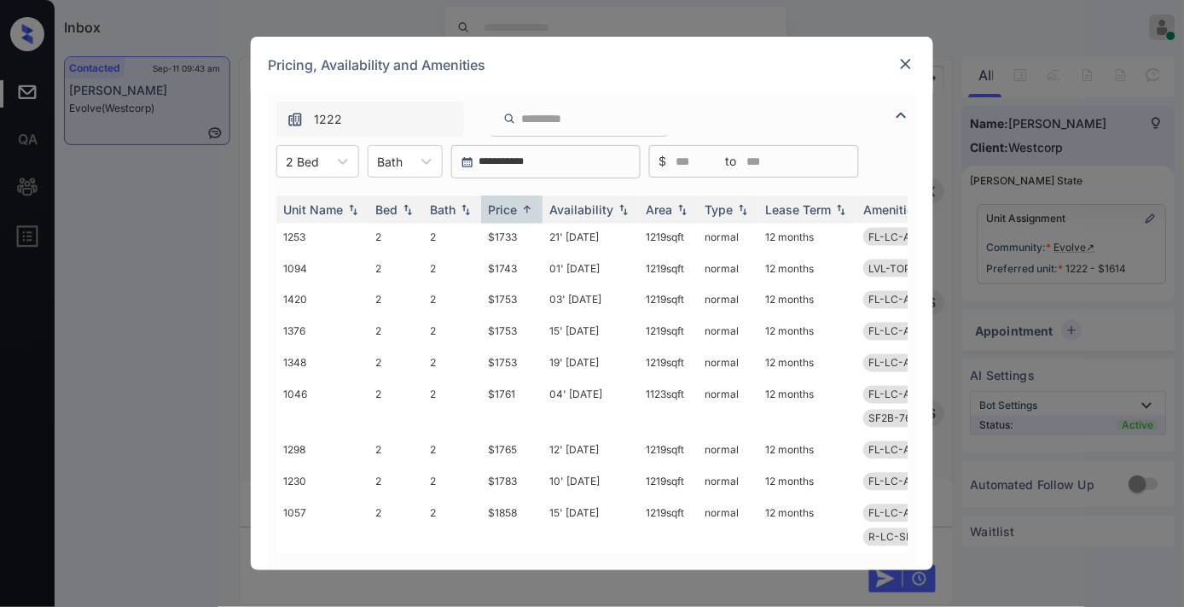
click at [911, 72] on img at bounding box center [906, 63] width 17 height 17
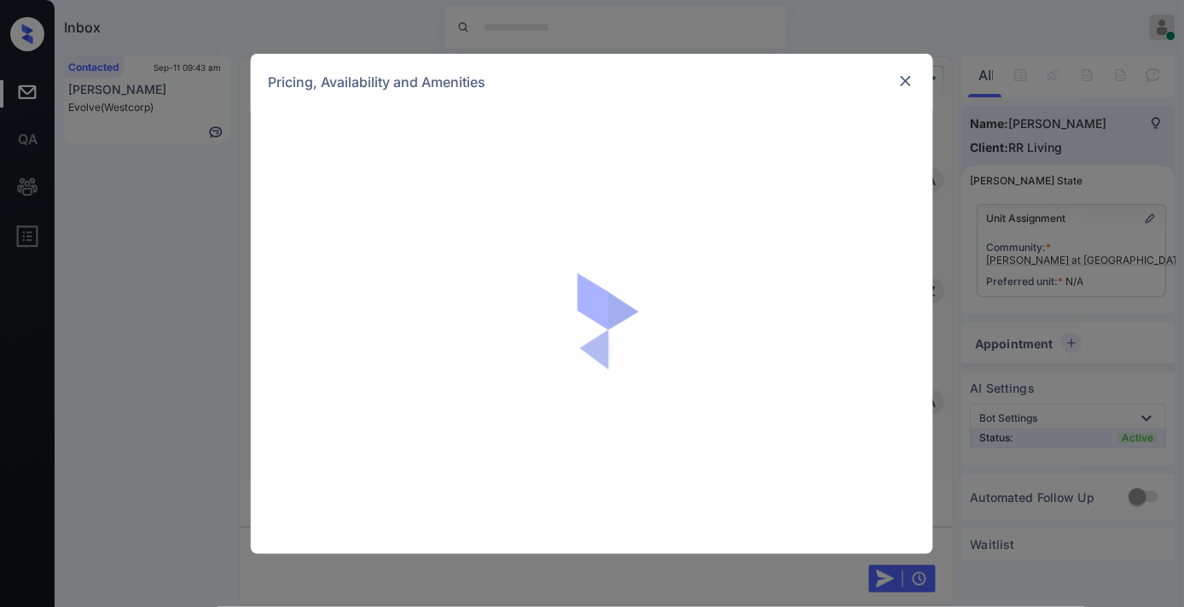
scroll to position [2480, 0]
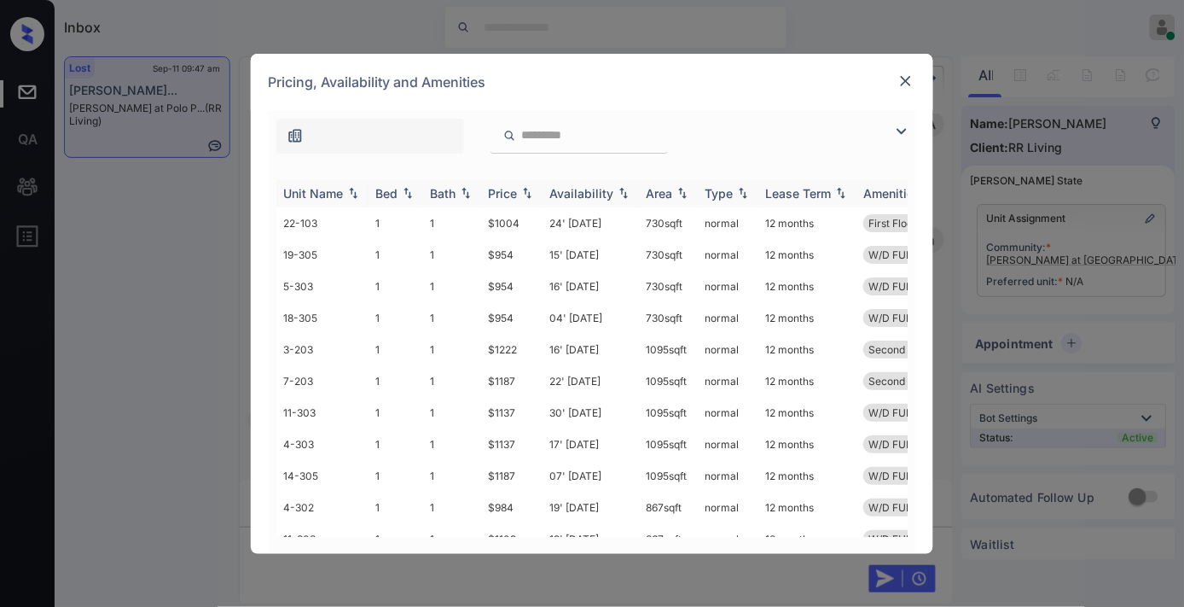
click at [526, 196] on img at bounding box center [527, 193] width 17 height 12
click at [905, 88] on img at bounding box center [906, 81] width 17 height 17
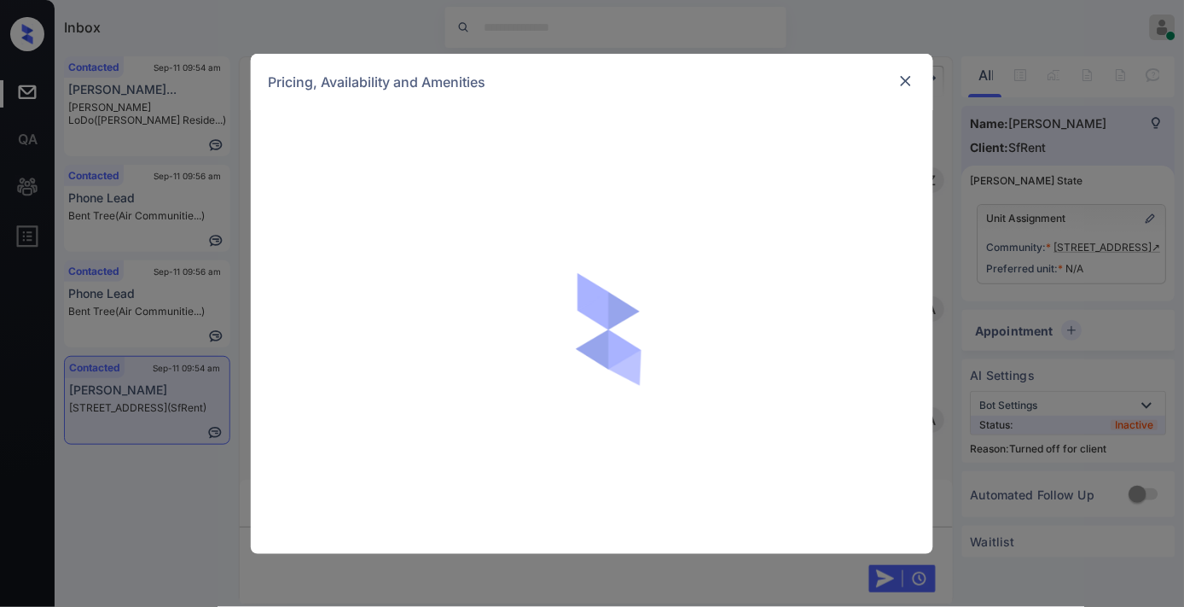
scroll to position [3764, 0]
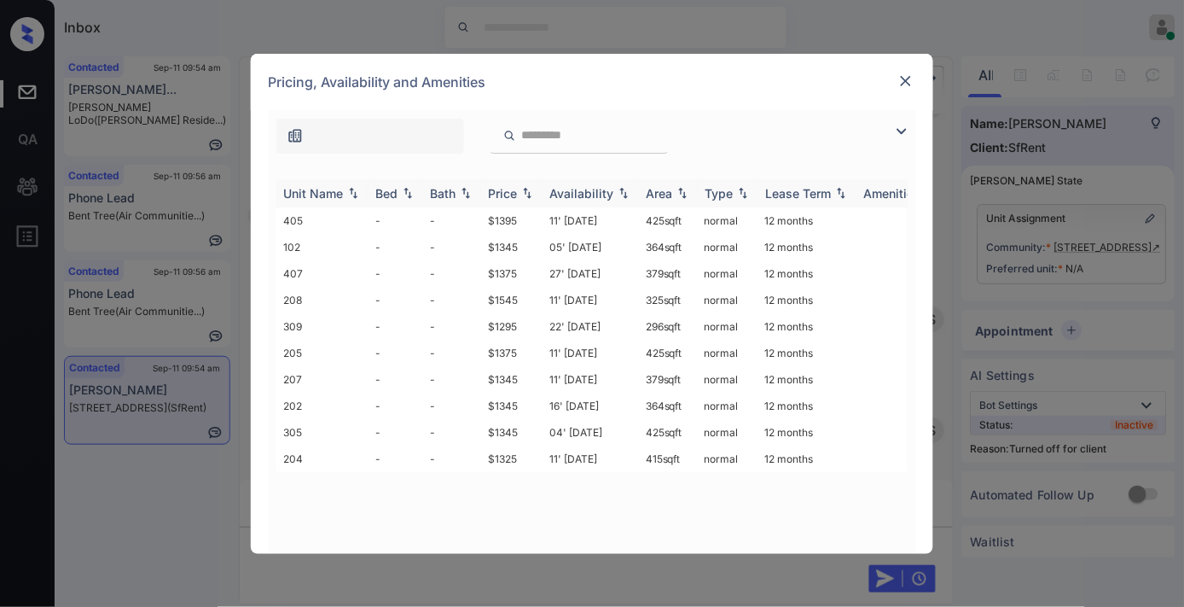
click at [514, 196] on div "Price" at bounding box center [502, 193] width 29 height 15
click at [515, 196] on div "Price" at bounding box center [502, 193] width 29 height 15
click at [529, 212] on td "$1295" at bounding box center [511, 220] width 61 height 26
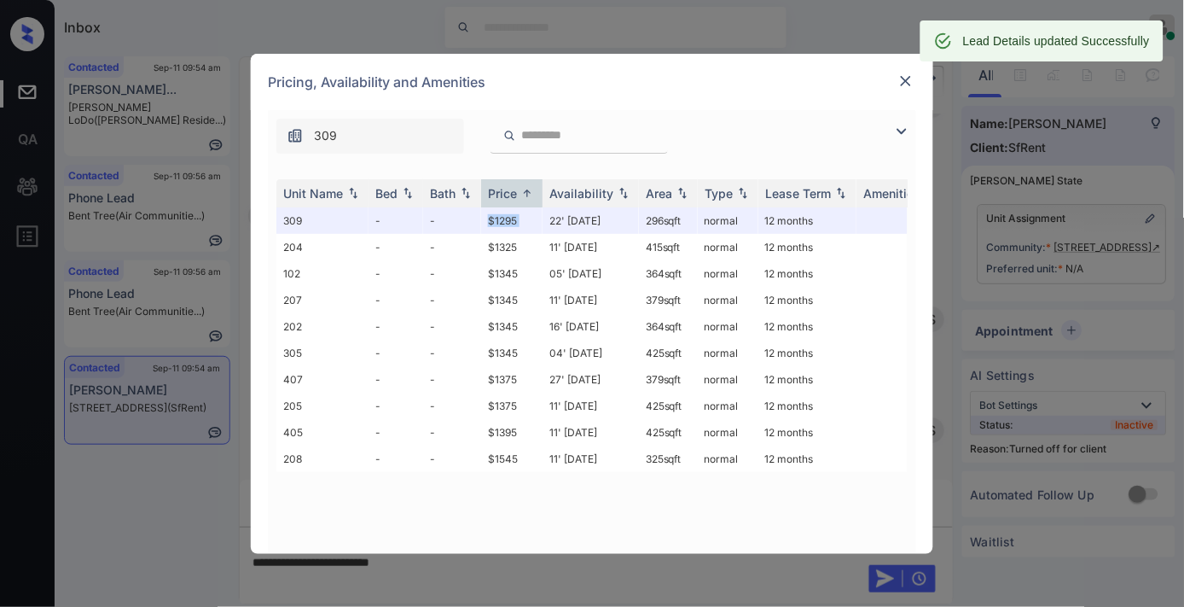
click at [903, 79] on img at bounding box center [906, 81] width 17 height 17
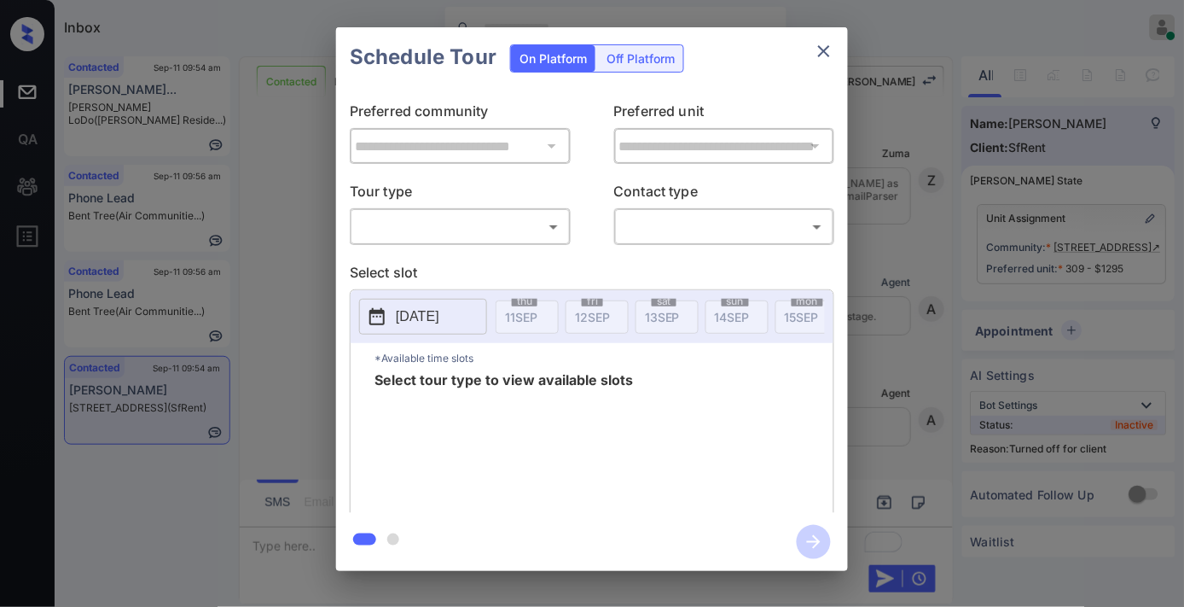
scroll to position [2169, 0]
click at [626, 55] on div "Off Platform" at bounding box center [640, 58] width 85 height 26
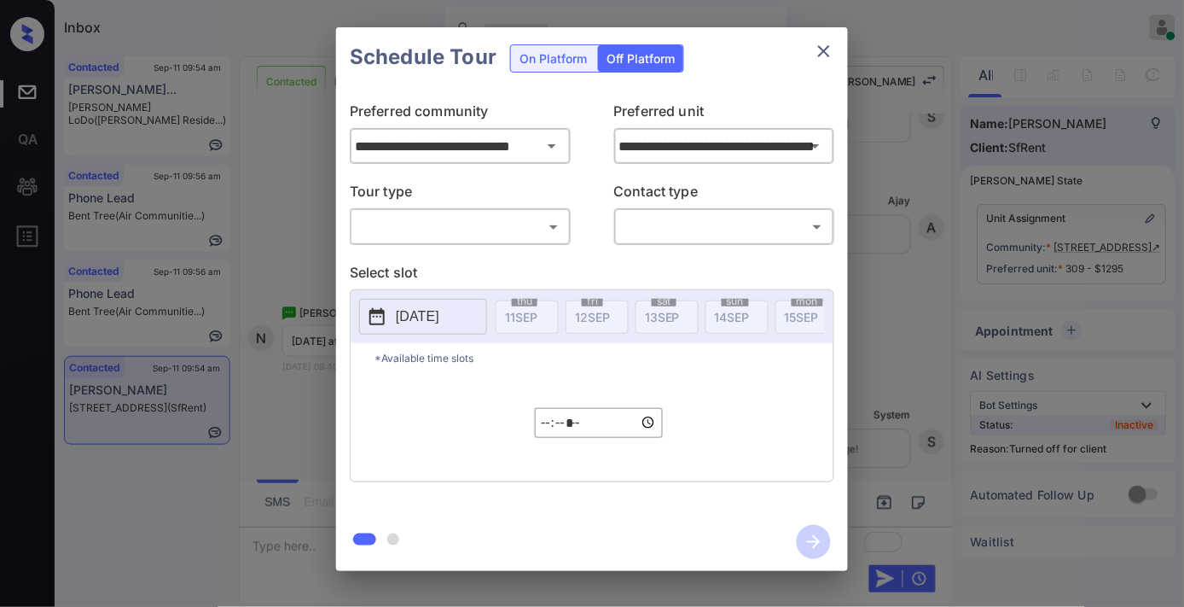
click at [538, 232] on body "Inbox Samantha Soliven Online Set yourself offline Set yourself on break Profil…" at bounding box center [592, 303] width 1184 height 607
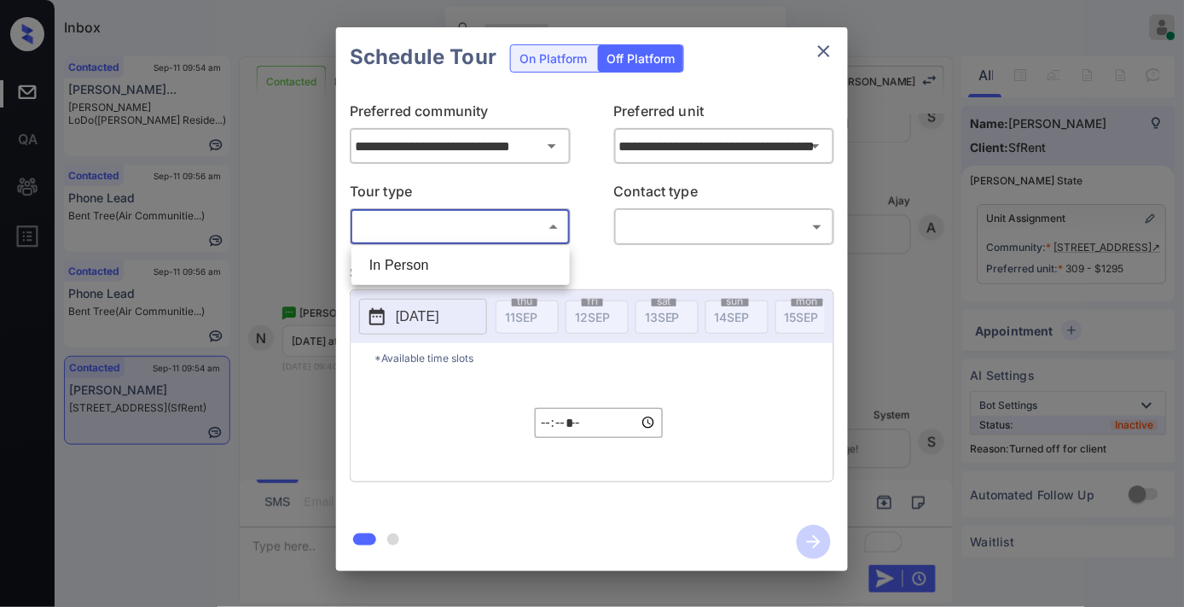
click at [519, 256] on li "In Person" at bounding box center [461, 265] width 210 height 31
type input "********"
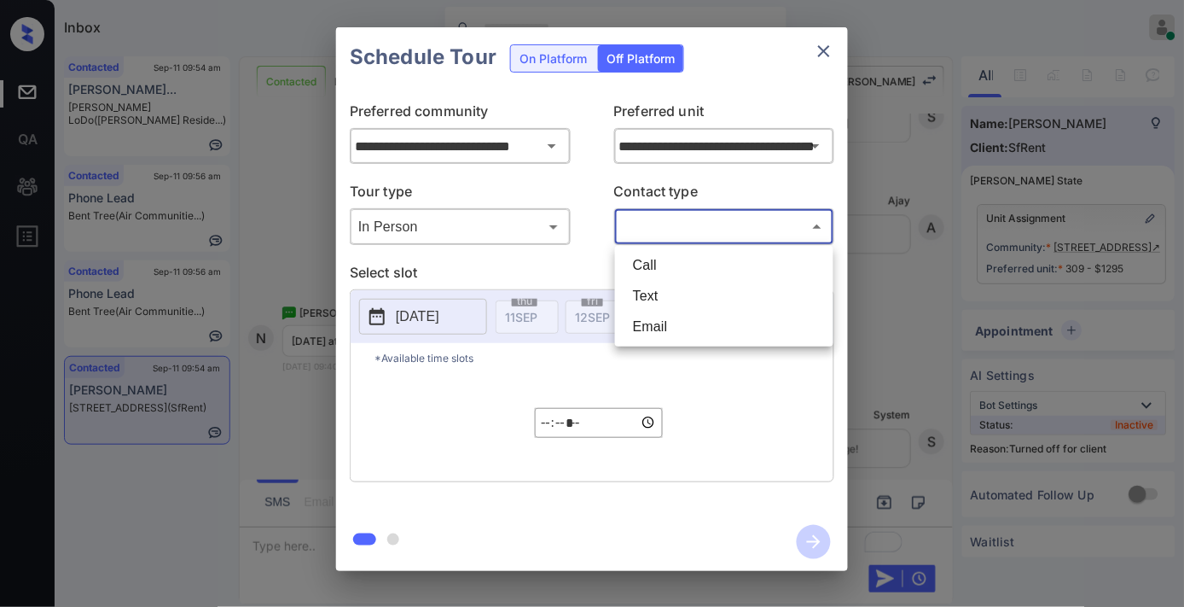
click at [669, 220] on body "Inbox Samantha Soliven Online Set yourself offline Set yourself on break Profil…" at bounding box center [592, 303] width 1184 height 607
click at [679, 300] on li "Text" at bounding box center [724, 296] width 210 height 31
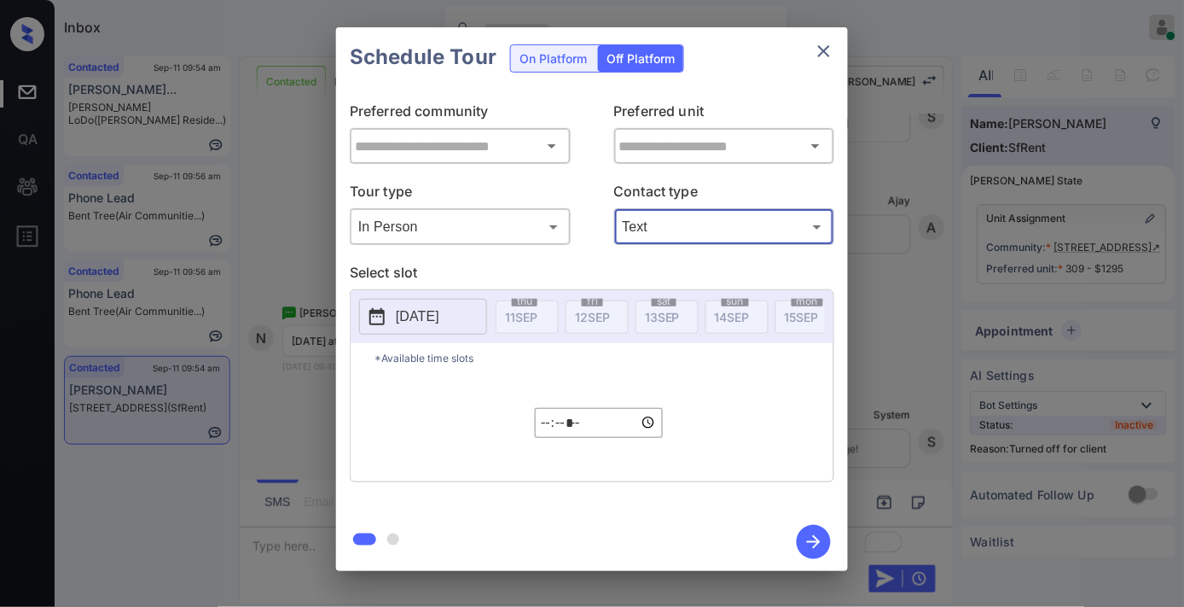
type input "****"
type input "**********"
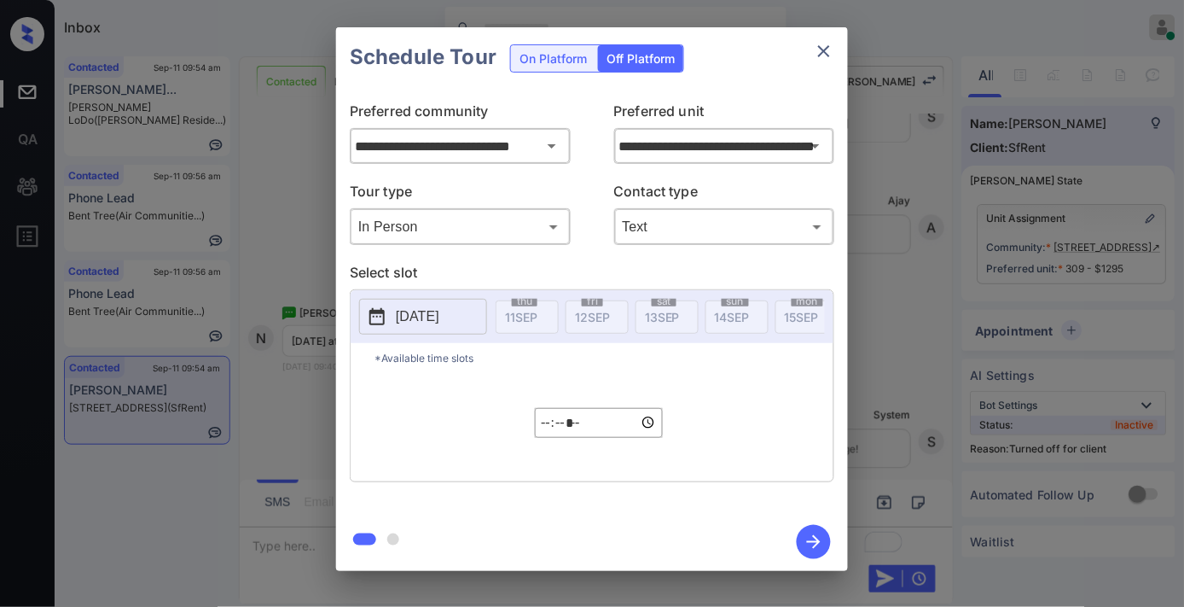
click at [424, 324] on p "2025-09-11" at bounding box center [418, 316] width 44 height 20
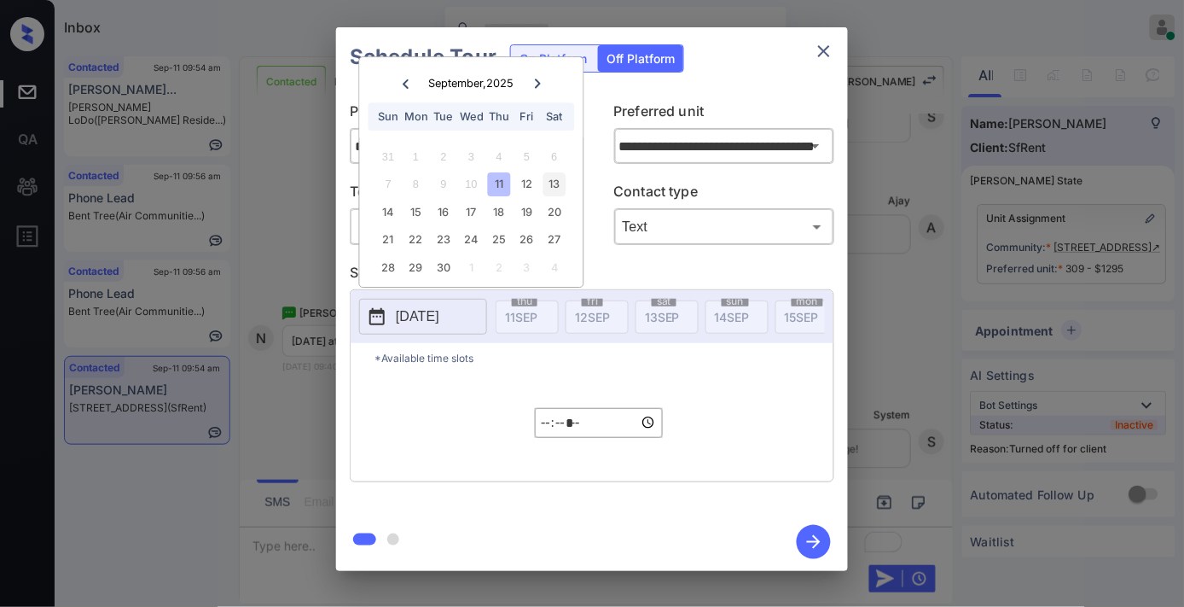
click at [544, 183] on div "13" at bounding box center [554, 184] width 23 height 23
click at [550, 438] on input "*****" at bounding box center [599, 423] width 128 height 30
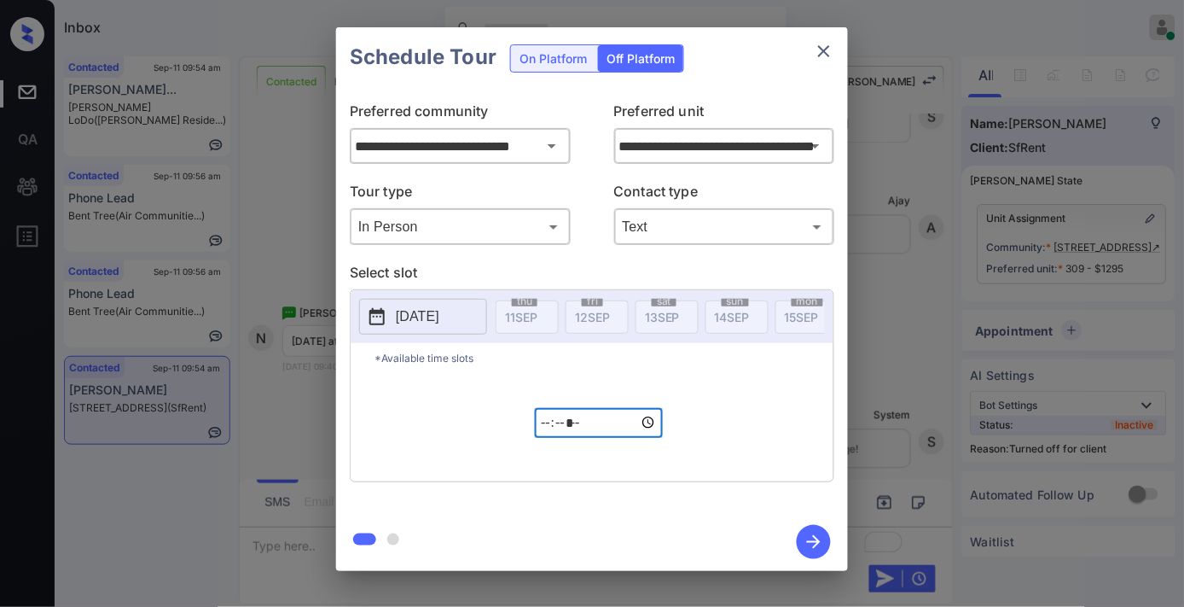
type input "*****"
click at [816, 543] on icon "button" at bounding box center [814, 542] width 34 height 34
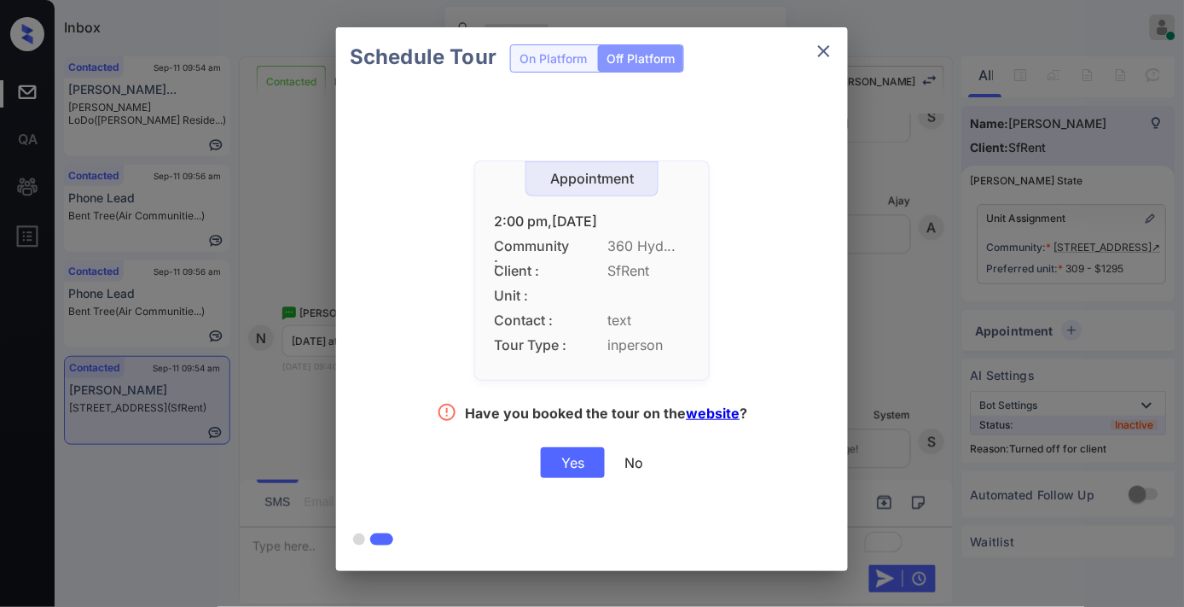
click at [580, 462] on div "Yes" at bounding box center [573, 462] width 64 height 31
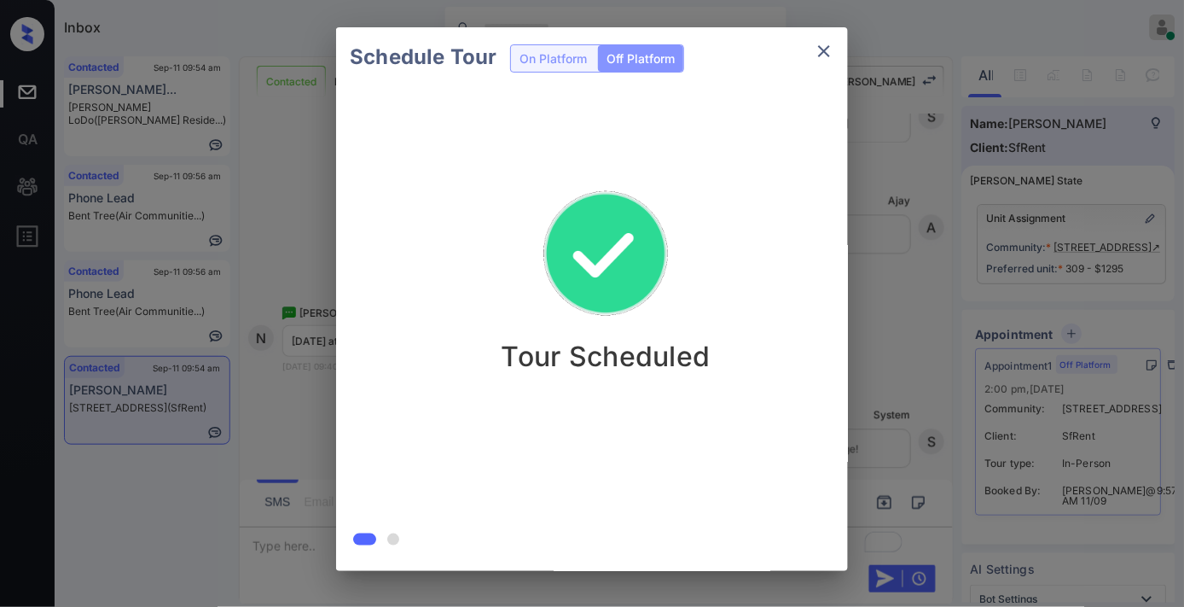
click at [831, 55] on icon "close" at bounding box center [824, 51] width 20 height 20
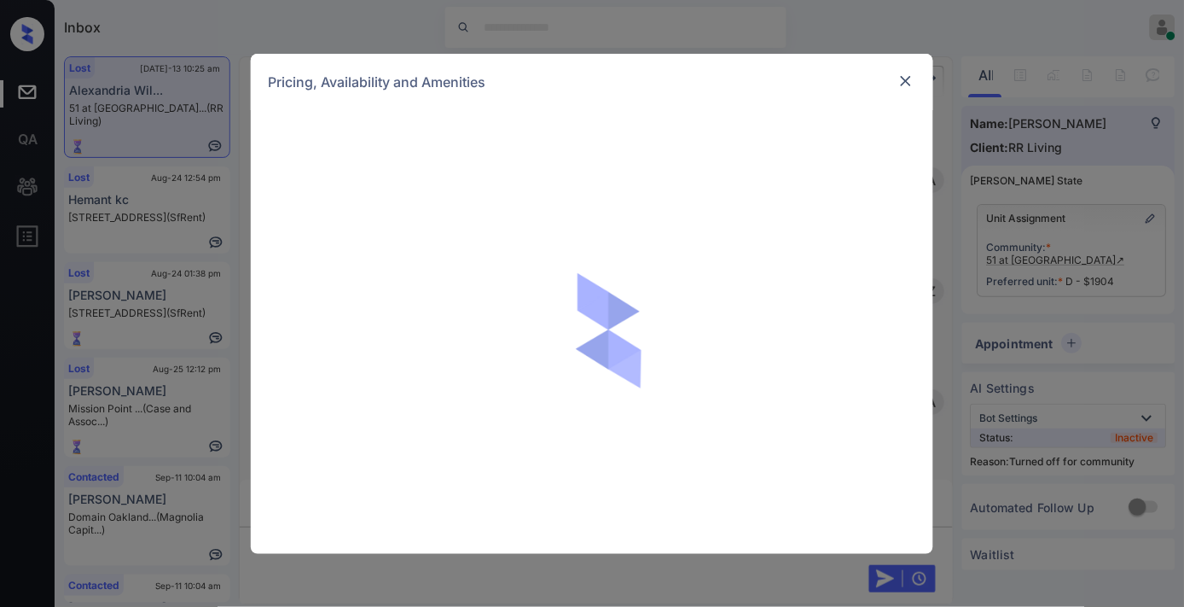
scroll to position [9079, 0]
click at [649, 606] on div "Pricing, Availability and Amenities" at bounding box center [592, 303] width 1184 height 607
click at [902, 81] on img at bounding box center [906, 81] width 17 height 17
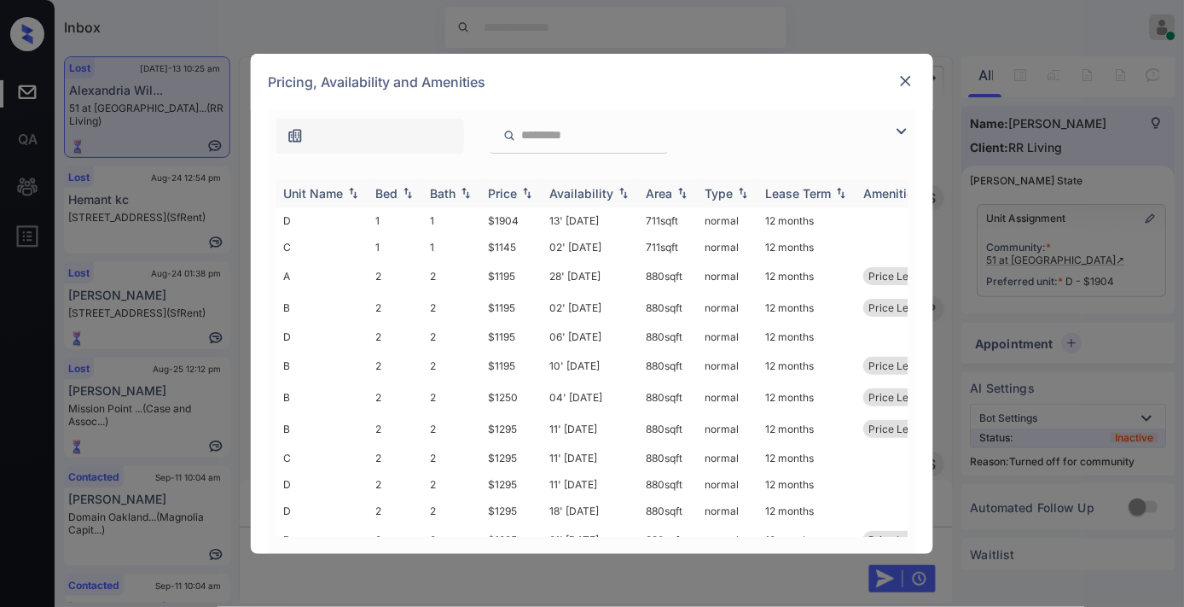
click at [510, 189] on div "Price" at bounding box center [502, 193] width 29 height 15
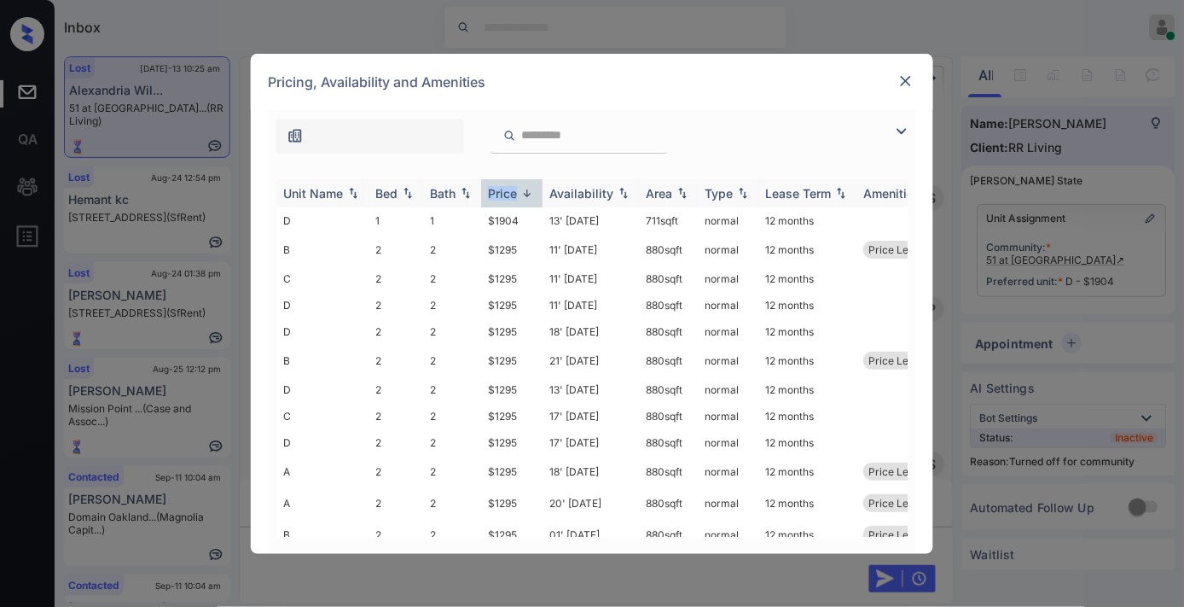
click at [510, 189] on div "Price" at bounding box center [502, 193] width 29 height 15
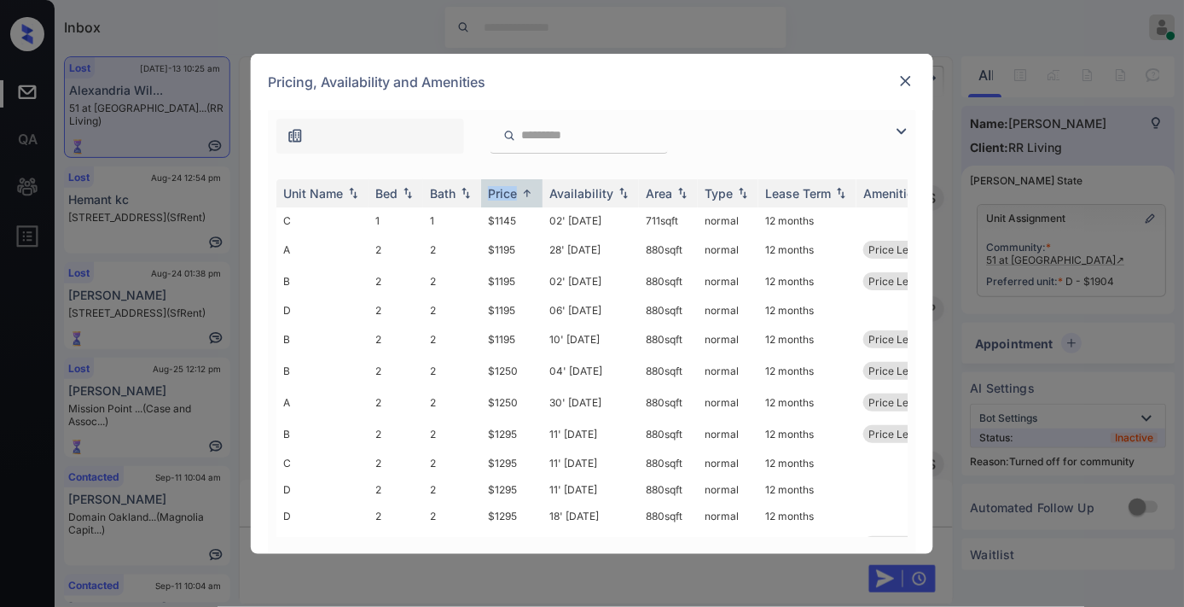
click at [897, 135] on img at bounding box center [902, 131] width 20 height 20
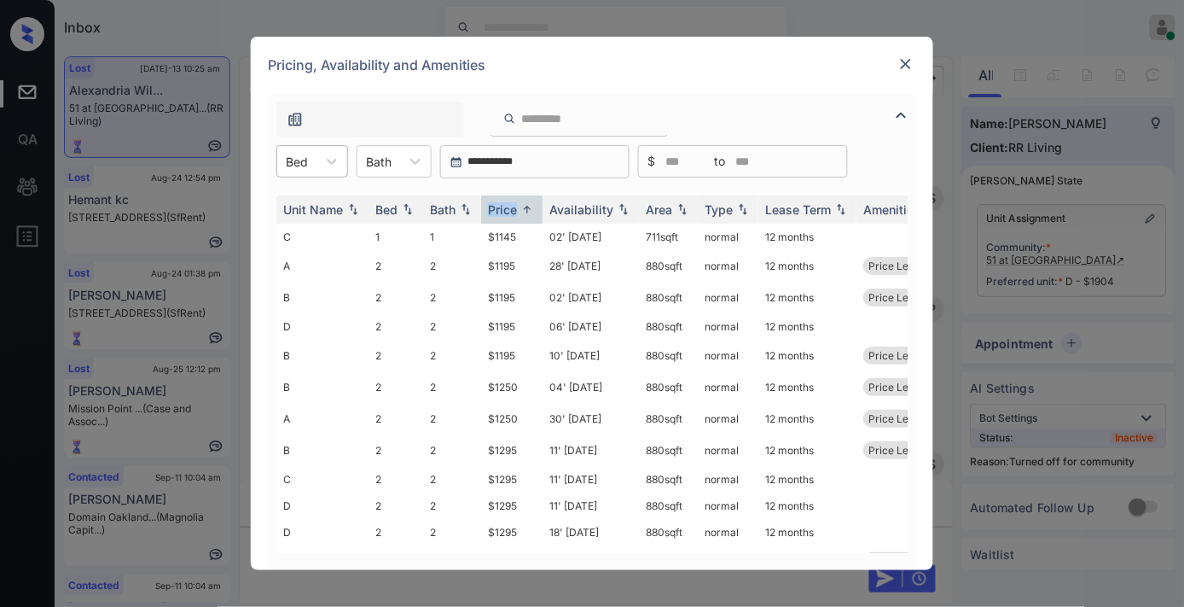
click at [292, 159] on div at bounding box center [297, 162] width 22 height 18
click at [910, 57] on img at bounding box center [906, 63] width 17 height 17
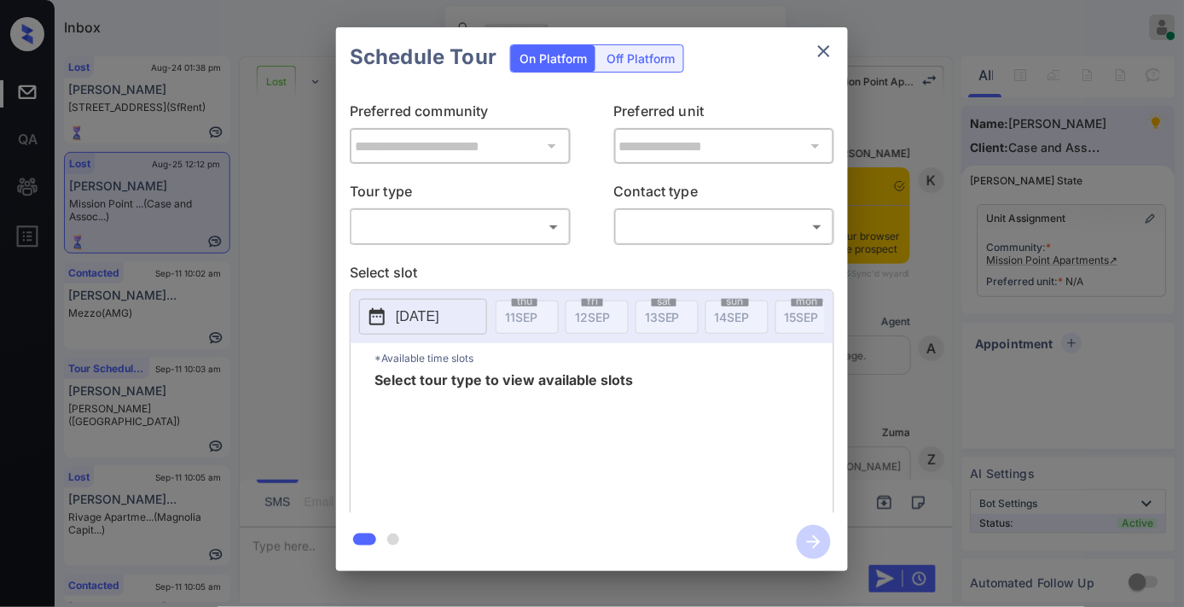
scroll to position [7837, 0]
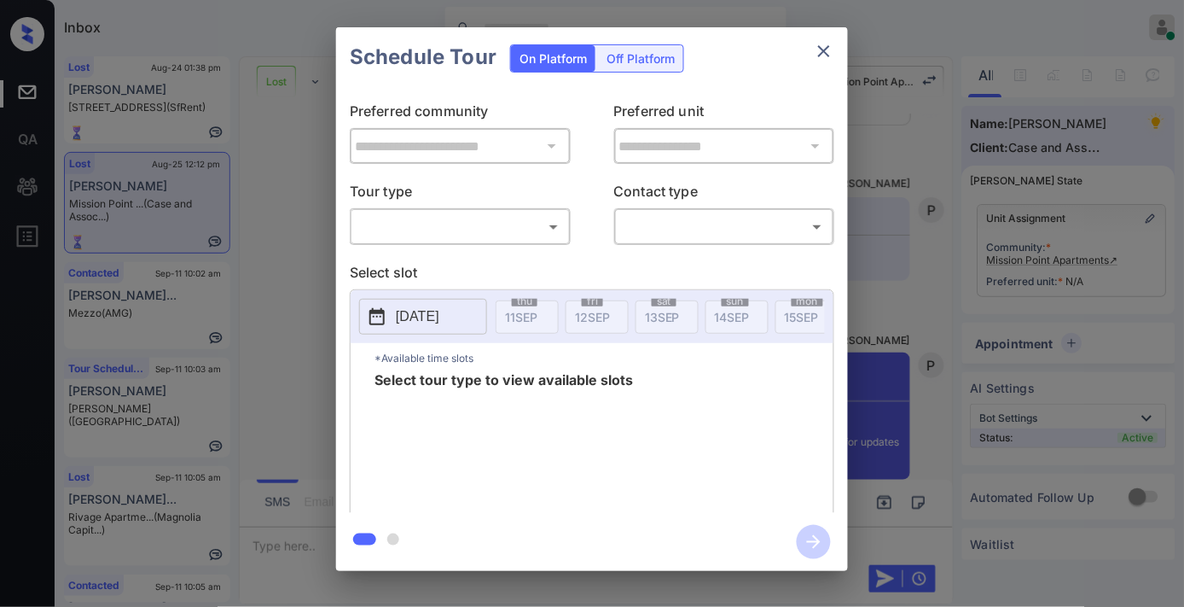
click at [565, 210] on div "​ ​" at bounding box center [460, 226] width 221 height 37
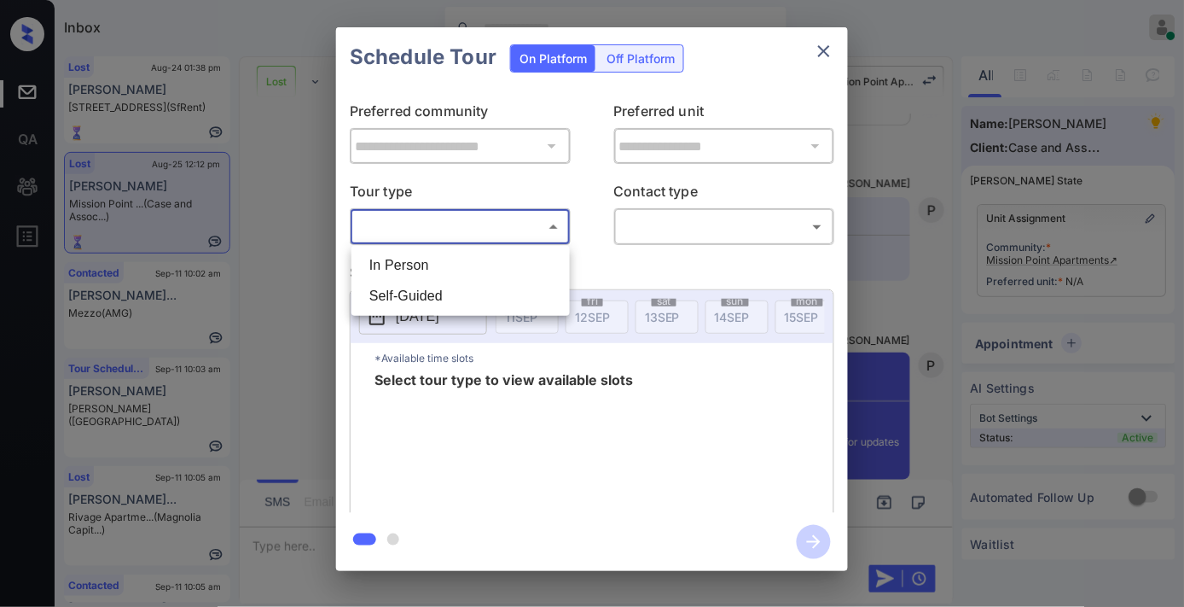
click at [549, 218] on body "Inbox [PERSON_NAME] Online Set yourself offline Set yourself on break Profile S…" at bounding box center [592, 303] width 1184 height 607
click at [526, 259] on li "In Person" at bounding box center [461, 265] width 210 height 31
type input "********"
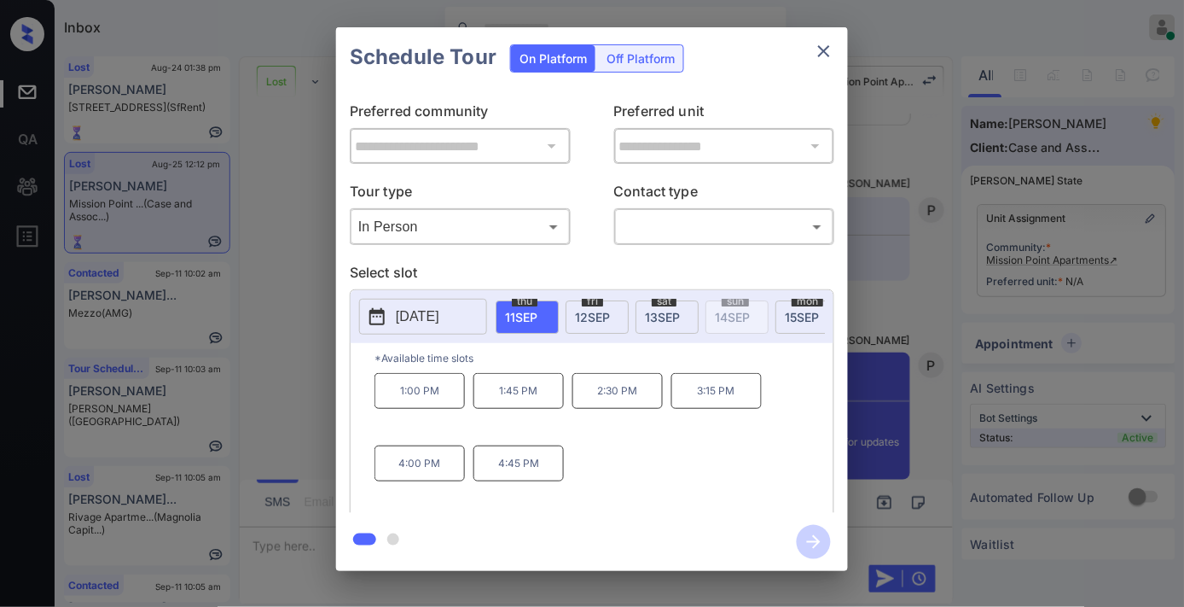
click at [439, 317] on p "[DATE]" at bounding box center [418, 316] width 44 height 20
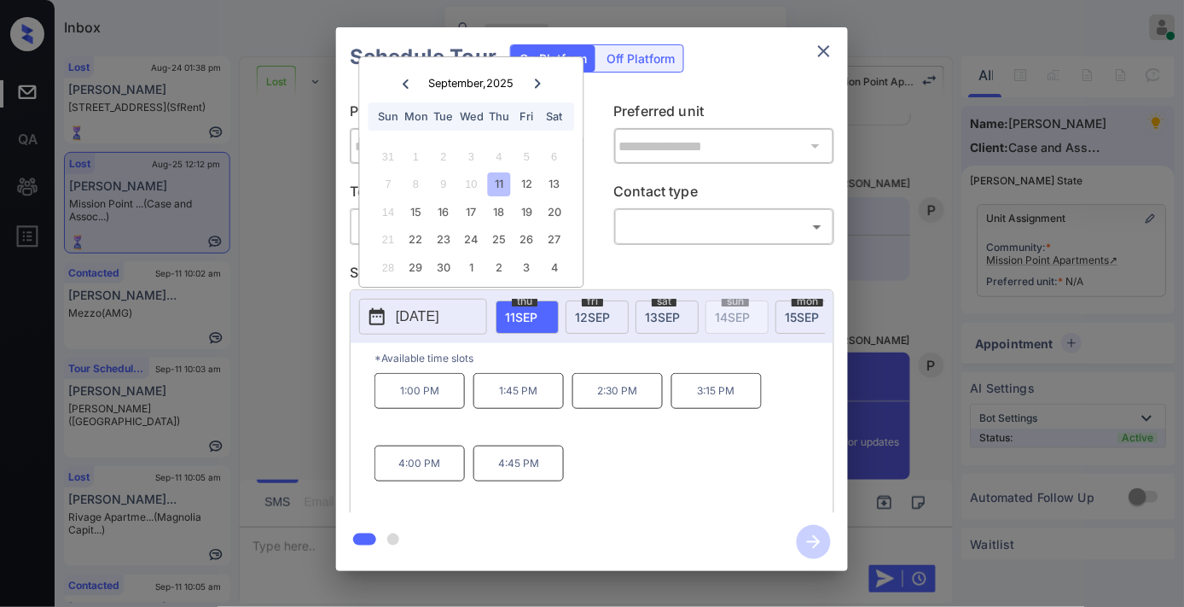
click at [817, 56] on icon "close" at bounding box center [824, 51] width 20 height 20
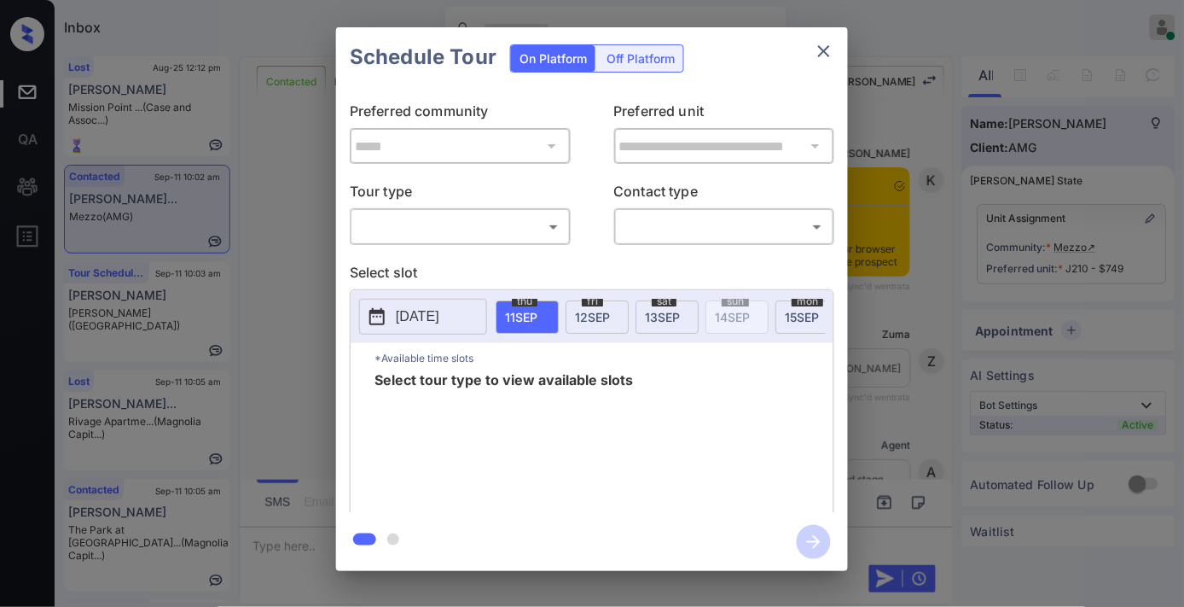
scroll to position [3408, 0]
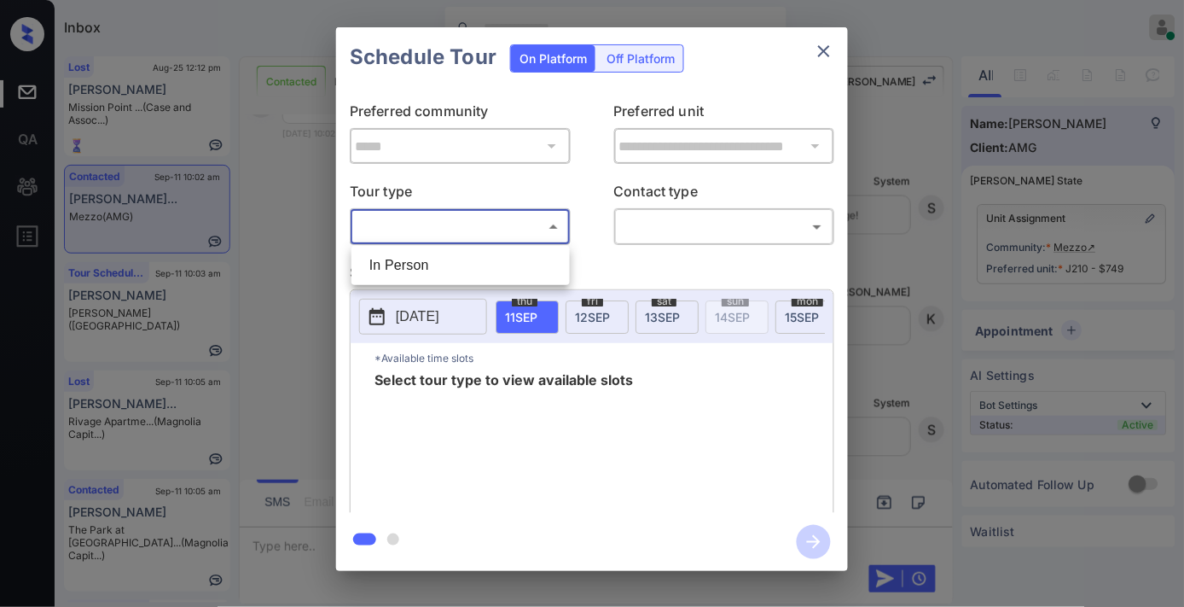
click at [518, 214] on body "Inbox Samantha Soliven Online Set yourself offline Set yourself on break Profil…" at bounding box center [592, 303] width 1184 height 607
click at [498, 269] on li "In Person" at bounding box center [461, 265] width 210 height 31
type input "********"
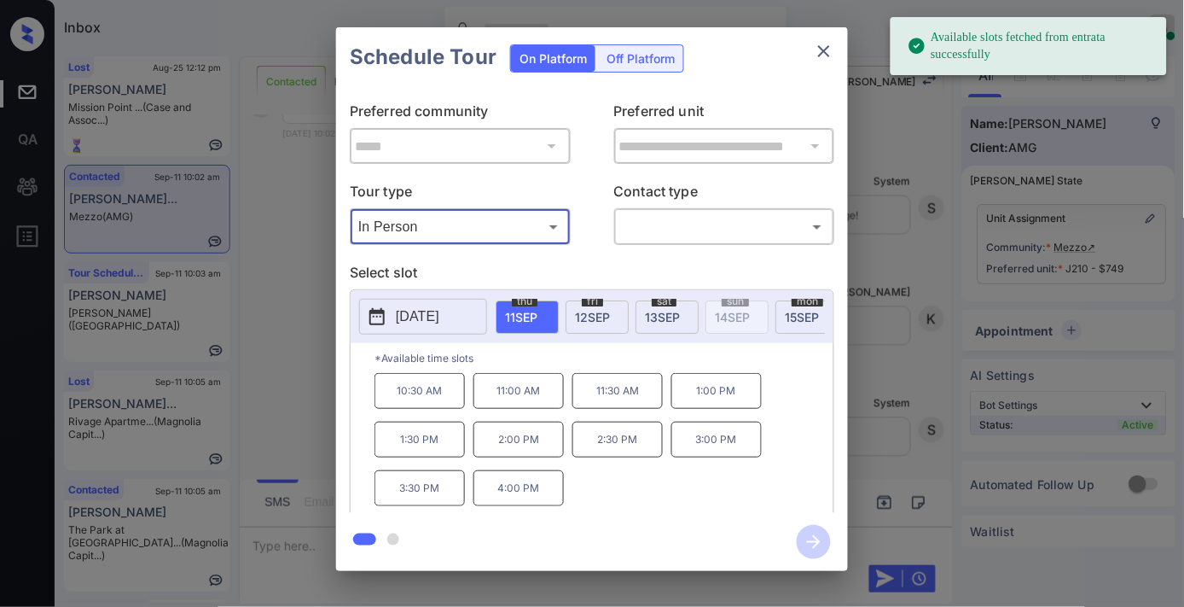
click at [428, 320] on p "2025-09-11" at bounding box center [418, 316] width 44 height 20
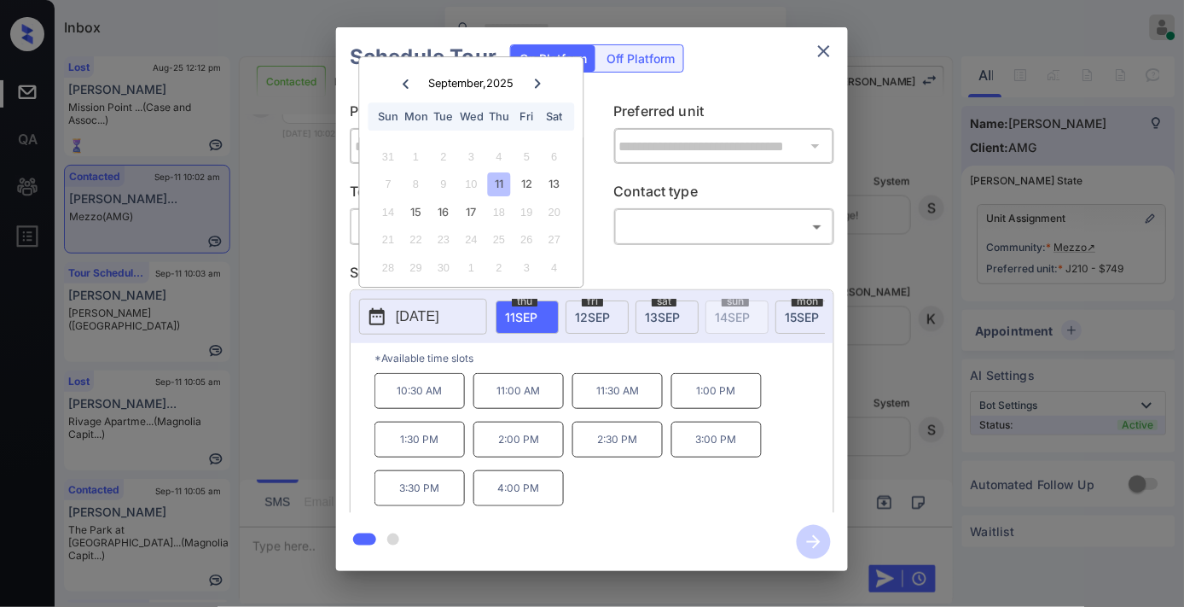
click at [824, 53] on icon "close" at bounding box center [824, 51] width 20 height 20
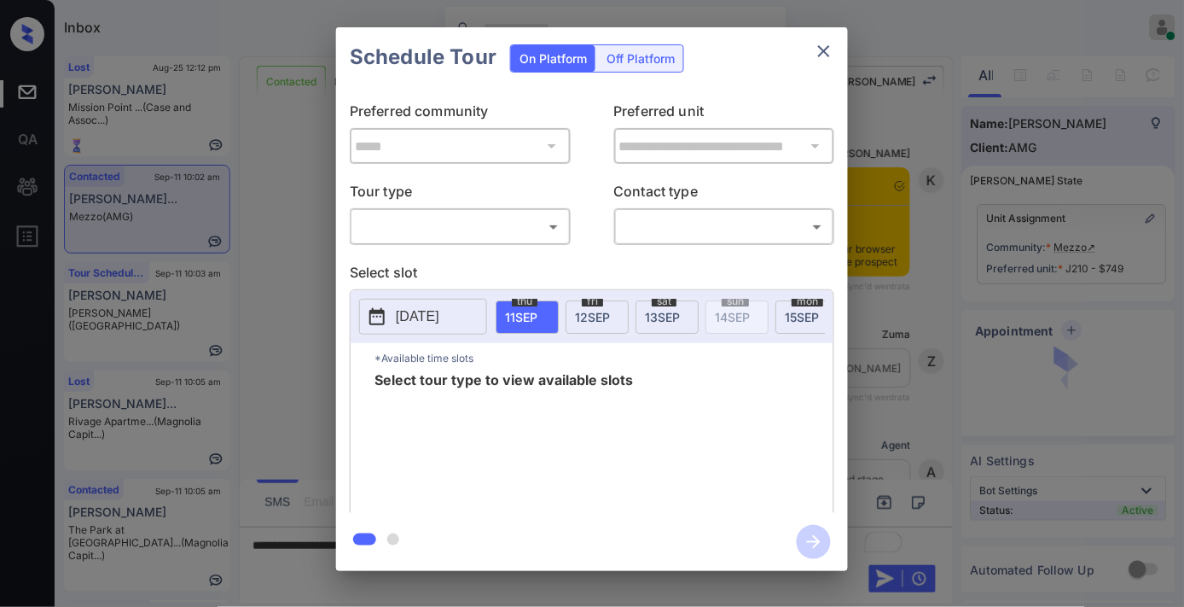
scroll to position [3408, 0]
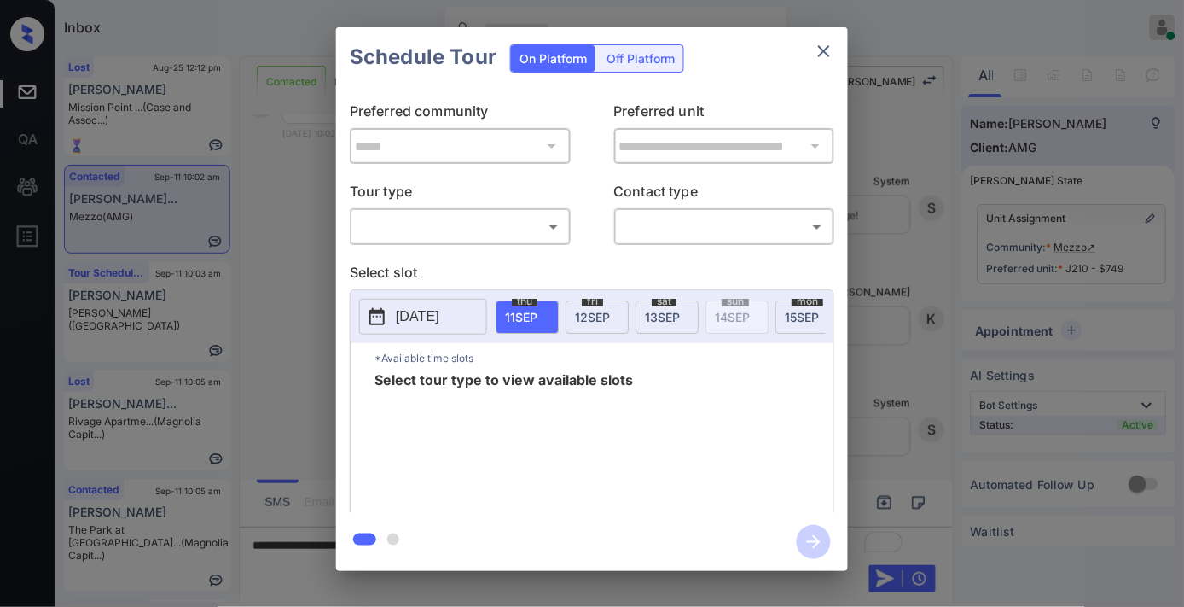
click at [835, 44] on button "close" at bounding box center [824, 51] width 34 height 34
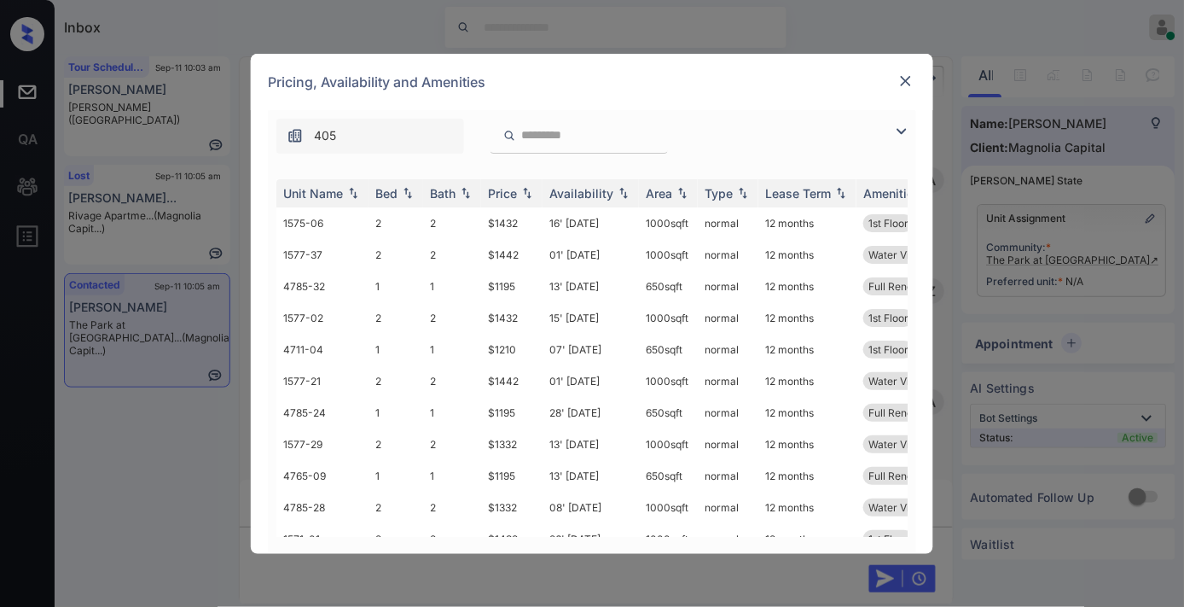
scroll to position [776, 0]
click at [531, 199] on div "Price" at bounding box center [512, 193] width 48 height 15
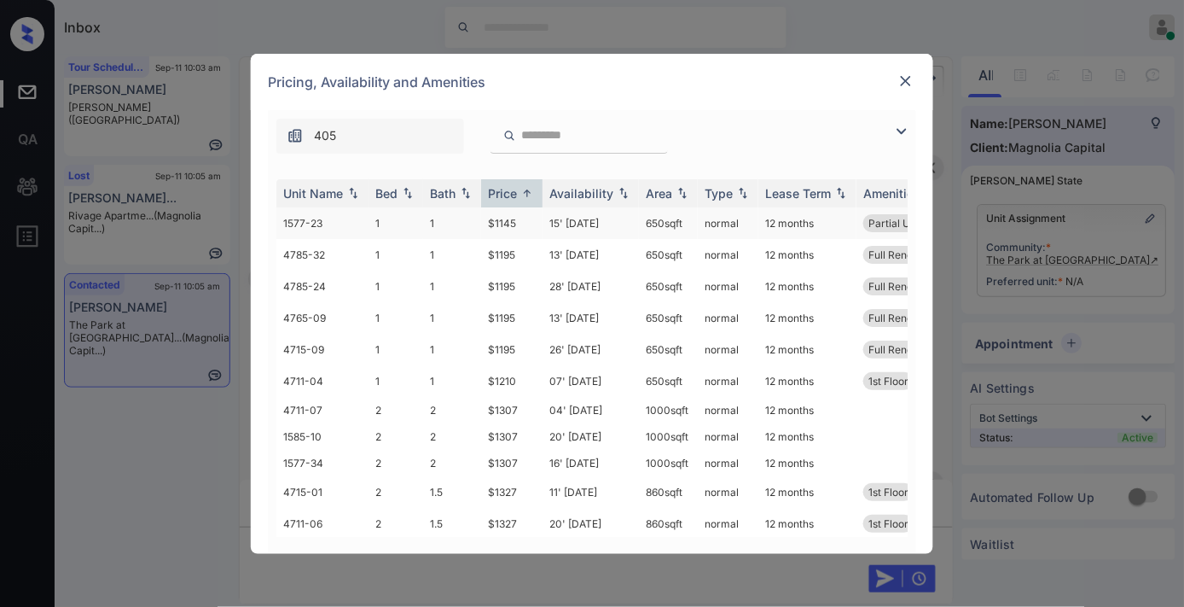
click at [524, 223] on td "$1145" at bounding box center [511, 223] width 61 height 32
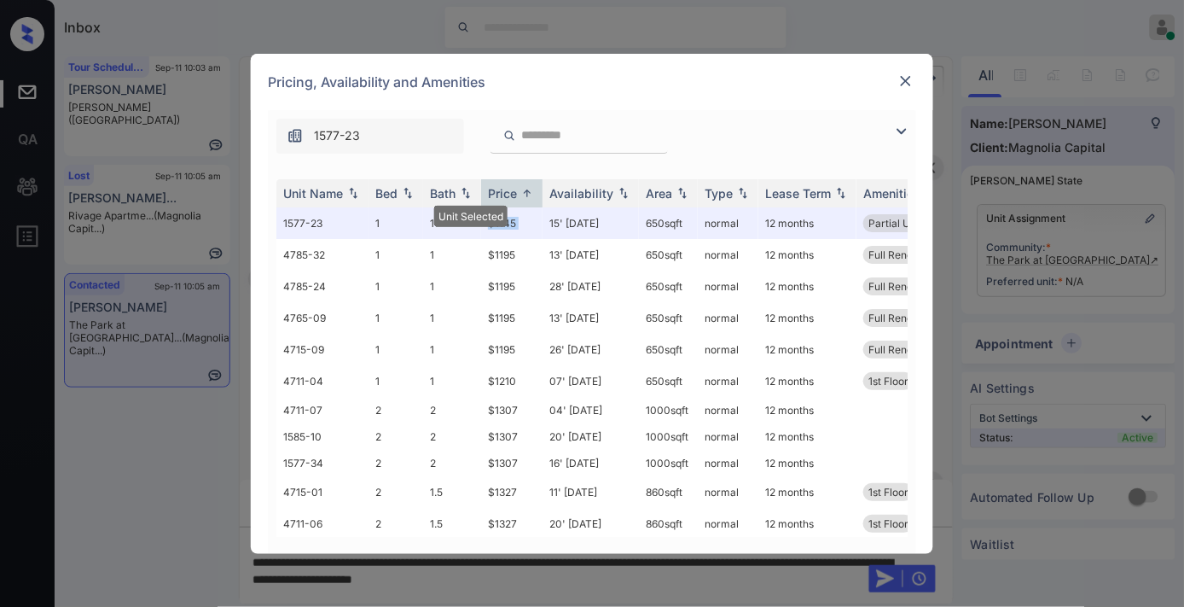
click at [896, 80] on div at bounding box center [906, 81] width 20 height 20
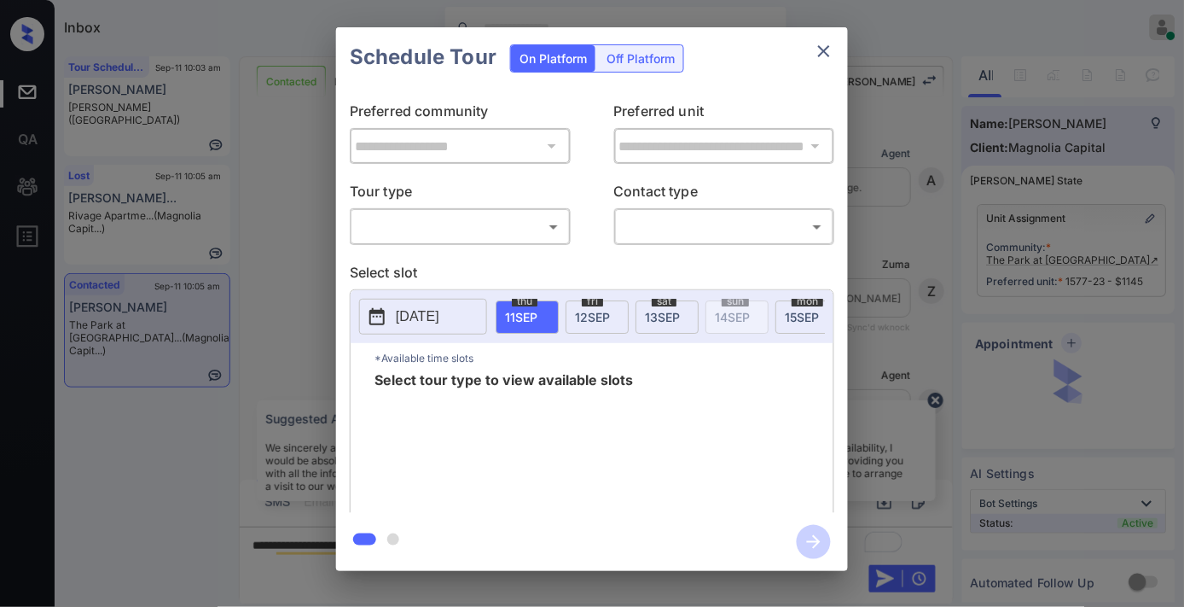
scroll to position [836, 0]
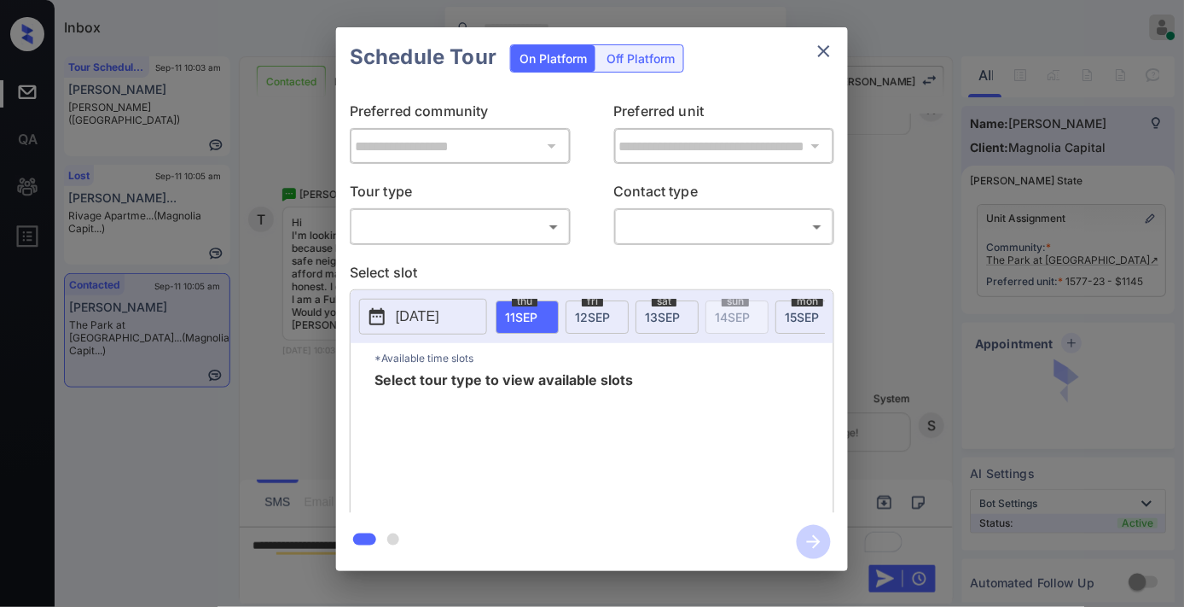
click at [544, 223] on body "Inbox Samantha Soliven Online Set yourself offline Set yourself on break Profil…" at bounding box center [592, 303] width 1184 height 607
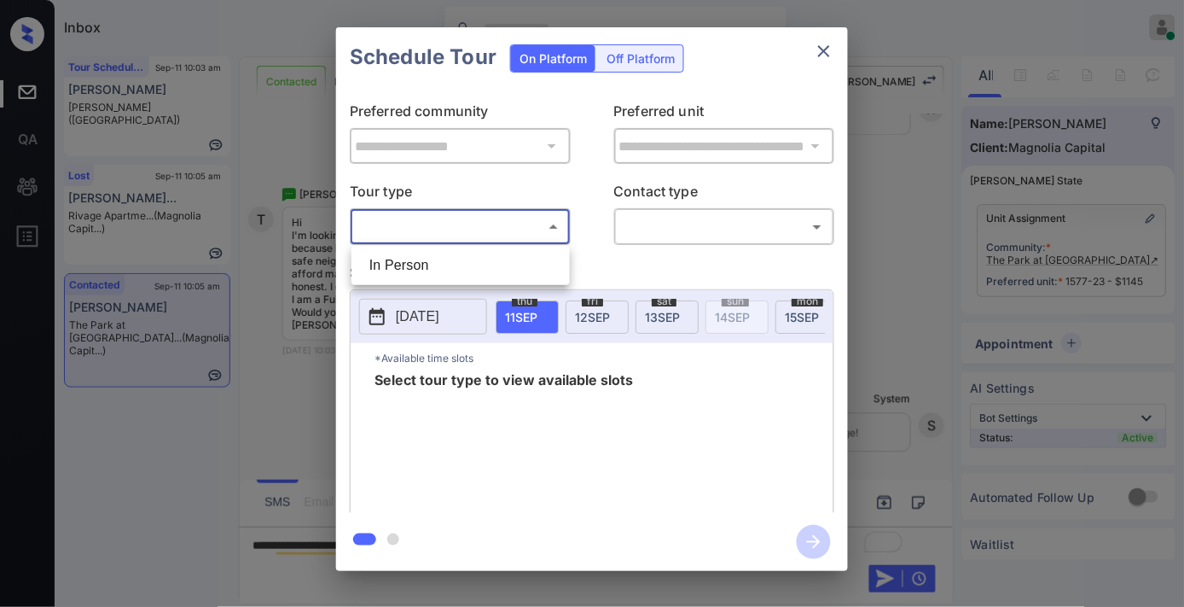
click at [530, 260] on li "In Person" at bounding box center [461, 265] width 210 height 31
type input "********"
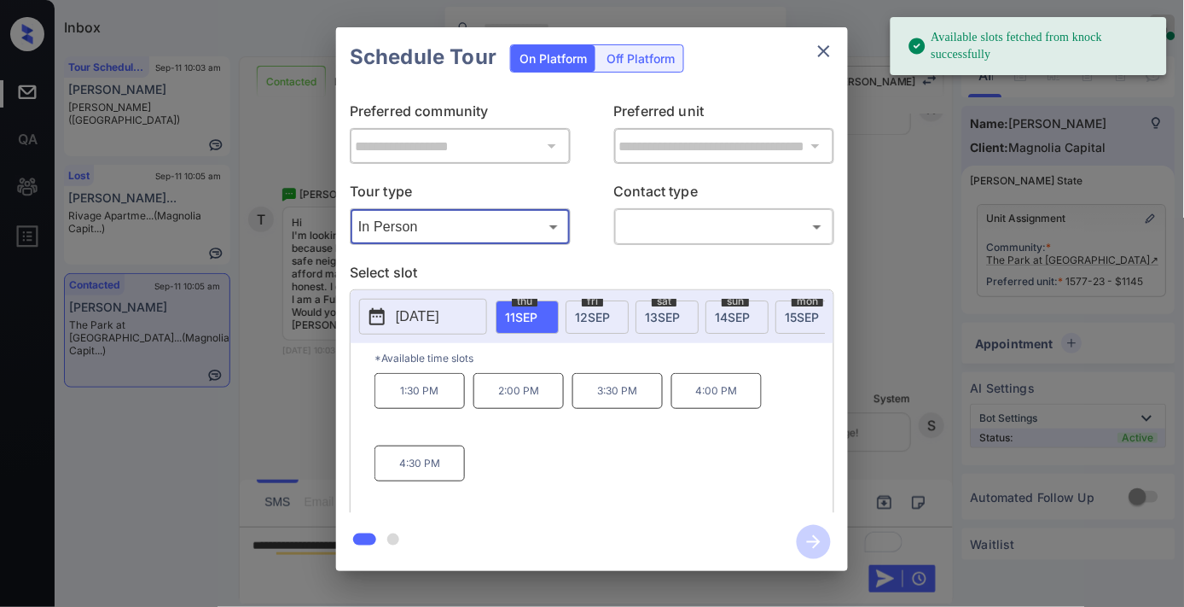
click at [439, 317] on p "[DATE]" at bounding box center [418, 316] width 44 height 20
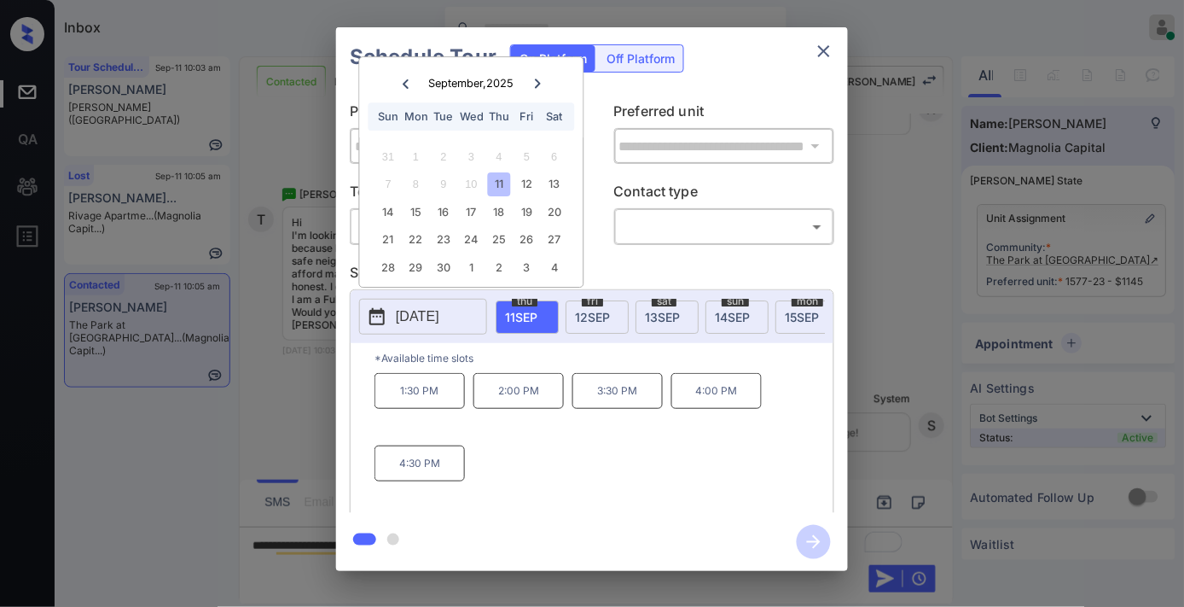
click at [835, 55] on button "close" at bounding box center [824, 51] width 34 height 34
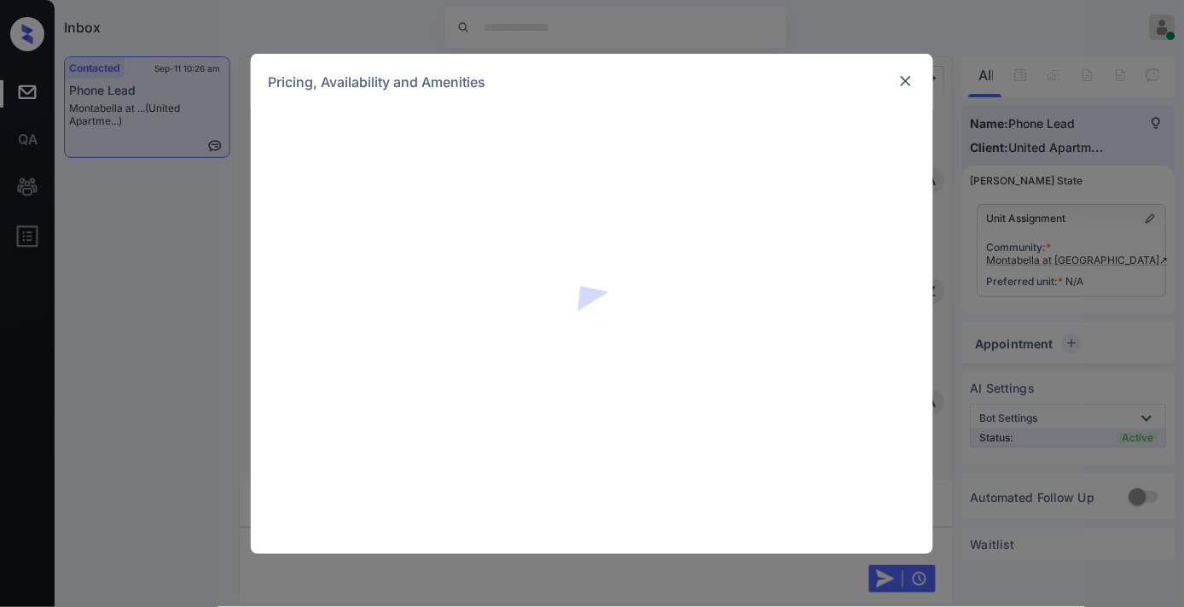
scroll to position [5092, 0]
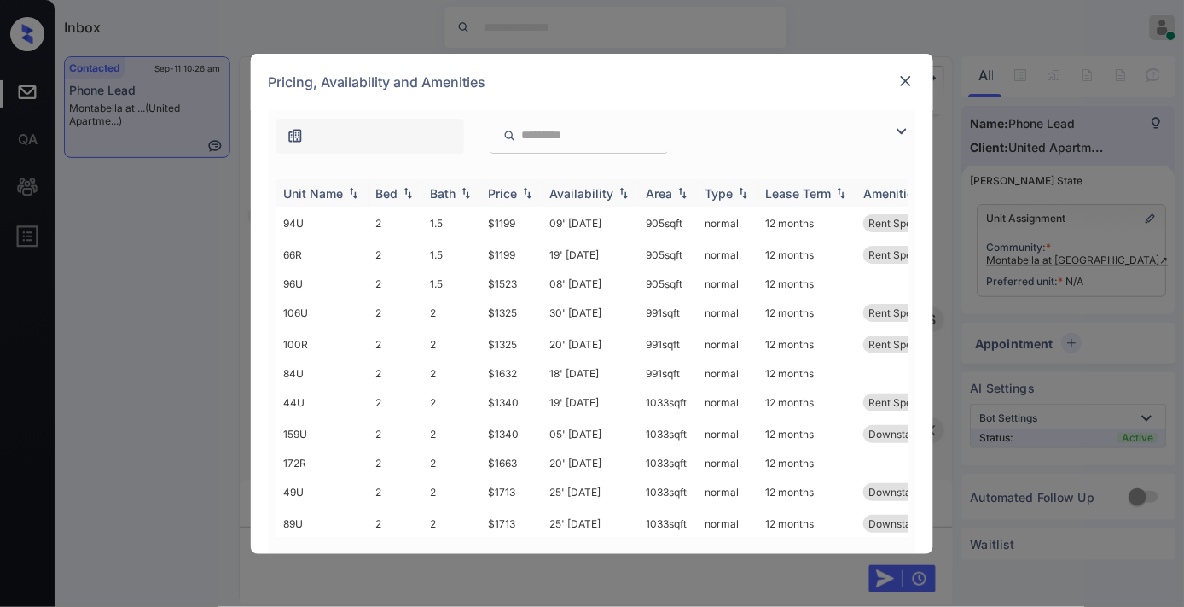
click at [515, 196] on div "Price" at bounding box center [502, 193] width 29 height 15
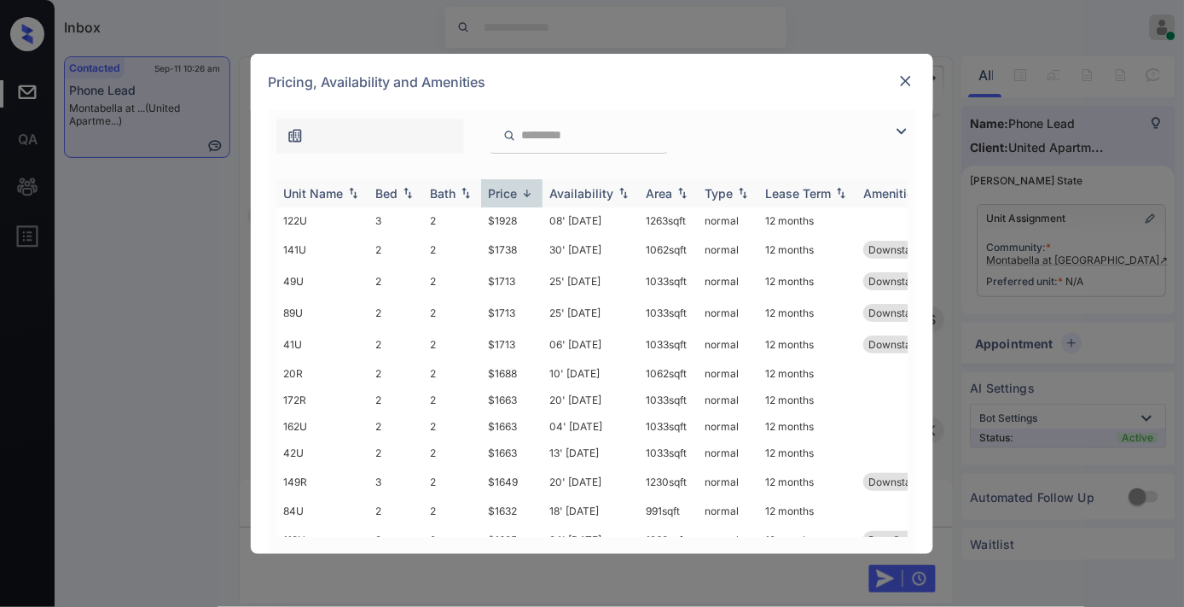
click at [515, 196] on div "Price" at bounding box center [502, 193] width 29 height 15
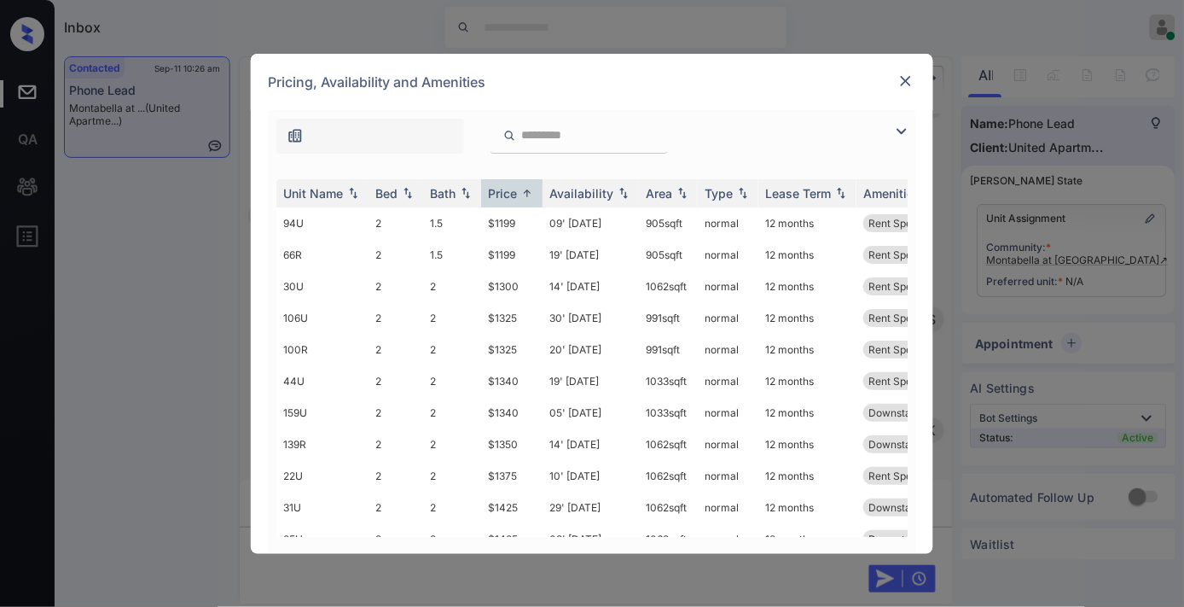
click at [910, 130] on img at bounding box center [902, 131] width 20 height 20
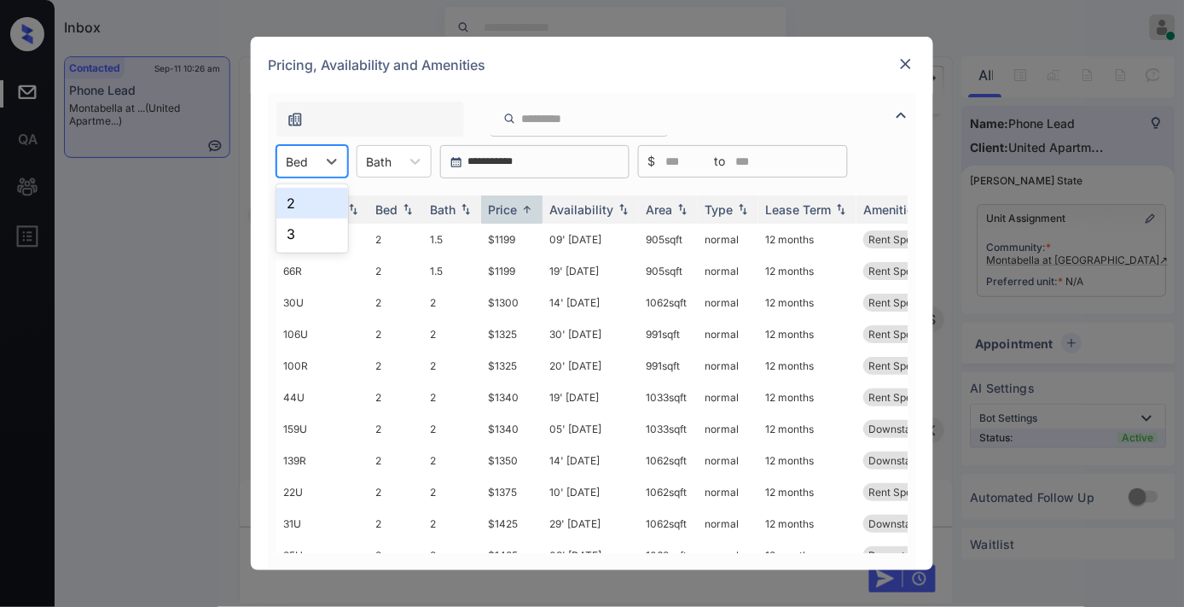
click at [304, 158] on div at bounding box center [297, 162] width 22 height 18
click at [313, 233] on div "3" at bounding box center [312, 233] width 72 height 31
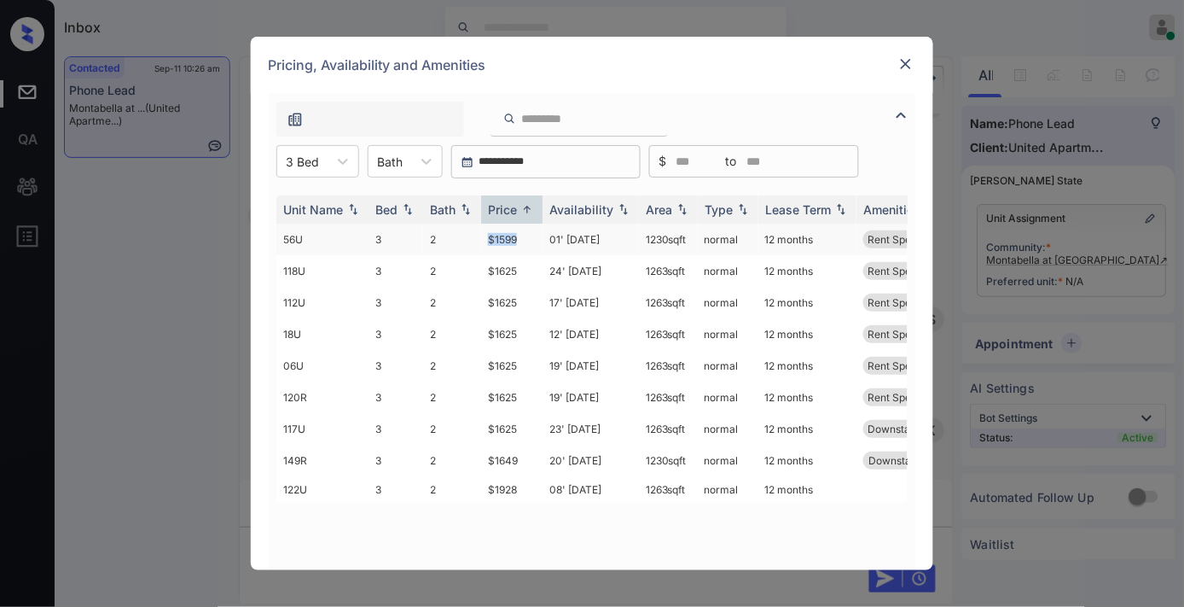
drag, startPoint x: 525, startPoint y: 240, endPoint x: 482, endPoint y: 232, distance: 43.4
click at [482, 232] on td "$1599" at bounding box center [511, 240] width 61 height 32
copy td "$1599"
click at [565, 249] on td "01' Oct 25" at bounding box center [591, 240] width 96 height 32
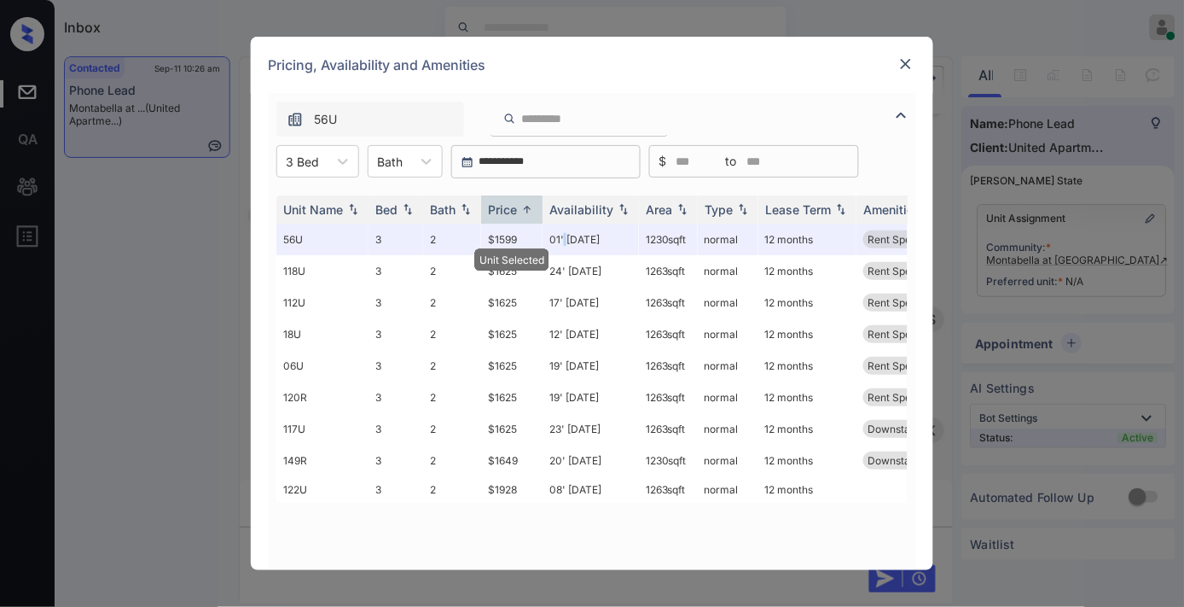
click at [905, 67] on img at bounding box center [906, 63] width 17 height 17
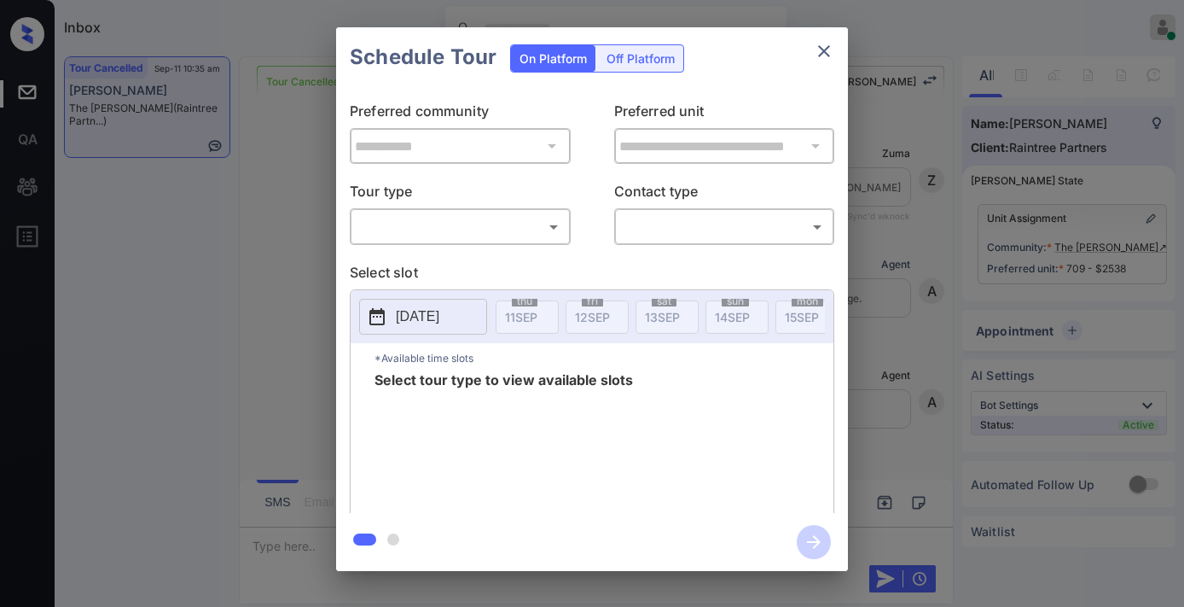
click at [492, 239] on body "Inbox Samantha Soliven Online Set yourself offline Set yourself on break Profil…" at bounding box center [592, 303] width 1184 height 607
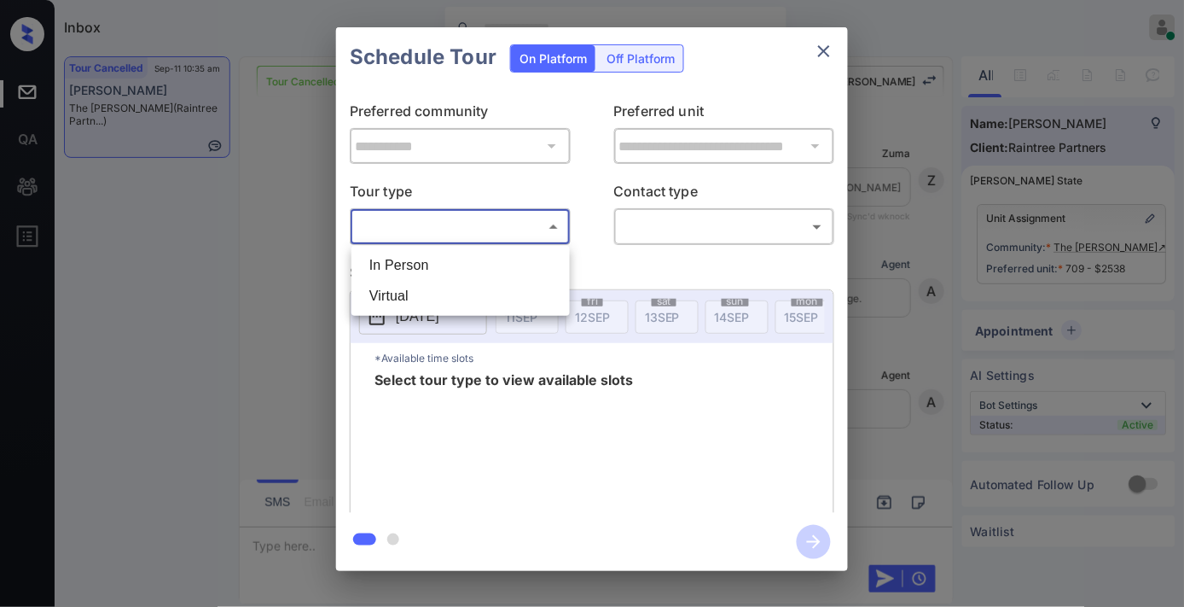
scroll to position [10270, 0]
click at [491, 256] on li "In Person" at bounding box center [461, 265] width 210 height 31
type input "********"
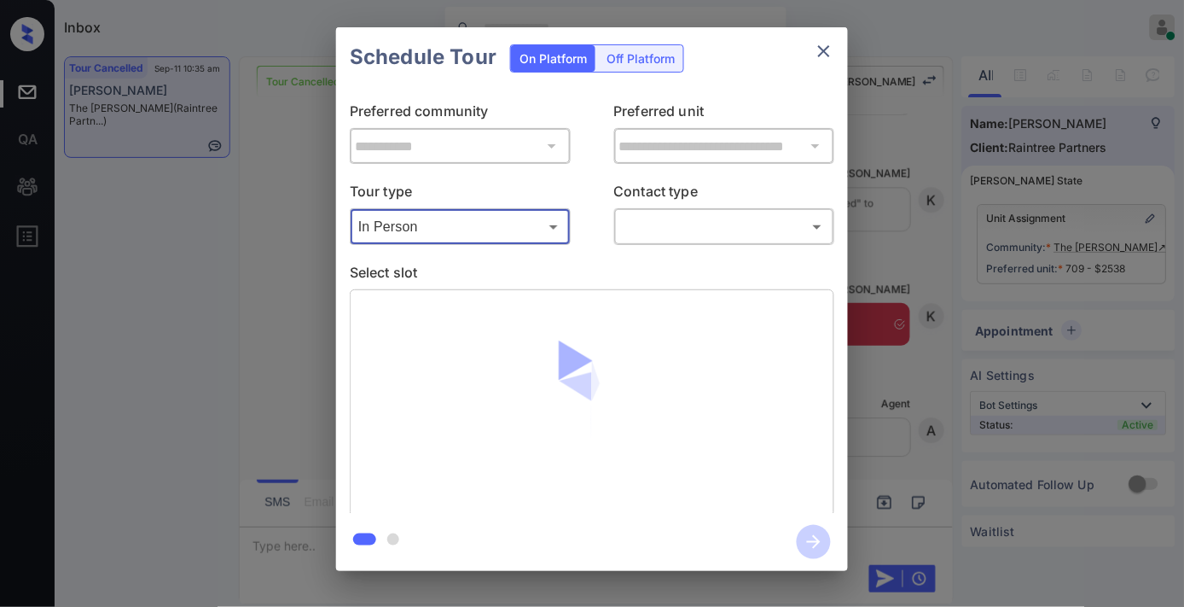
click at [713, 237] on body "Inbox Samantha Soliven Online Set yourself offline Set yourself on break Profil…" at bounding box center [592, 303] width 1184 height 607
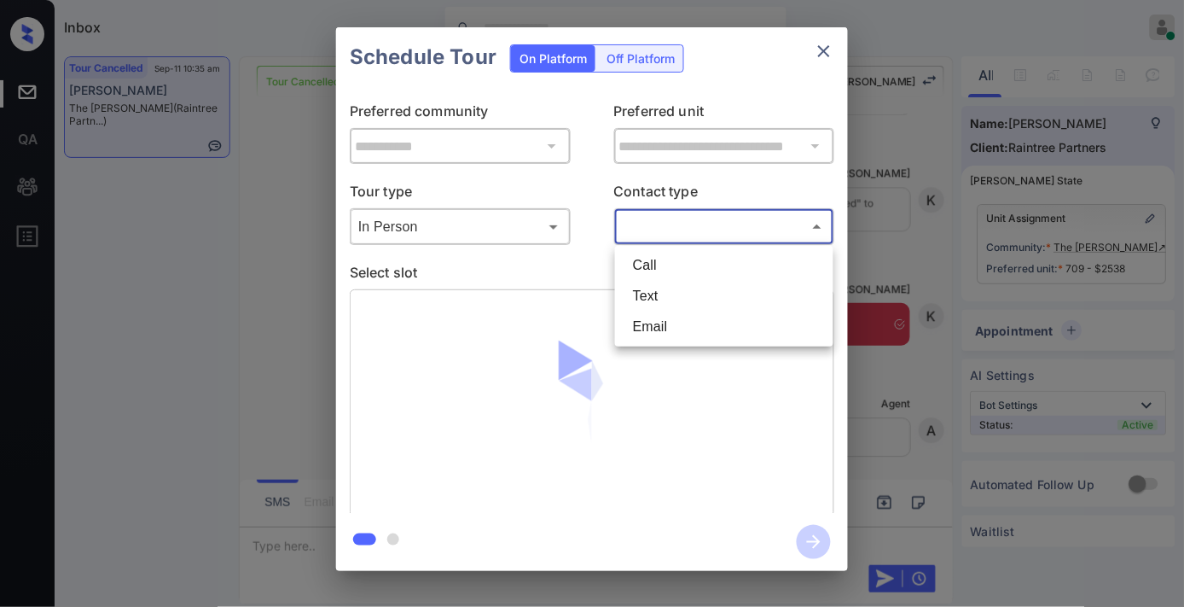
click at [688, 299] on li "Text" at bounding box center [724, 296] width 210 height 31
type input "****"
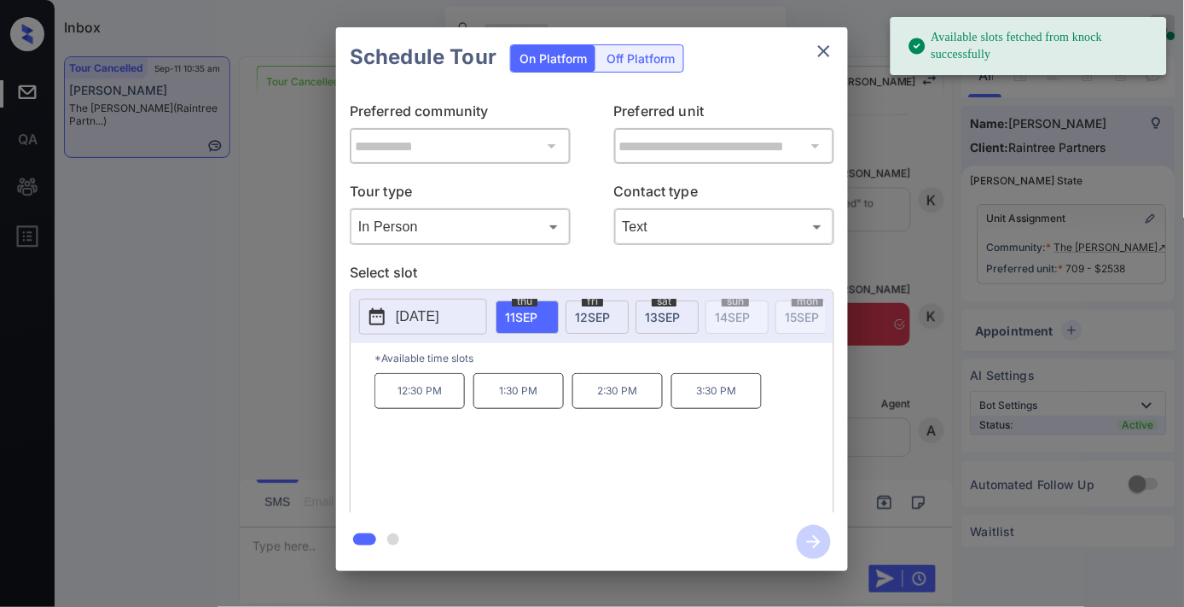
click at [642, 398] on p "2:30 PM" at bounding box center [618, 391] width 90 height 36
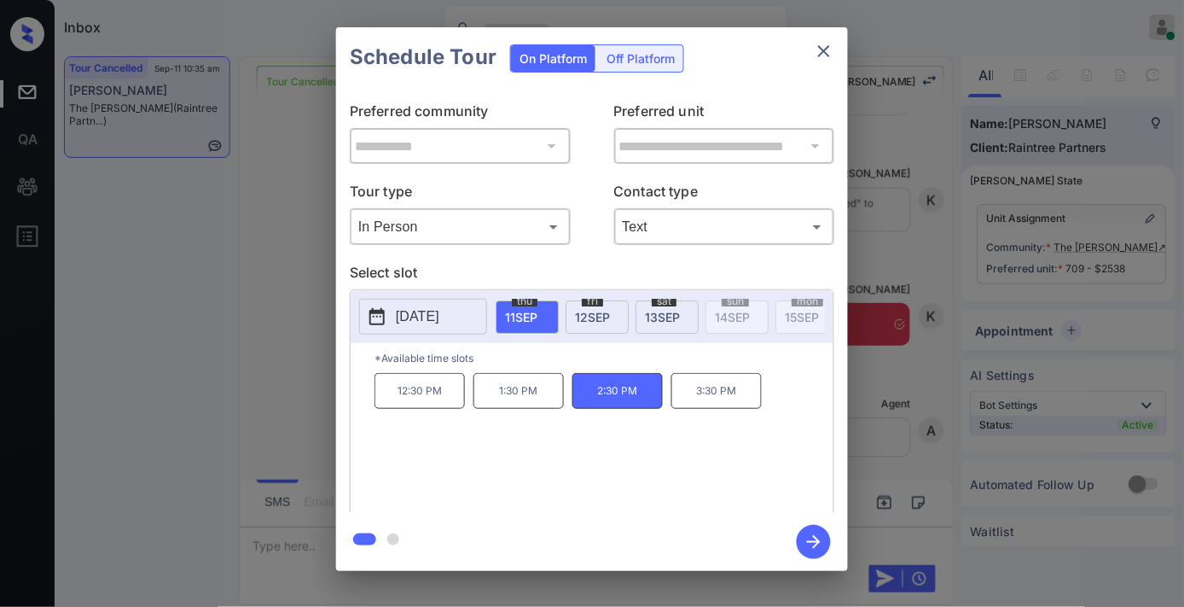
click at [815, 547] on icon "button" at bounding box center [814, 542] width 14 height 14
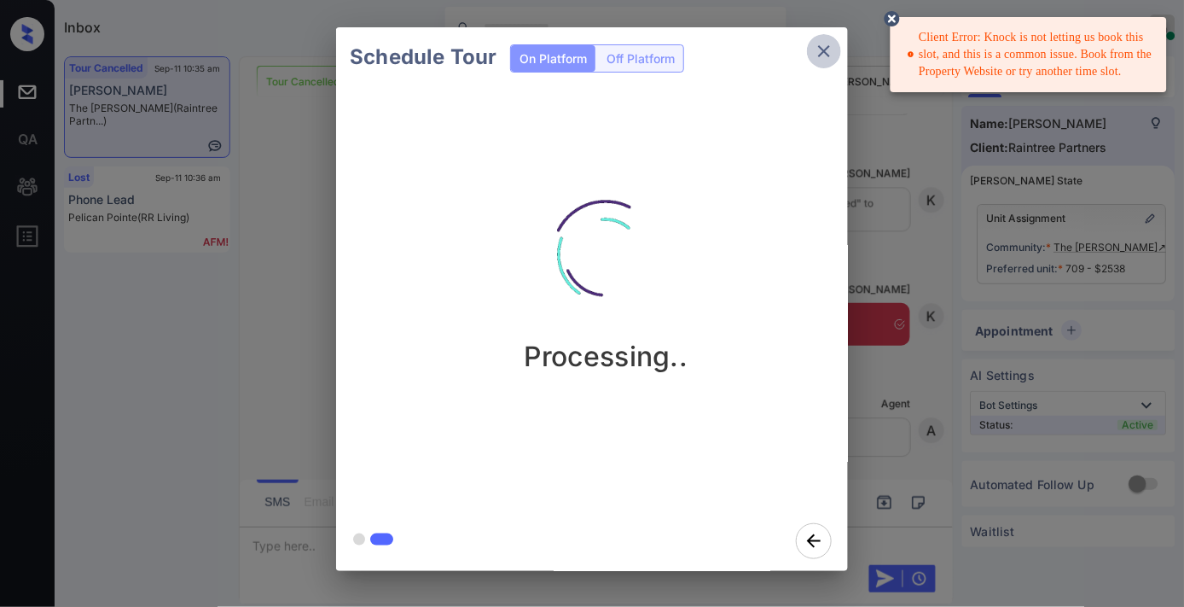
click at [819, 46] on icon "close" at bounding box center [824, 51] width 12 height 12
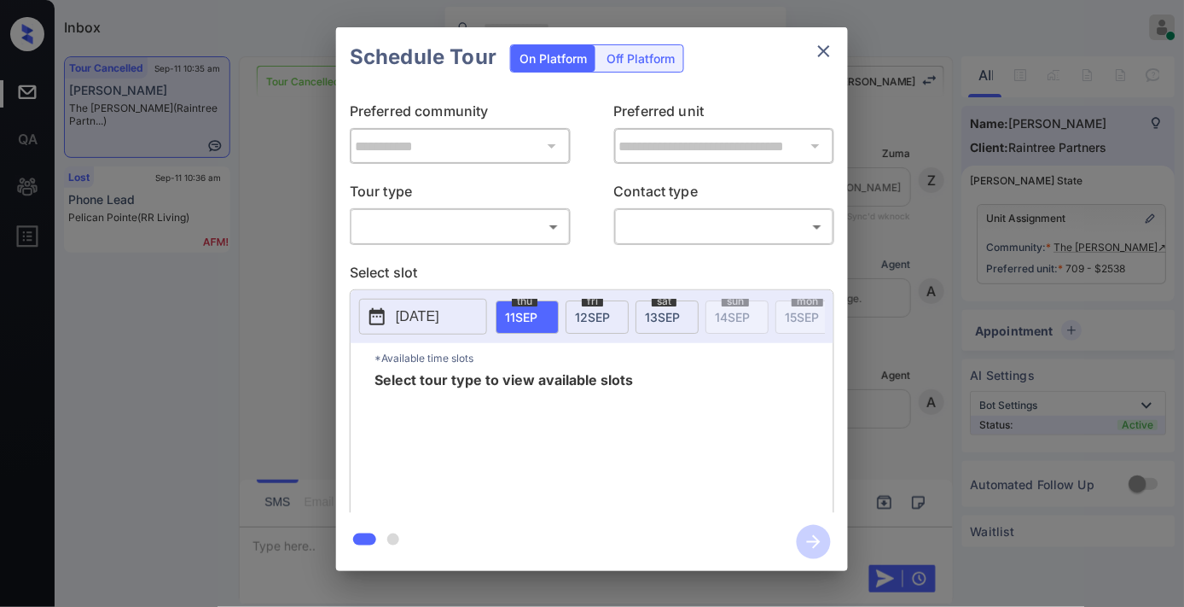
scroll to position [10270, 0]
click at [518, 232] on body "Inbox [PERSON_NAME] Online Set yourself offline Set yourself on break Profile S…" at bounding box center [592, 303] width 1184 height 607
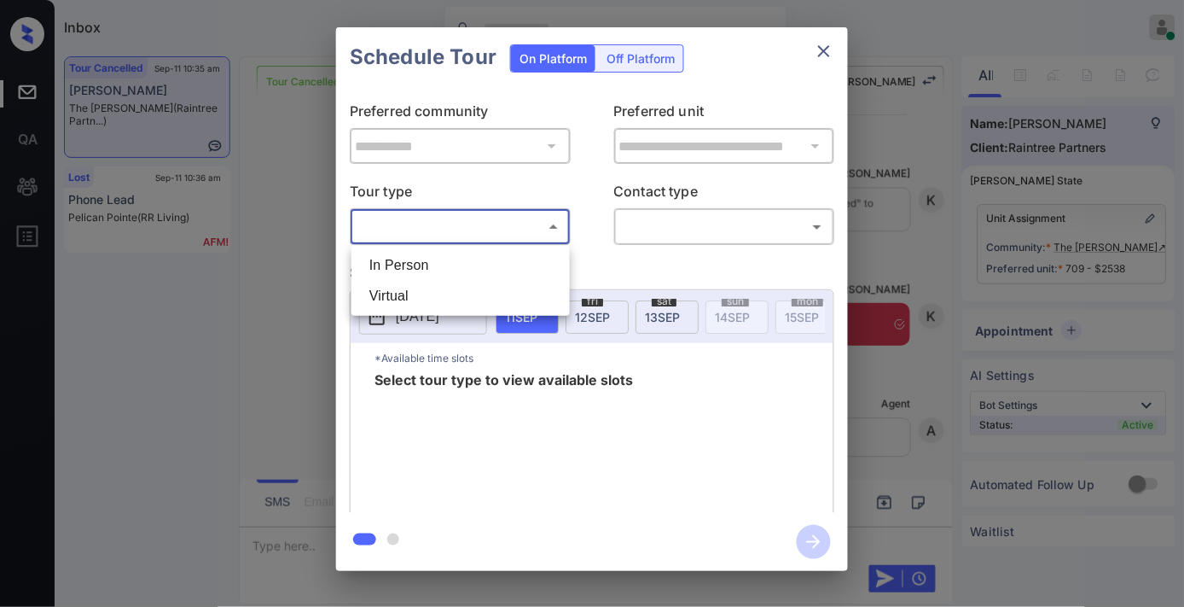
click at [505, 265] on li "In Person" at bounding box center [461, 265] width 210 height 31
type input "********"
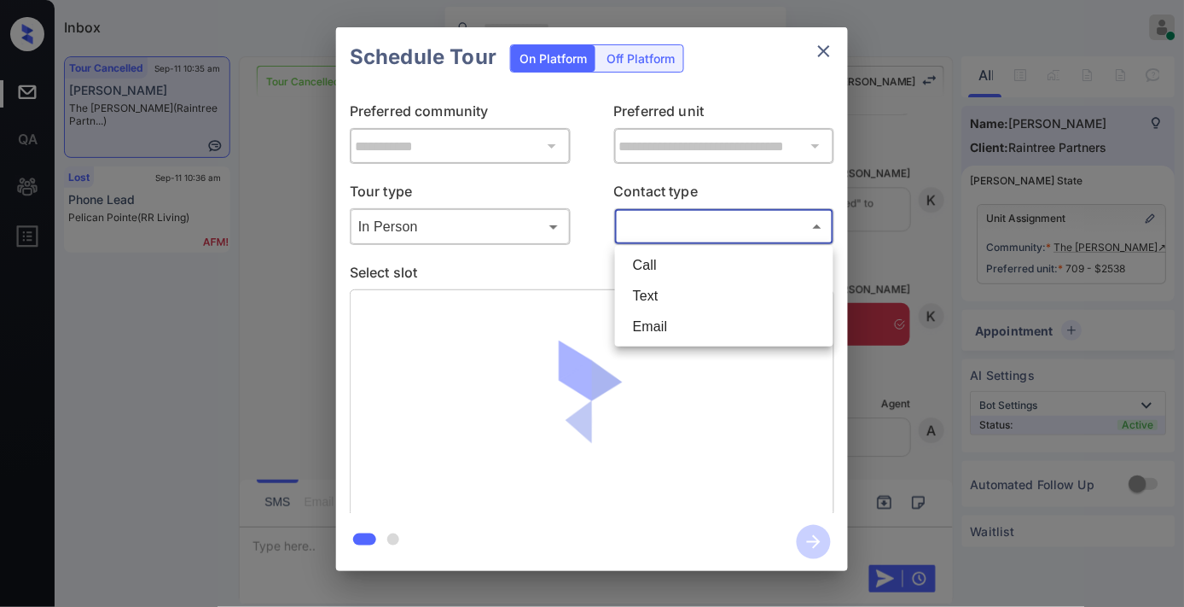
click at [637, 224] on body "Inbox Samantha Soliven Online Set yourself offline Set yourself on break Profil…" at bounding box center [592, 303] width 1184 height 607
click at [645, 302] on li "Text" at bounding box center [724, 296] width 210 height 31
type input "****"
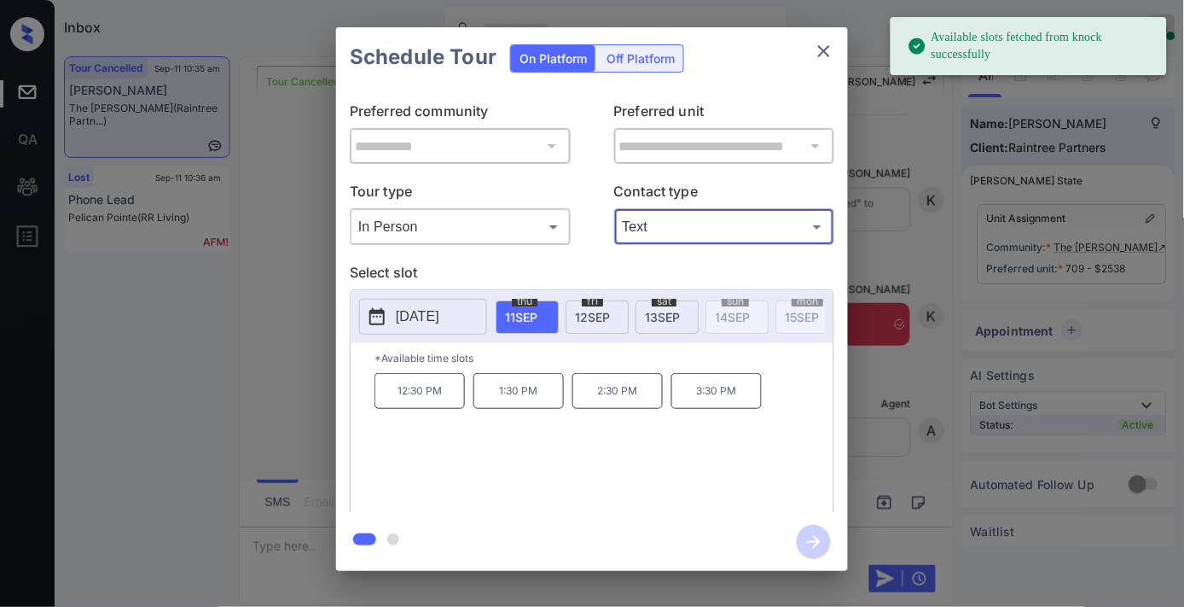
click at [736, 396] on p "3:30 PM" at bounding box center [717, 391] width 90 height 36
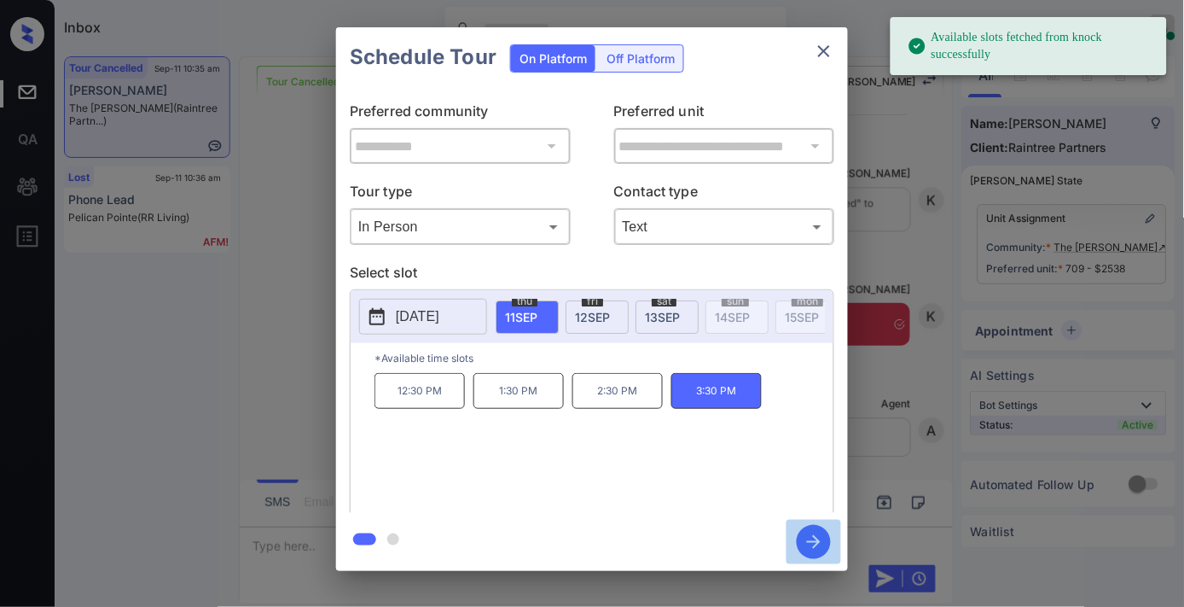
click at [807, 550] on icon "button" at bounding box center [814, 542] width 34 height 34
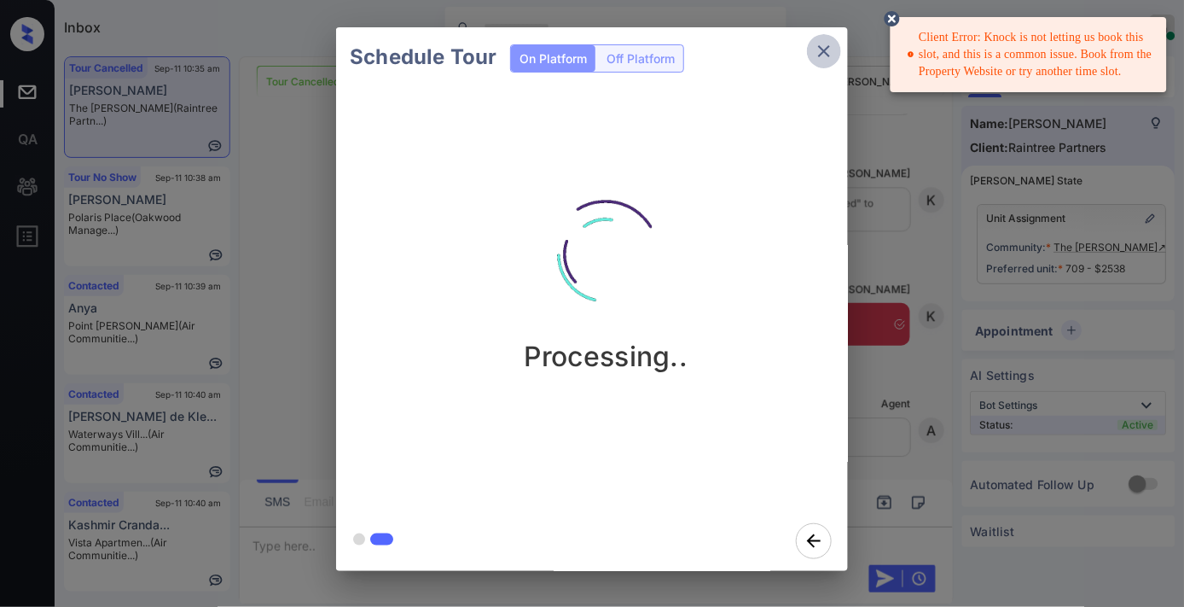
click at [822, 39] on button "close" at bounding box center [824, 51] width 34 height 34
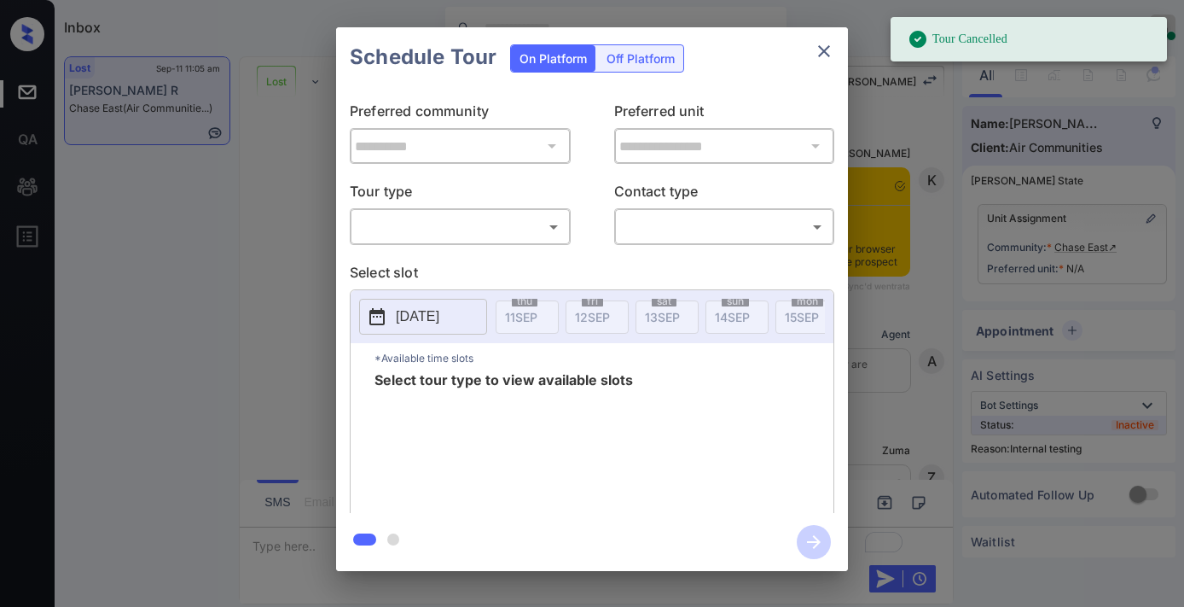
click at [507, 239] on body "Tour Cancelled Inbox Samantha Soliven Online Set yourself offline Set yourself …" at bounding box center [592, 303] width 1184 height 607
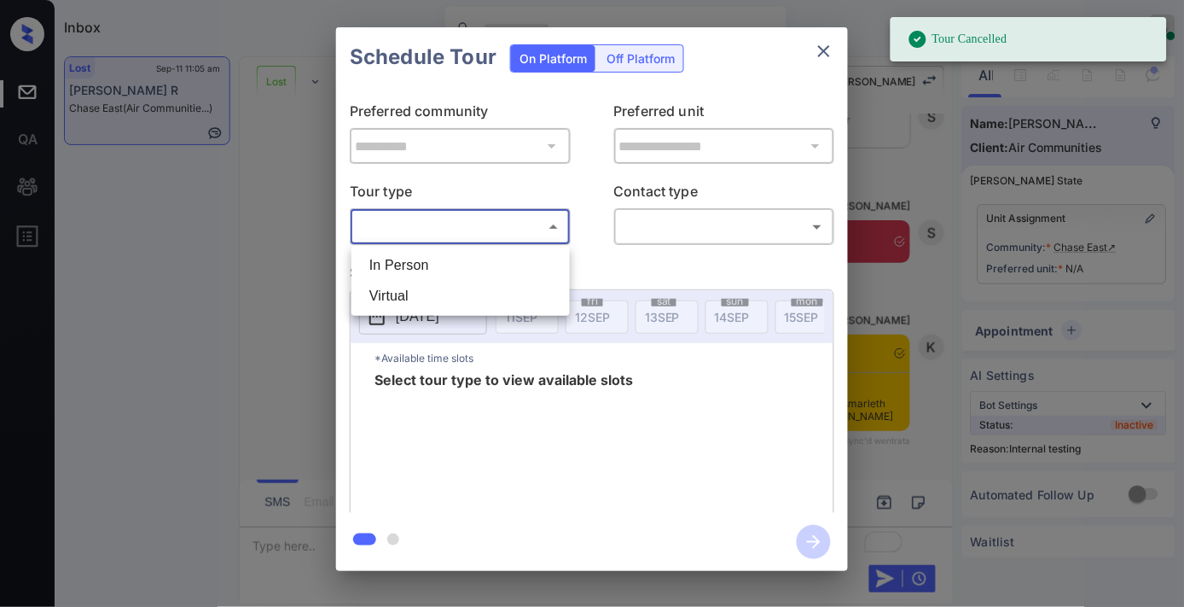
click at [485, 270] on li "In Person" at bounding box center [461, 265] width 210 height 31
type input "********"
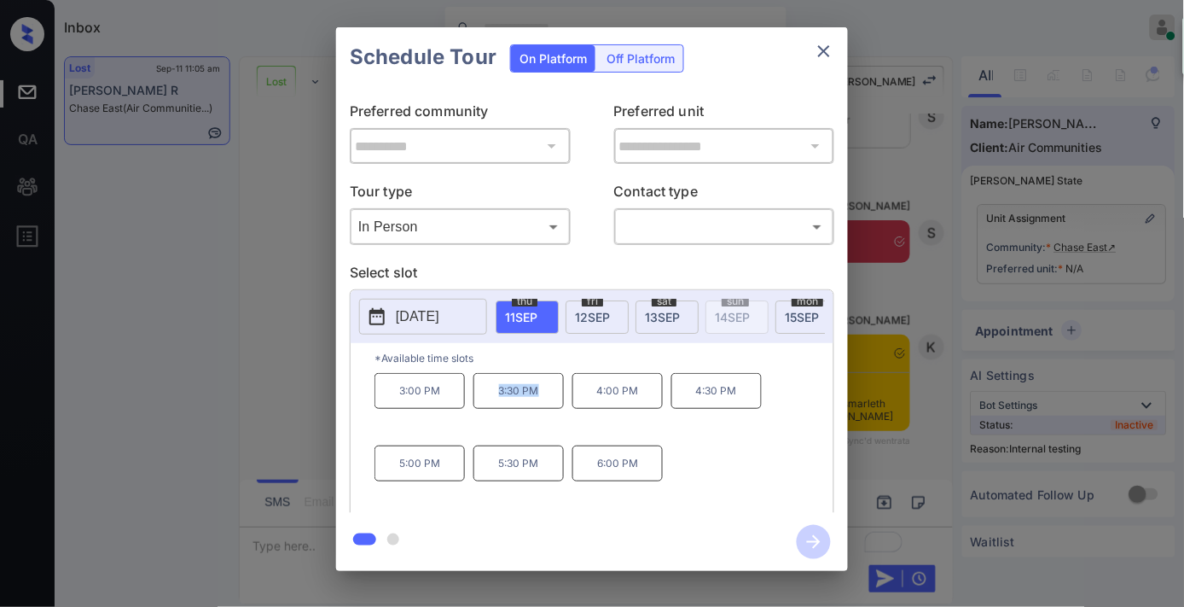
drag, startPoint x: 544, startPoint y: 391, endPoint x: 492, endPoint y: 393, distance: 51.2
click at [492, 393] on p "3:30 PM" at bounding box center [519, 391] width 90 height 36
copy p "3:30 PM"
click at [823, 55] on icon "close" at bounding box center [824, 51] width 20 height 20
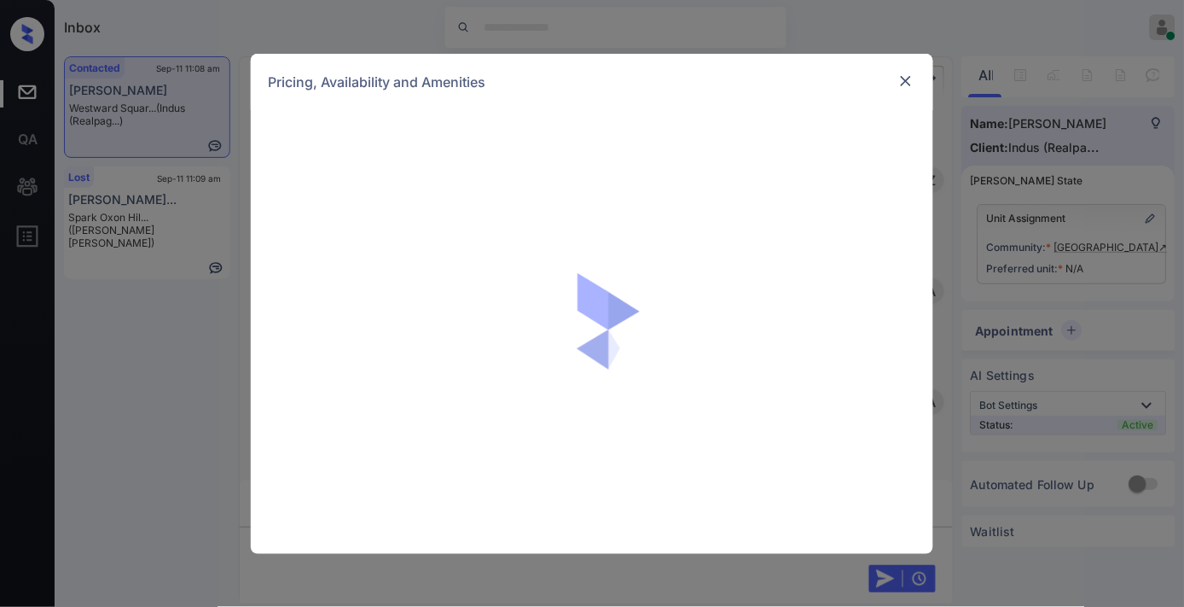
scroll to position [1864, 0]
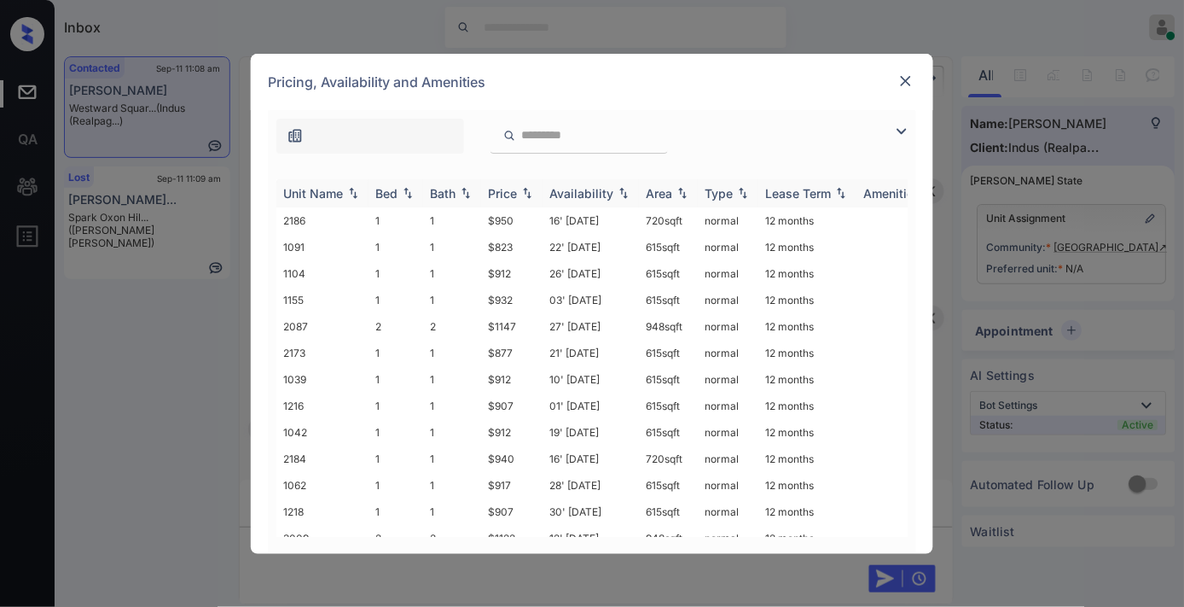
click at [509, 180] on th "Price" at bounding box center [511, 193] width 61 height 28
click at [901, 129] on img at bounding box center [902, 131] width 20 height 20
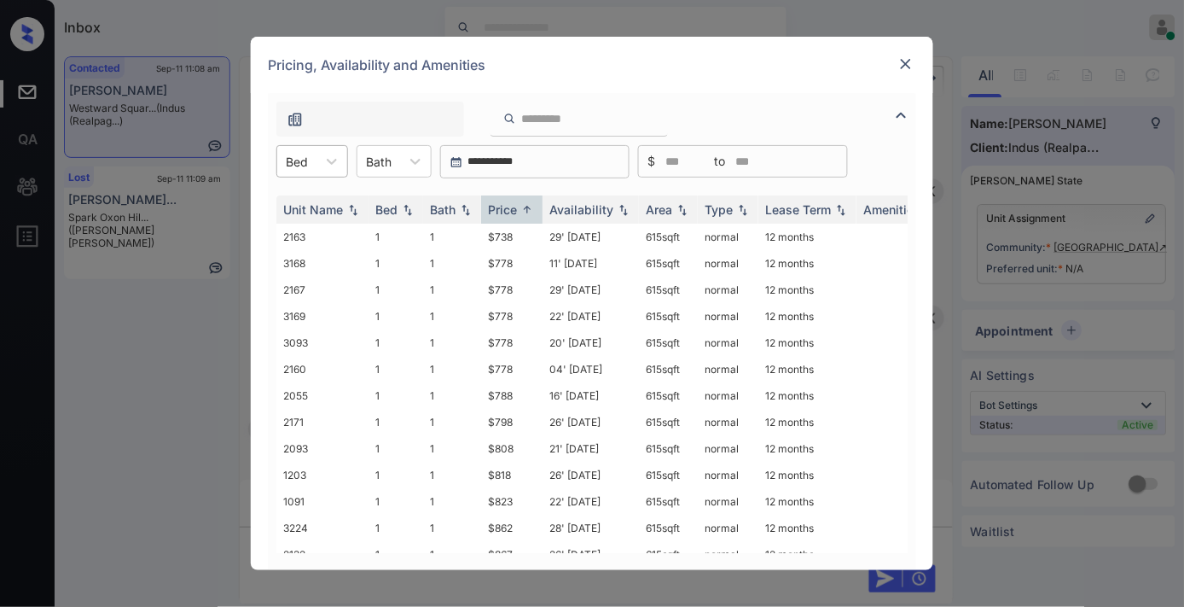
click at [303, 155] on div at bounding box center [297, 162] width 22 height 18
click at [896, 68] on div "Pricing, Availability and Amenities" at bounding box center [592, 65] width 683 height 56
click at [899, 67] on img at bounding box center [906, 63] width 17 height 17
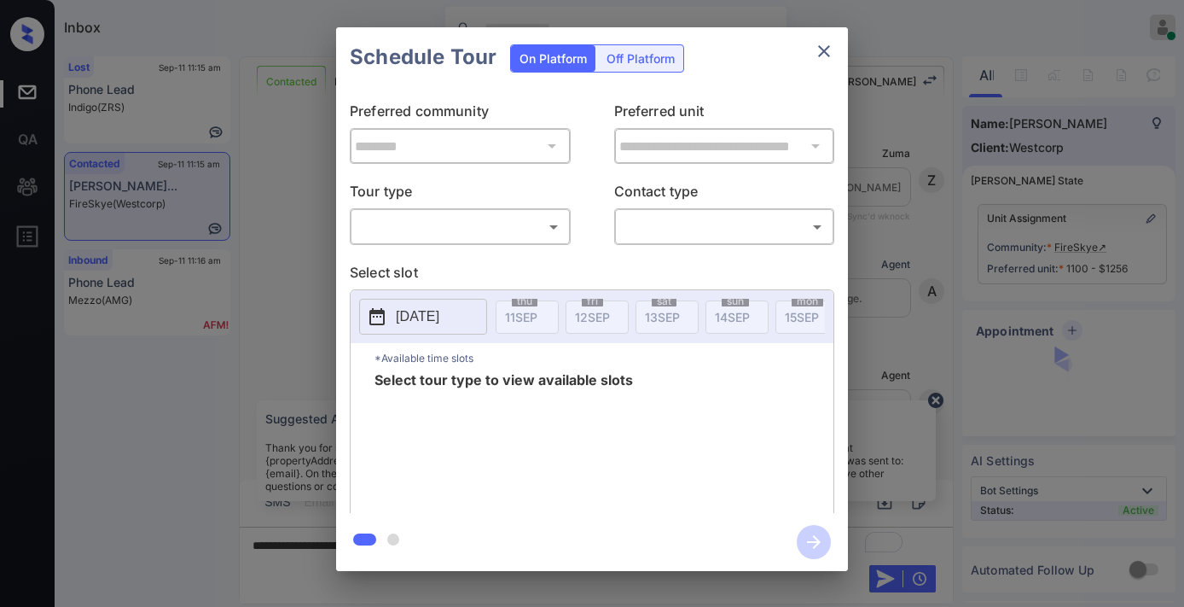
click at [458, 212] on body "Inbox Samantha Soliven Online Set yourself offline Set yourself on break Profil…" at bounding box center [592, 303] width 1184 height 607
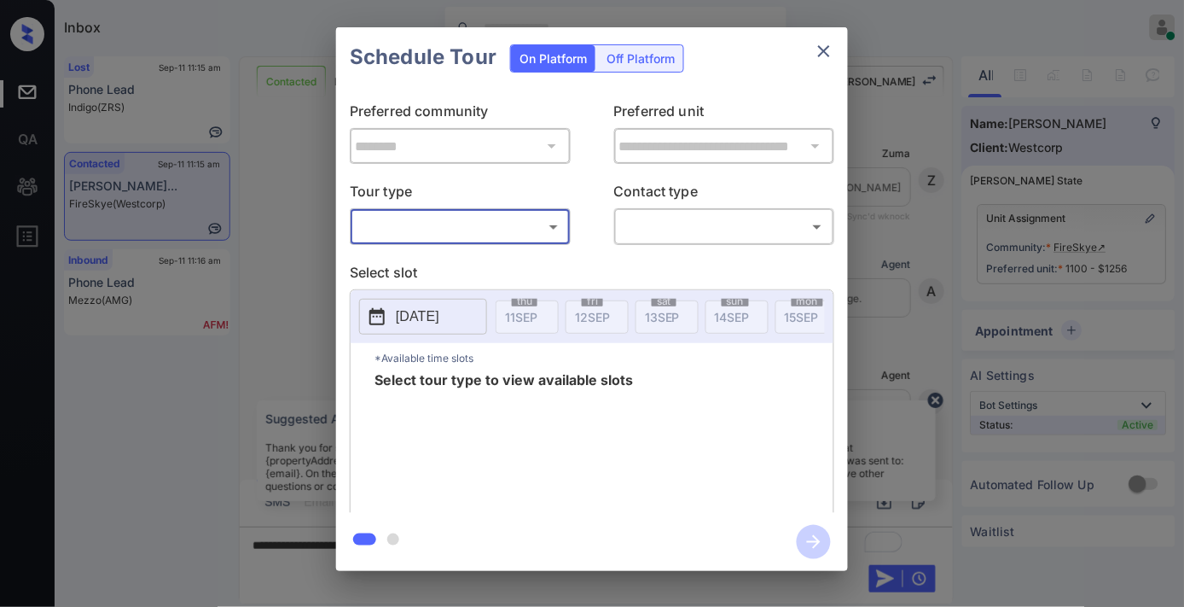
scroll to position [3095, 0]
click at [480, 216] on body "Inbox Samantha Soliven Online Set yourself offline Set yourself on break Profil…" at bounding box center [592, 303] width 1184 height 607
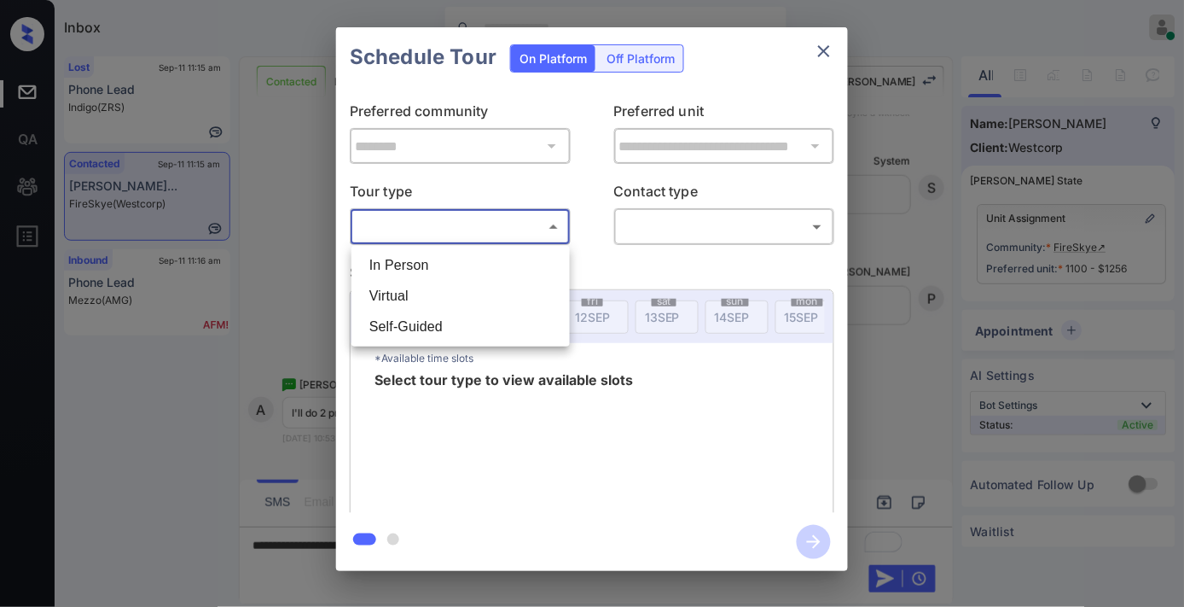
click at [480, 259] on li "In Person" at bounding box center [461, 265] width 210 height 31
type input "********"
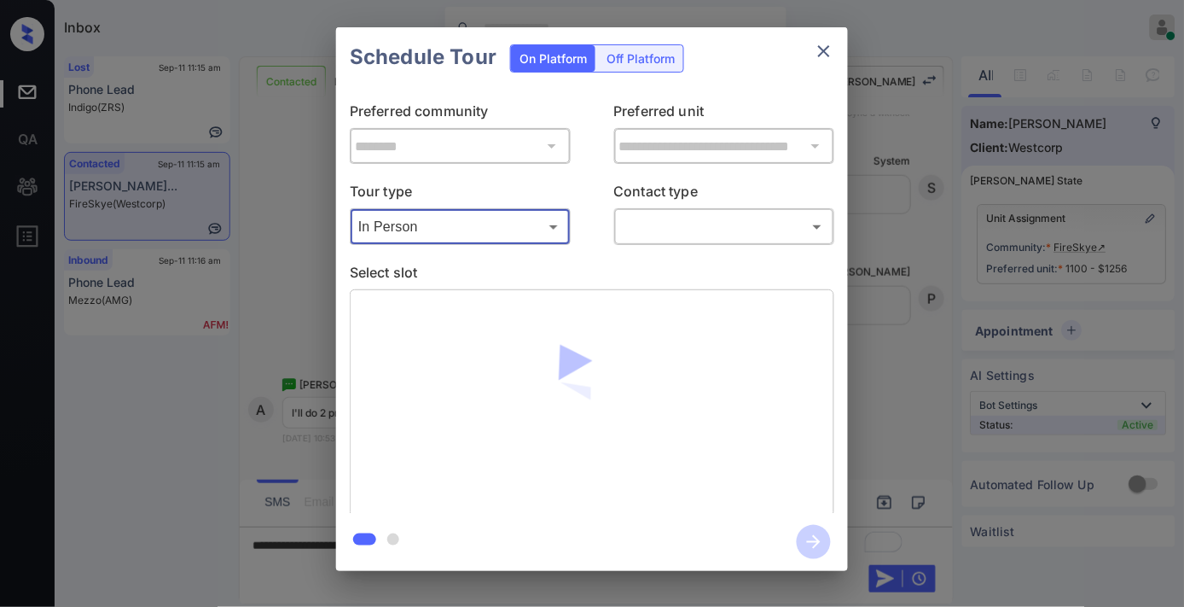
click at [652, 225] on body "Inbox Samantha Soliven Online Set yourself offline Set yourself on break Profil…" at bounding box center [592, 303] width 1184 height 607
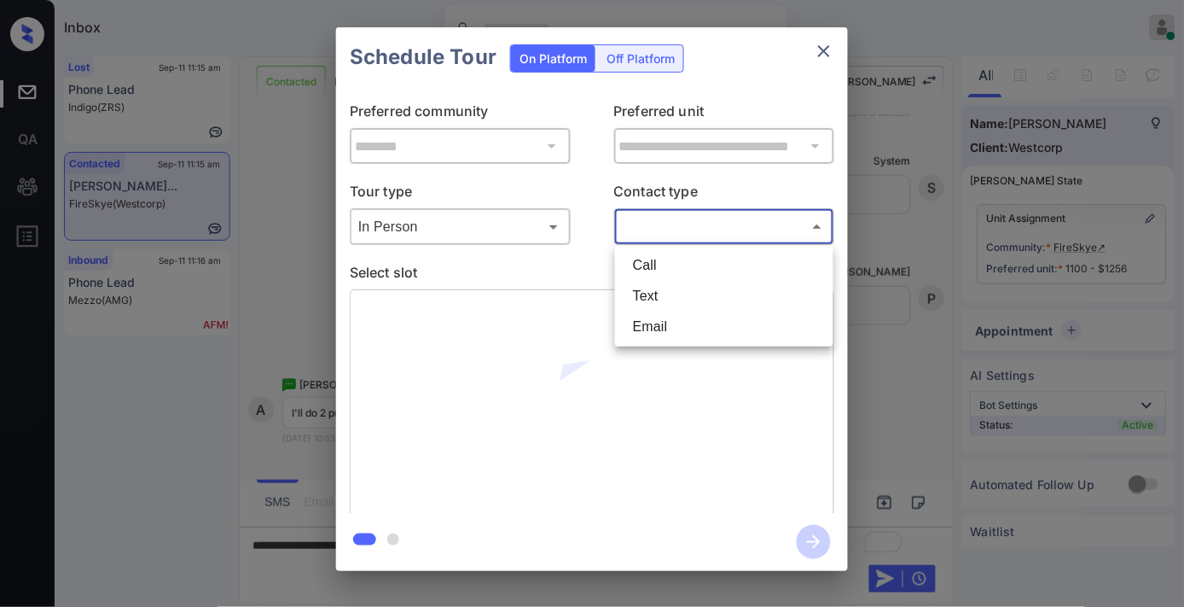
click at [669, 291] on li "Text" at bounding box center [724, 296] width 210 height 31
type input "****"
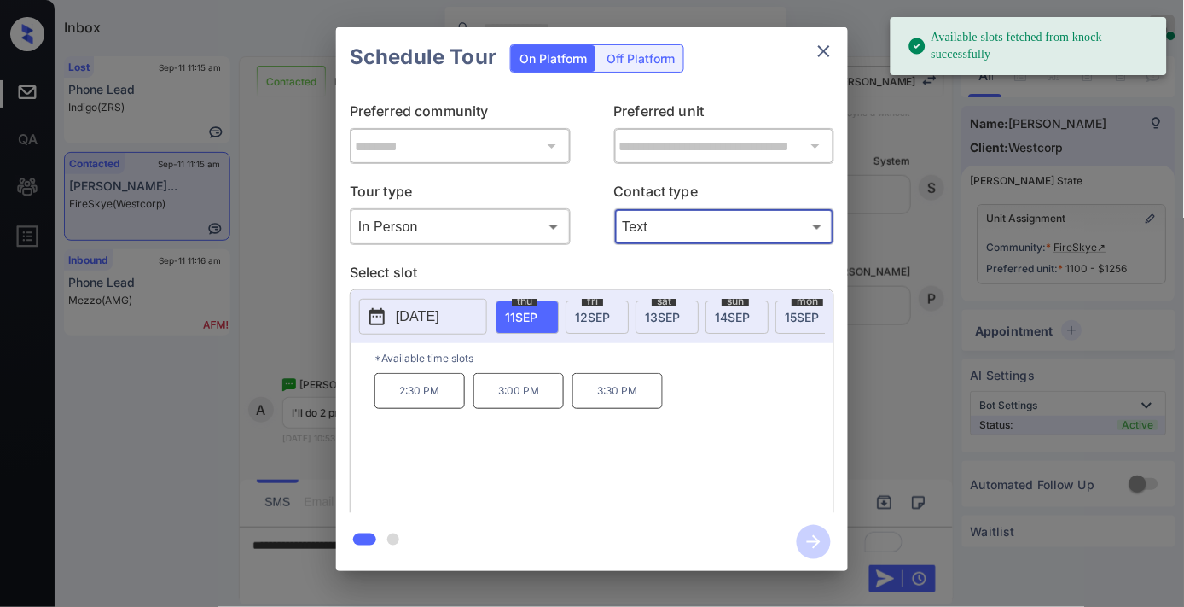
click at [432, 402] on p "2:30 PM" at bounding box center [420, 391] width 90 height 36
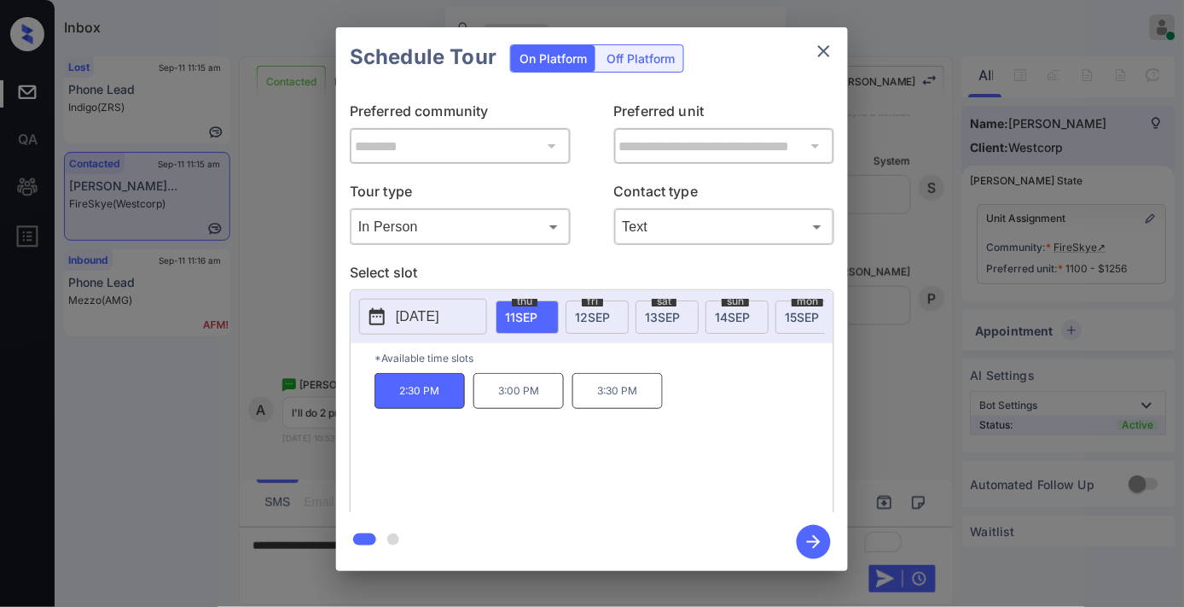
click at [819, 543] on icon "button" at bounding box center [814, 542] width 14 height 14
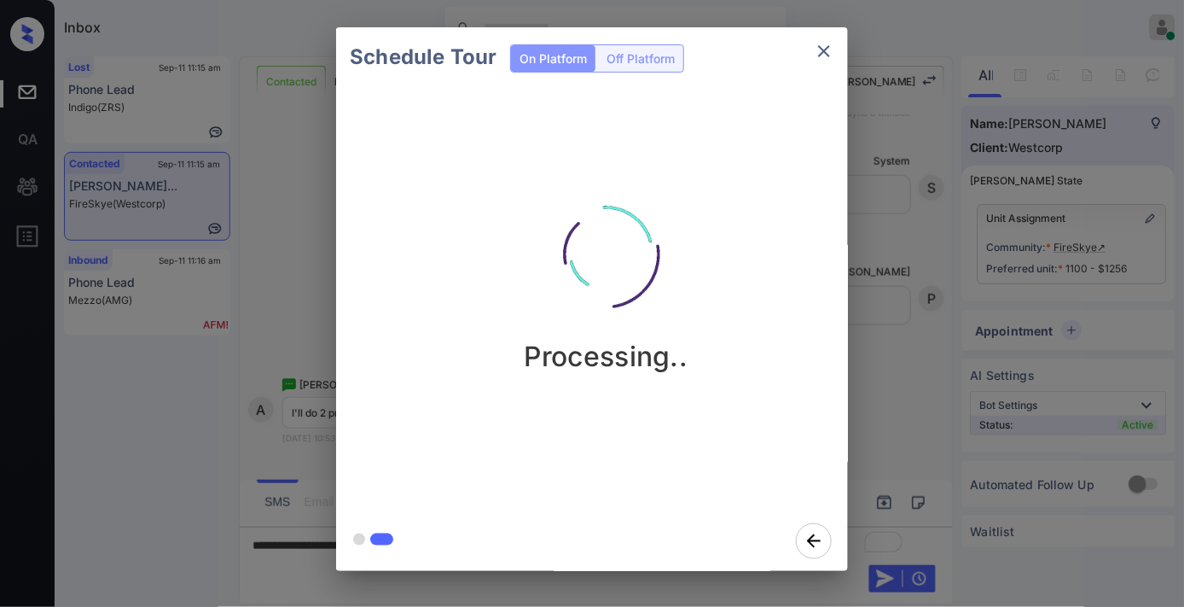
click at [504, 278] on div "Processing.." at bounding box center [606, 271] width 512 height 204
click at [916, 406] on div "Schedule Tour On Platform Off Platform Processing.." at bounding box center [592, 299] width 1184 height 598
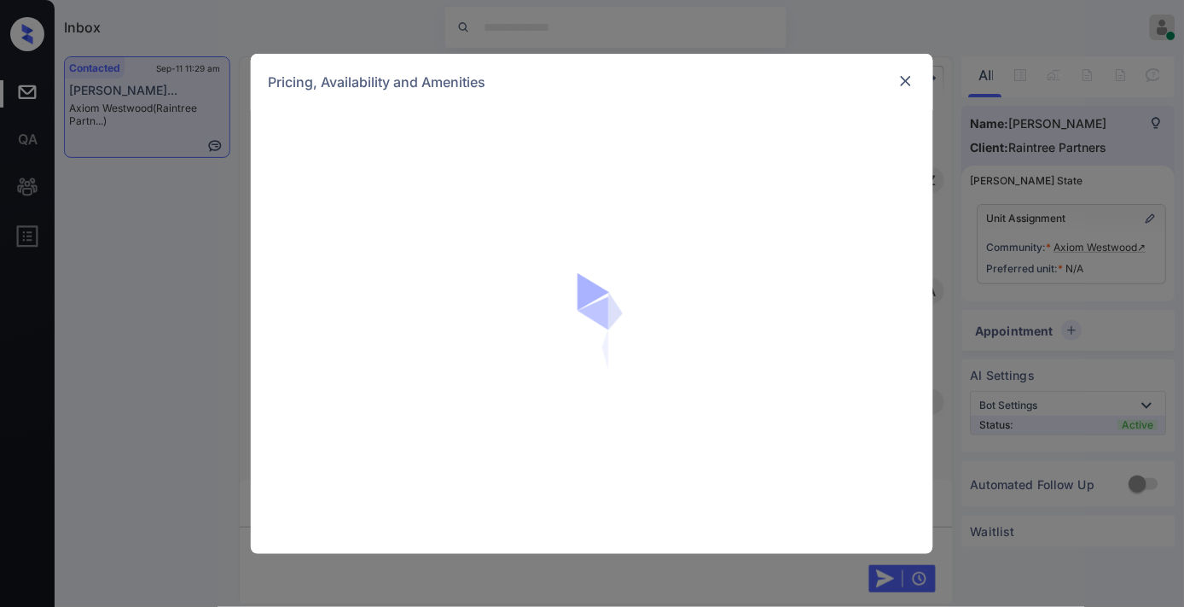
scroll to position [2956, 0]
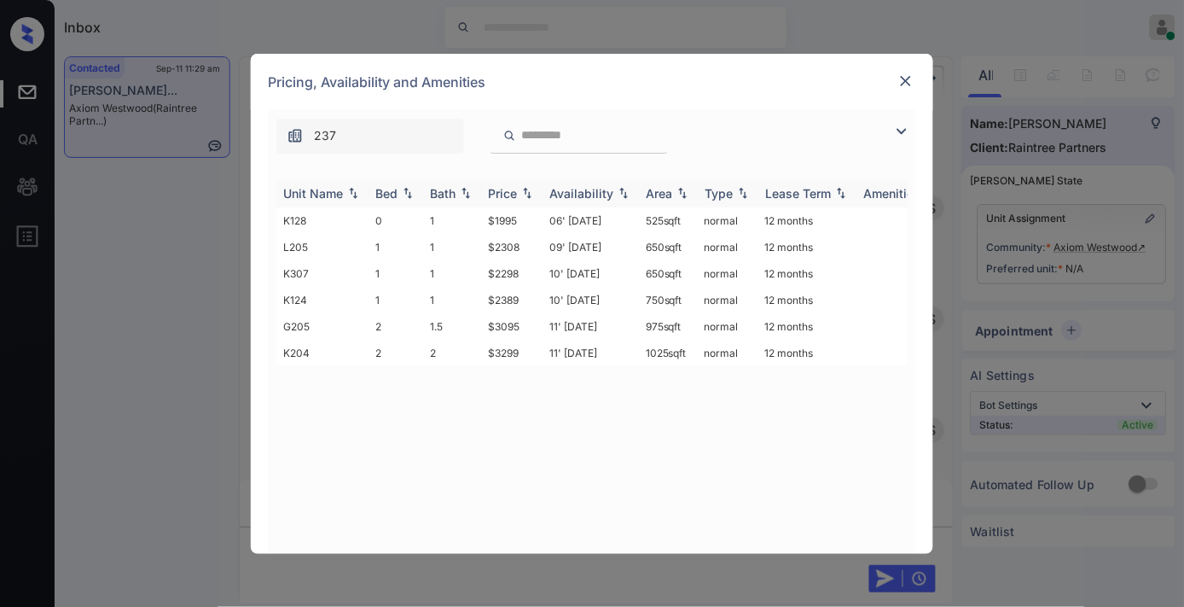
click at [524, 192] on img at bounding box center [527, 193] width 17 height 12
drag, startPoint x: 514, startPoint y: 218, endPoint x: 465, endPoint y: 210, distance: 49.2
click at [465, 210] on tr "K128 0 1 $1995 06' [DATE] 525 sqft normal 12 months" at bounding box center [722, 220] width 892 height 26
click at [505, 217] on td "$1995" at bounding box center [511, 220] width 61 height 26
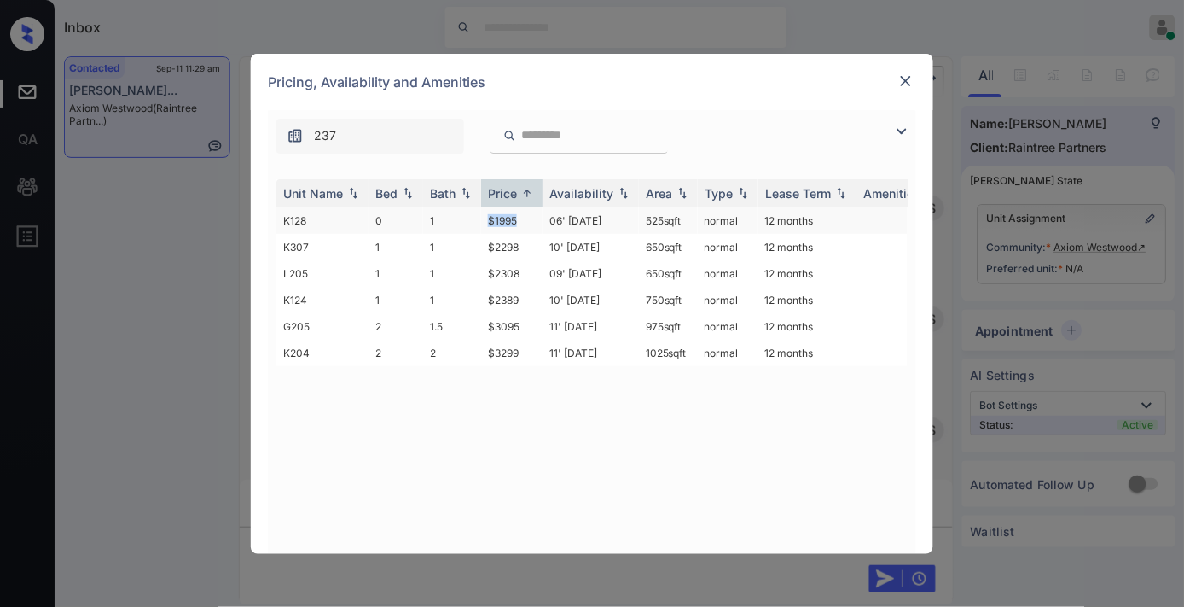
drag, startPoint x: 525, startPoint y: 220, endPoint x: 467, endPoint y: 207, distance: 59.4
click at [467, 207] on tr "K128 0 1 $1995 06' [DATE] 525 sqft normal 12 months" at bounding box center [722, 220] width 892 height 26
copy tr "$1995"
click at [544, 216] on td "06' Sep 25" at bounding box center [591, 220] width 96 height 26
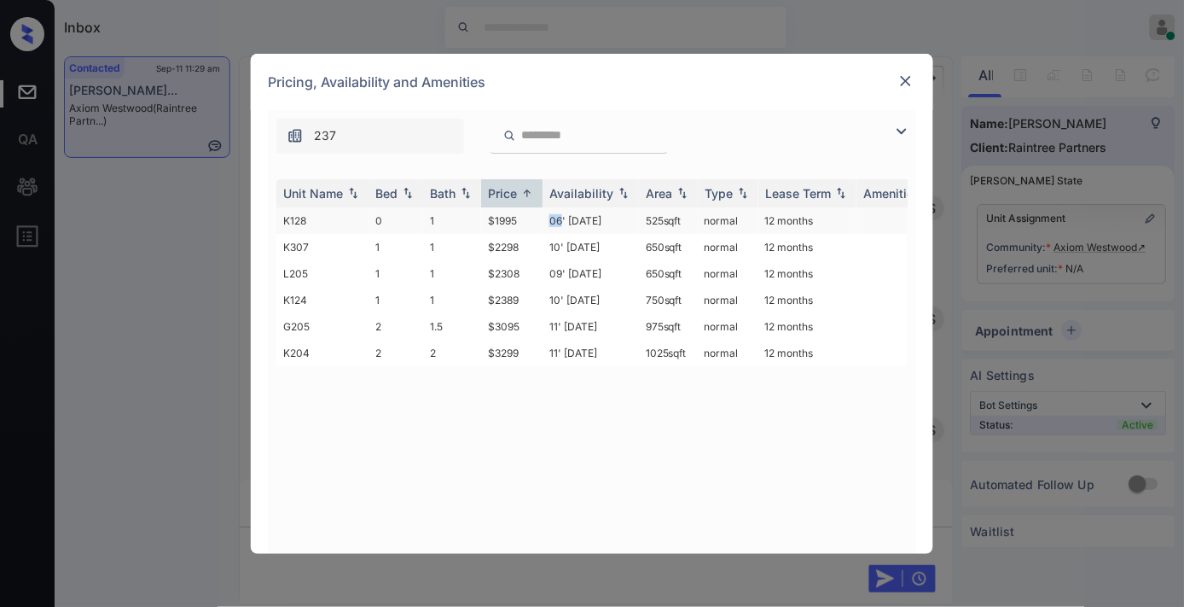
click at [544, 216] on td "06' Sep 25" at bounding box center [591, 220] width 96 height 26
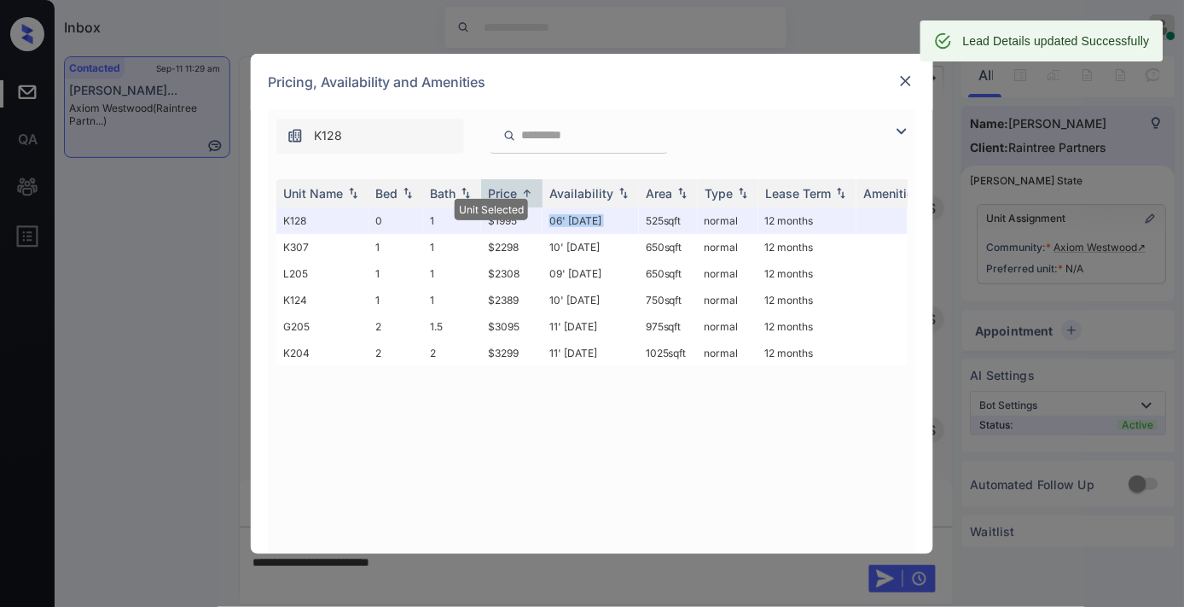
click at [911, 84] on img at bounding box center [906, 81] width 17 height 17
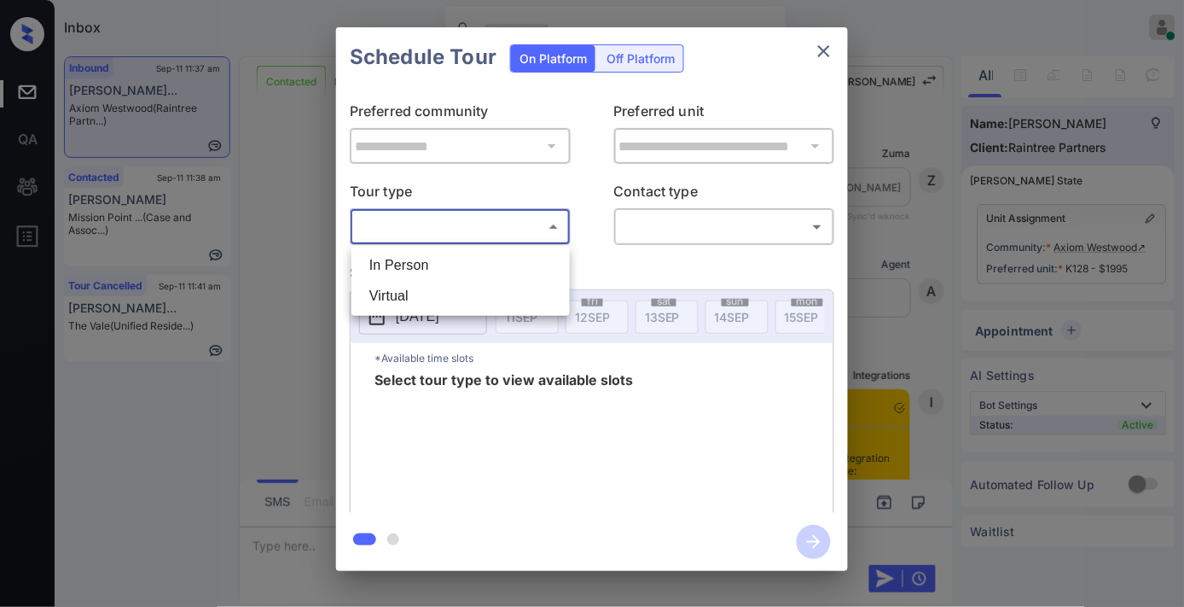
click at [480, 263] on li "In Person" at bounding box center [461, 265] width 210 height 31
type input "********"
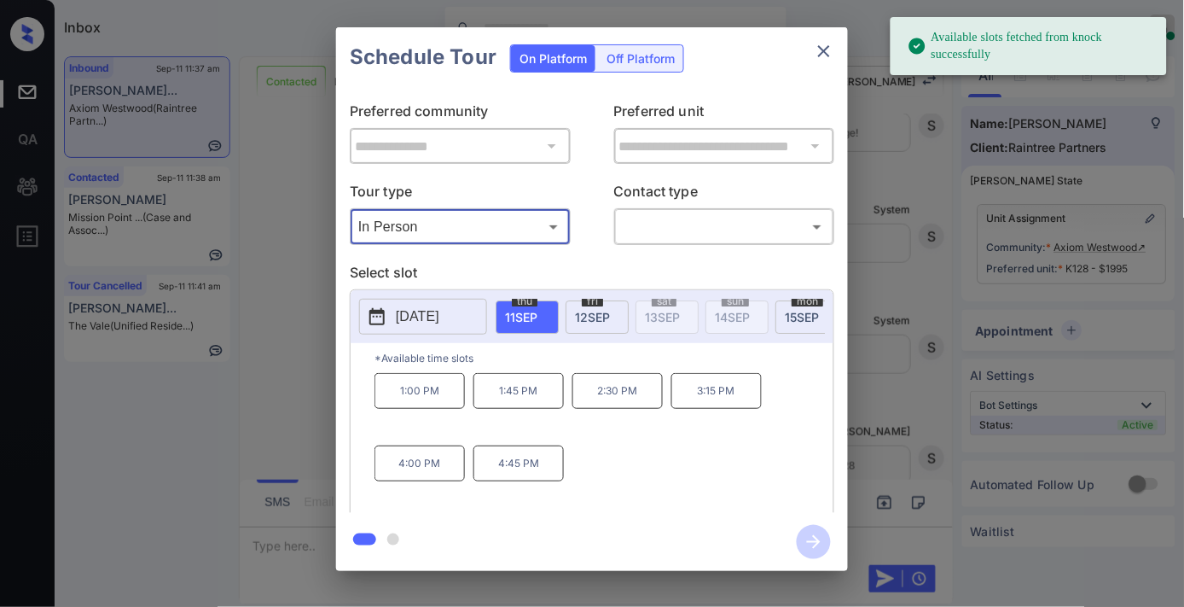
click at [439, 321] on p "[DATE]" at bounding box center [418, 316] width 44 height 20
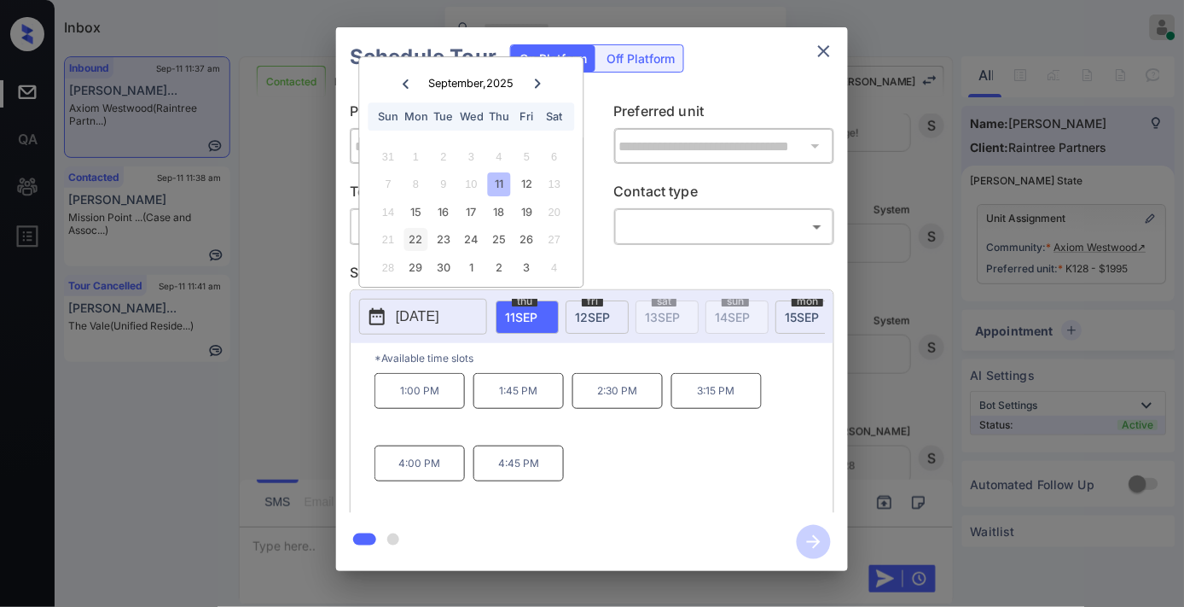
click at [418, 237] on div "22" at bounding box center [415, 240] width 23 height 23
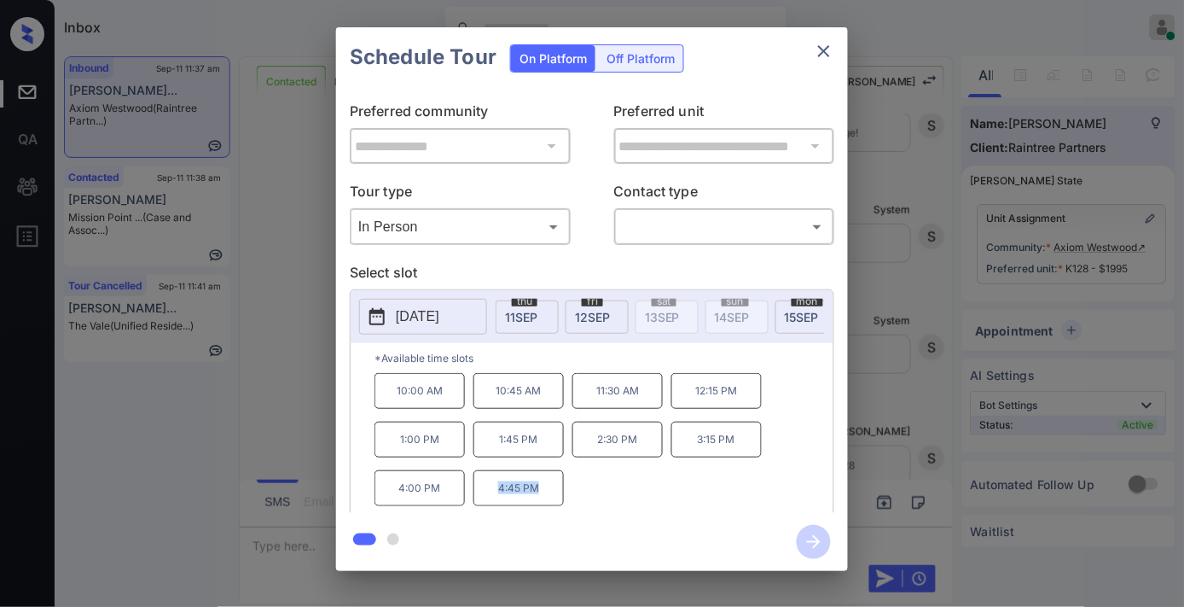
drag, startPoint x: 561, startPoint y: 497, endPoint x: 480, endPoint y: 499, distance: 80.3
click at [480, 499] on p "4:45 PM" at bounding box center [519, 488] width 90 height 36
copy p "4:45 PM"
click at [829, 46] on icon "close" at bounding box center [824, 51] width 12 height 12
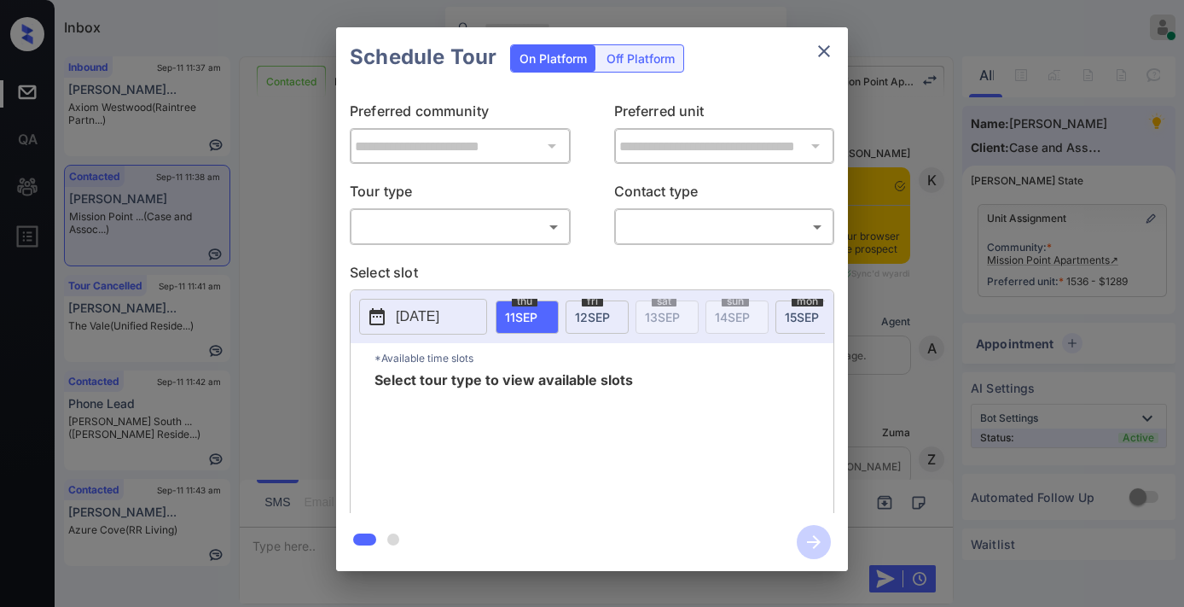
click at [499, 229] on body "Inbox Samantha Soliven Online Set yourself offline Set yourself on break Profil…" at bounding box center [592, 303] width 1184 height 607
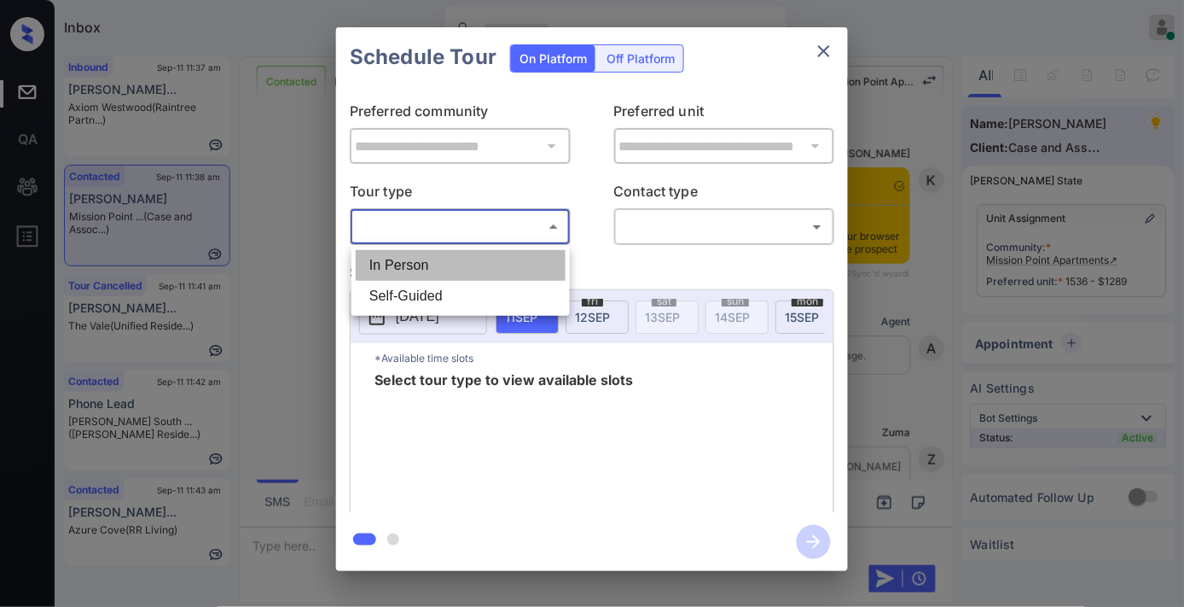
click at [478, 266] on li "In Person" at bounding box center [461, 265] width 210 height 31
type input "********"
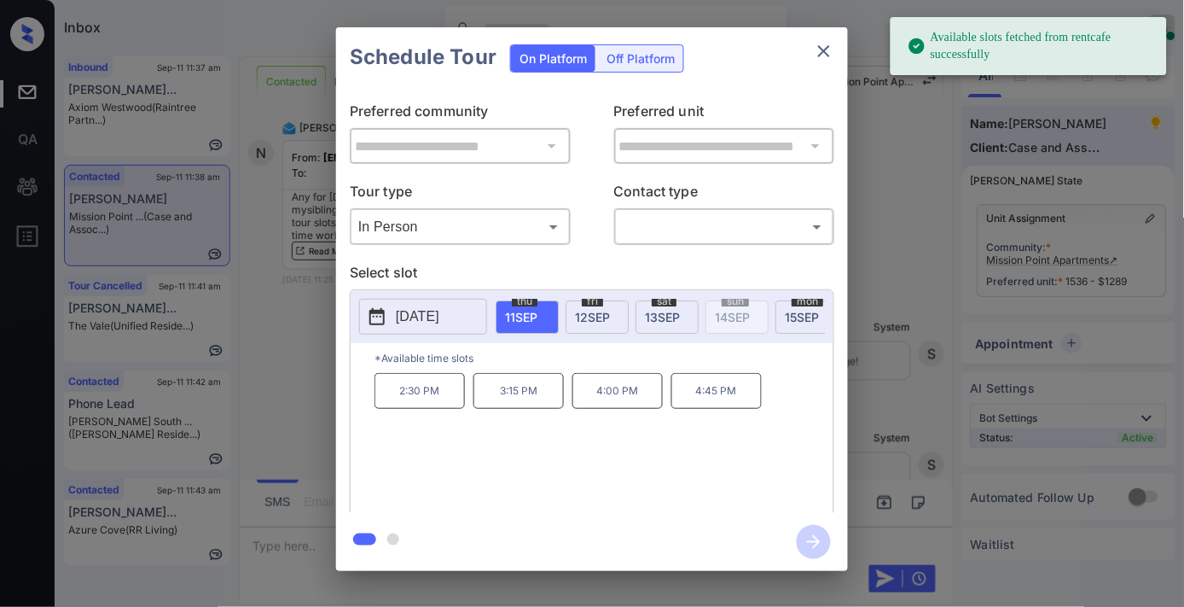
click at [592, 310] on span "[DATE]" at bounding box center [592, 317] width 35 height 15
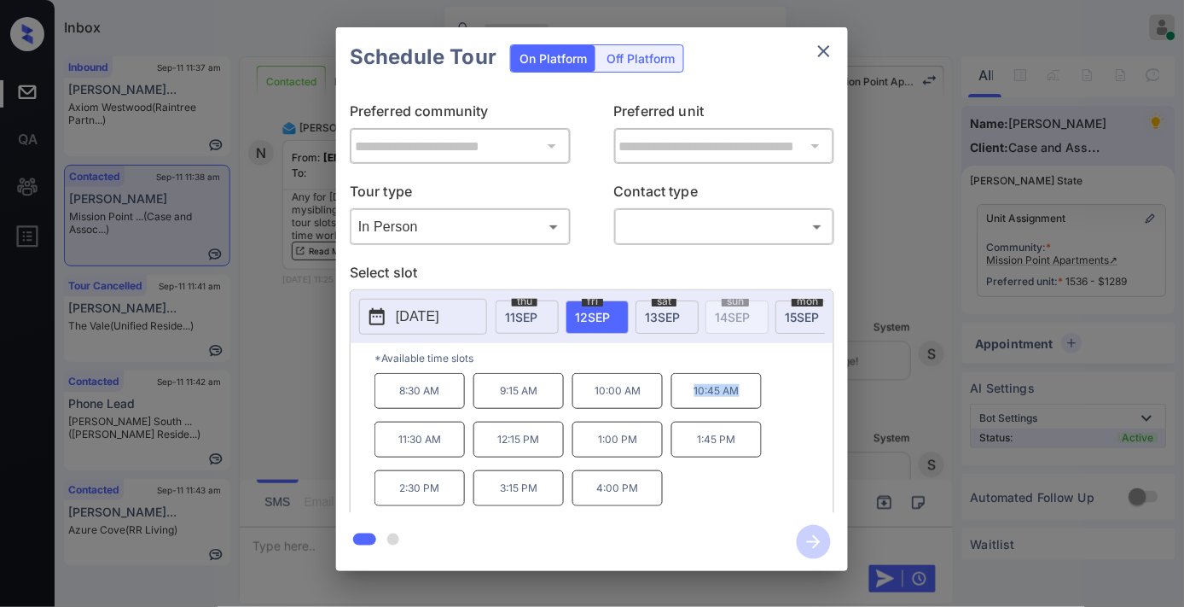
drag, startPoint x: 753, startPoint y: 398, endPoint x: 689, endPoint y: 398, distance: 63.1
click at [689, 398] on p "10:45 AM" at bounding box center [717, 391] width 90 height 36
copy p "10:45 AM"
click at [833, 44] on icon "close" at bounding box center [824, 51] width 20 height 20
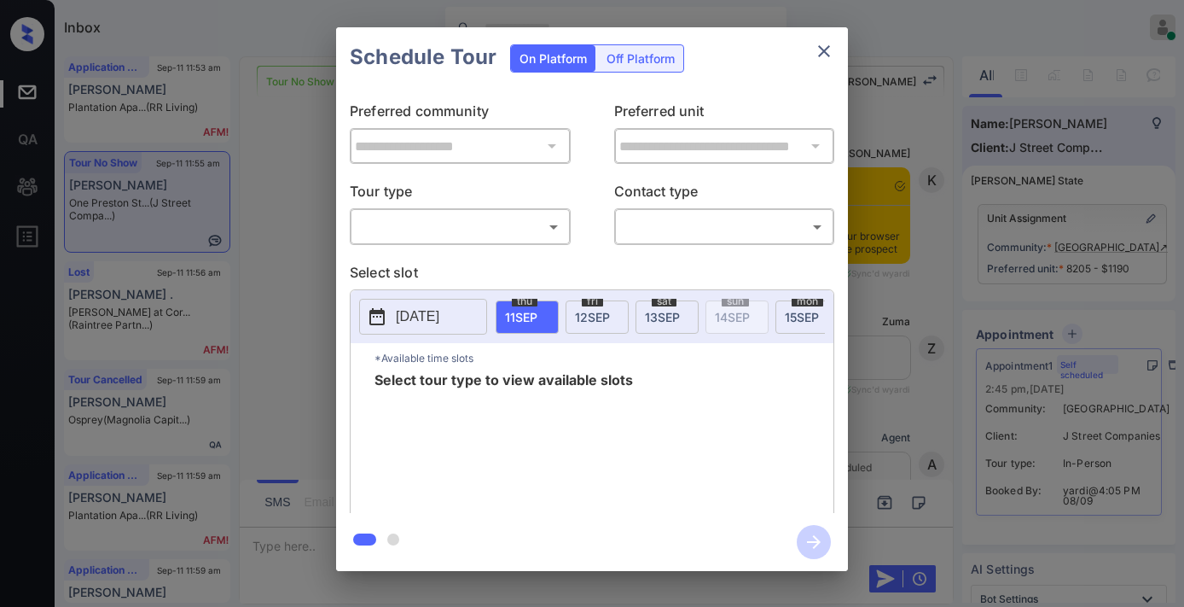
click at [521, 222] on body "Inbox [PERSON_NAME] Online Set yourself offline Set yourself on break Profile S…" at bounding box center [592, 303] width 1184 height 607
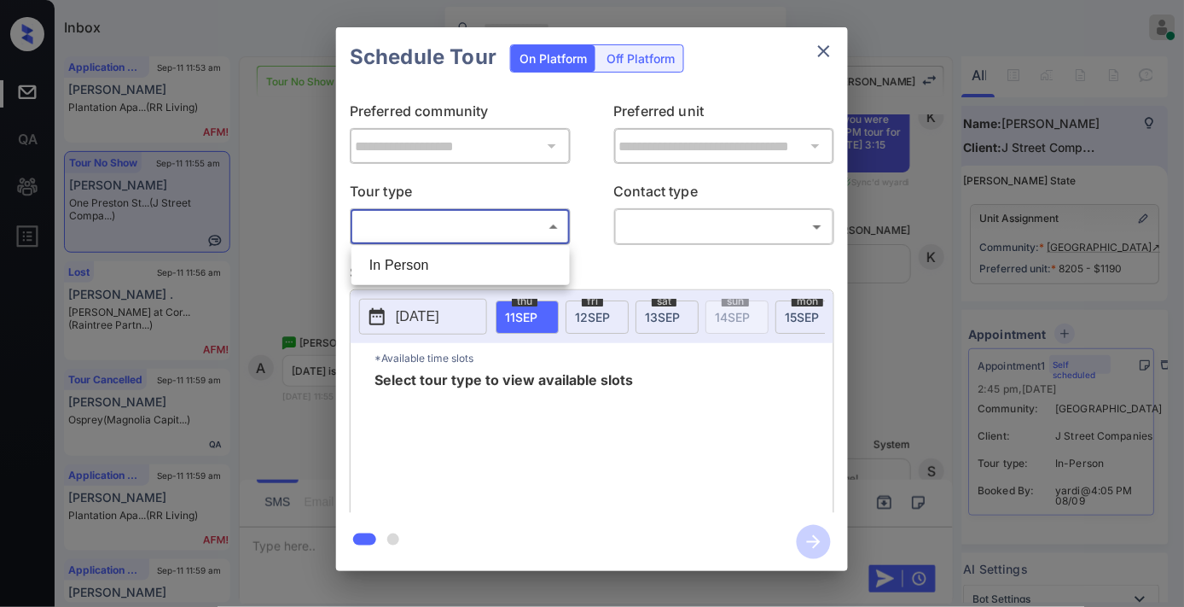
click at [488, 284] on ul "In Person" at bounding box center [461, 265] width 218 height 39
click at [488, 271] on li "In Person" at bounding box center [461, 265] width 210 height 31
type input "********"
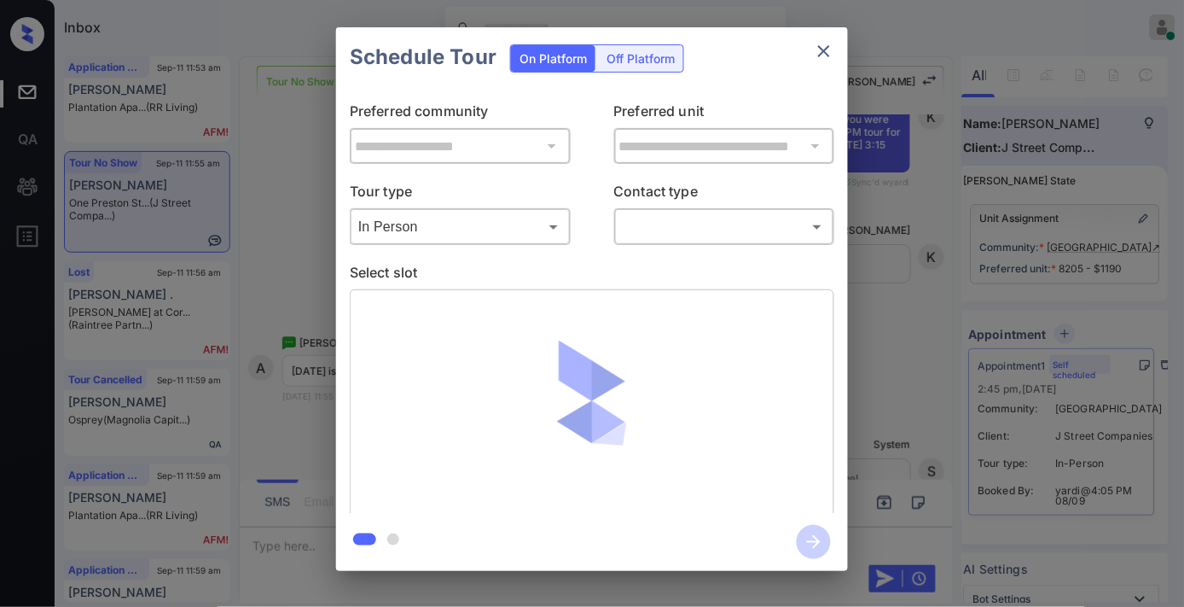
click at [687, 227] on body "Inbox Samantha Soliven Online Set yourself offline Set yourself on break Profil…" at bounding box center [592, 303] width 1184 height 607
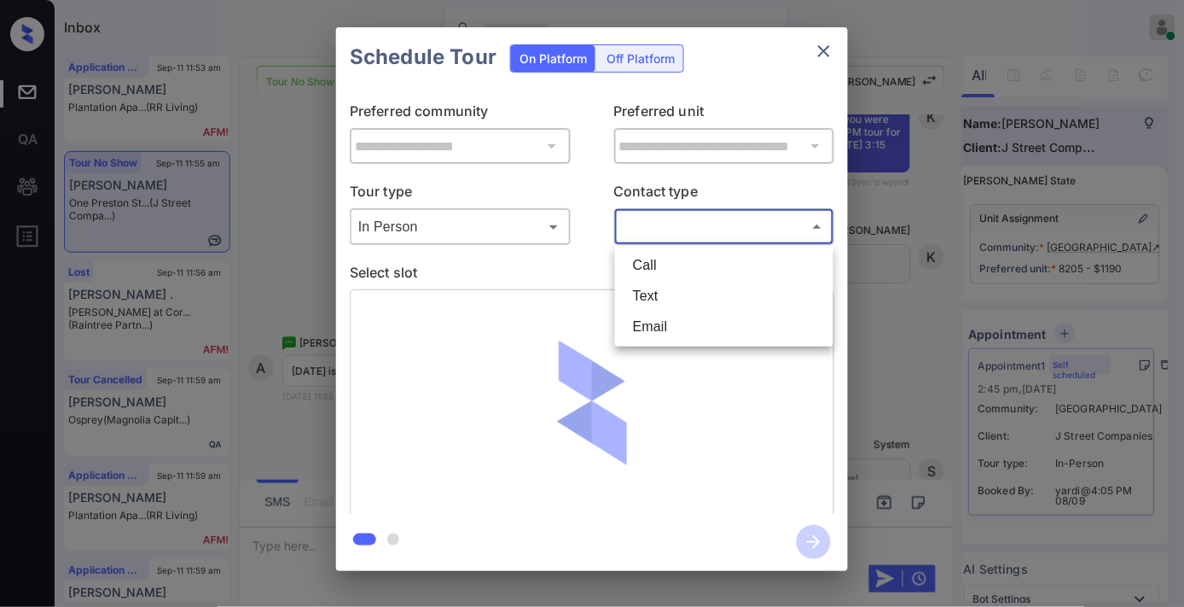
click at [687, 287] on li "Text" at bounding box center [724, 296] width 210 height 31
type input "****"
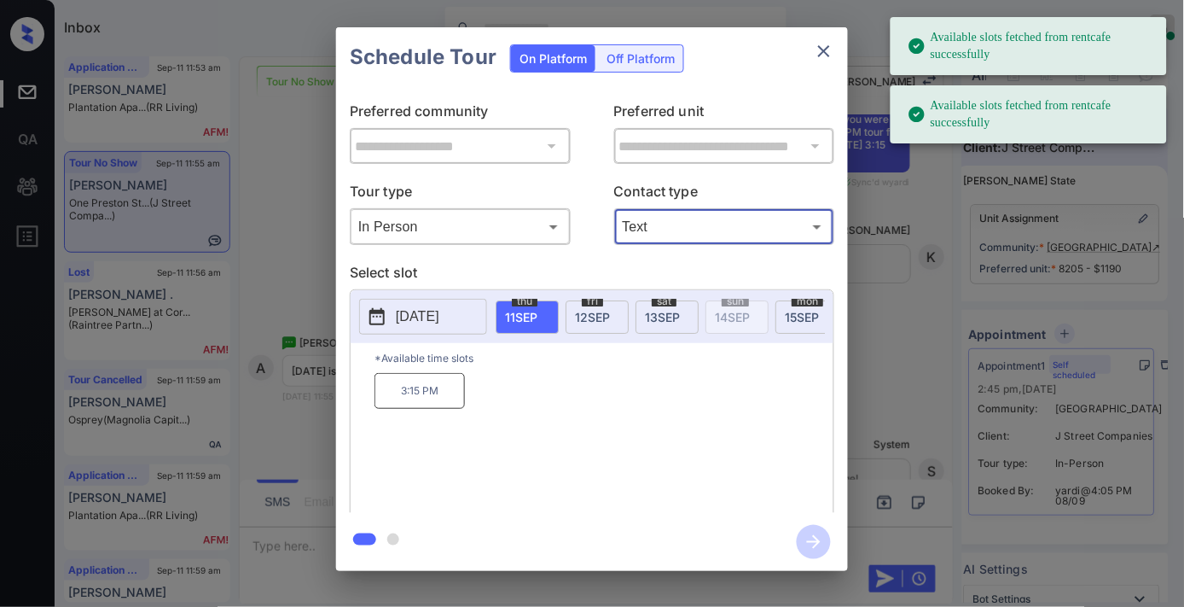
click at [583, 317] on span "12 SEP" at bounding box center [592, 317] width 35 height 15
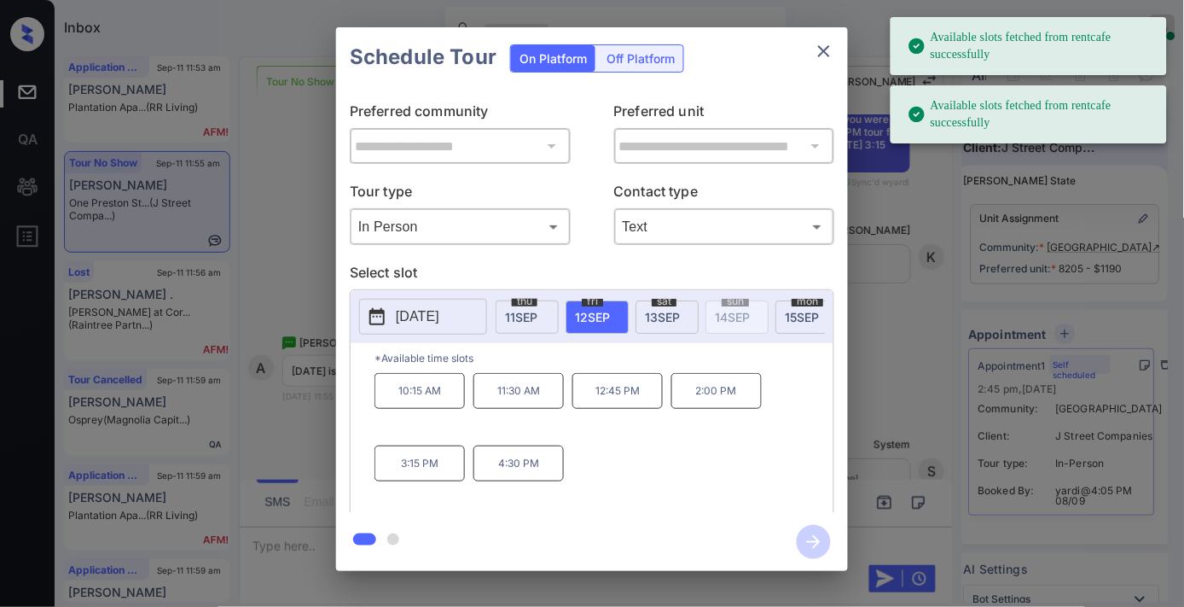
click at [789, 314] on span "15 SEP" at bounding box center [802, 317] width 34 height 15
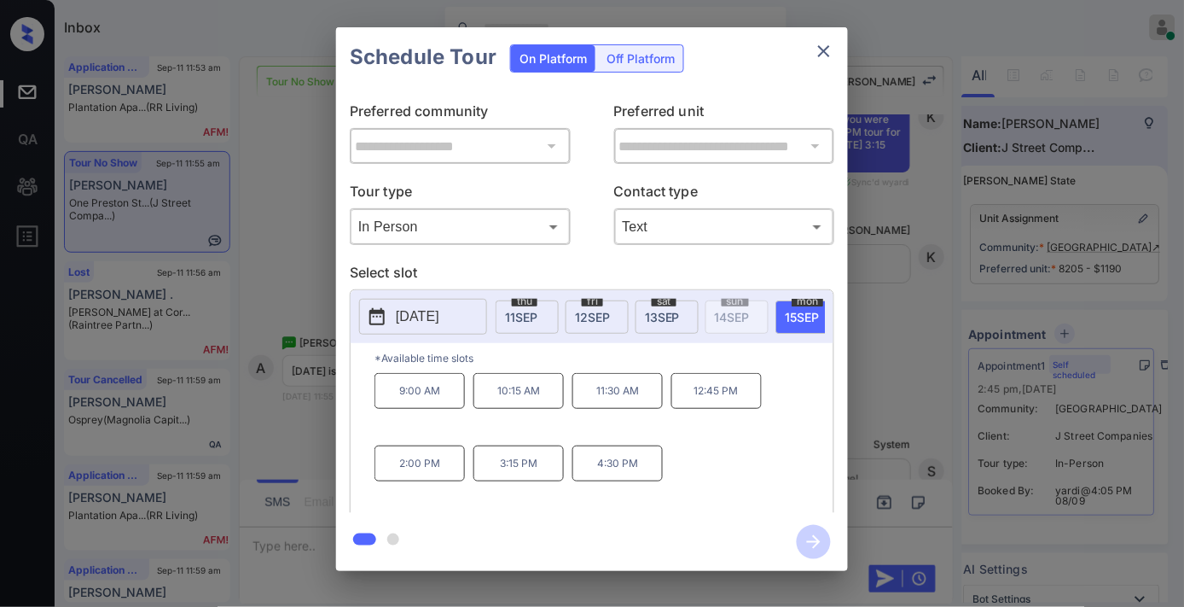
click at [408, 321] on p "2025-09-15" at bounding box center [418, 316] width 44 height 20
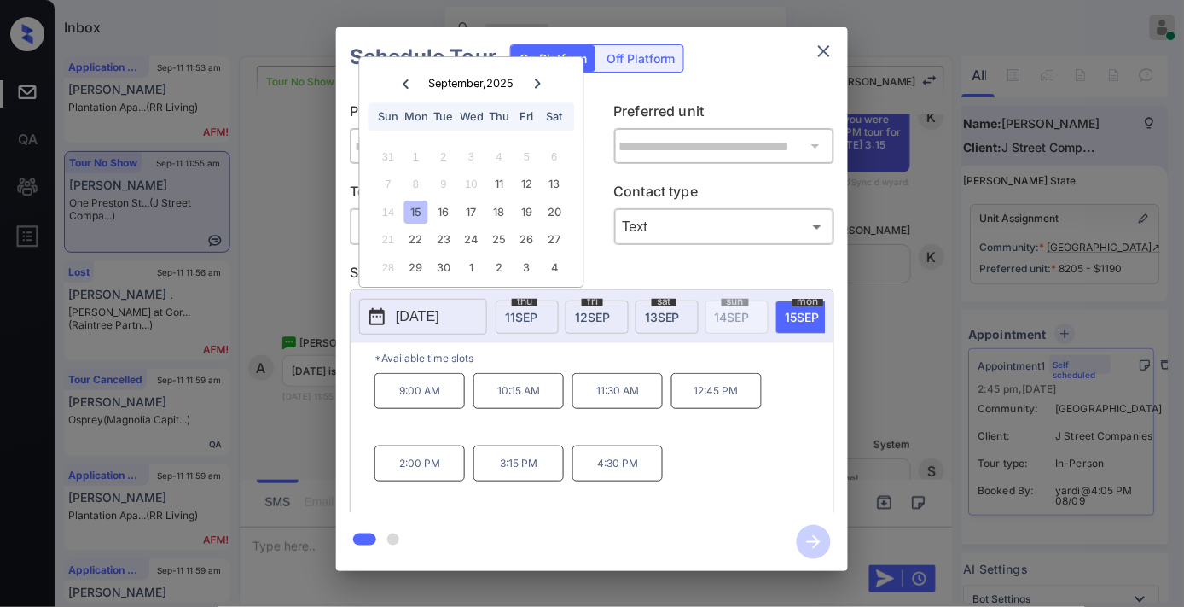
click at [414, 208] on div "15" at bounding box center [415, 212] width 23 height 23
click at [720, 398] on p "12:45 PM" at bounding box center [717, 391] width 90 height 36
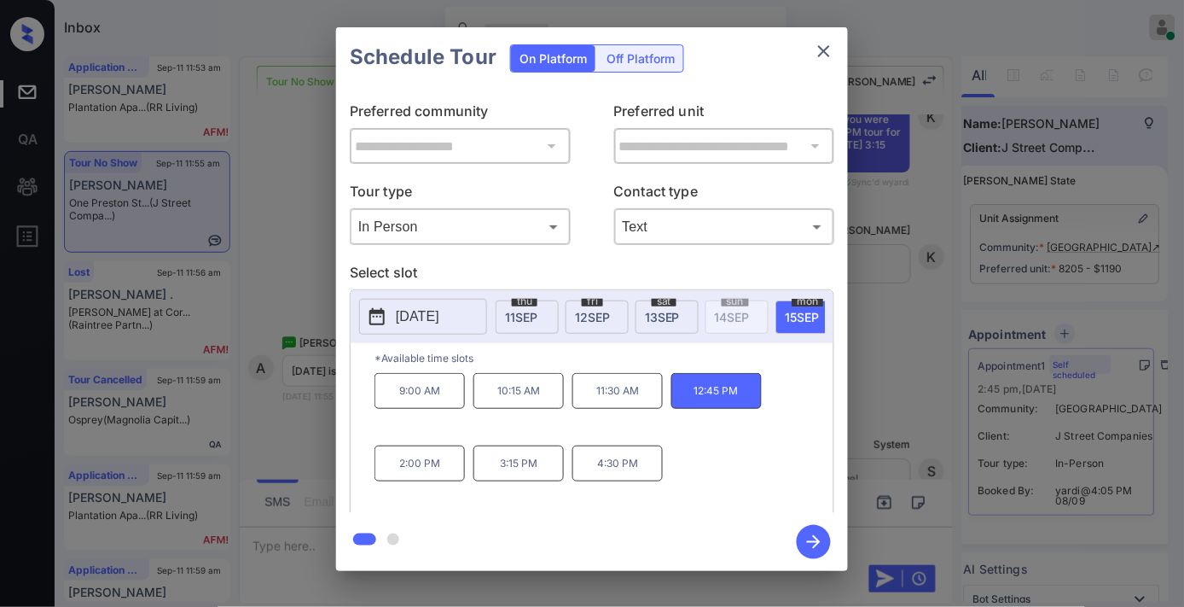
click at [816, 544] on icon "button" at bounding box center [814, 542] width 34 height 34
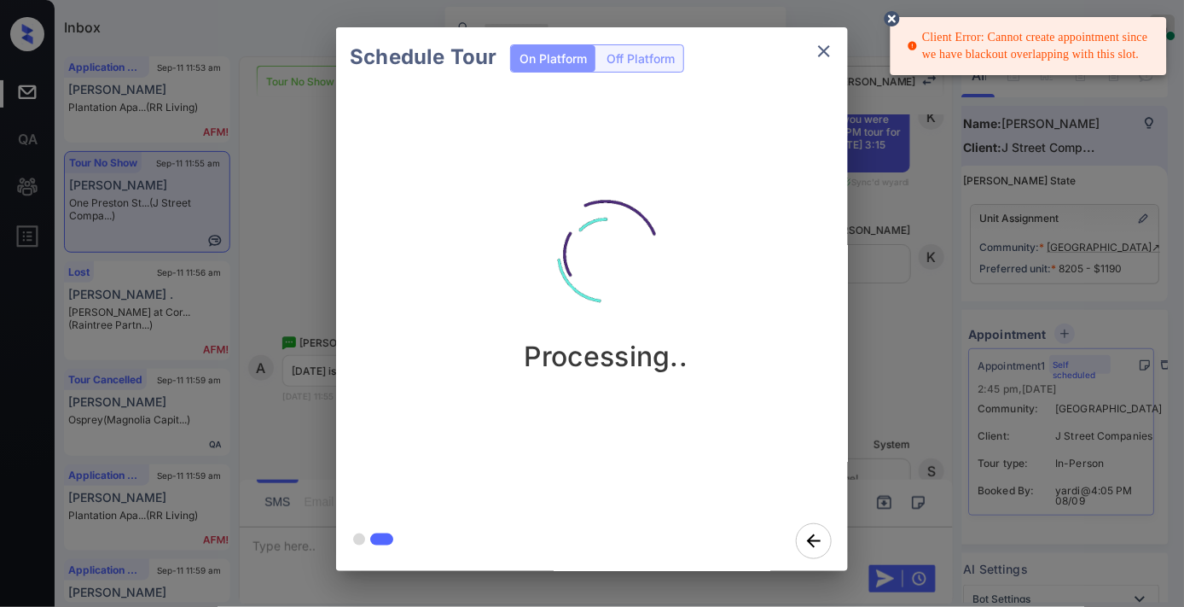
click at [889, 11] on icon at bounding box center [892, 19] width 20 height 20
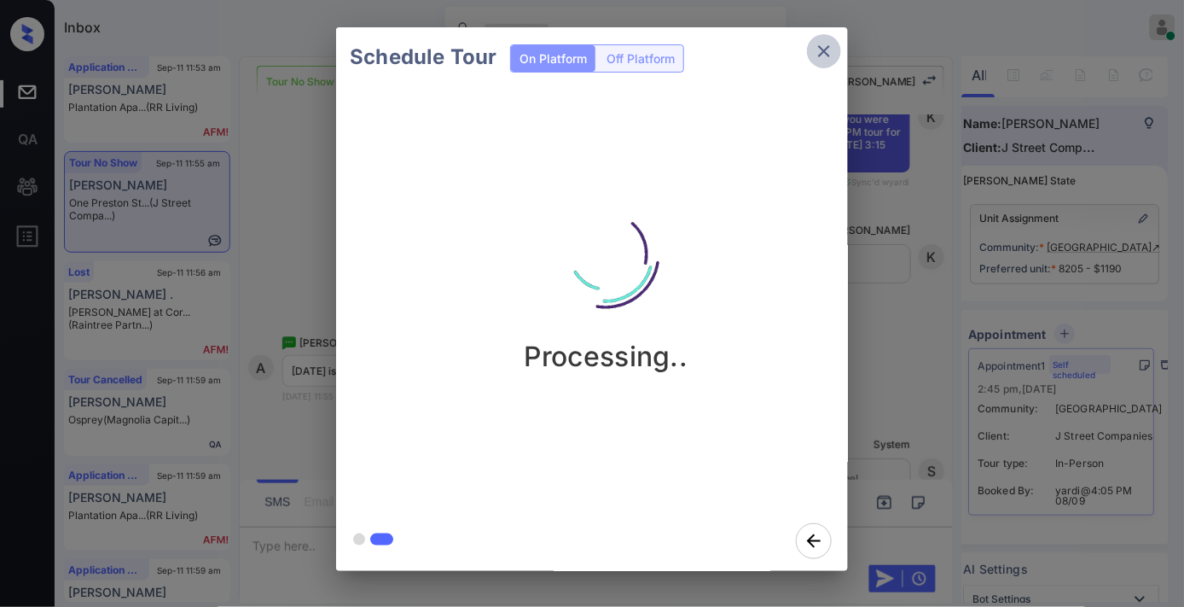
click at [823, 49] on icon "close" at bounding box center [824, 51] width 20 height 20
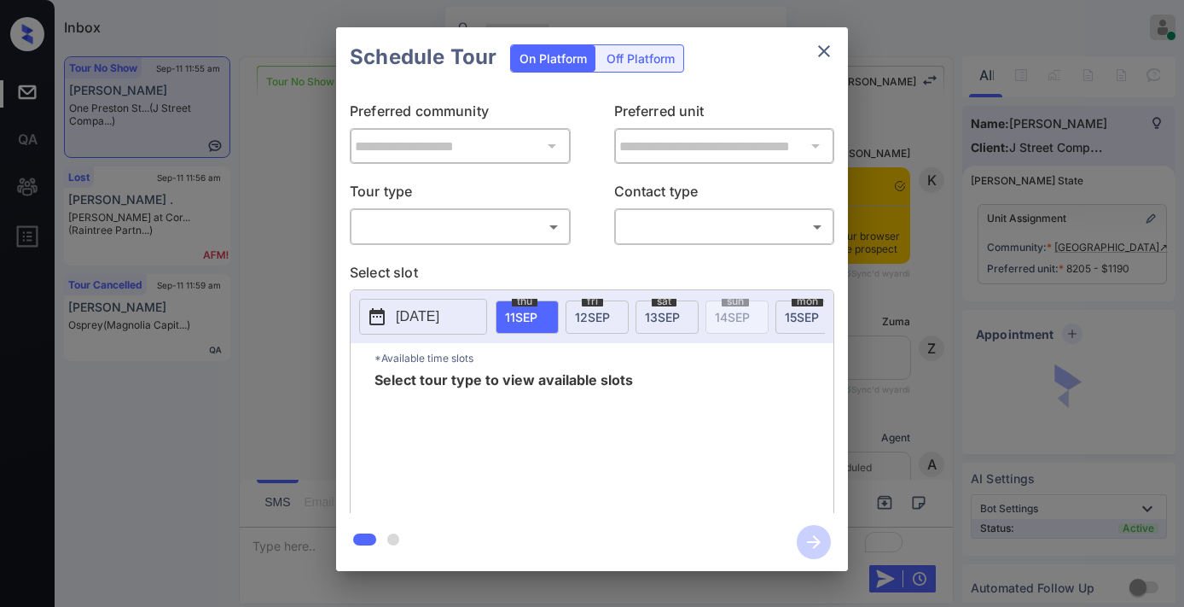
click at [459, 220] on body "Inbox Samantha Soliven Online Set yourself offline Set yourself on break Profil…" at bounding box center [592, 303] width 1184 height 607
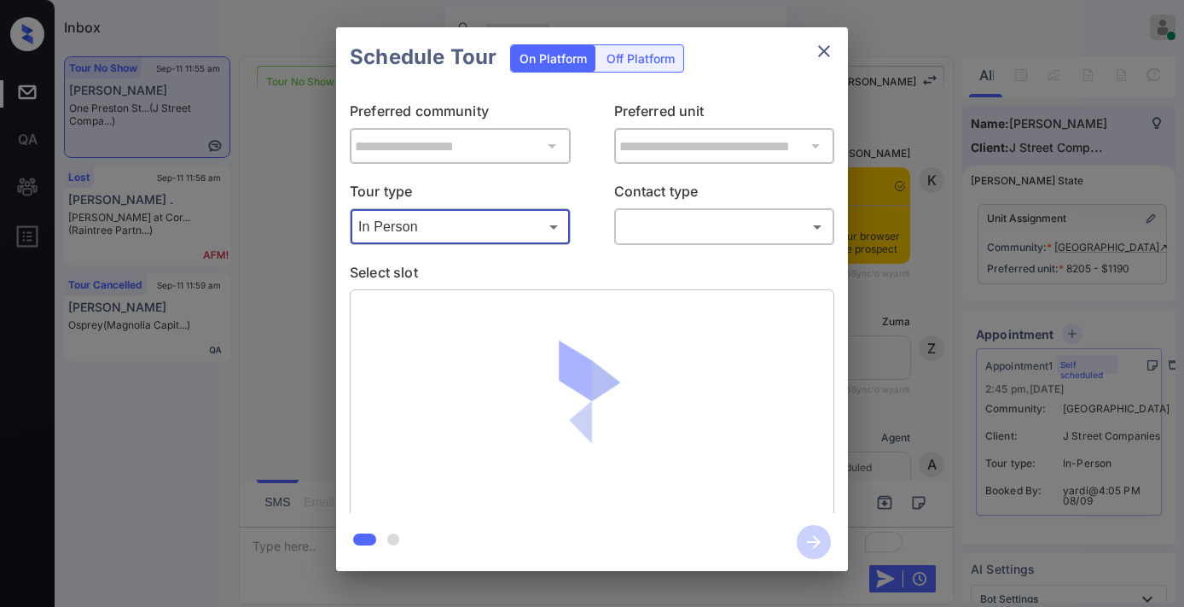
type input "********"
click at [668, 216] on div at bounding box center [592, 303] width 1184 height 607
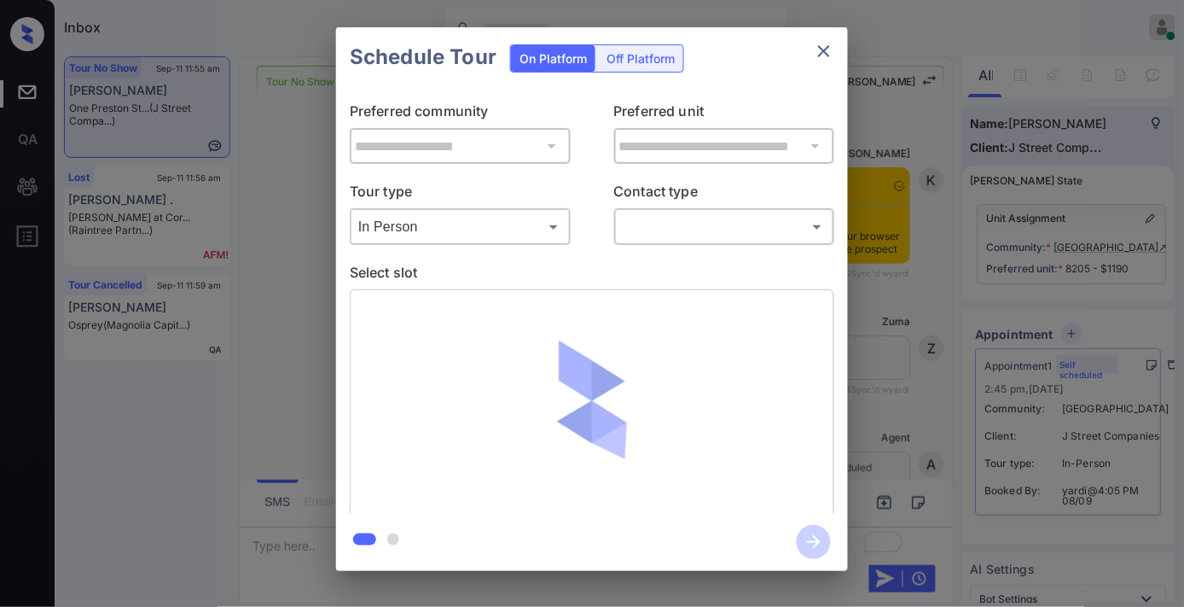
click at [668, 229] on div at bounding box center [592, 303] width 1184 height 607
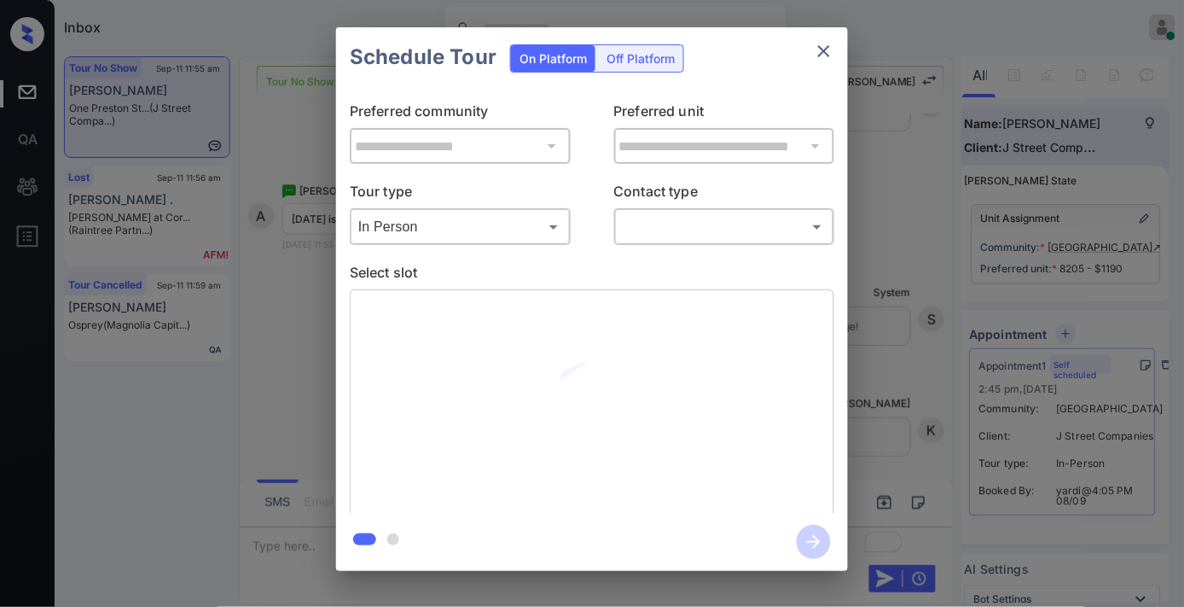
click at [707, 223] on body "Inbox Samantha Soliven Online Set yourself offline Set yourself on break Profil…" at bounding box center [592, 303] width 1184 height 607
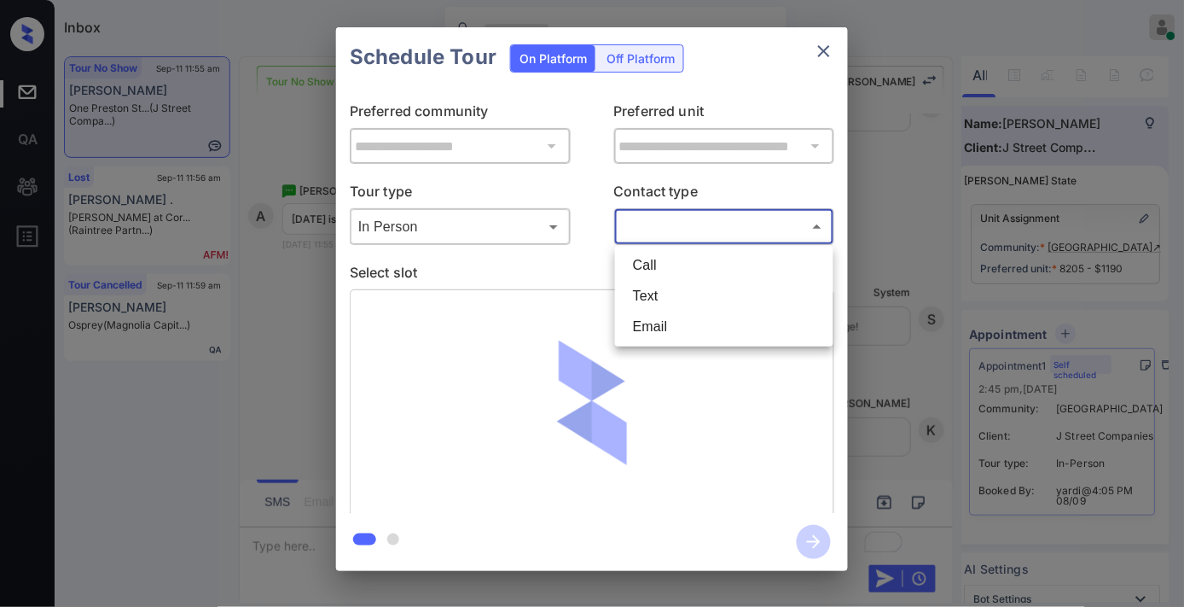
click at [683, 292] on li "Text" at bounding box center [724, 296] width 210 height 31
type input "****"
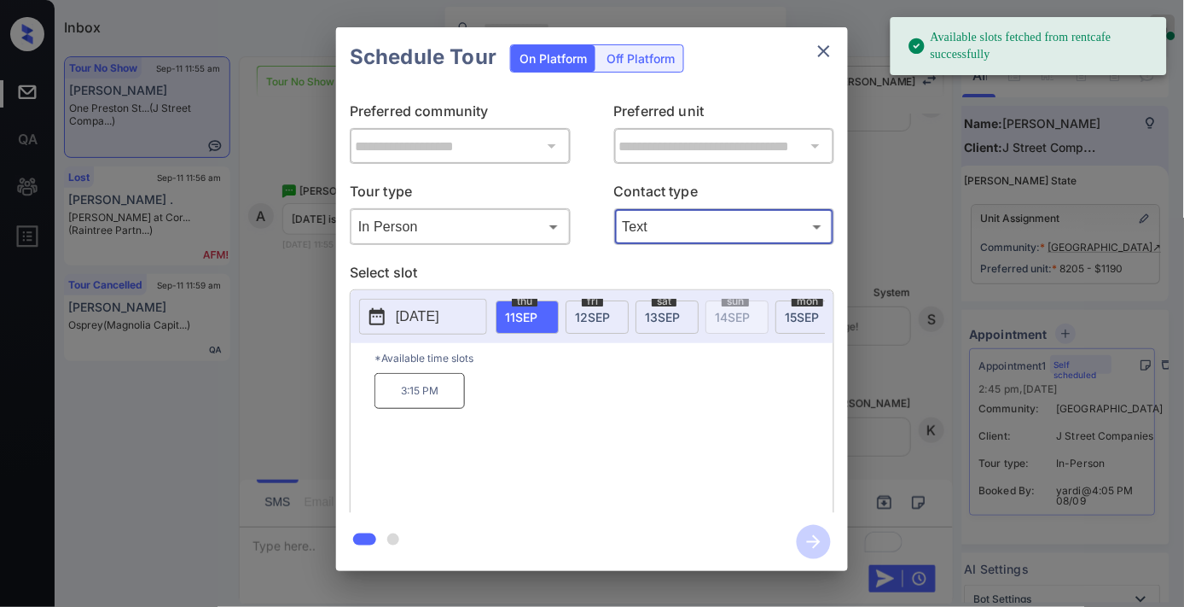
click at [585, 316] on span "12 SEP" at bounding box center [592, 317] width 35 height 15
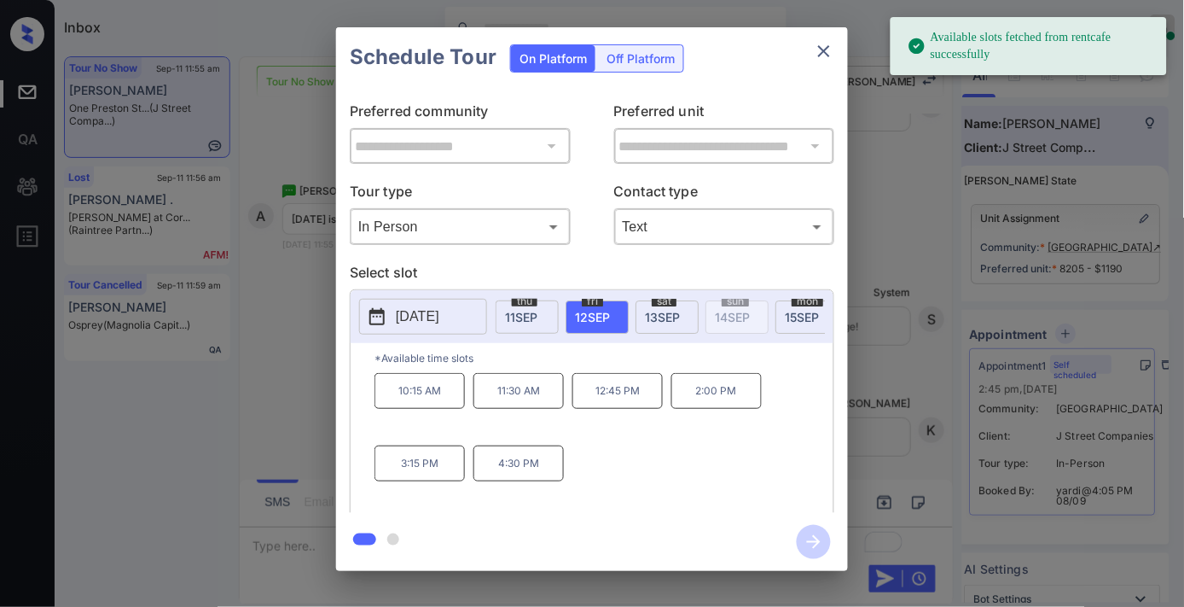
click at [439, 310] on p "2025-09-12" at bounding box center [418, 316] width 44 height 20
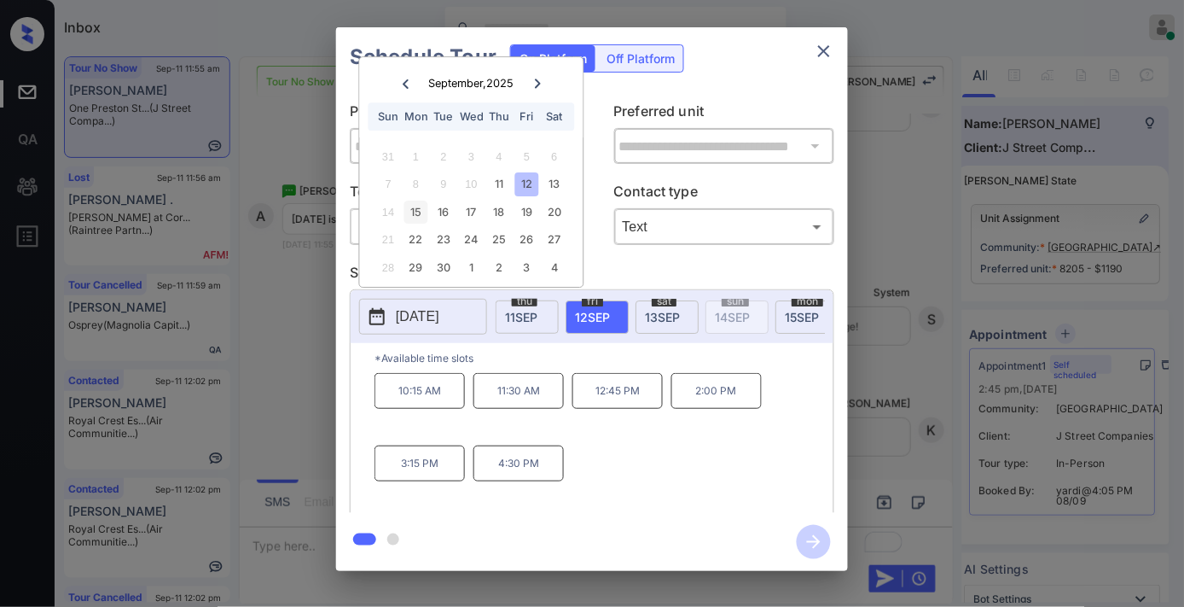
click at [423, 215] on div "15" at bounding box center [415, 212] width 23 height 23
click at [420, 480] on p "2:00 PM" at bounding box center [420, 463] width 90 height 36
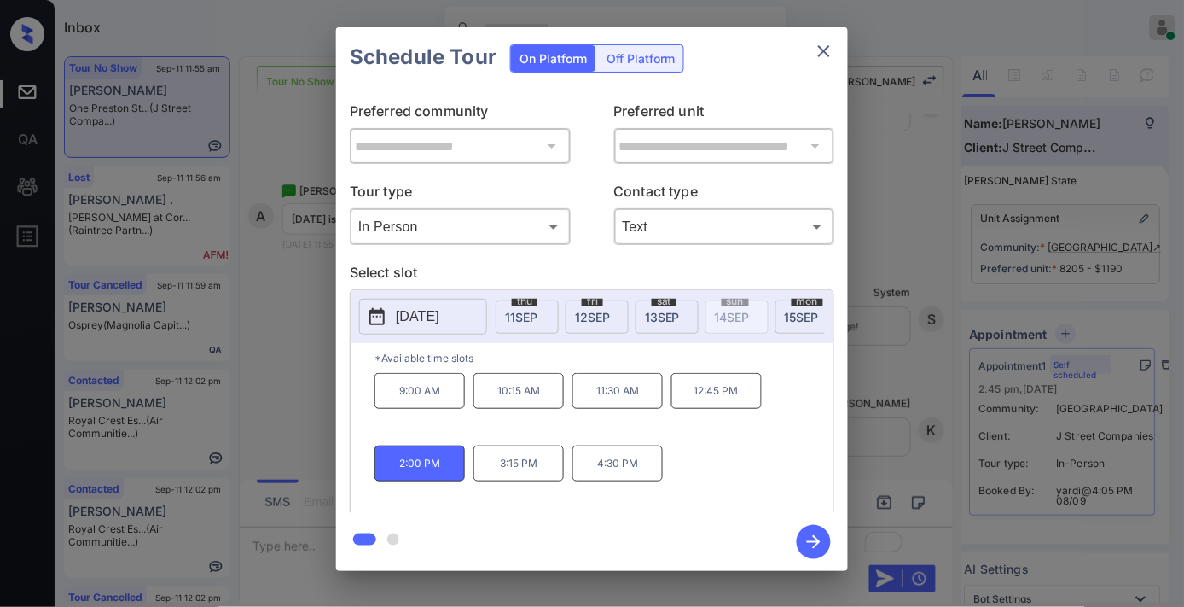
click at [741, 405] on p "12:45 PM" at bounding box center [717, 391] width 90 height 36
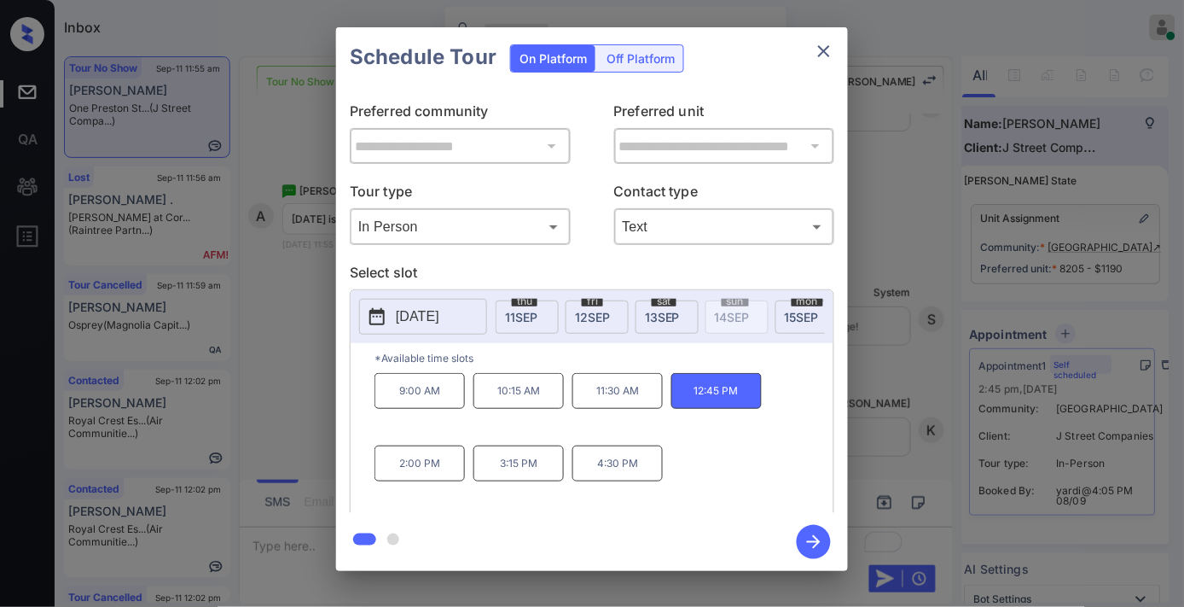
click at [439, 462] on p "2:00 PM" at bounding box center [420, 463] width 90 height 36
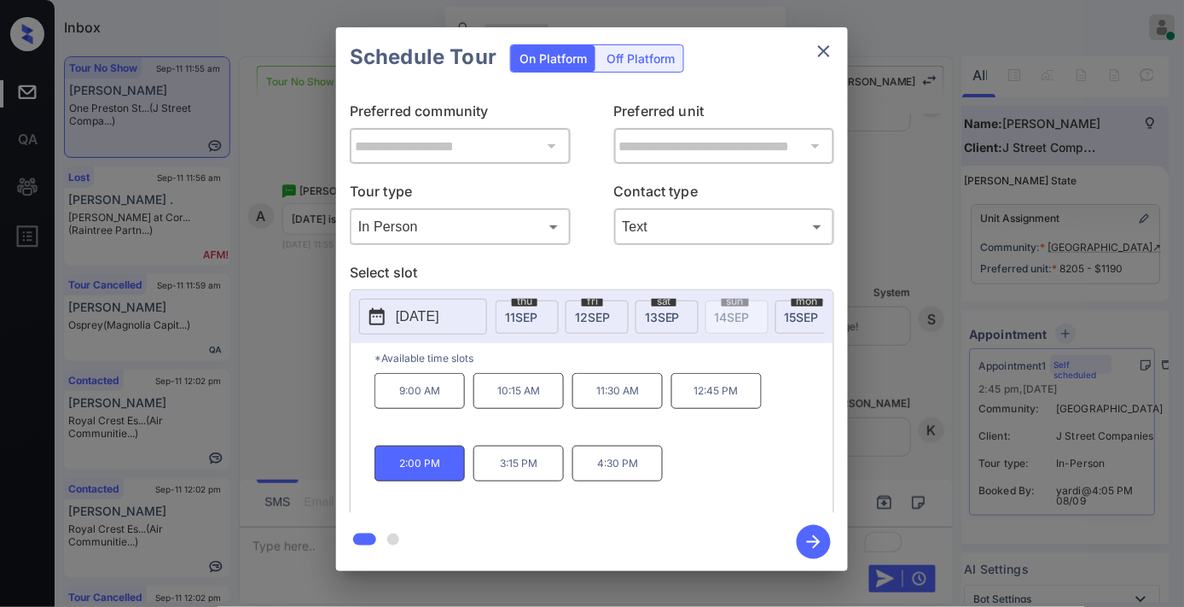
click at [807, 544] on icon "button" at bounding box center [814, 542] width 34 height 34
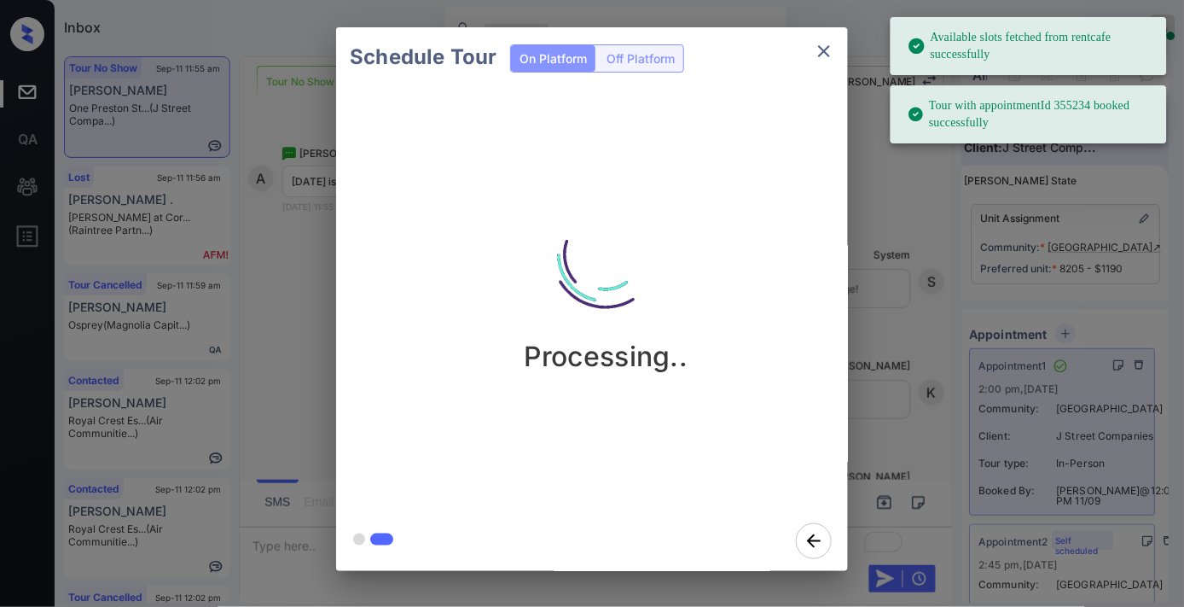
click at [821, 49] on icon "close" at bounding box center [824, 51] width 20 height 20
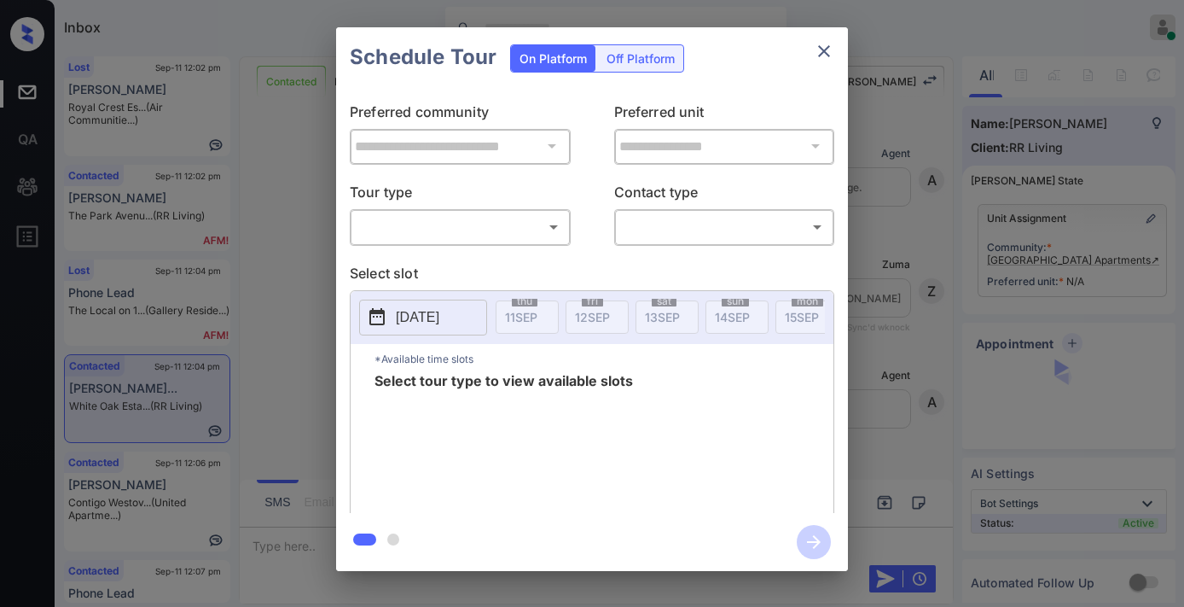
click at [451, 223] on body "Inbox [PERSON_NAME] Online Set yourself offline Set yourself on break Profile S…" at bounding box center [592, 303] width 1184 height 607
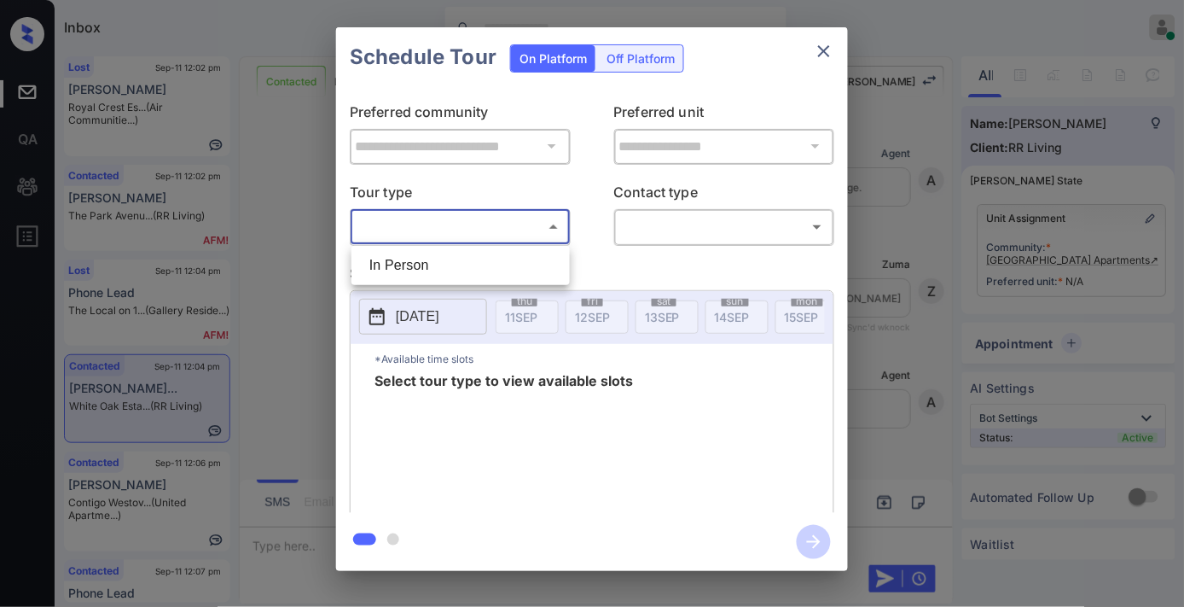
scroll to position [1587, 0]
click at [811, 40] on div at bounding box center [592, 303] width 1184 height 607
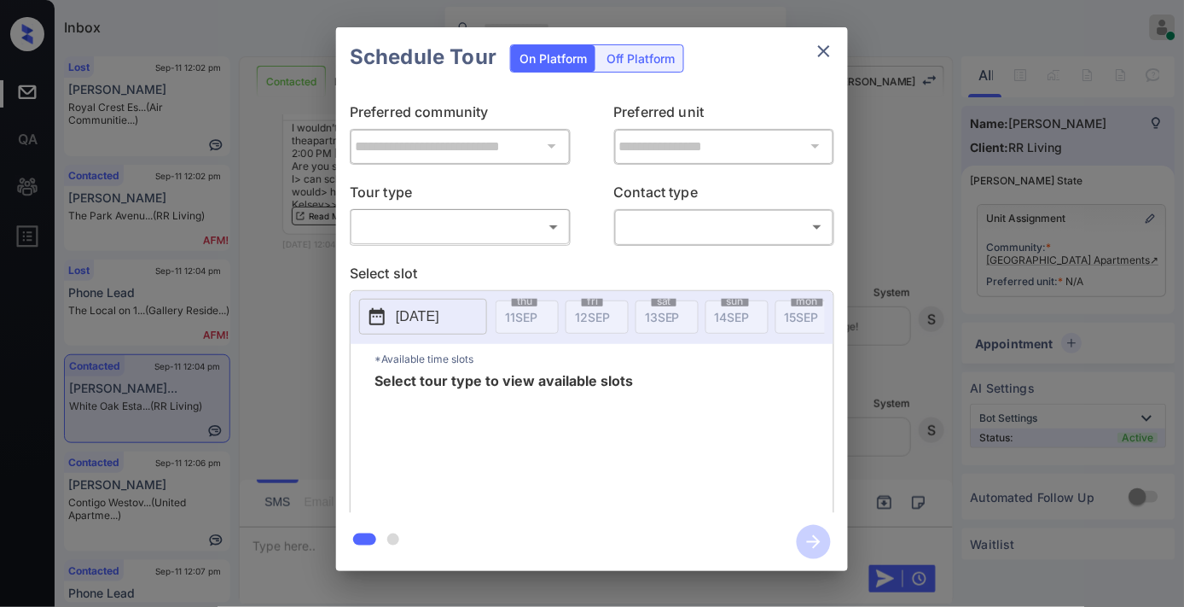
click at [823, 57] on icon "close" at bounding box center [824, 51] width 20 height 20
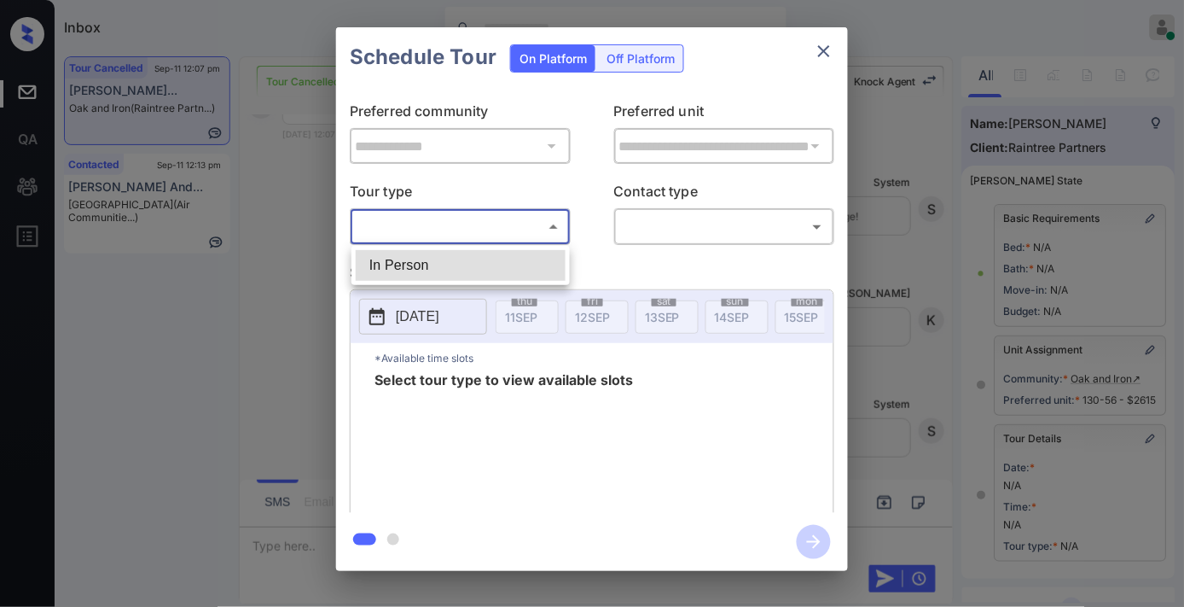
scroll to position [236, 0]
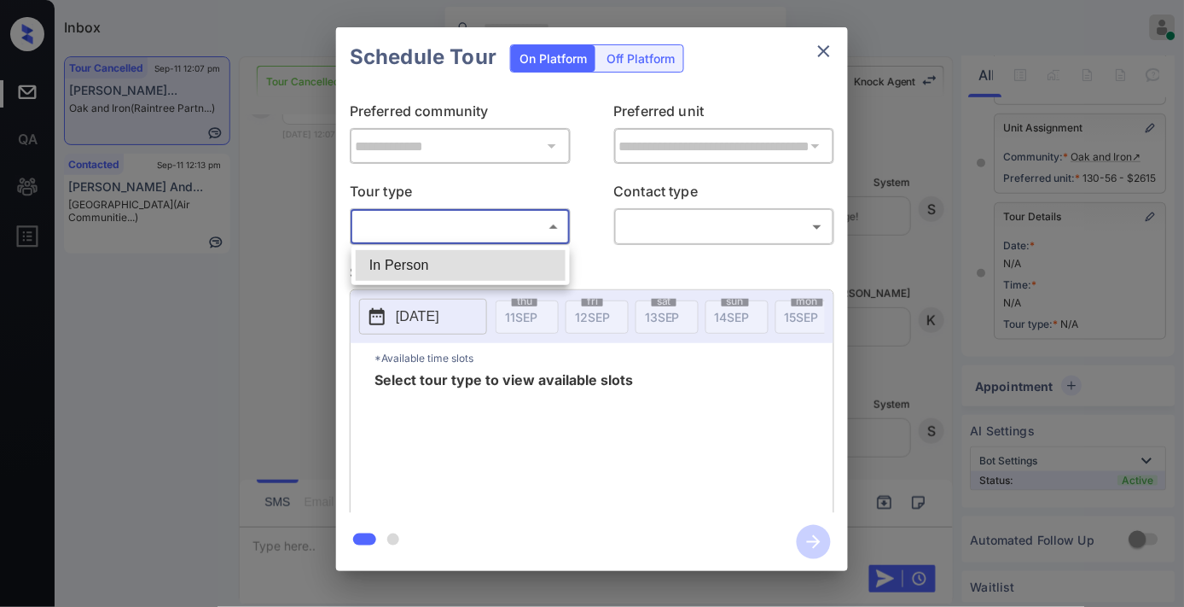
click at [500, 258] on li "In Person" at bounding box center [461, 265] width 210 height 31
type input "********"
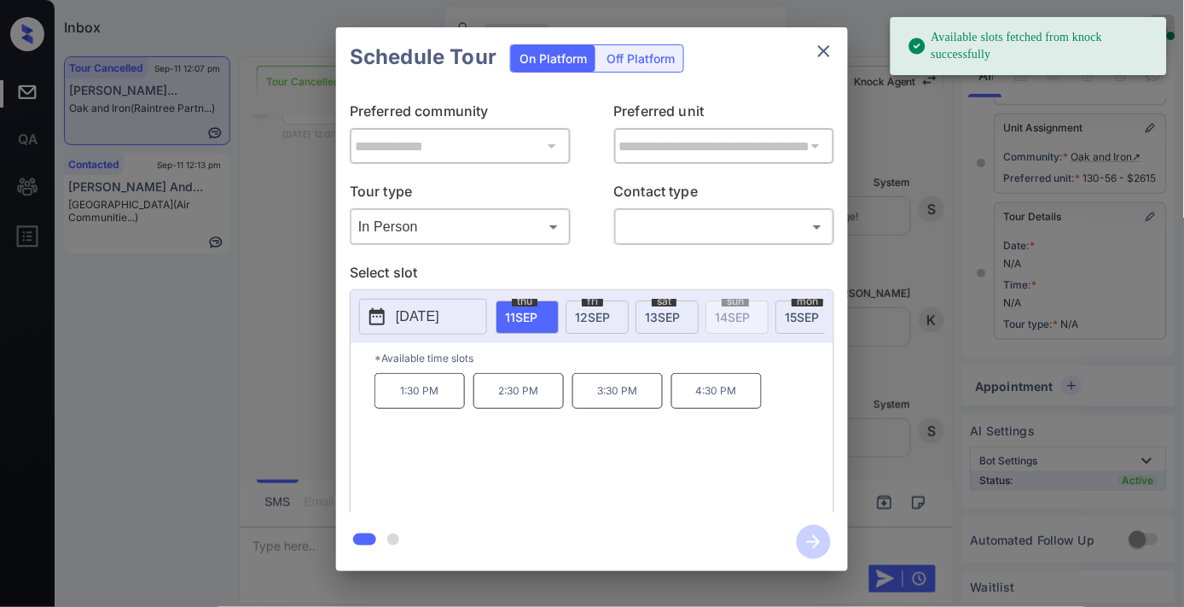
click at [430, 317] on p "[DATE]" at bounding box center [418, 316] width 44 height 20
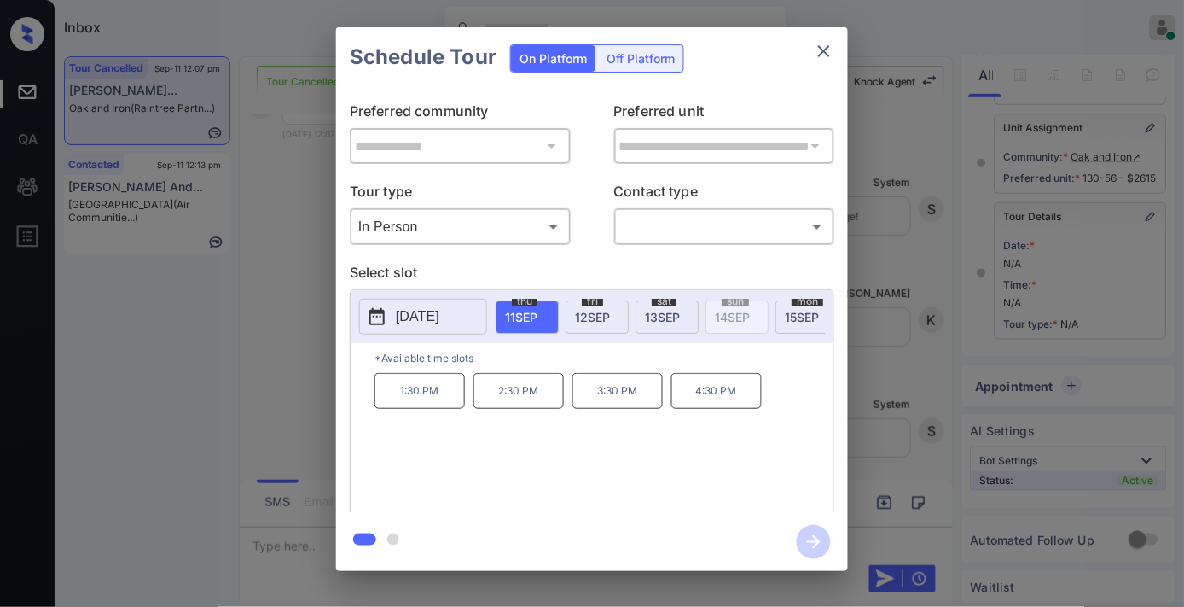
click at [517, 401] on p "2:30 PM" at bounding box center [519, 391] width 90 height 36
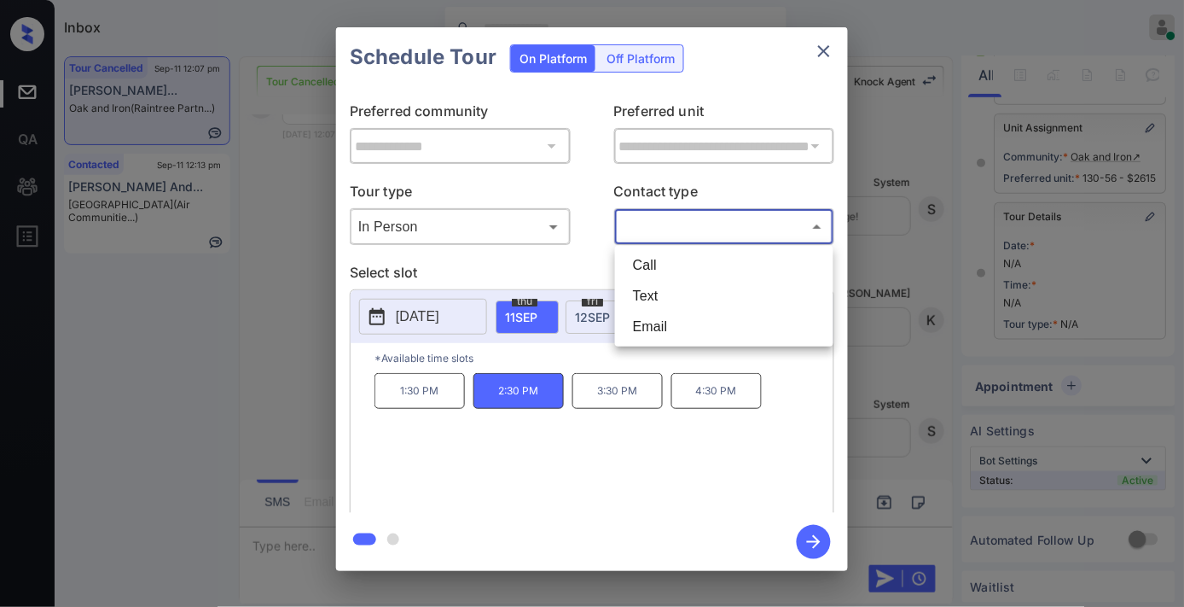
click at [675, 227] on body "Inbox [PERSON_NAME] Online Set yourself offline Set yourself on break Profile S…" at bounding box center [592, 303] width 1184 height 607
click at [686, 294] on li "Text" at bounding box center [724, 296] width 210 height 31
type input "****"
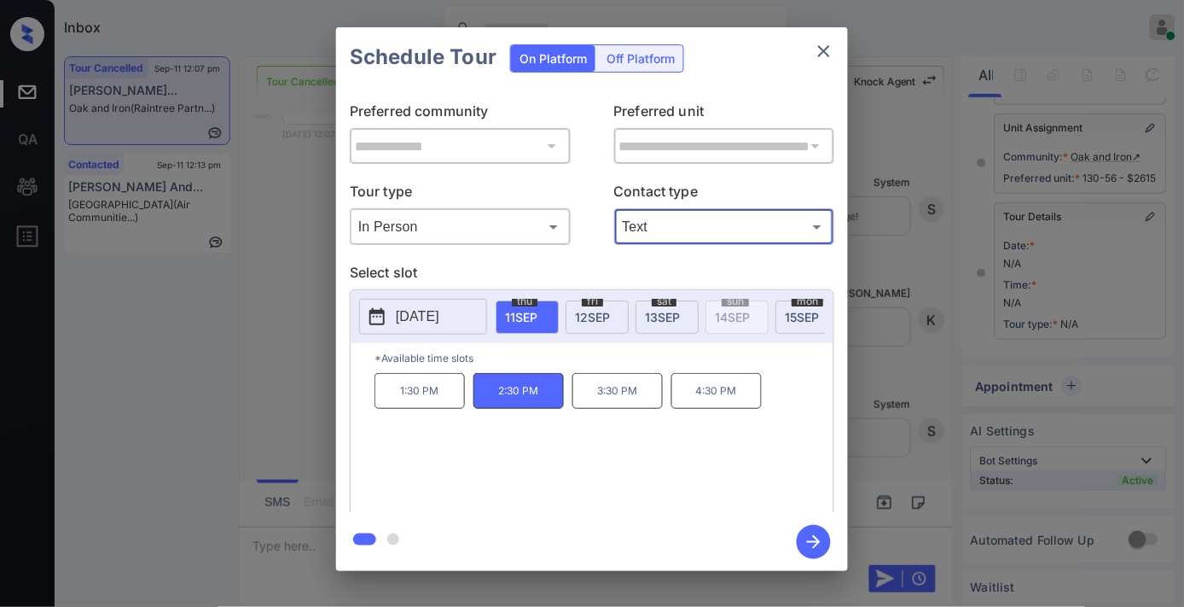
click at [568, 466] on div "1:30 PM 2:30 PM 3:30 PM 4:30 PM" at bounding box center [604, 441] width 459 height 137
click at [638, 394] on p "3:30 PM" at bounding box center [618, 391] width 90 height 36
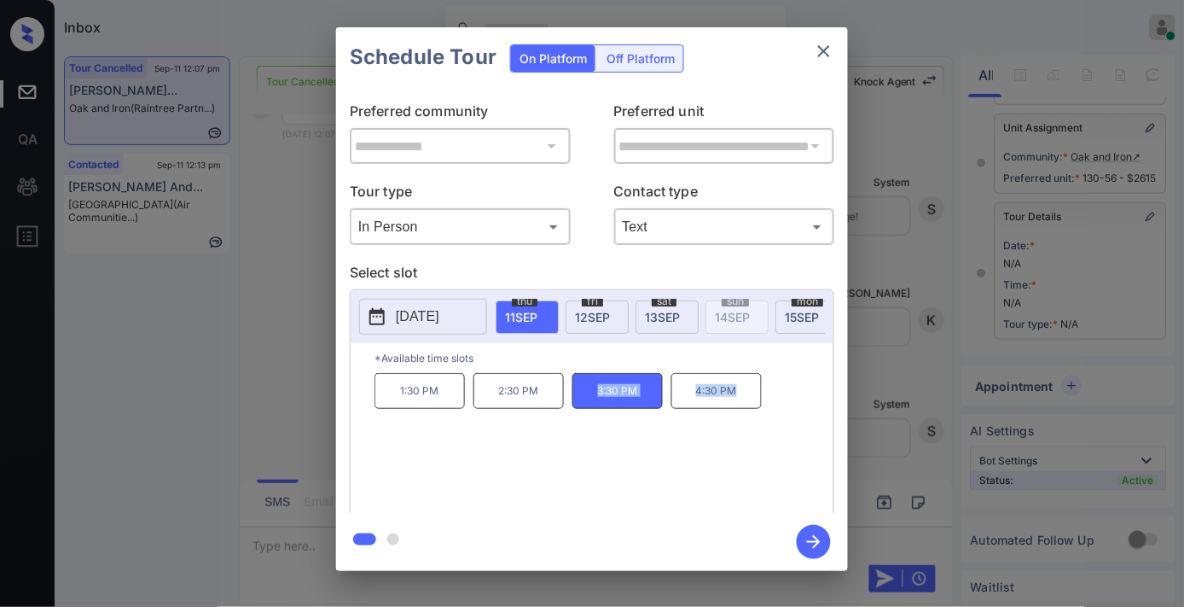
drag, startPoint x: 591, startPoint y: 398, endPoint x: 753, endPoint y: 412, distance: 162.8
click at [783, 406] on div "1:30 PM 2:30 PM 3:30 PM 4:30 PM" at bounding box center [604, 441] width 459 height 137
copy div "3:30 PM 4:30 PM"
click at [832, 56] on icon "close" at bounding box center [824, 51] width 20 height 20
